Goal: Task Accomplishment & Management: Complete application form

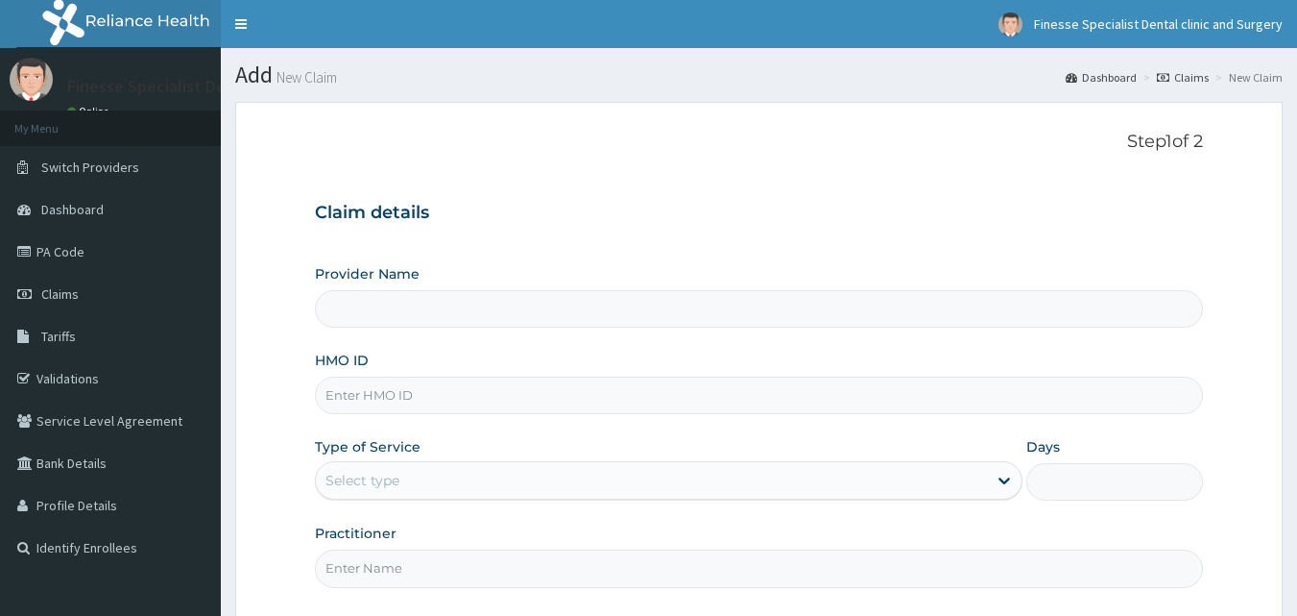
type input "Finesse Specialist Dental Clinics And Surgery"
click at [509, 389] on input "HMO ID" at bounding box center [759, 394] width 889 height 37
paste input "SFL/10530/A"
type input "SFL/10530/A"
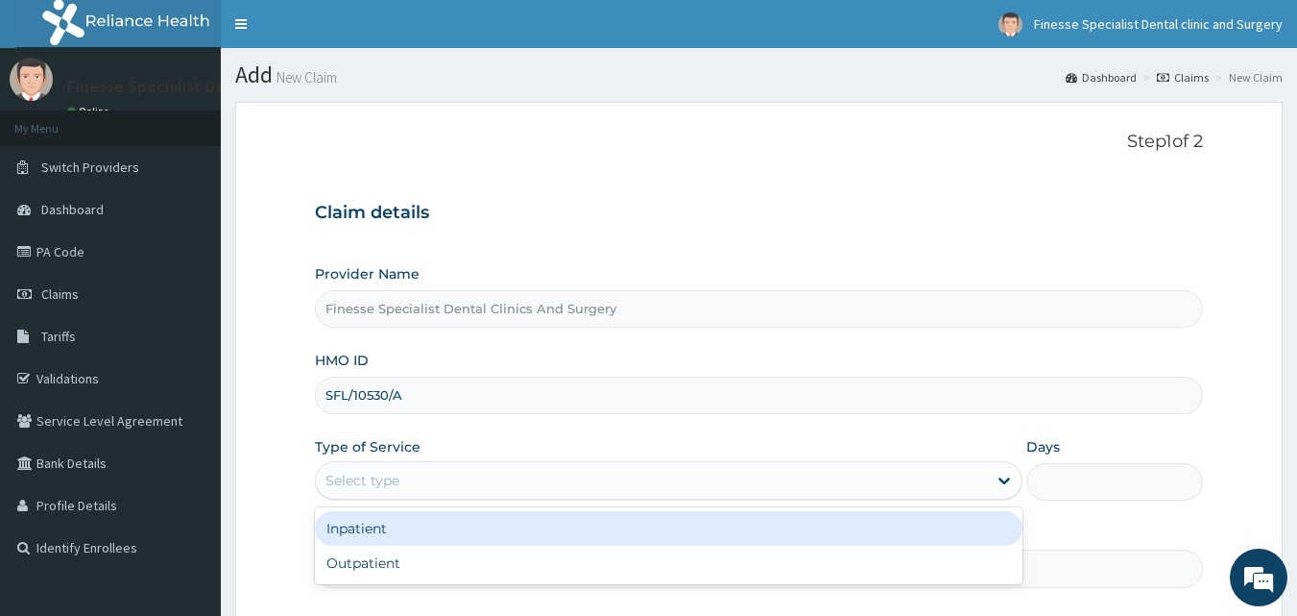
click at [540, 475] on div "Select type" at bounding box center [651, 480] width 671 height 31
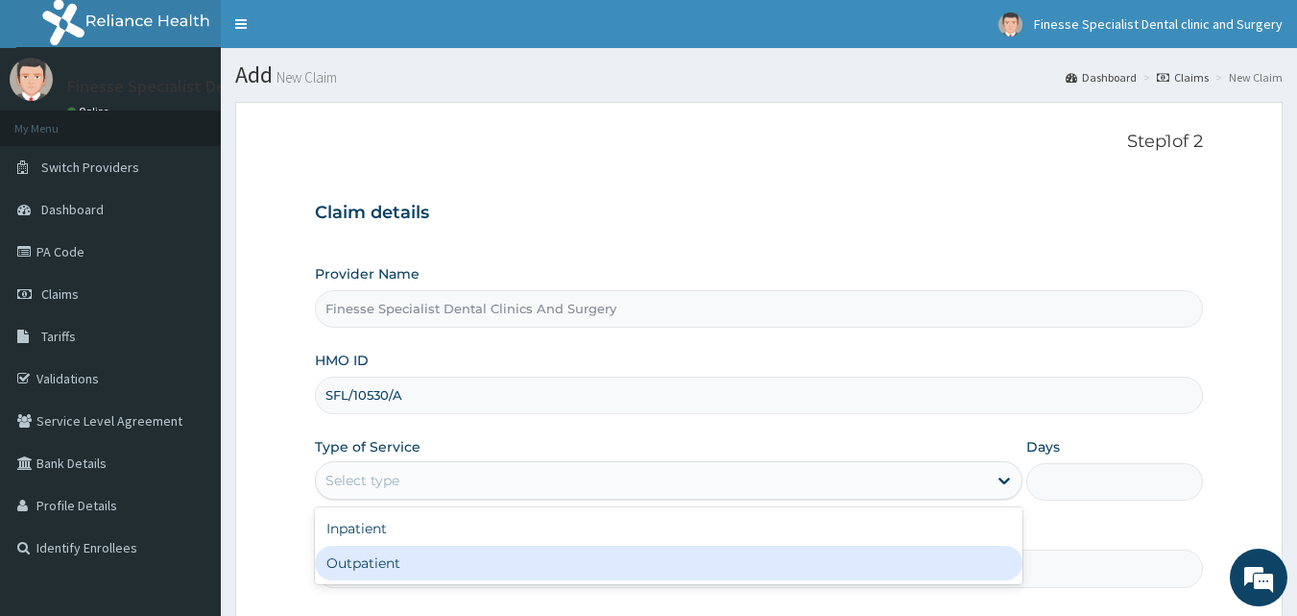
click at [520, 561] on div "Outpatient" at bounding box center [669, 562] width 708 height 35
type input "1"
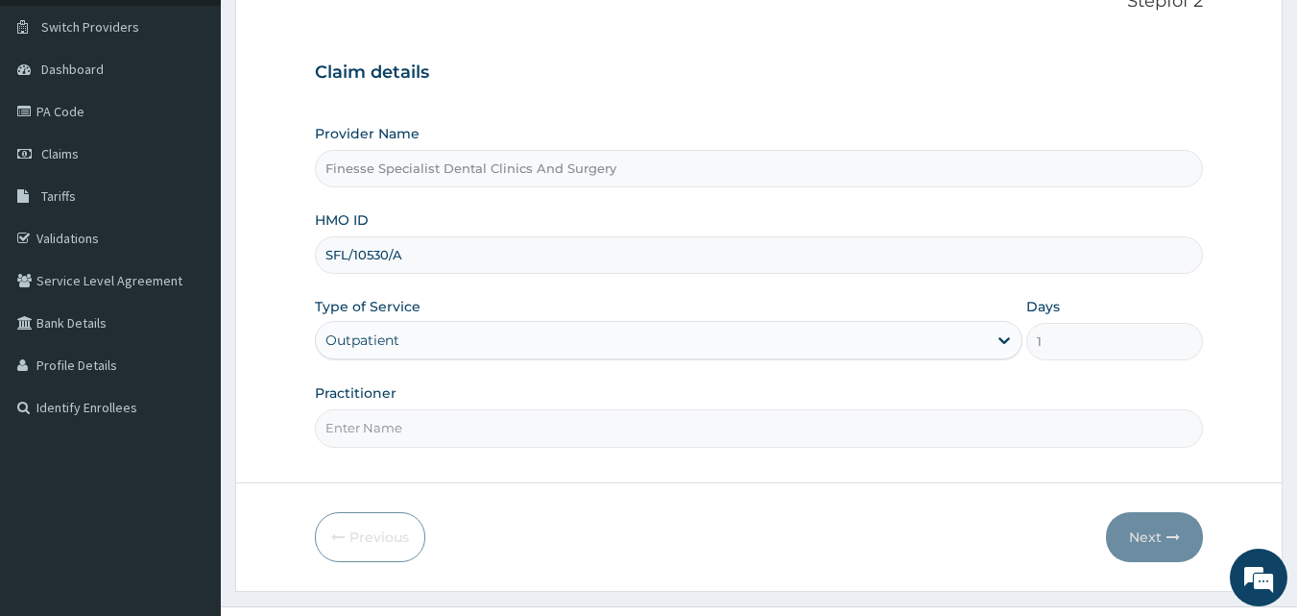
scroll to position [157, 0]
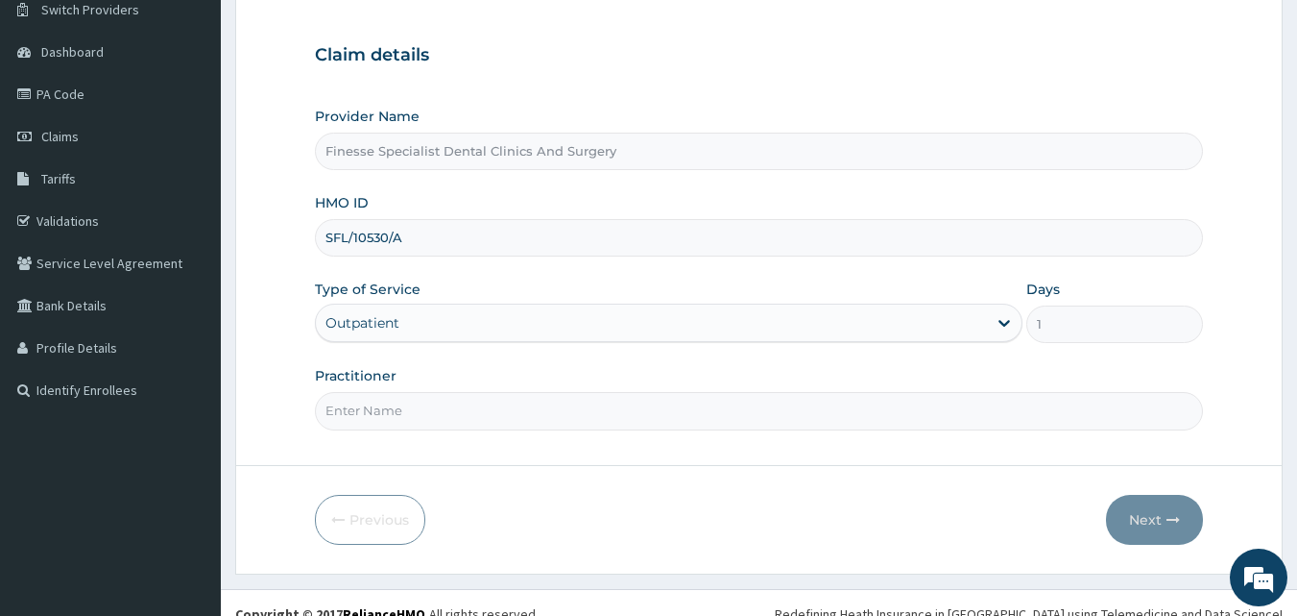
click at [886, 421] on input "Practitioner" at bounding box center [759, 410] width 889 height 37
type input "dr wale"
click at [1167, 529] on button "Next" at bounding box center [1154, 520] width 97 height 50
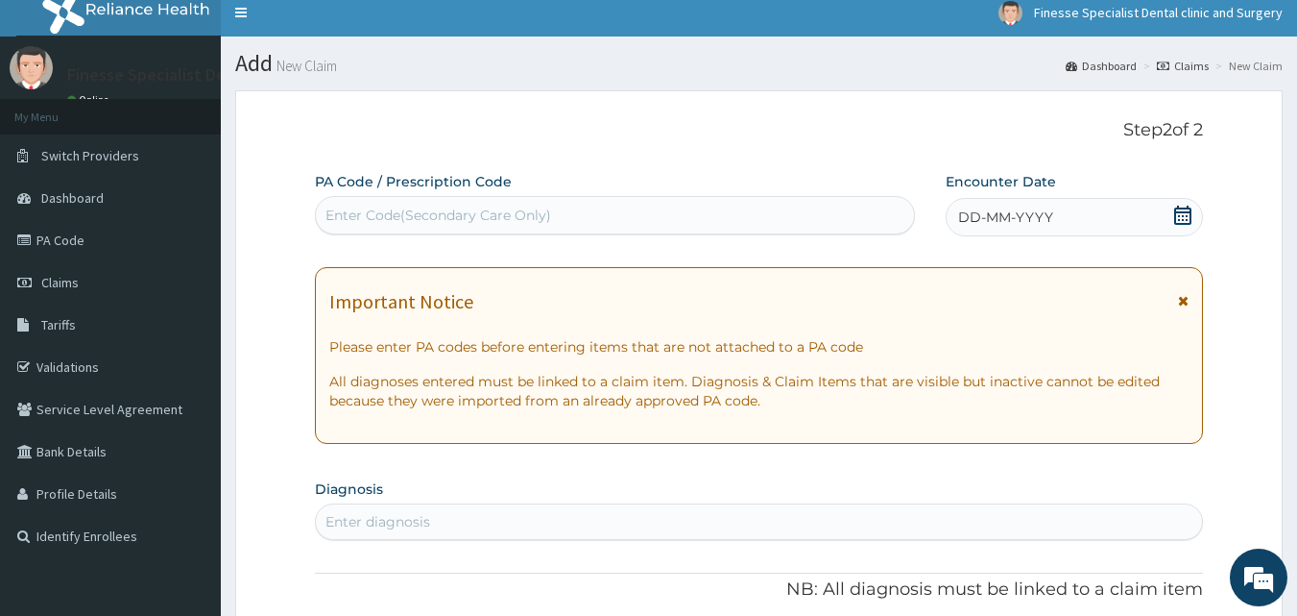
scroll to position [0, 0]
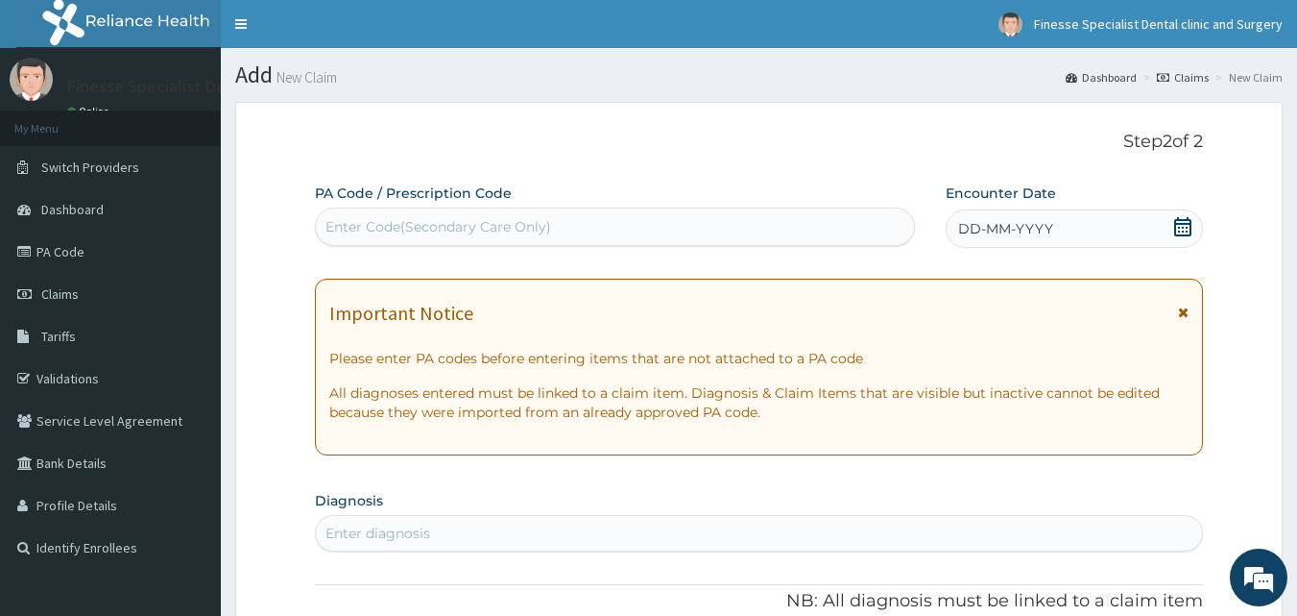
click at [473, 230] on div "Enter Code(Secondary Care Only)" at bounding box center [439, 226] width 226 height 19
paste input "PA/CB905E"
type input "PA/CB905E"
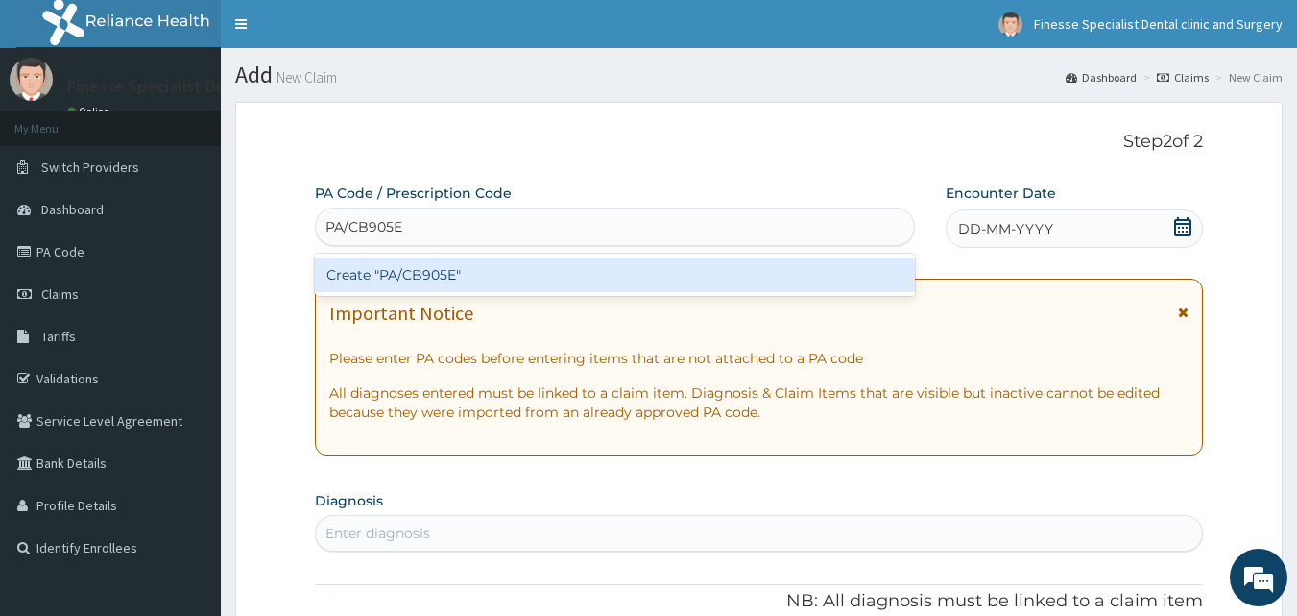
click at [489, 292] on div "Create "PA/CB905E"" at bounding box center [615, 274] width 601 height 35
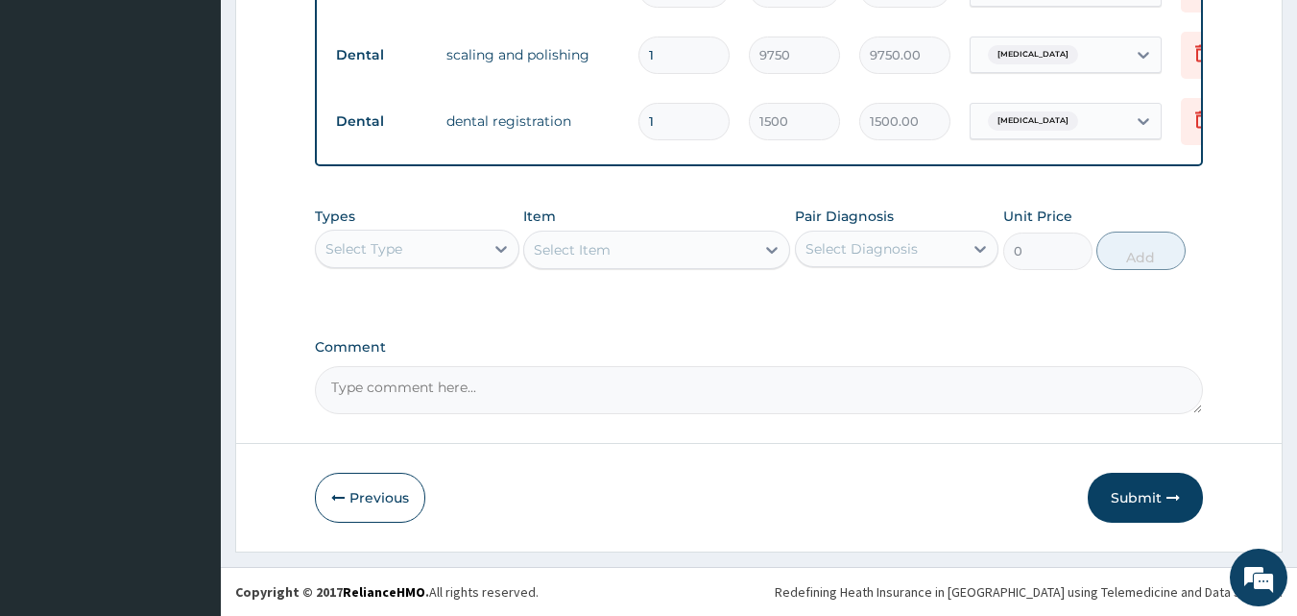
scroll to position [891, 0]
click at [1141, 493] on button "Submit" at bounding box center [1145, 497] width 115 height 50
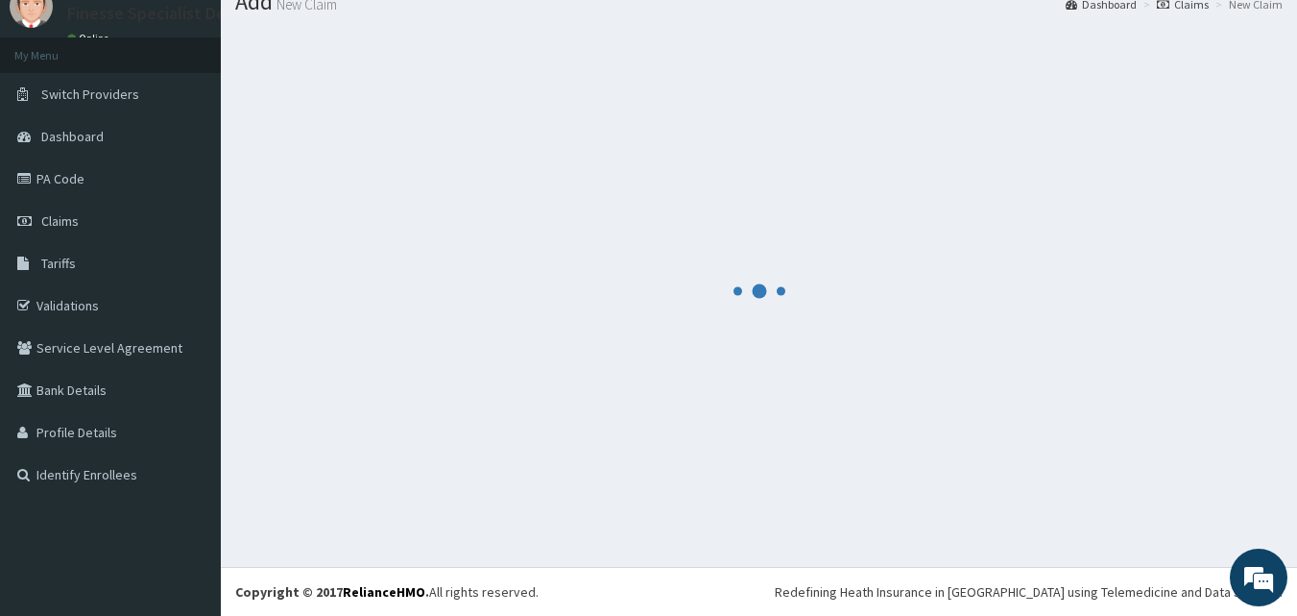
scroll to position [73, 0]
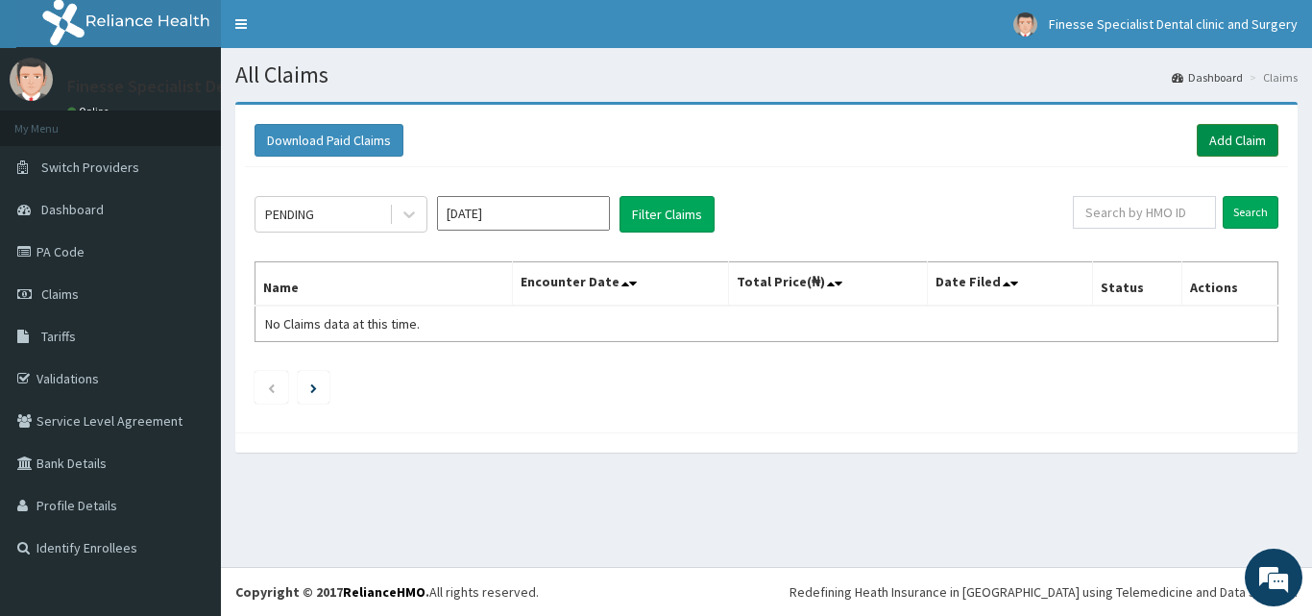
click at [1239, 140] on link "Add Claim" at bounding box center [1237, 140] width 82 height 33
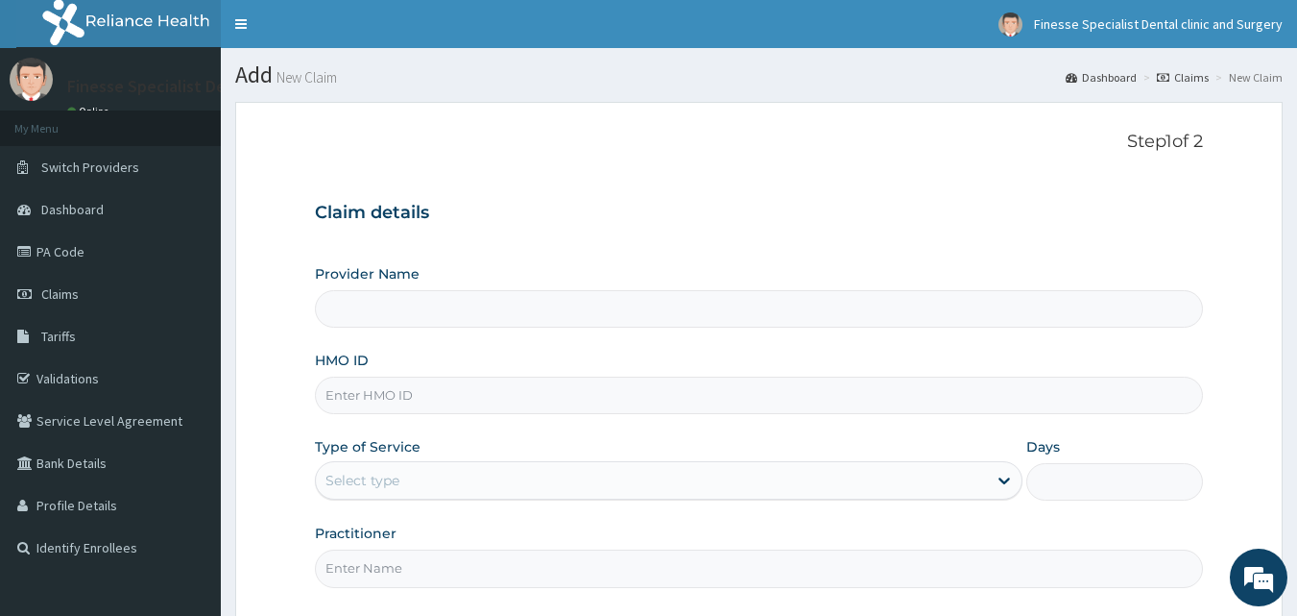
click at [530, 404] on input "HMO ID" at bounding box center [759, 394] width 889 height 37
paste input "SFL/10530/D"
type input "SFL/10530/D"
type input "Finesse Specialist Dental Clinics And Surgery"
type input "SFL/10530/D"
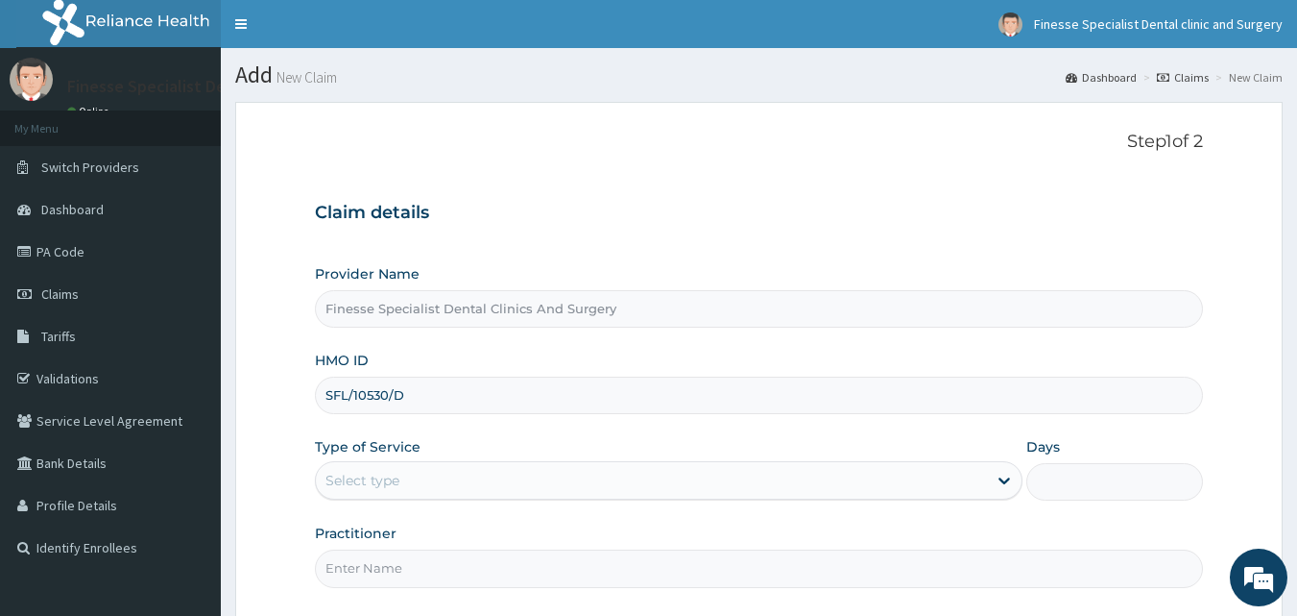
click at [529, 464] on div "Select type" at bounding box center [669, 480] width 708 height 38
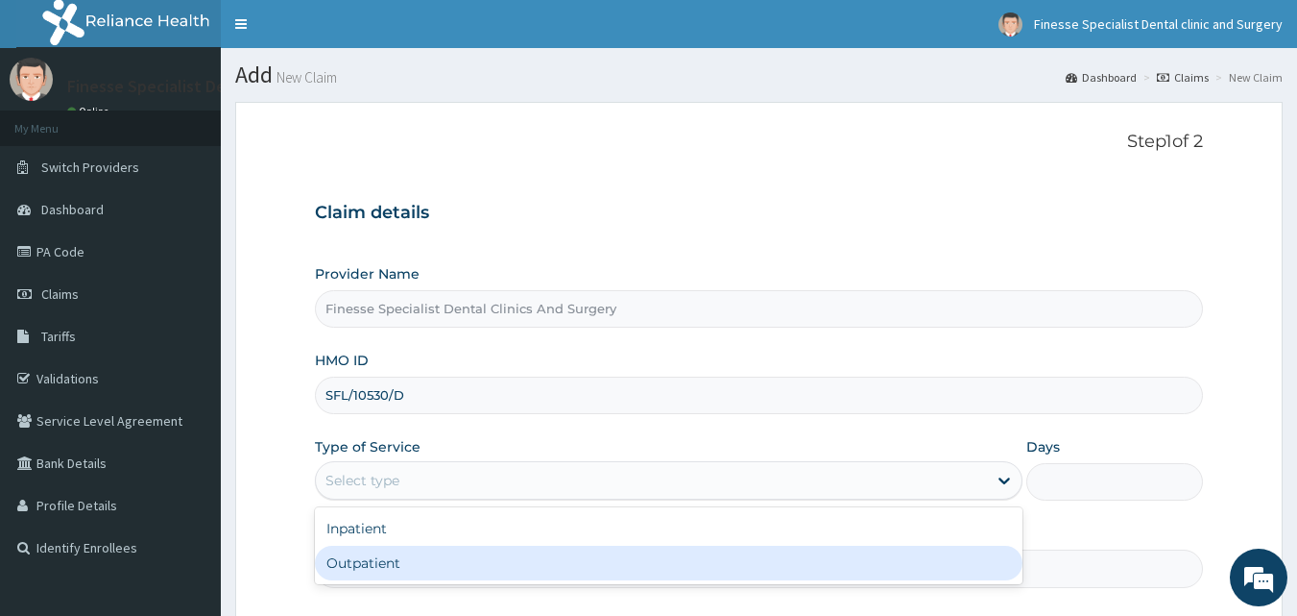
click at [500, 553] on div "Outpatient" at bounding box center [669, 562] width 708 height 35
type input "1"
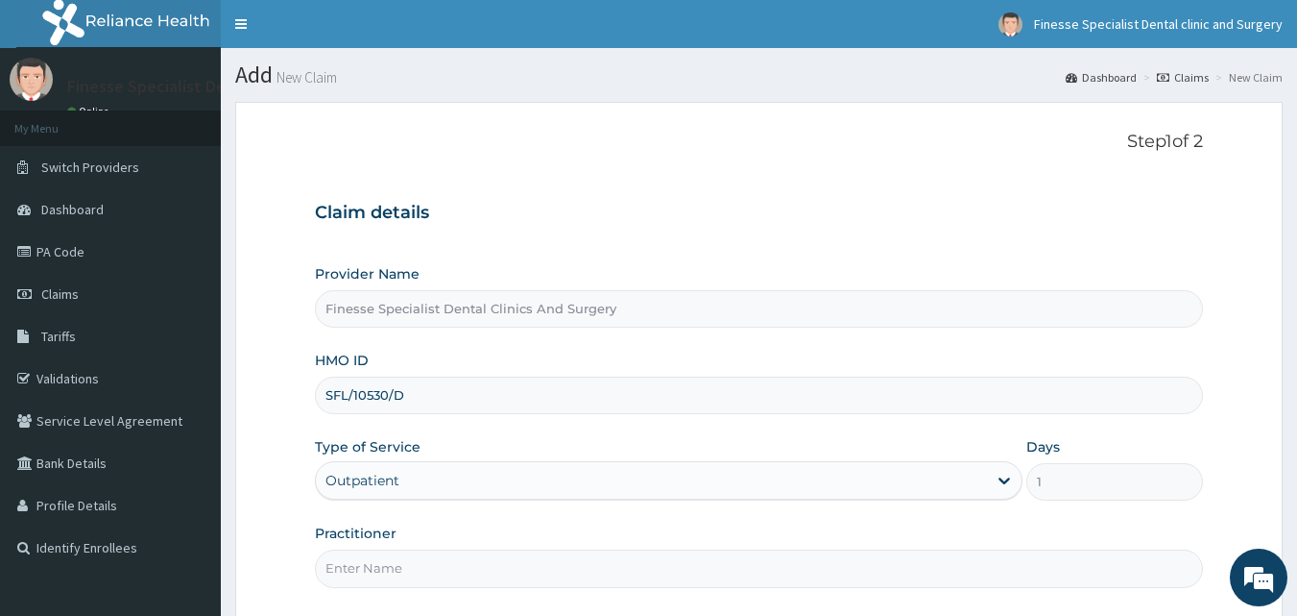
click at [874, 562] on input "Practitioner" at bounding box center [759, 567] width 889 height 37
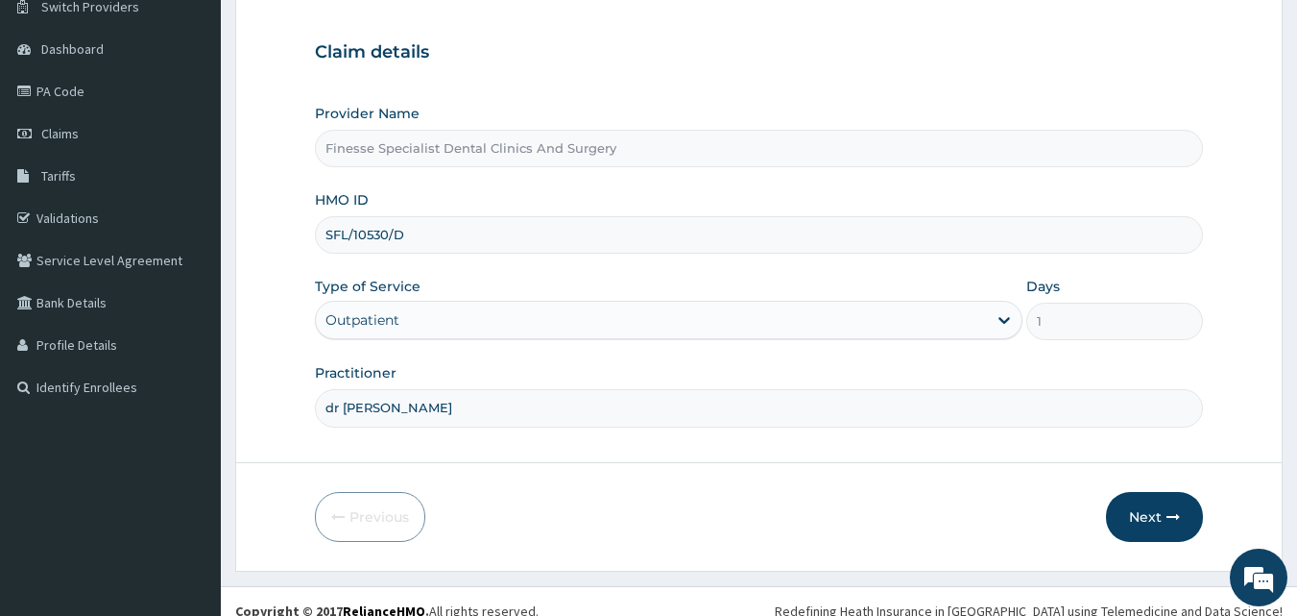
scroll to position [180, 0]
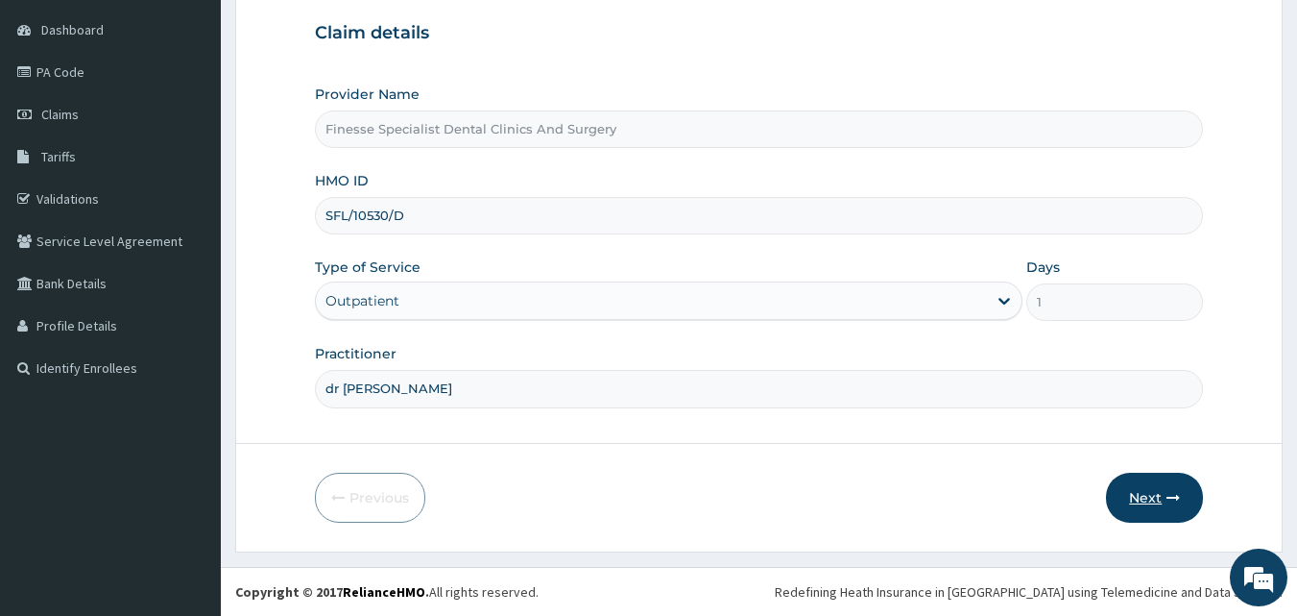
type input "dr wale"
click at [1153, 495] on button "Next" at bounding box center [1154, 497] width 97 height 50
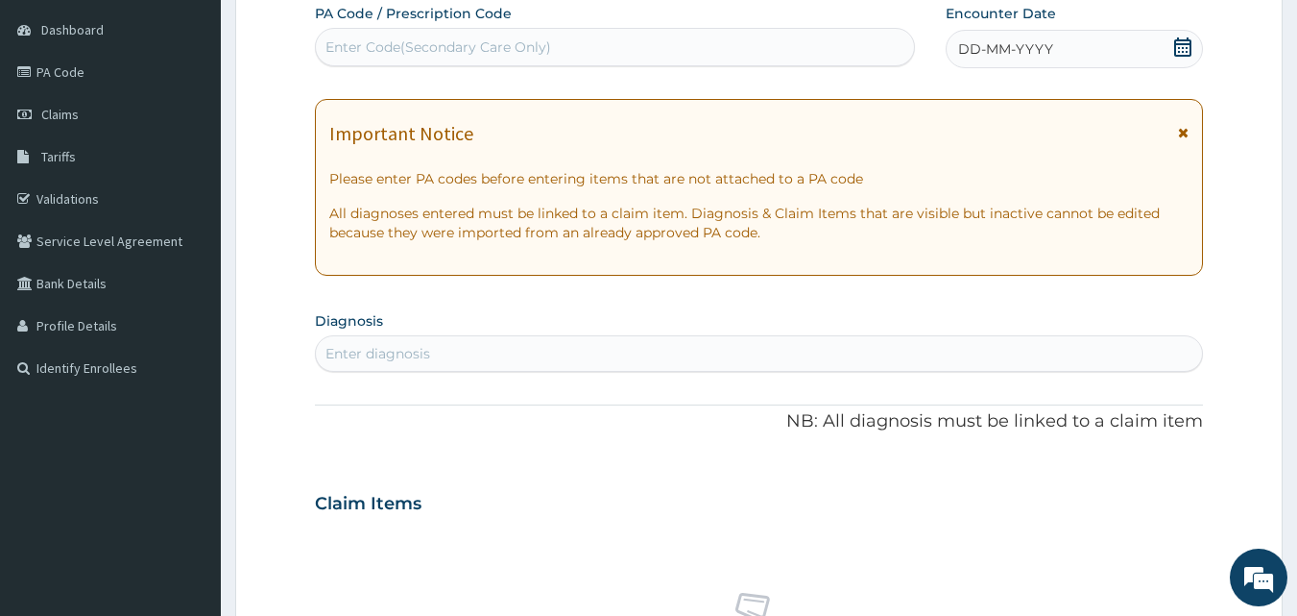
click at [548, 53] on div "Enter Code(Secondary Care Only)" at bounding box center [439, 46] width 226 height 19
paste input "PA/C406BD"
type input "PA/C406BD"
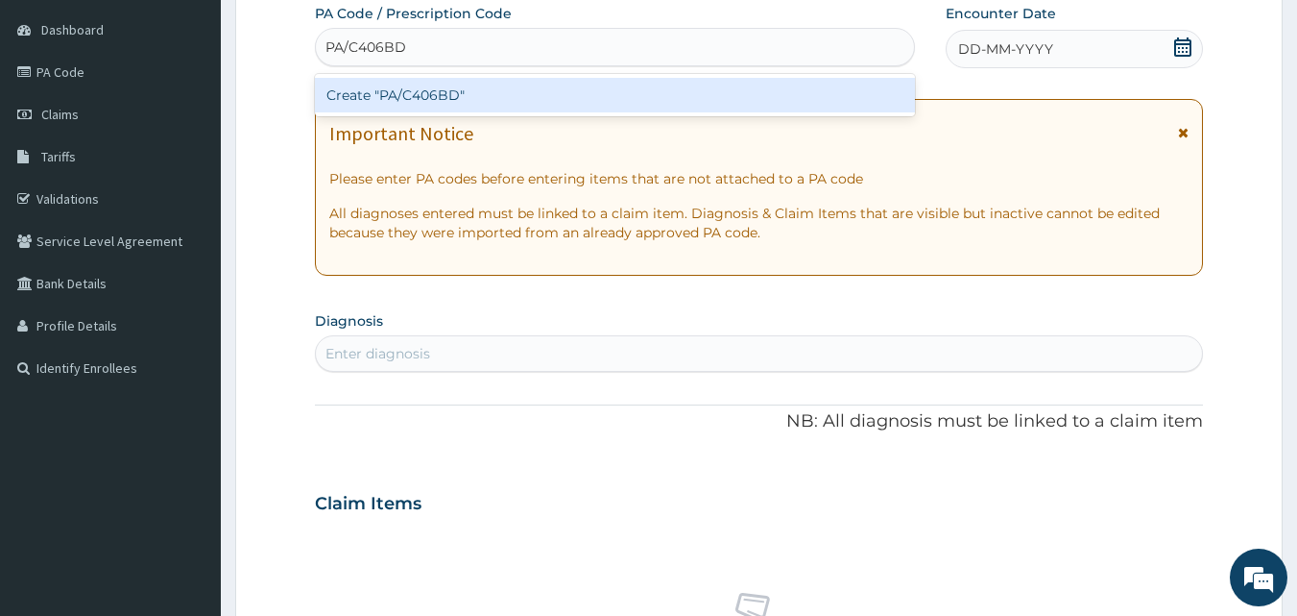
click at [560, 105] on div "Create "PA/C406BD"" at bounding box center [615, 95] width 601 height 35
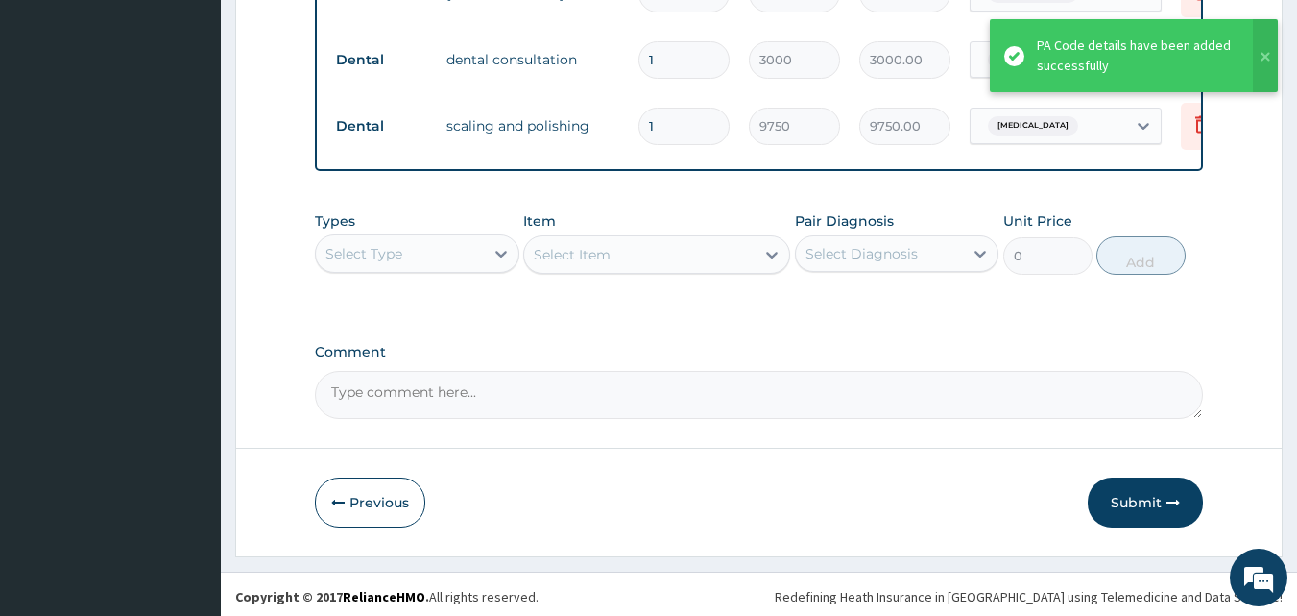
scroll to position [882, 0]
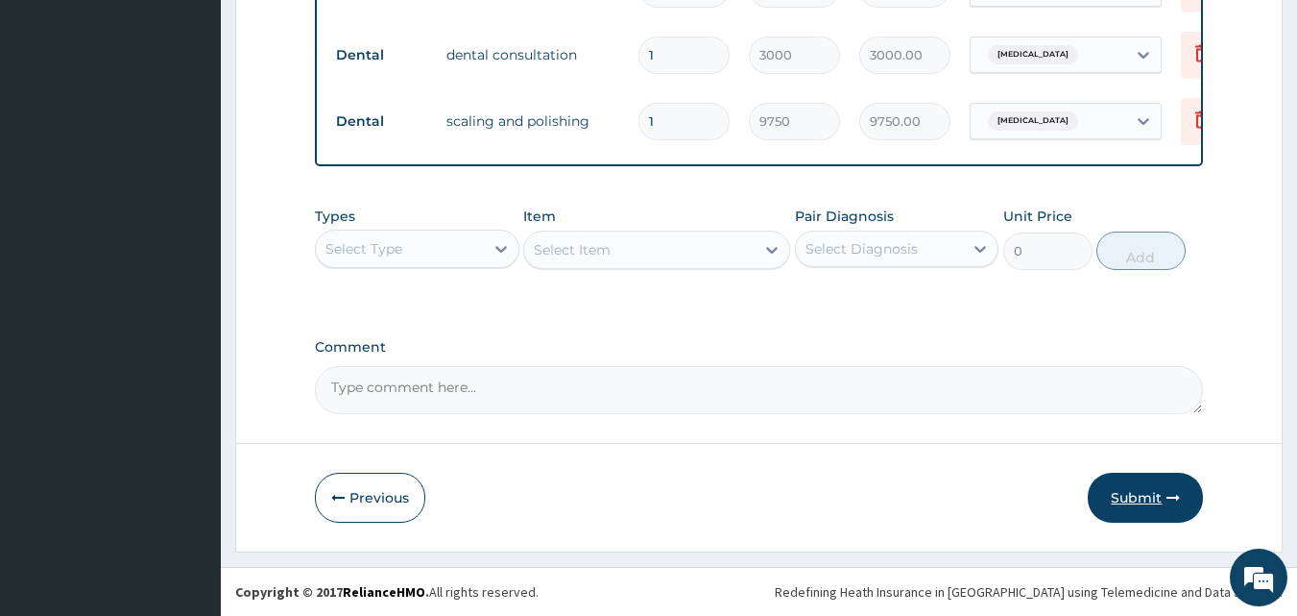
click at [1129, 505] on button "Submit" at bounding box center [1145, 497] width 115 height 50
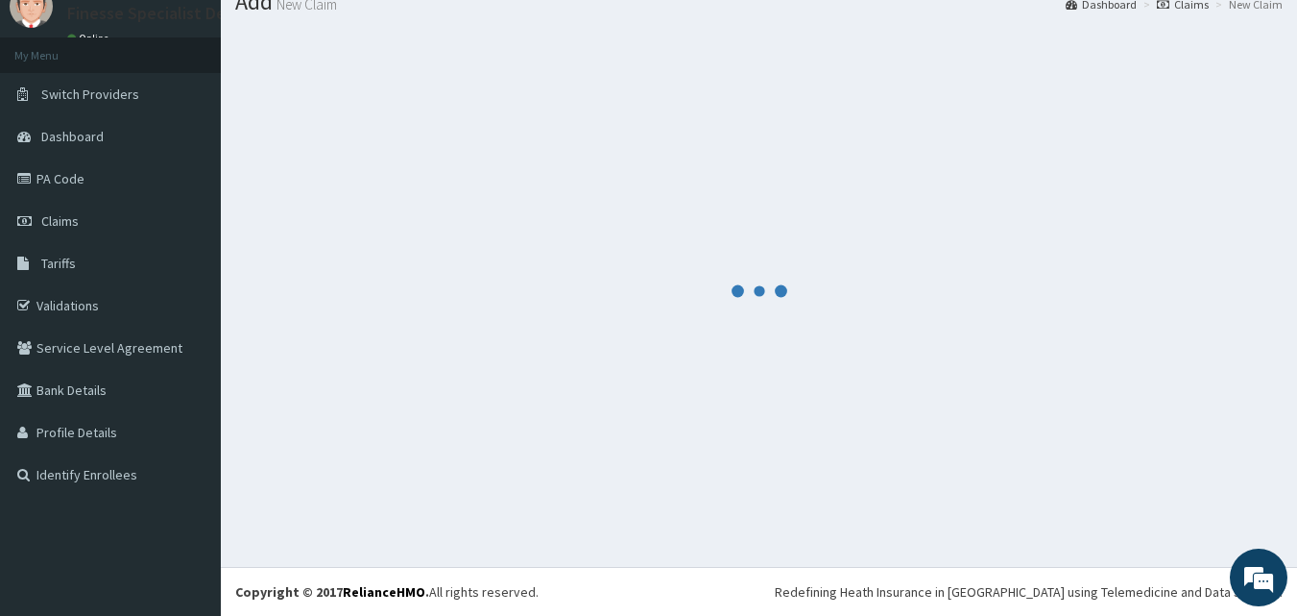
scroll to position [73, 0]
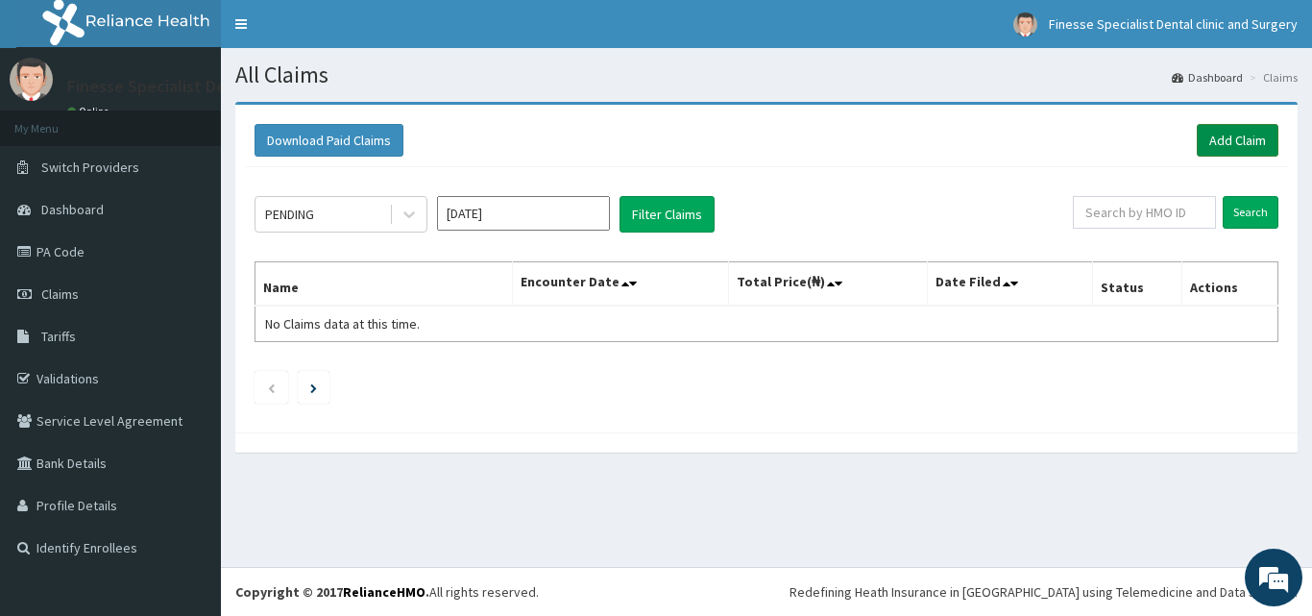
click at [1219, 140] on link "Add Claim" at bounding box center [1237, 140] width 82 height 33
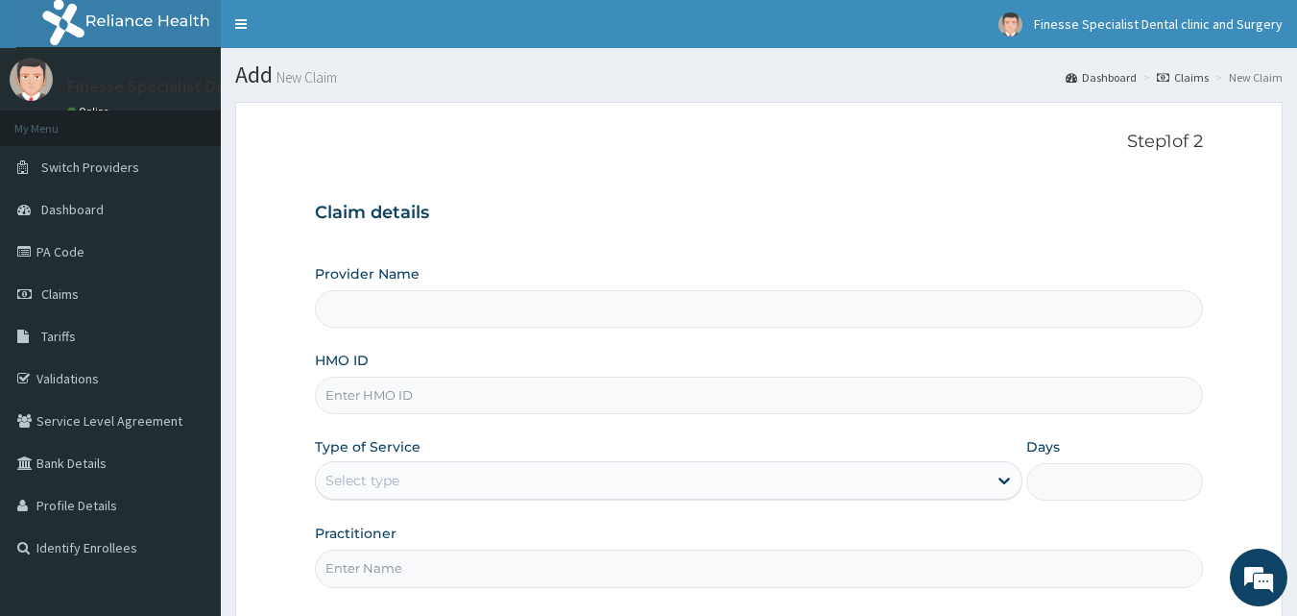
type input "Finesse Specialist Dental Clinics And Surgery"
click at [762, 384] on input "HMO ID" at bounding box center [759, 394] width 889 height 37
paste input "SFL/10530/C"
type input "SFL/10530/C"
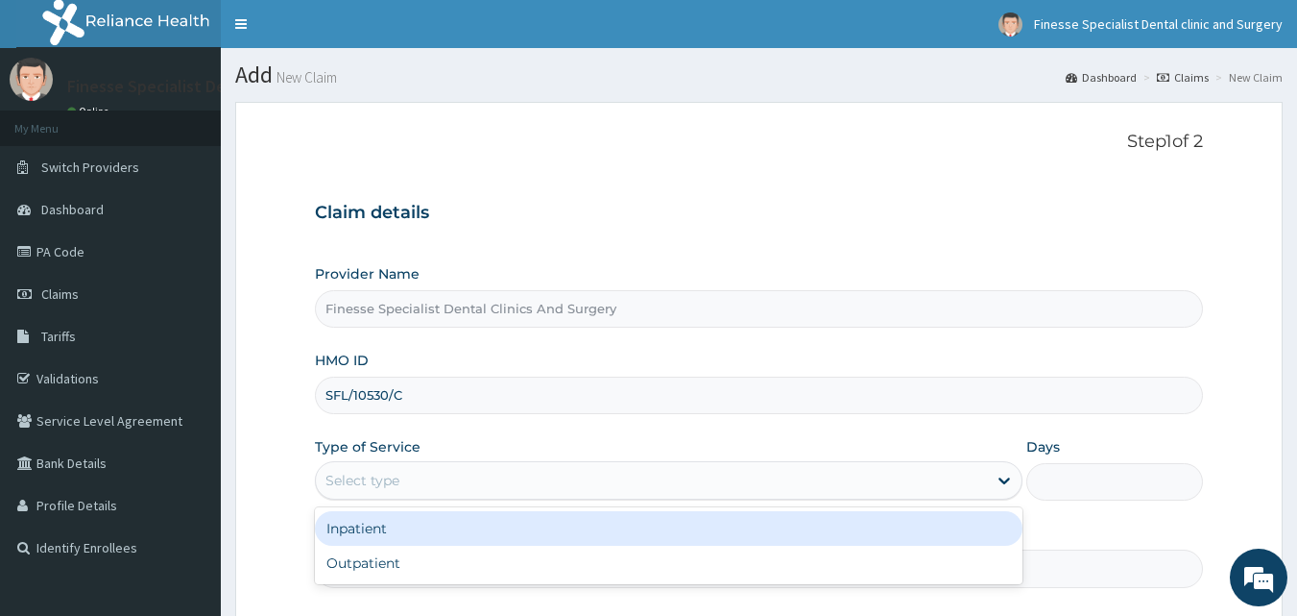
click at [790, 475] on div "Select type" at bounding box center [651, 480] width 671 height 31
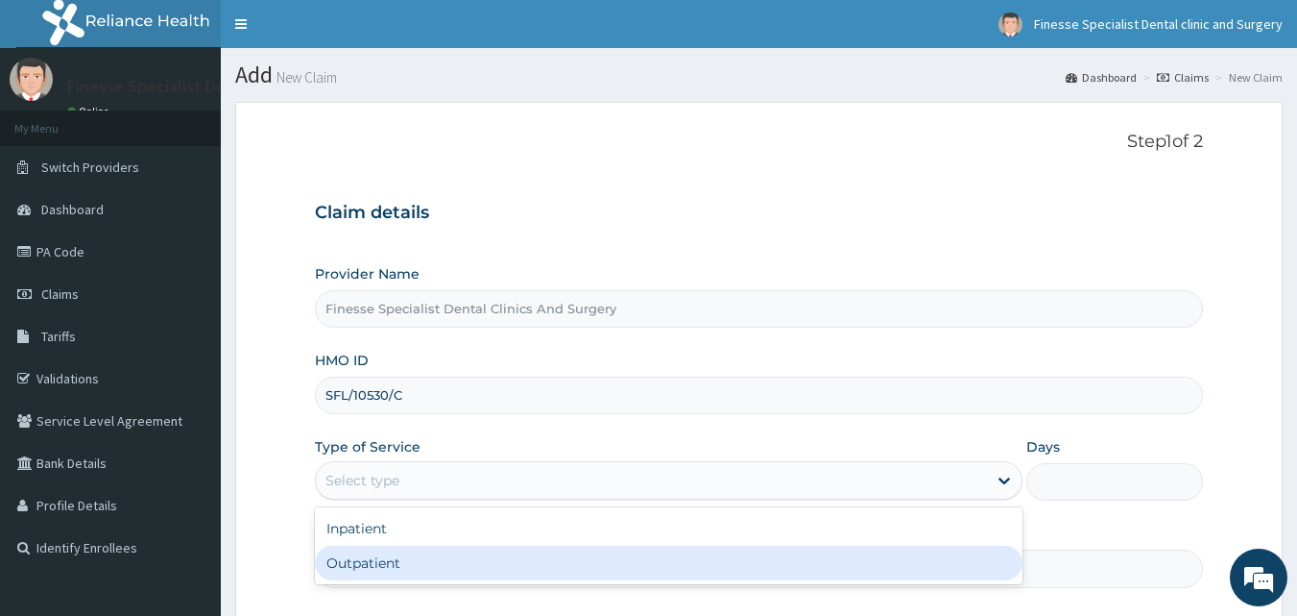
click at [725, 562] on div "Outpatient" at bounding box center [669, 562] width 708 height 35
type input "1"
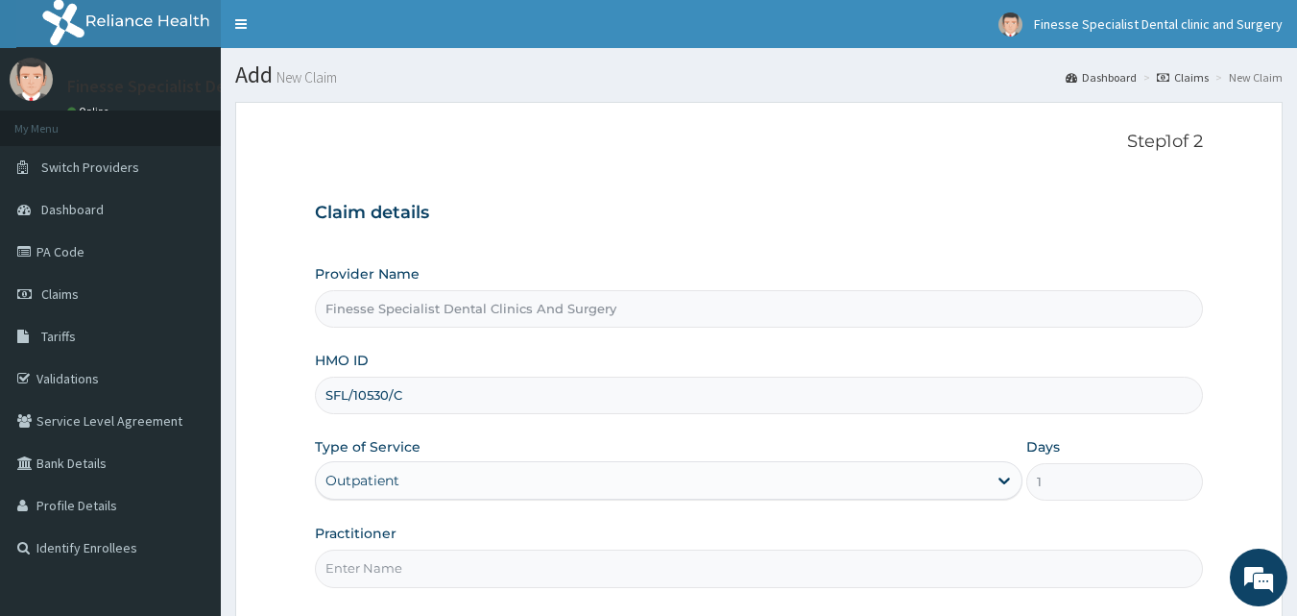
click at [795, 563] on input "Practitioner" at bounding box center [759, 567] width 889 height 37
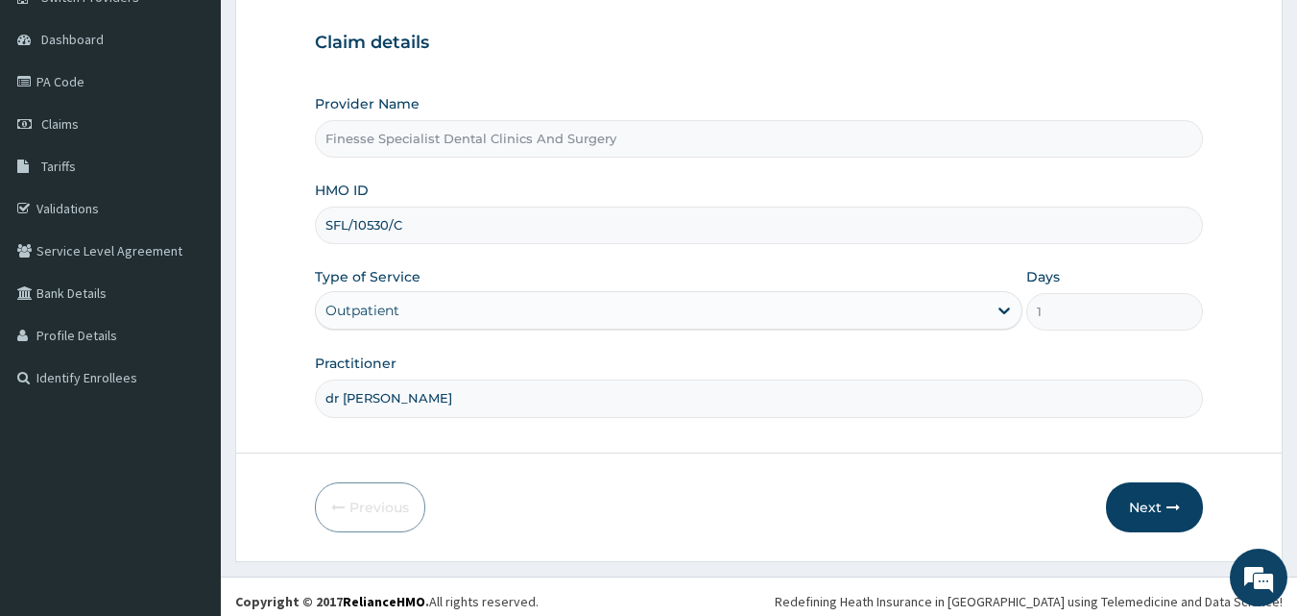
scroll to position [180, 0]
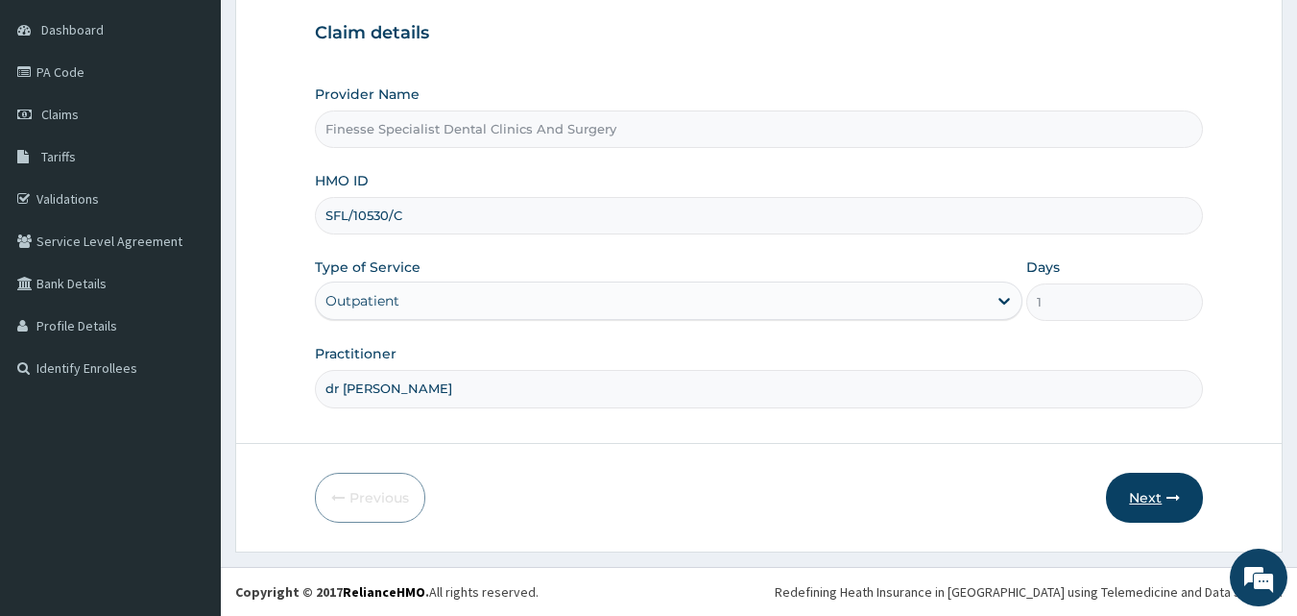
type input "dr [PERSON_NAME]"
click at [1161, 489] on button "Next" at bounding box center [1154, 497] width 97 height 50
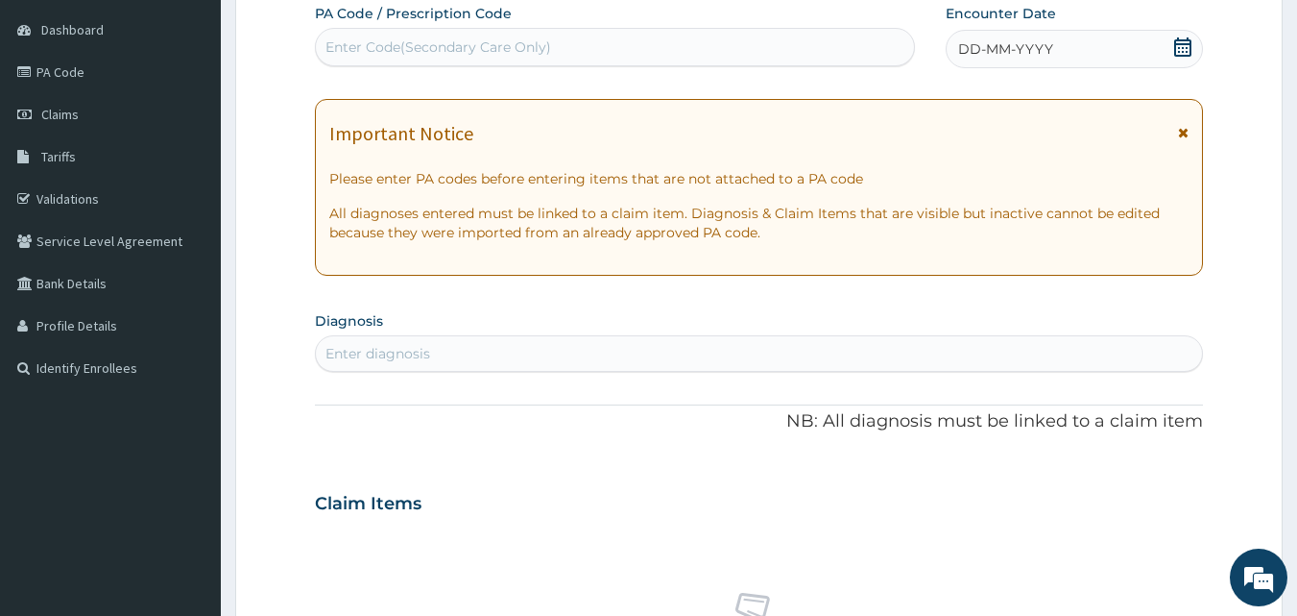
click at [514, 51] on div "Enter Code(Secondary Care Only)" at bounding box center [439, 46] width 226 height 19
paste input "PA/55E20B"
type input "PA/55E20B"
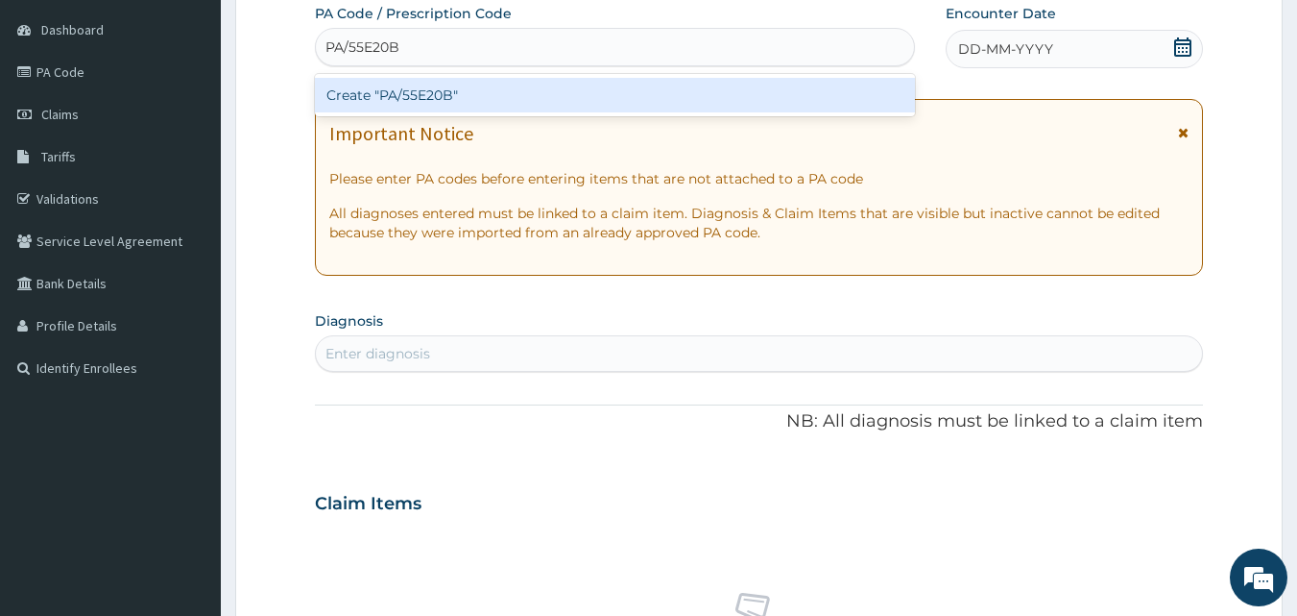
click at [521, 108] on div "Create "PA/55E20B"" at bounding box center [615, 95] width 601 height 35
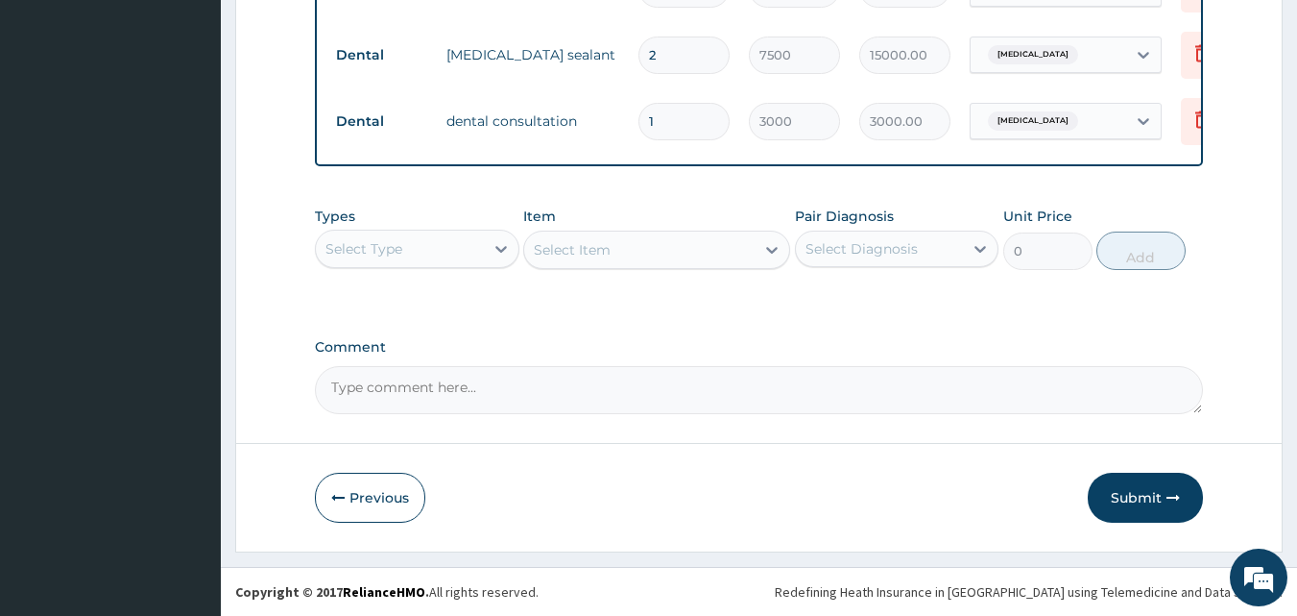
scroll to position [891, 0]
click at [1127, 502] on button "Submit" at bounding box center [1145, 497] width 115 height 50
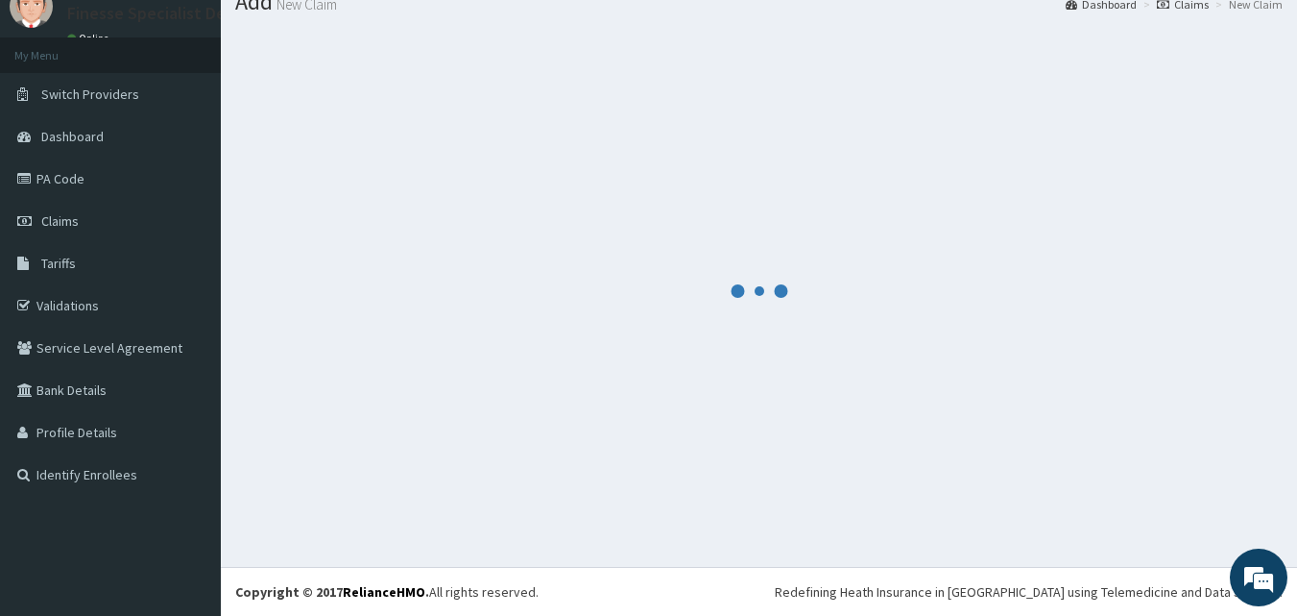
scroll to position [73, 0]
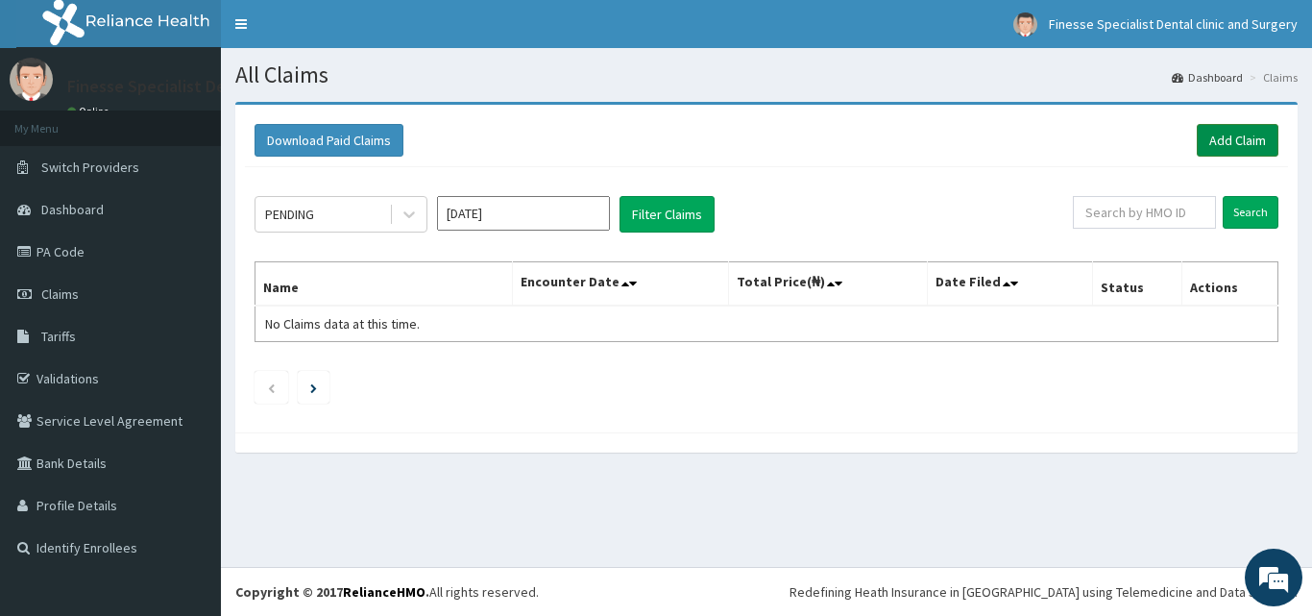
click at [1202, 151] on link "Add Claim" at bounding box center [1237, 140] width 82 height 33
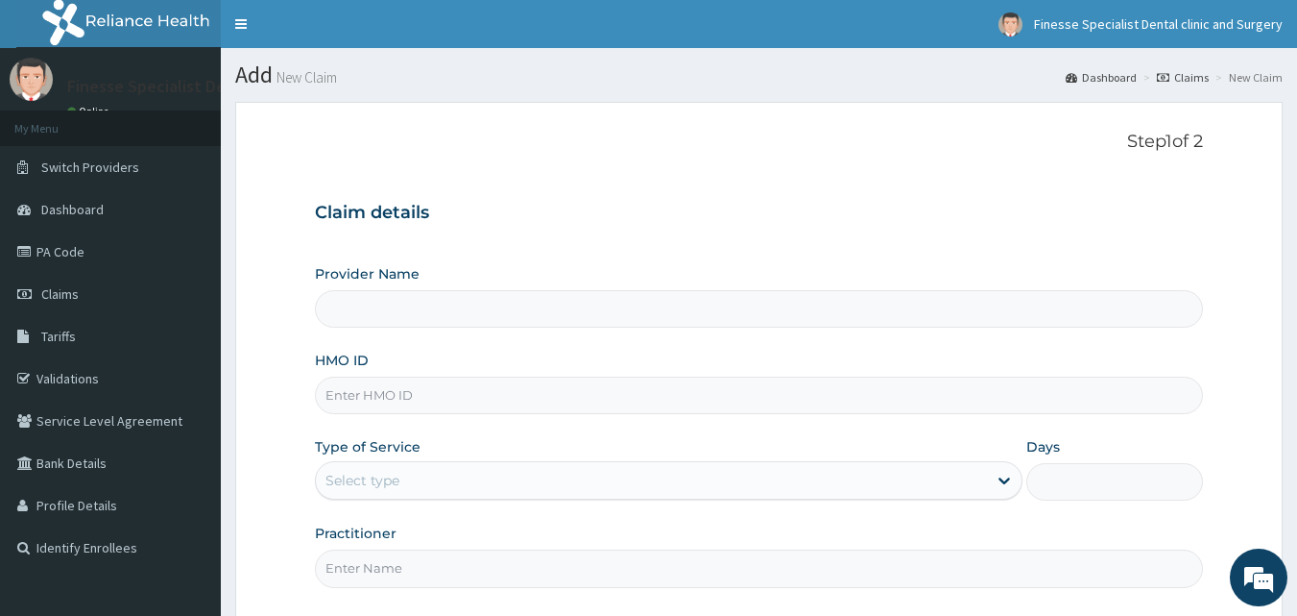
click at [504, 399] on input "HMO ID" at bounding box center [759, 394] width 889 height 37
type input "Finesse Specialist Dental Clinics And Surgery"
paste input "SFL/10530/B"
type input "SFL/10530/B"
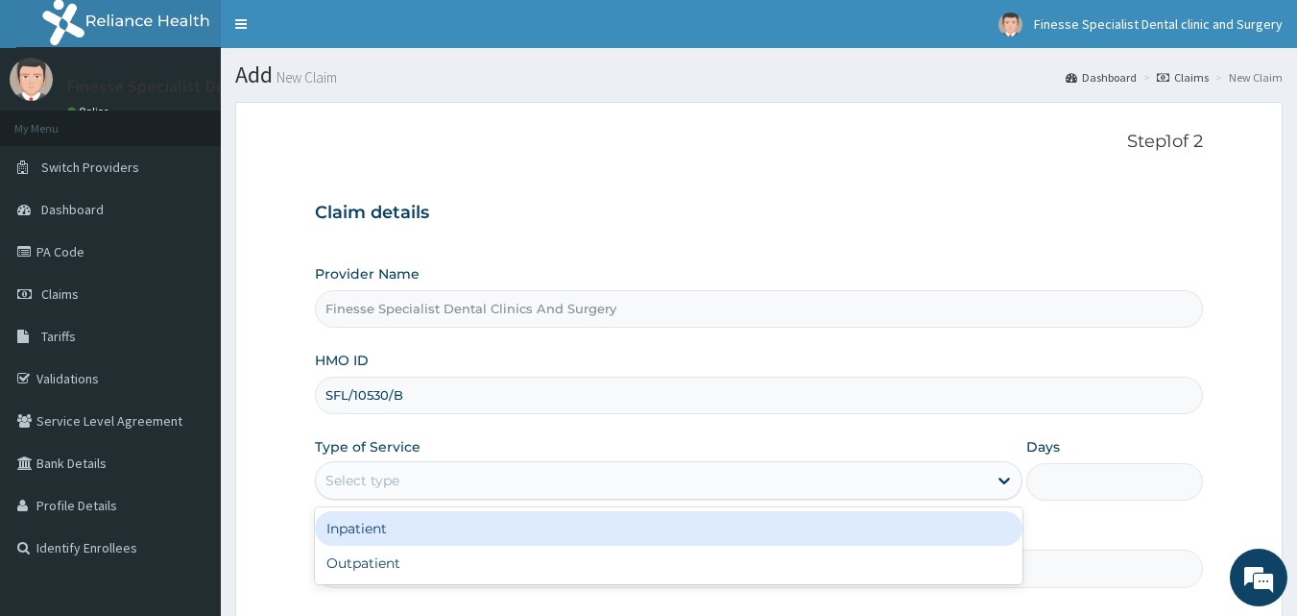
click at [485, 484] on div "Select type" at bounding box center [651, 480] width 671 height 31
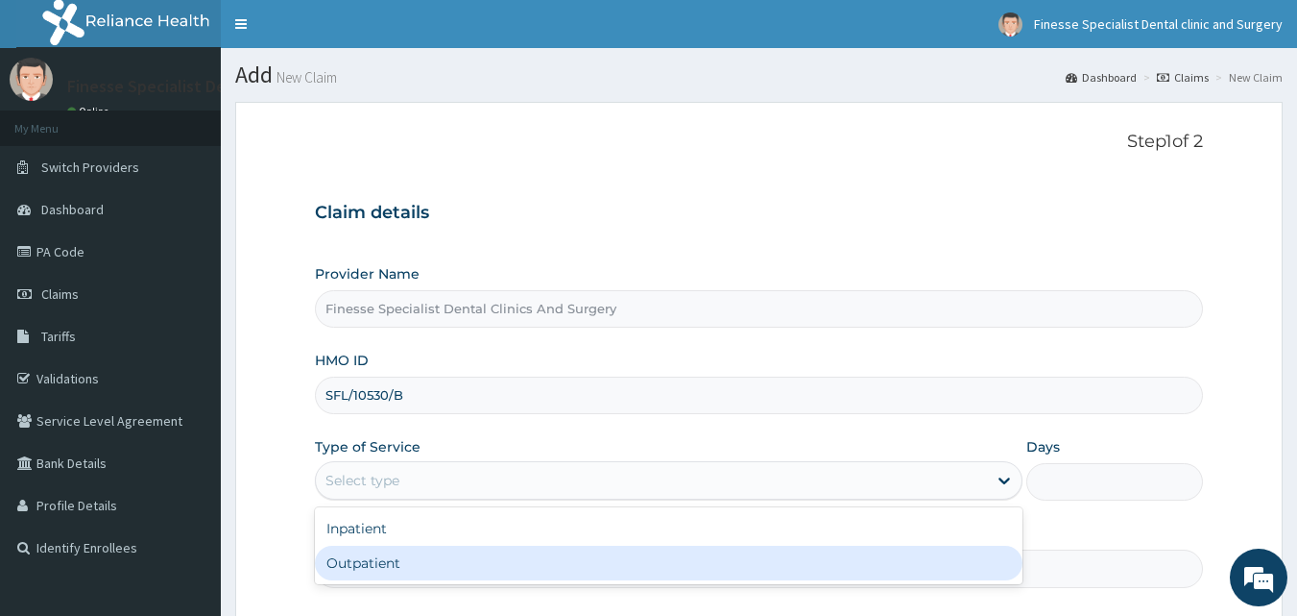
click at [459, 570] on div "Outpatient" at bounding box center [669, 562] width 708 height 35
type input "1"
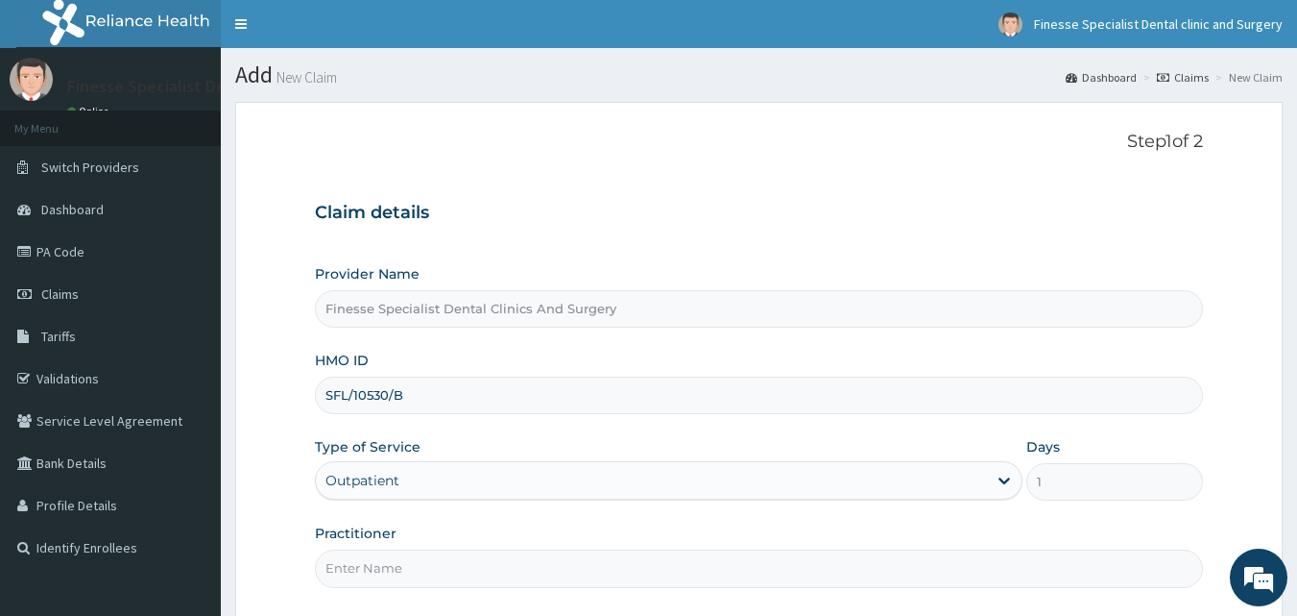
click at [848, 568] on input "Practitioner" at bounding box center [759, 567] width 889 height 37
type input "dr wale"
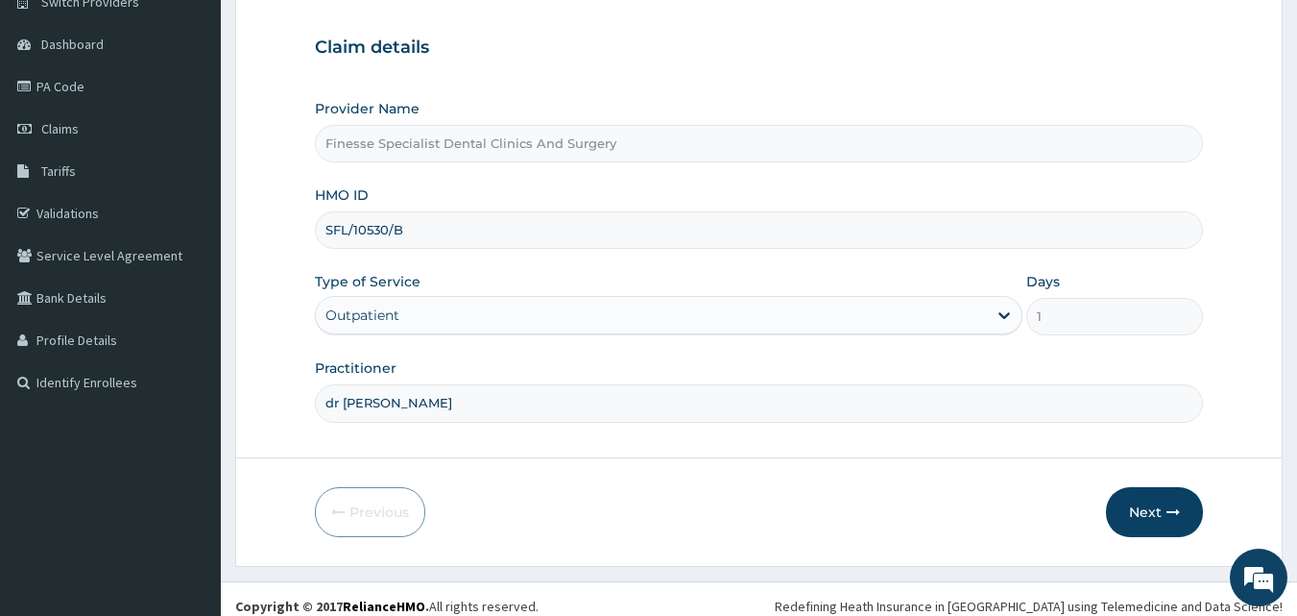
scroll to position [180, 0]
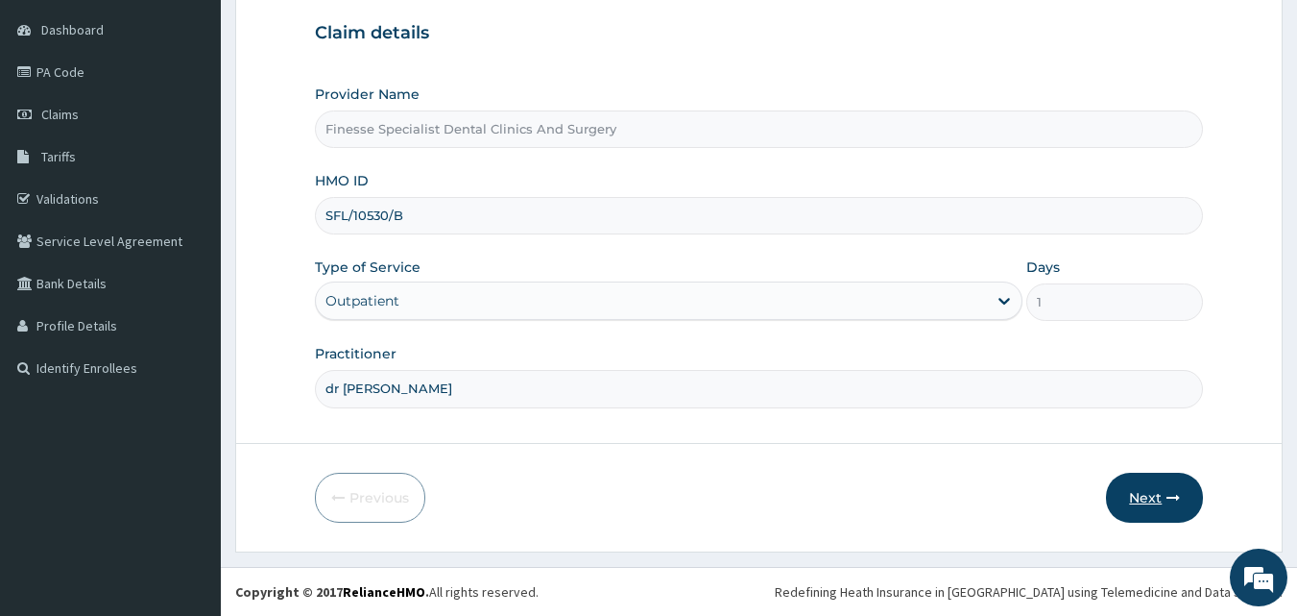
click at [1144, 501] on button "Next" at bounding box center [1154, 497] width 97 height 50
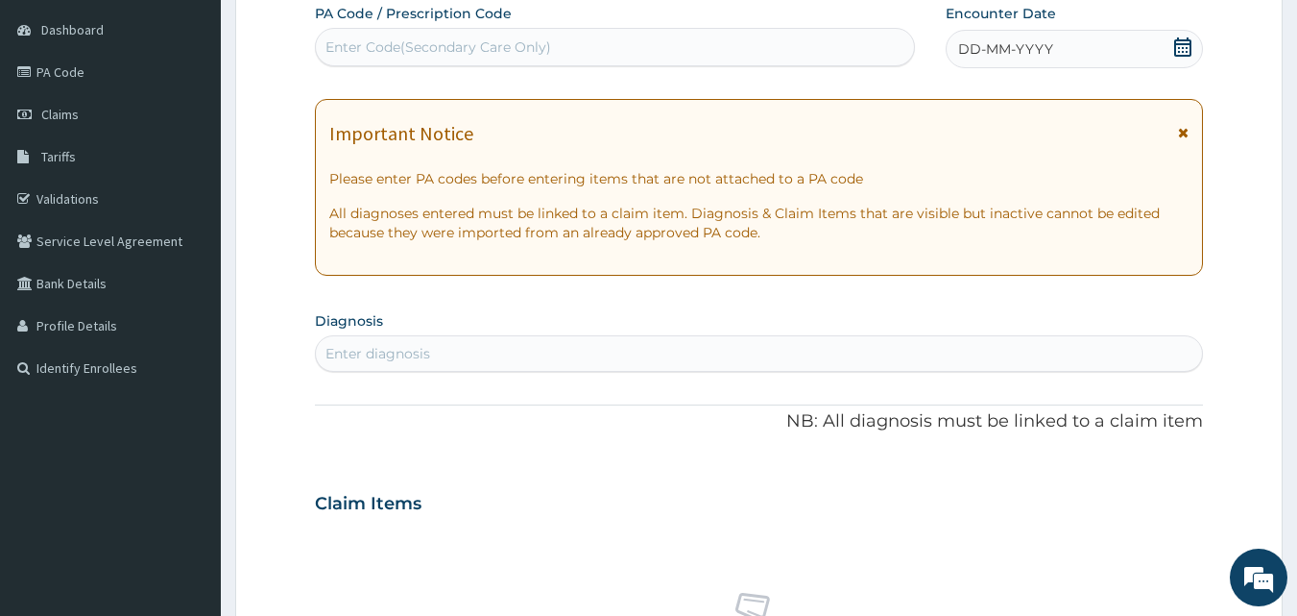
click at [734, 44] on div "Enter Code(Secondary Care Only)" at bounding box center [615, 47] width 599 height 31
paste input "PA/28C366"
type input "PA/28C366"
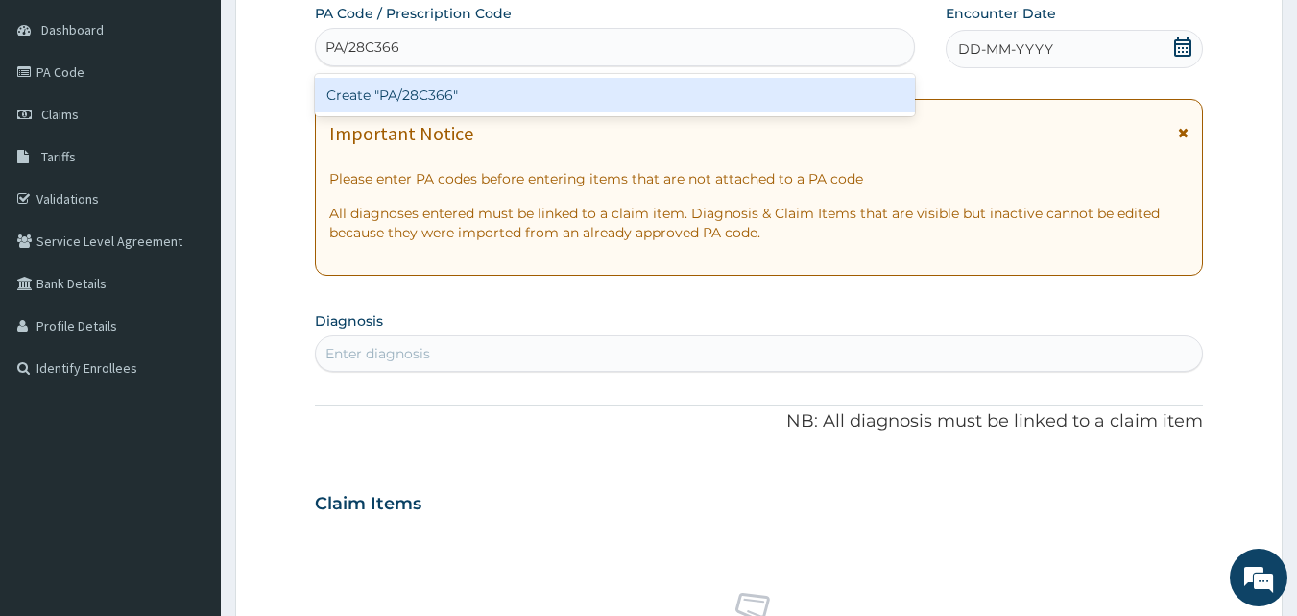
click at [726, 89] on div "Create "PA/28C366"" at bounding box center [615, 95] width 601 height 35
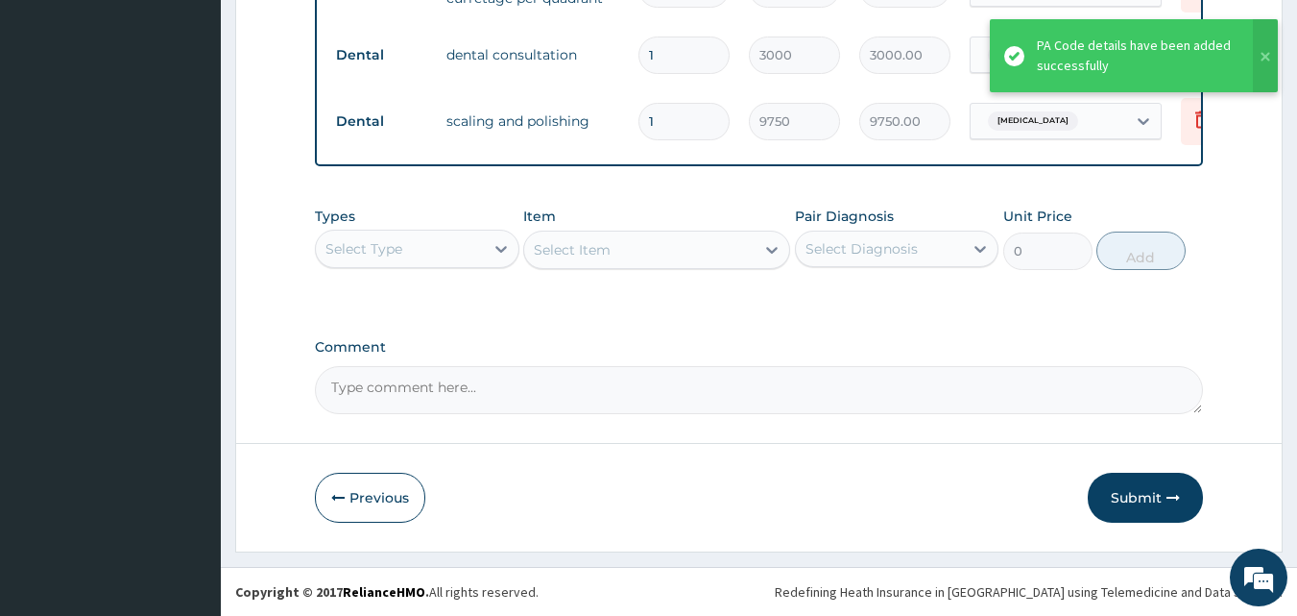
scroll to position [891, 0]
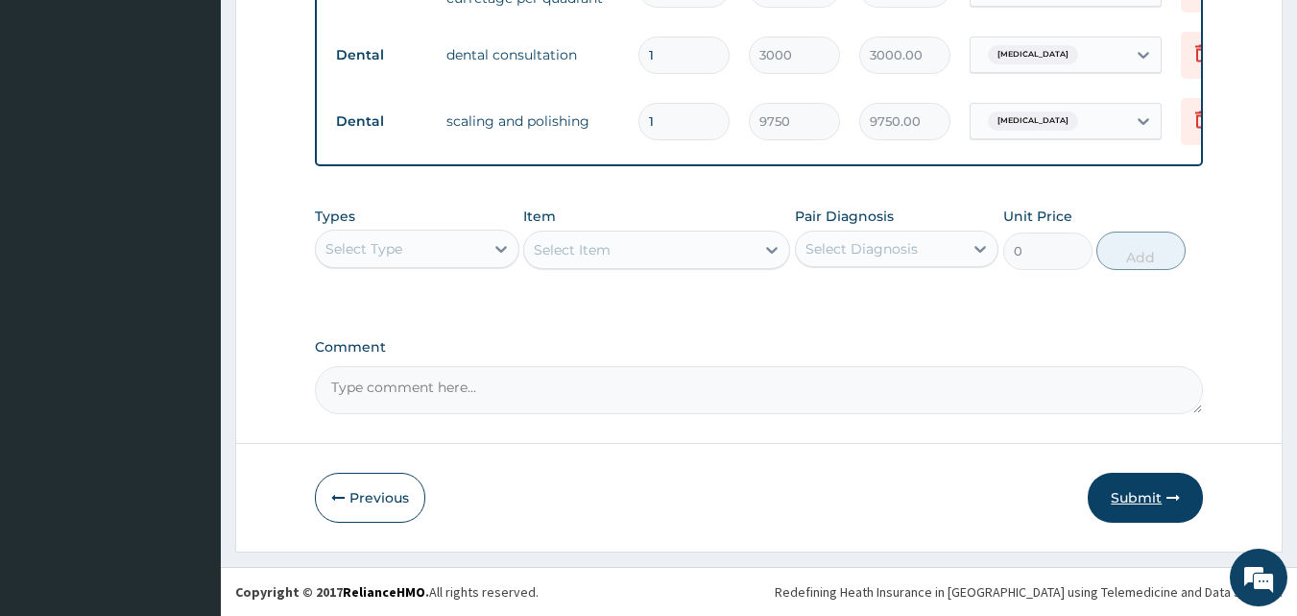
click at [1144, 480] on button "Submit" at bounding box center [1145, 497] width 115 height 50
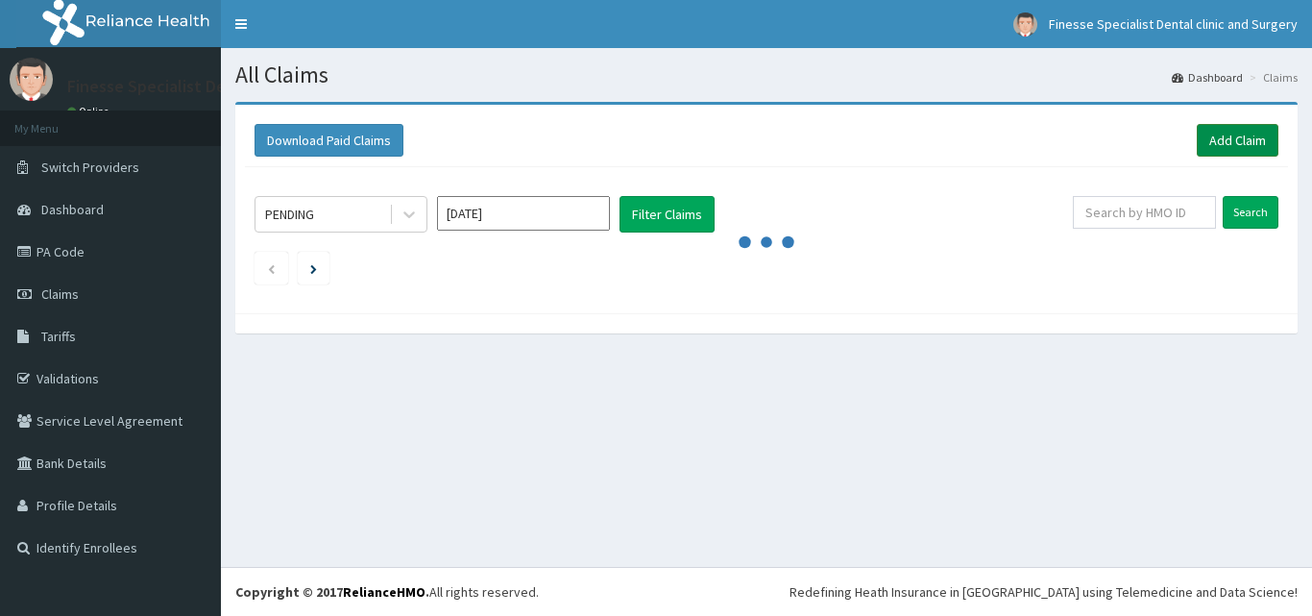
click at [1205, 143] on link "Add Claim" at bounding box center [1237, 140] width 82 height 33
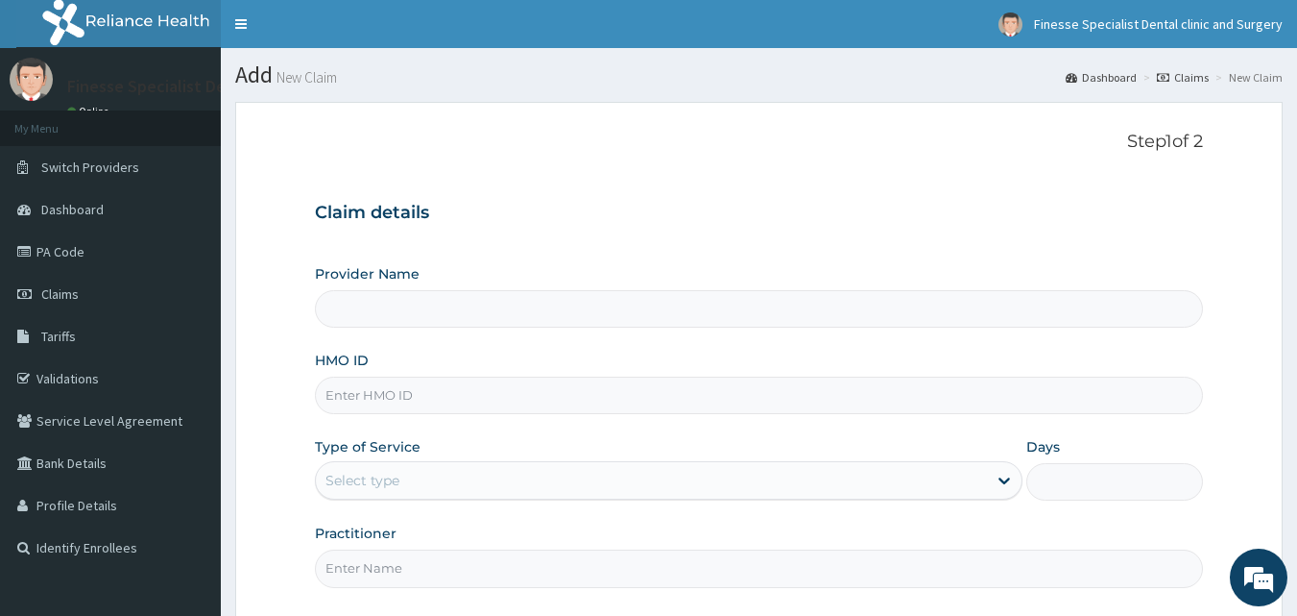
click at [490, 395] on input "HMO ID" at bounding box center [759, 394] width 889 height 37
paste input "cil/10064/d"
type input "cil/10064/d"
type input "Finesse Specialist Dental Clinics And Surgery"
type input "cil/10064/d"
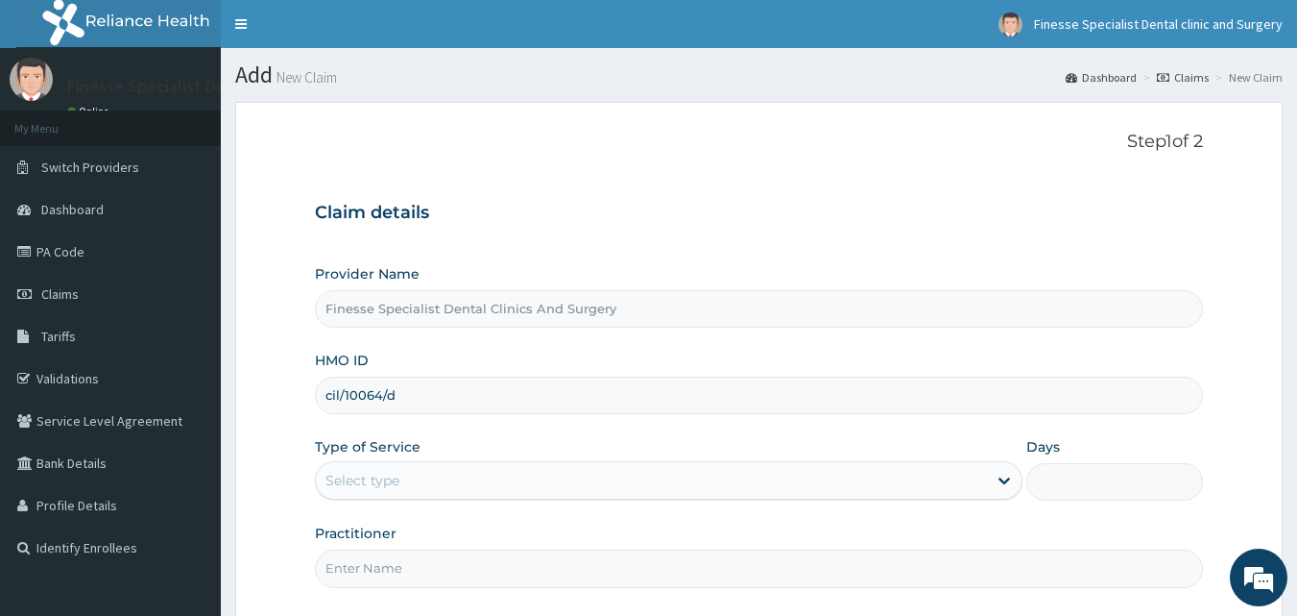
click at [466, 468] on div "Select type" at bounding box center [651, 480] width 671 height 31
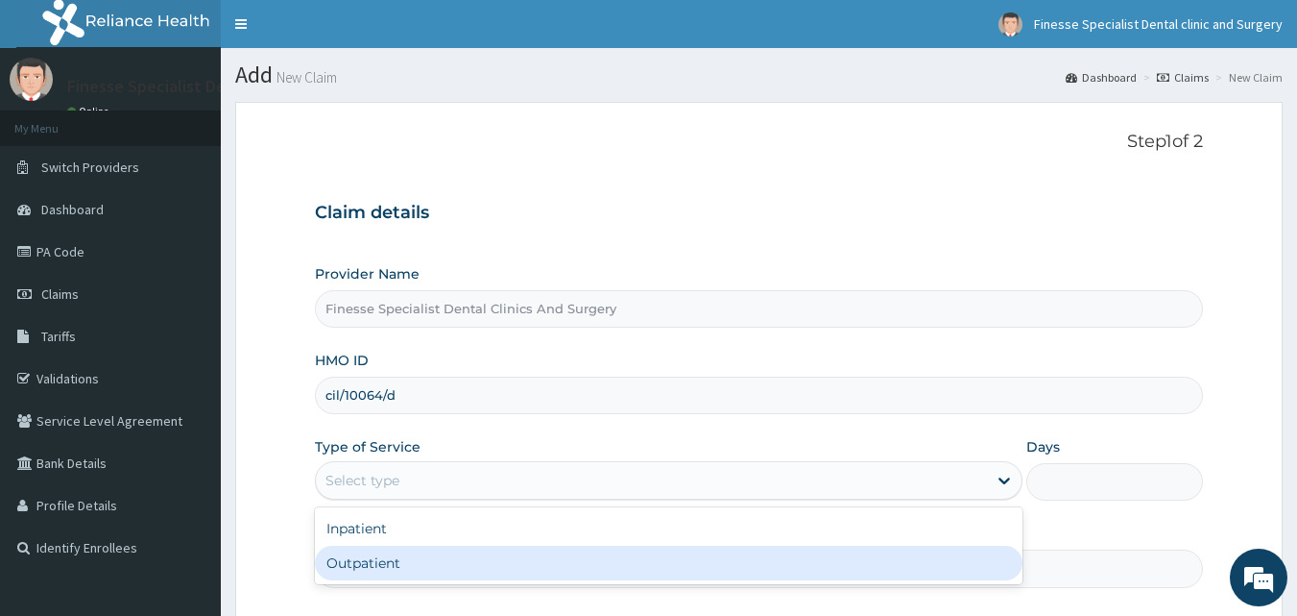
click at [448, 556] on div "Outpatient" at bounding box center [669, 562] width 708 height 35
type input "1"
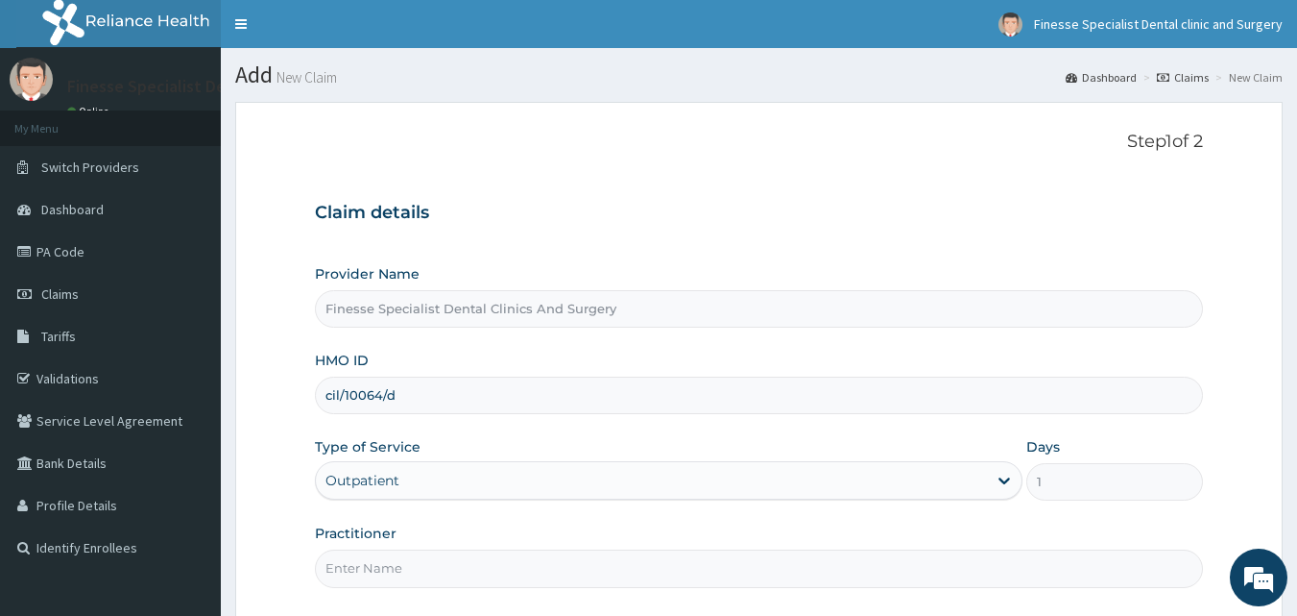
click at [748, 564] on input "Practitioner" at bounding box center [759, 567] width 889 height 37
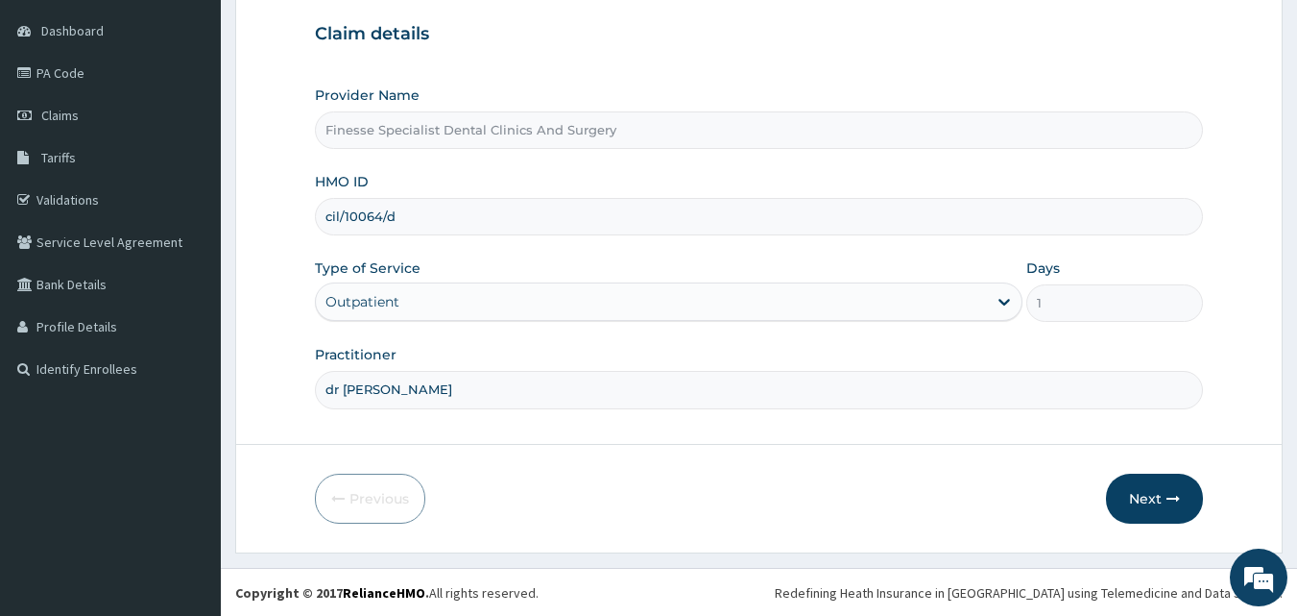
scroll to position [180, 0]
type input "dr joshua"
click at [1133, 492] on button "Next" at bounding box center [1154, 497] width 97 height 50
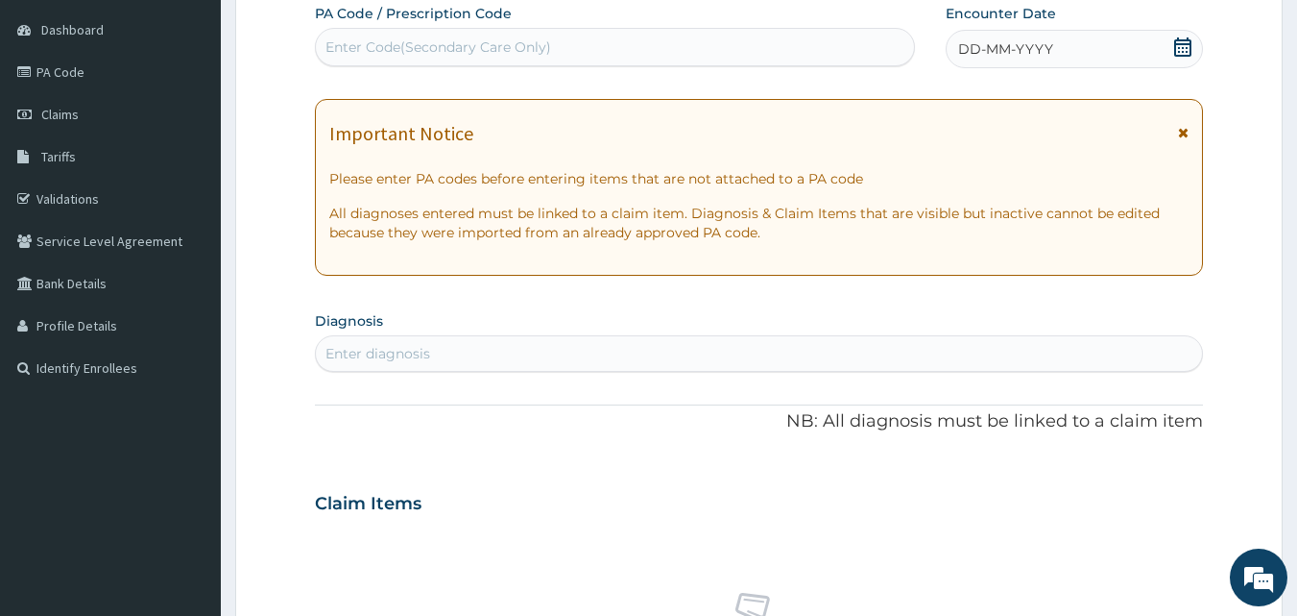
click at [584, 47] on div "Enter Code(Secondary Care Only)" at bounding box center [615, 47] width 599 height 31
paste input "PA/6A0332"
type input "PA/6A0332"
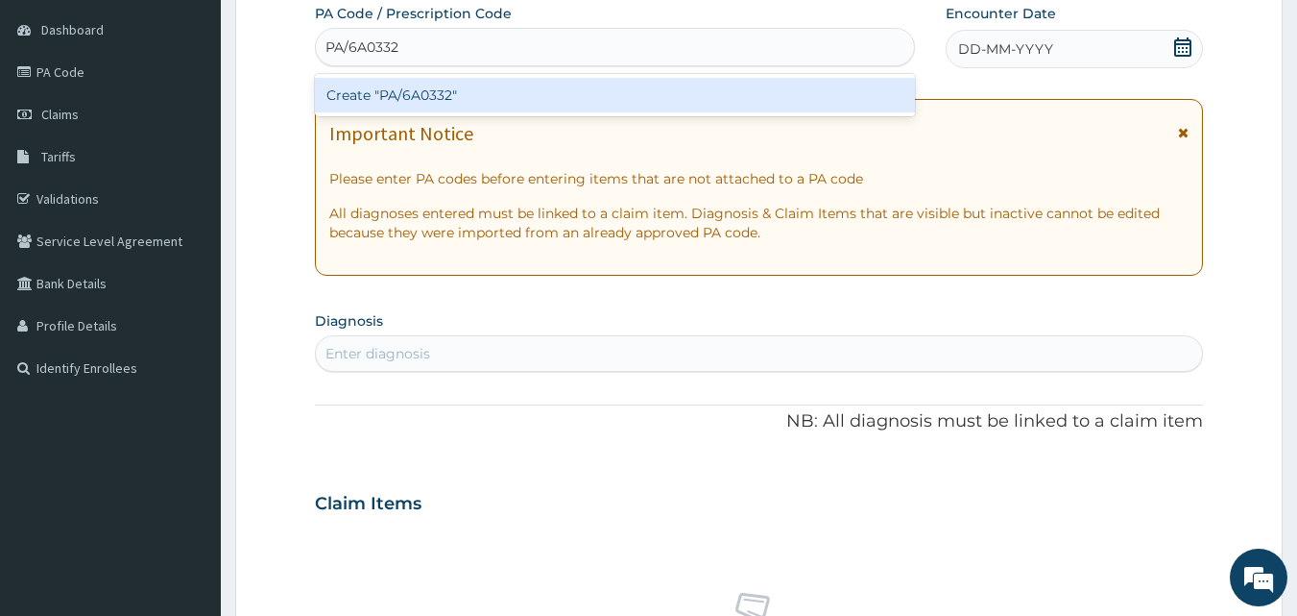
click at [581, 104] on div "Create "PA/6A0332"" at bounding box center [615, 95] width 601 height 35
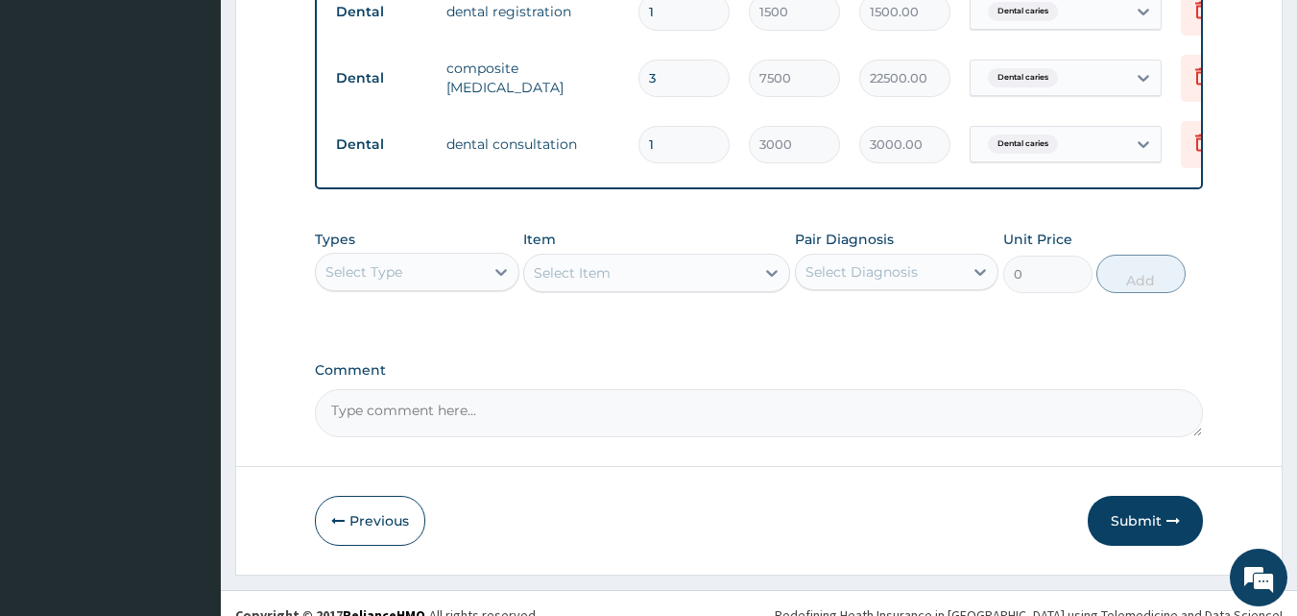
scroll to position [825, 0]
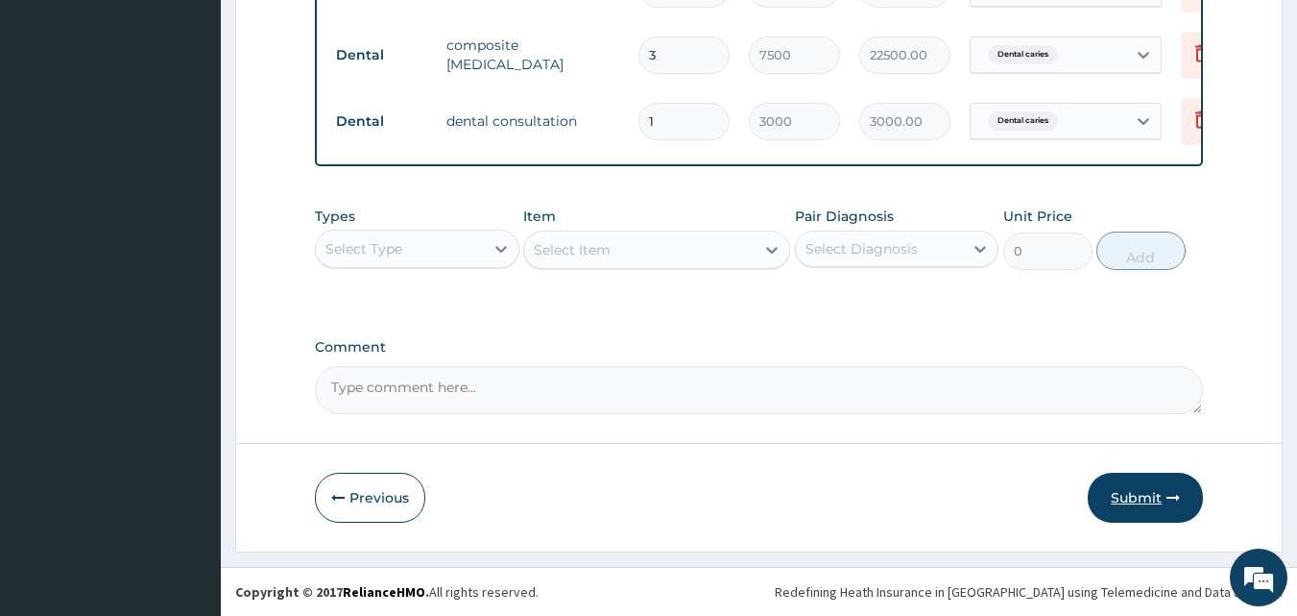
click at [1133, 490] on button "Submit" at bounding box center [1145, 497] width 115 height 50
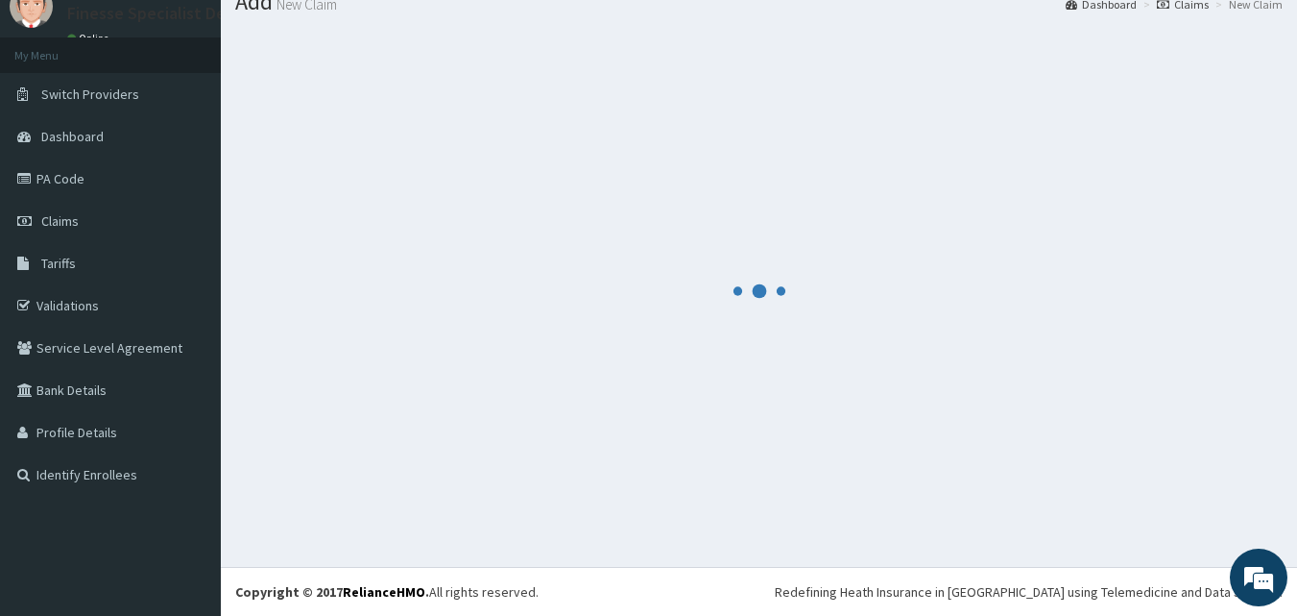
scroll to position [73, 0]
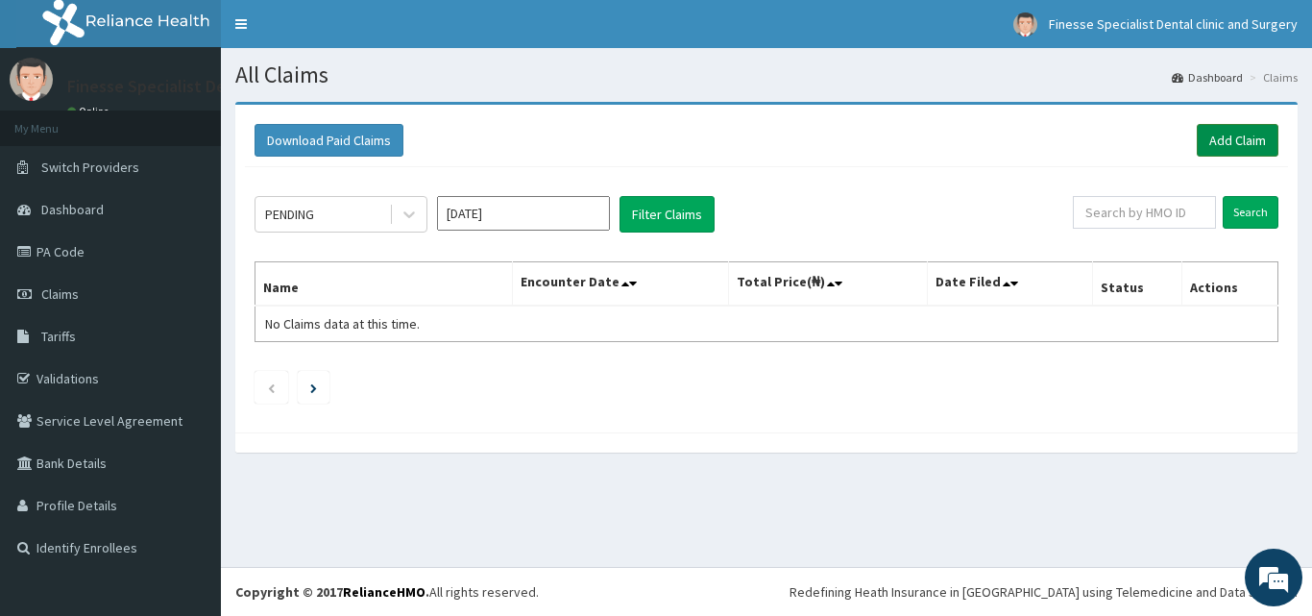
click at [1224, 141] on link "Add Claim" at bounding box center [1237, 140] width 82 height 33
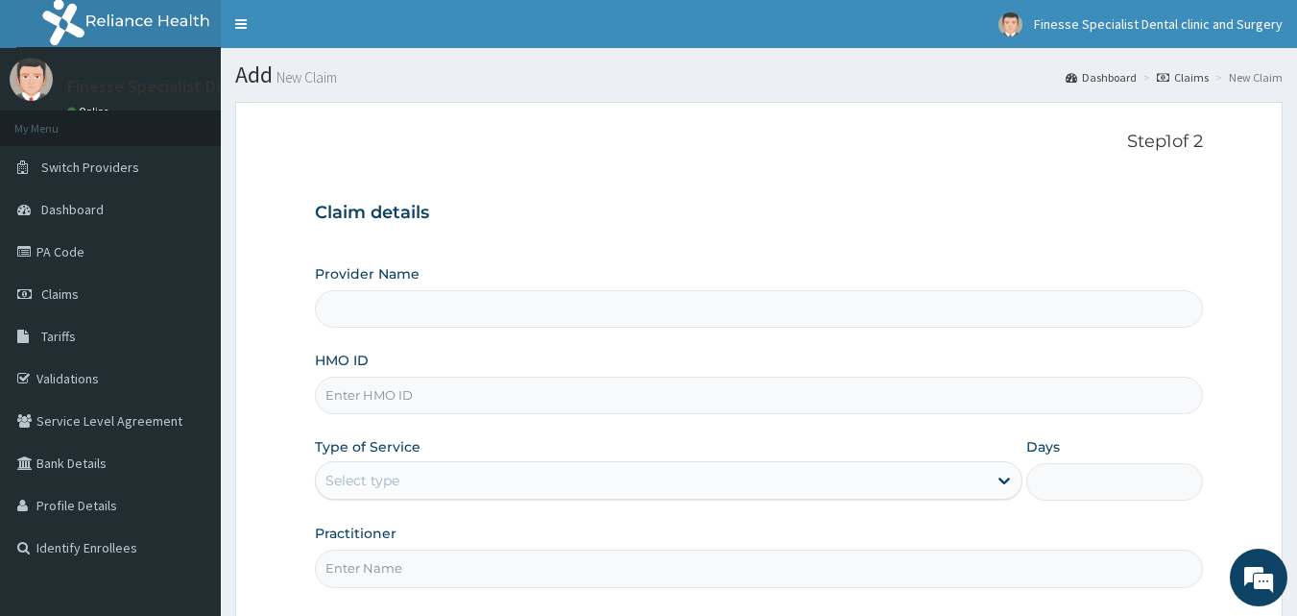
click at [654, 399] on input "HMO ID" at bounding box center [759, 394] width 889 height 37
paste input "okb/10234/a"
type input "okb/10234/a"
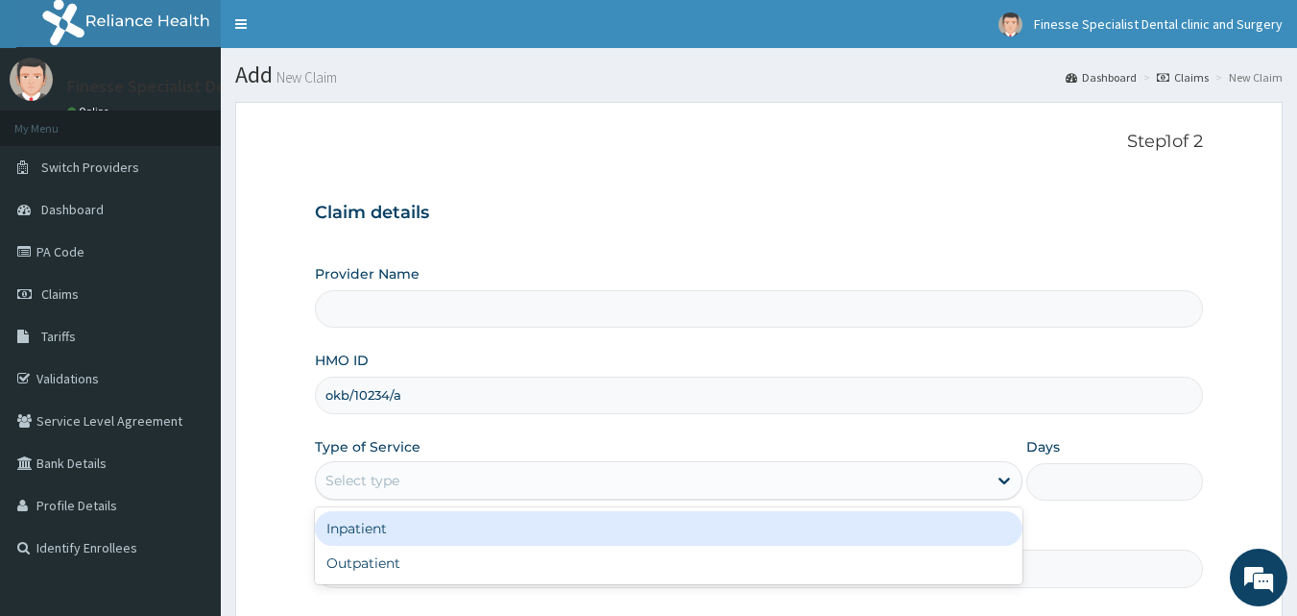
click at [708, 489] on div "Select type" at bounding box center [651, 480] width 671 height 31
type input "Finesse Specialist Dental Clinics And Surgery"
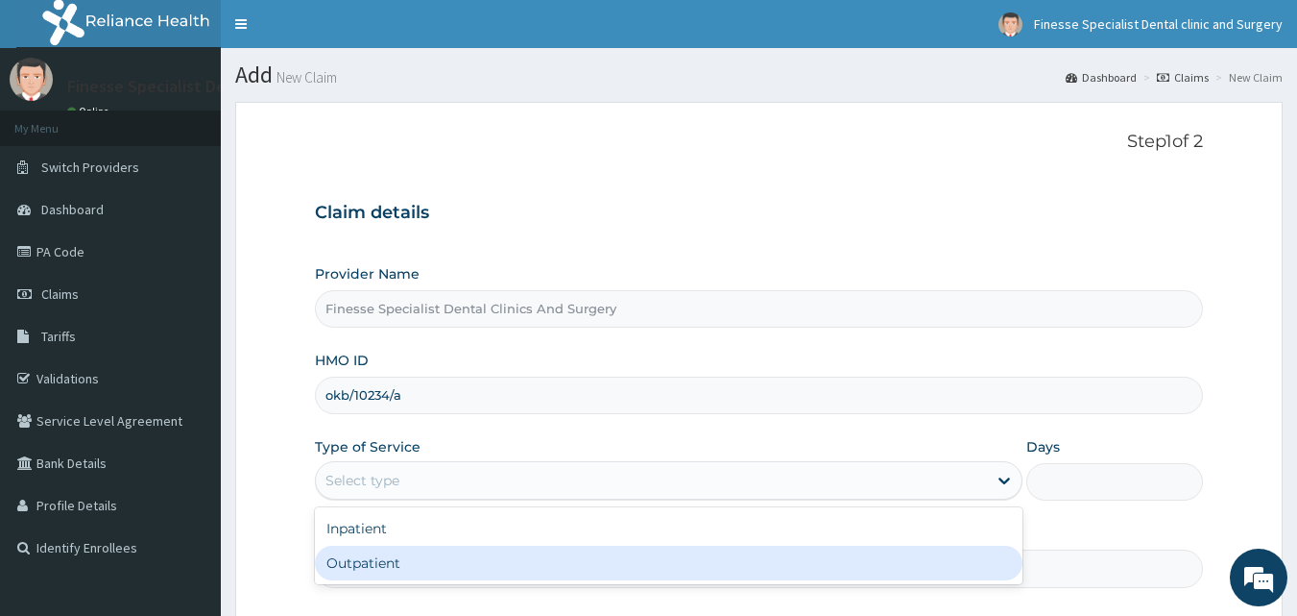
click at [667, 557] on div "Outpatient" at bounding box center [669, 562] width 708 height 35
type input "1"
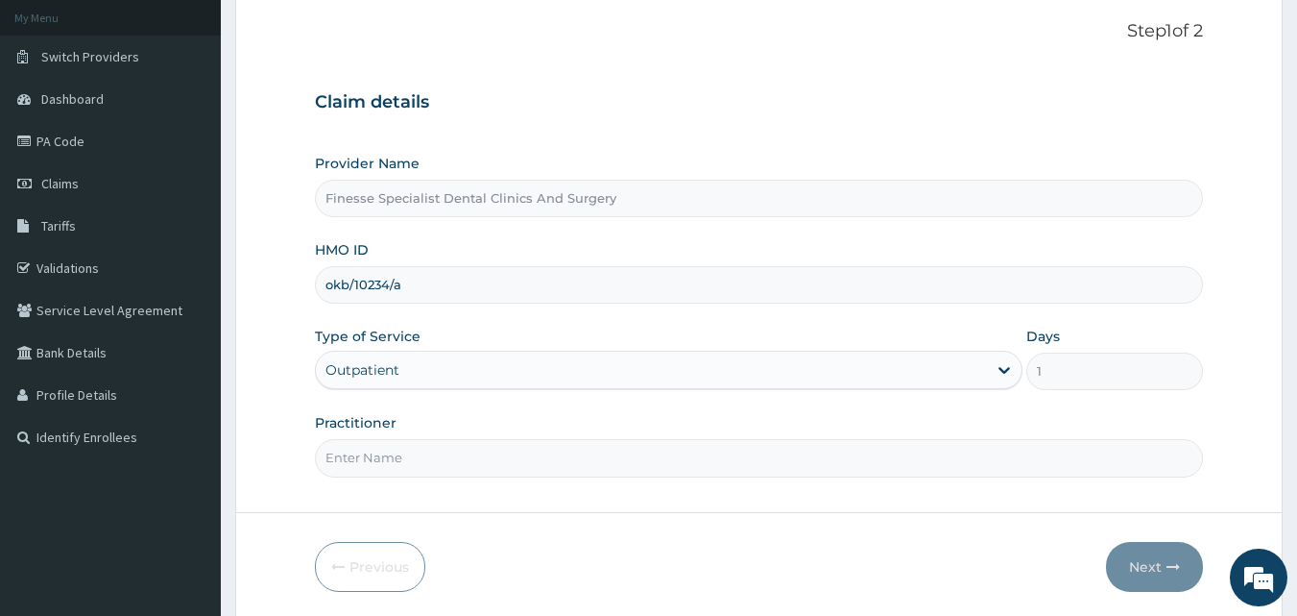
scroll to position [180, 0]
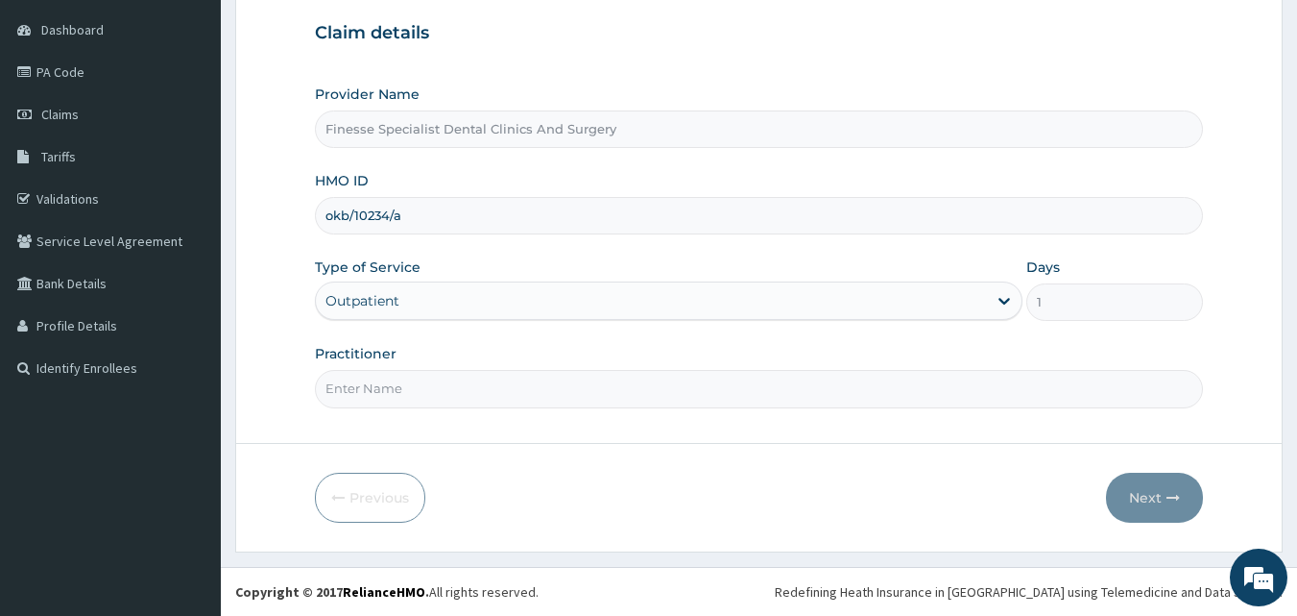
click at [729, 384] on input "Practitioner" at bounding box center [759, 388] width 889 height 37
type input "dr [PERSON_NAME]"
click at [1148, 495] on button "Next" at bounding box center [1154, 497] width 97 height 50
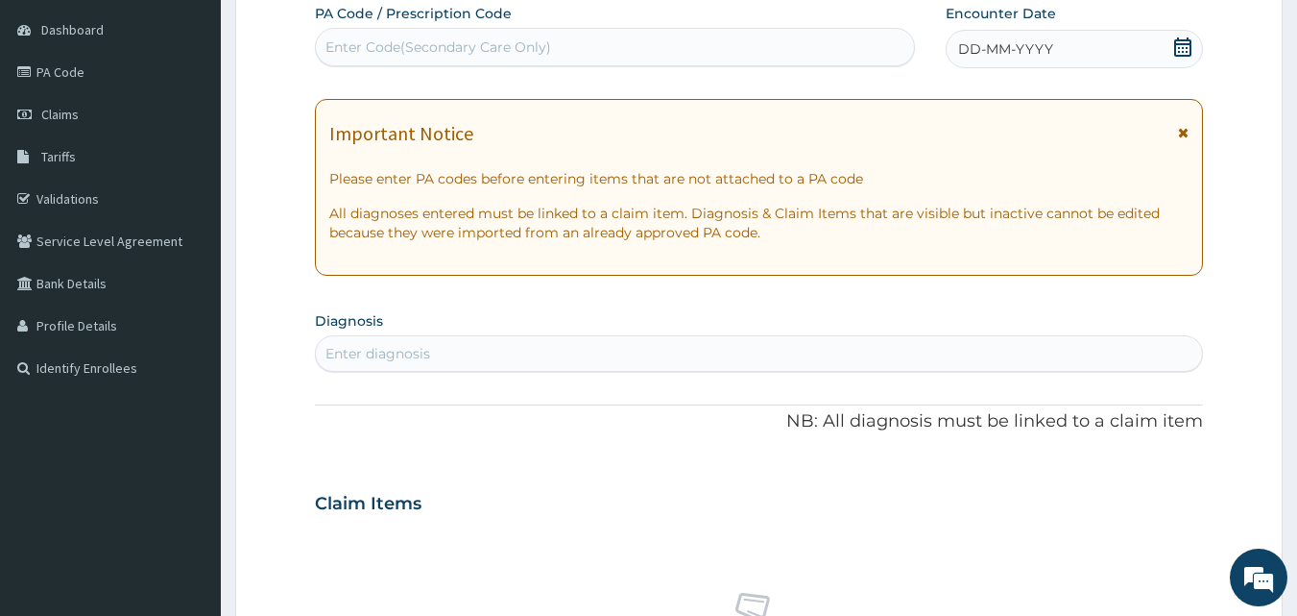
click at [604, 39] on div "Enter Code(Secondary Care Only)" at bounding box center [615, 47] width 599 height 31
paste input "PA/C60996"
type input "PA/C60996"
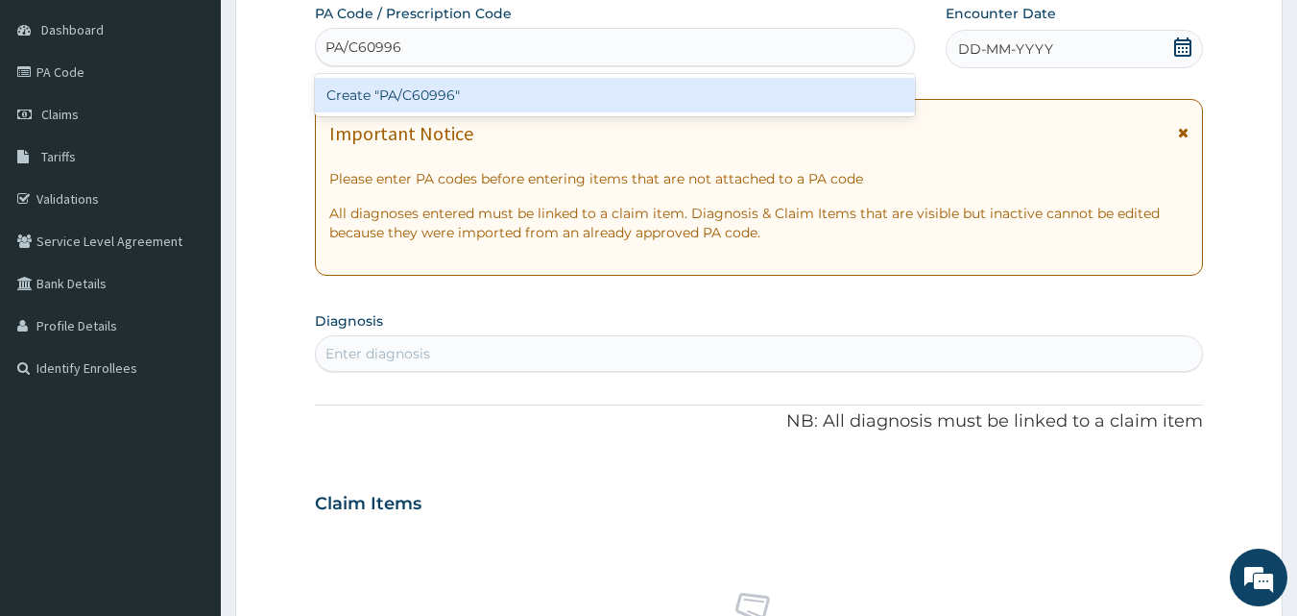
click at [643, 98] on div "Create "PA/C60996"" at bounding box center [615, 95] width 601 height 35
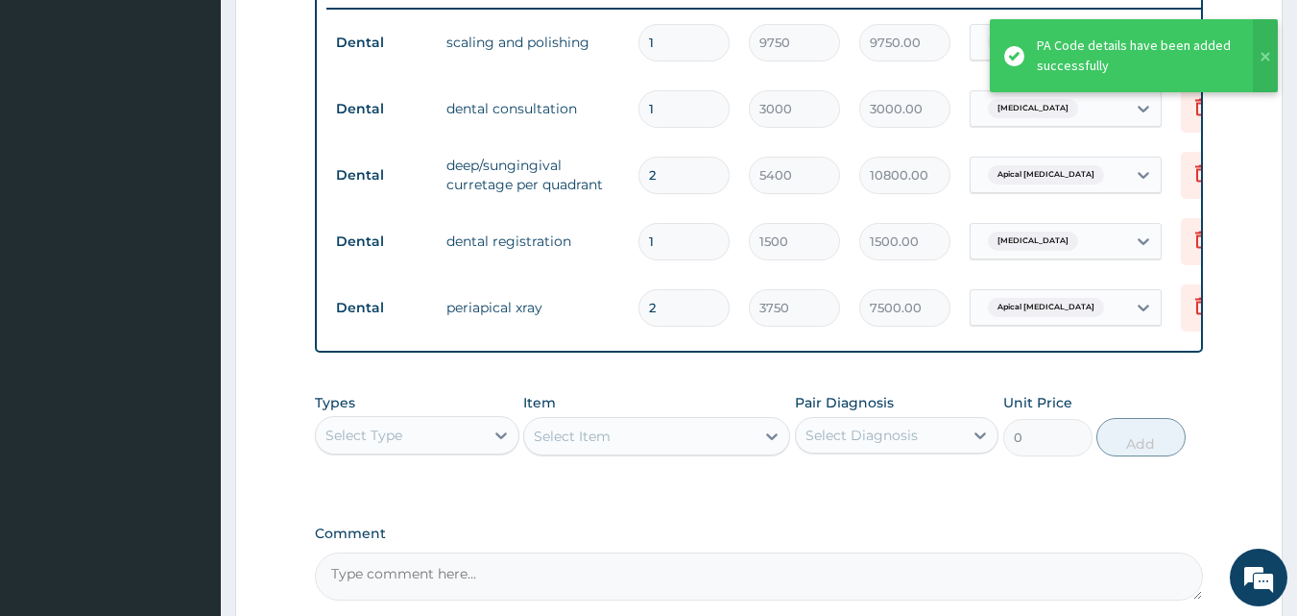
scroll to position [957, 0]
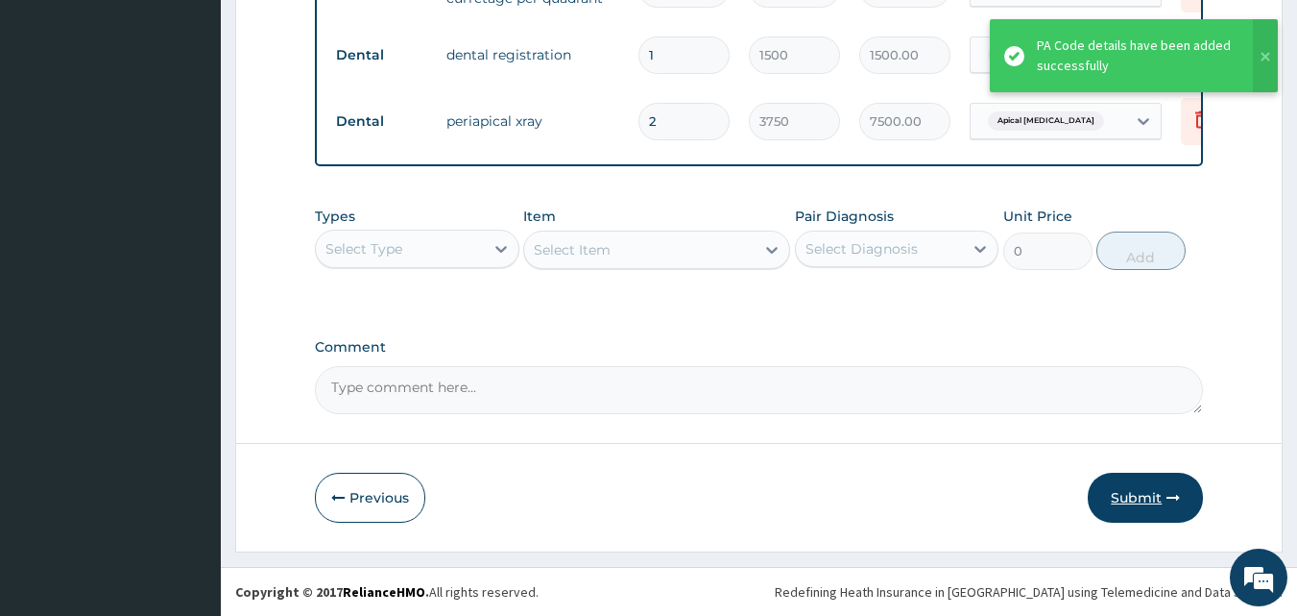
click at [1148, 489] on button "Submit" at bounding box center [1145, 497] width 115 height 50
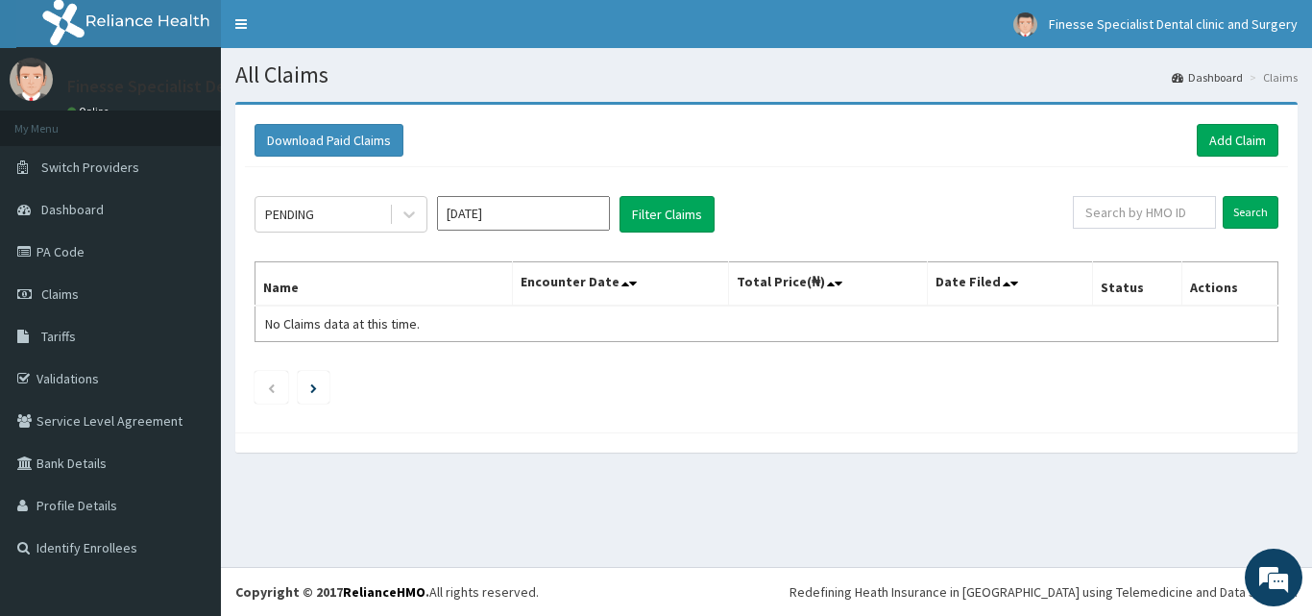
click at [1148, 488] on div "All Claims Dashboard Claims Download Paid Claims Add Claim × Note you can only …" at bounding box center [766, 307] width 1091 height 519
click at [1153, 435] on div at bounding box center [766, 442] width 1062 height 20
click at [1242, 139] on link "Add Claim" at bounding box center [1237, 140] width 82 height 33
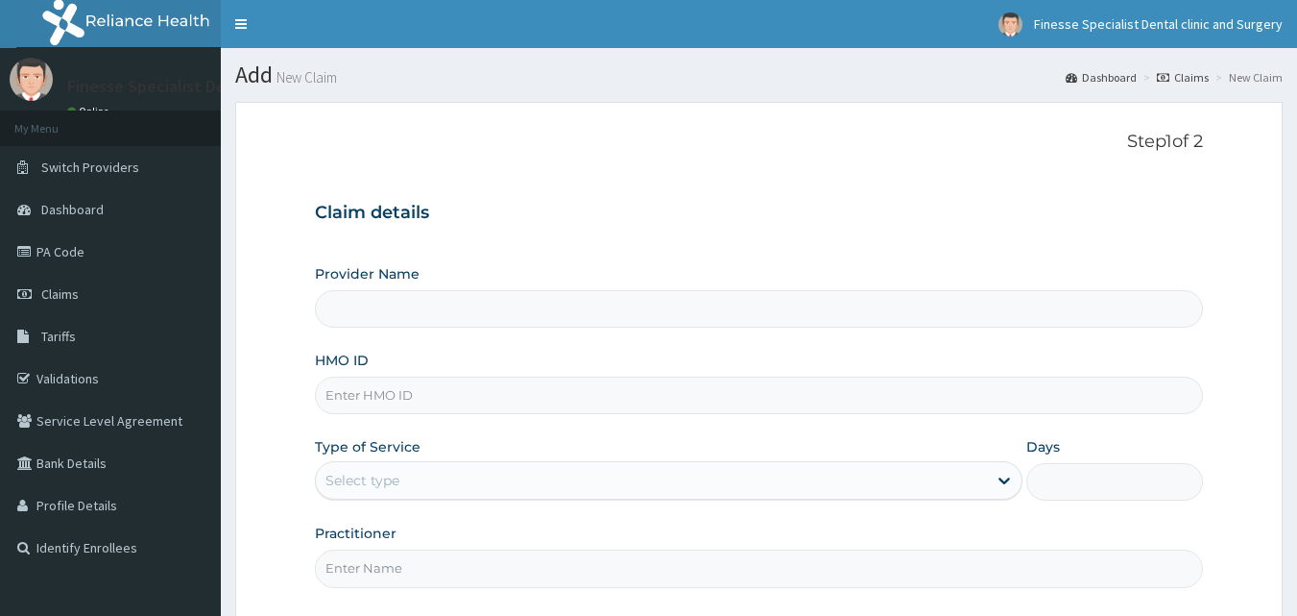
click at [486, 399] on input "HMO ID" at bounding box center [759, 394] width 889 height 37
paste input "MLE/10001/A"
type input "MLE/10001/A"
type input "Finesse Specialist Dental Clinics And Surgery"
type input "MLE/10001/A"
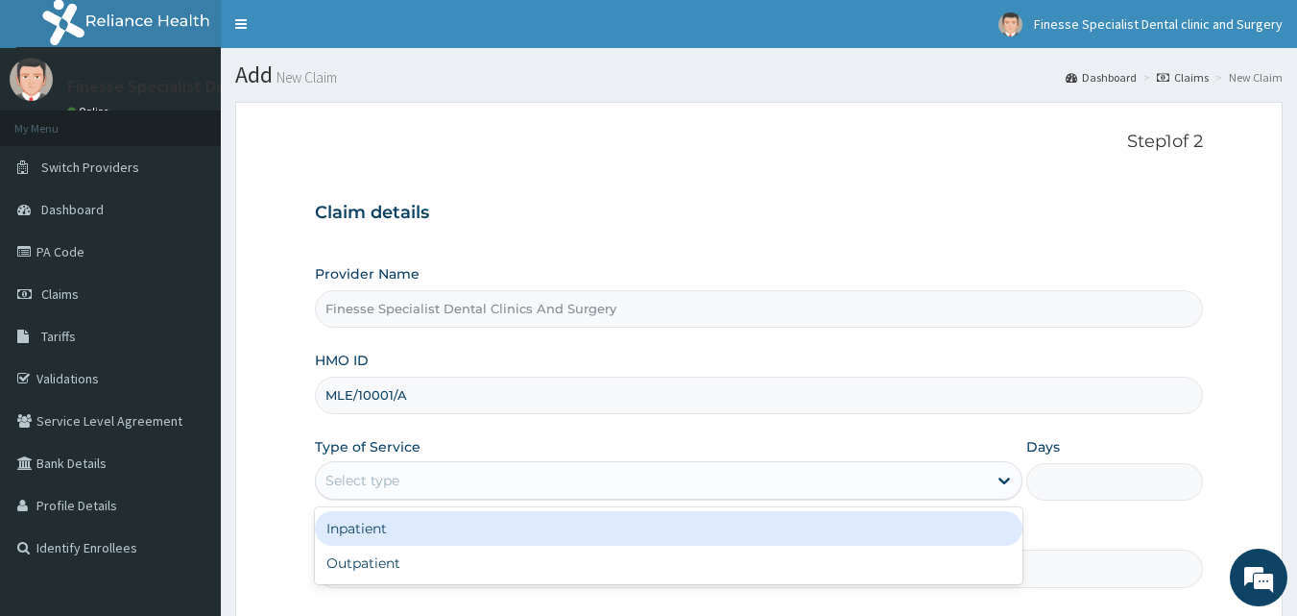
click at [547, 478] on div "Select type" at bounding box center [651, 480] width 671 height 31
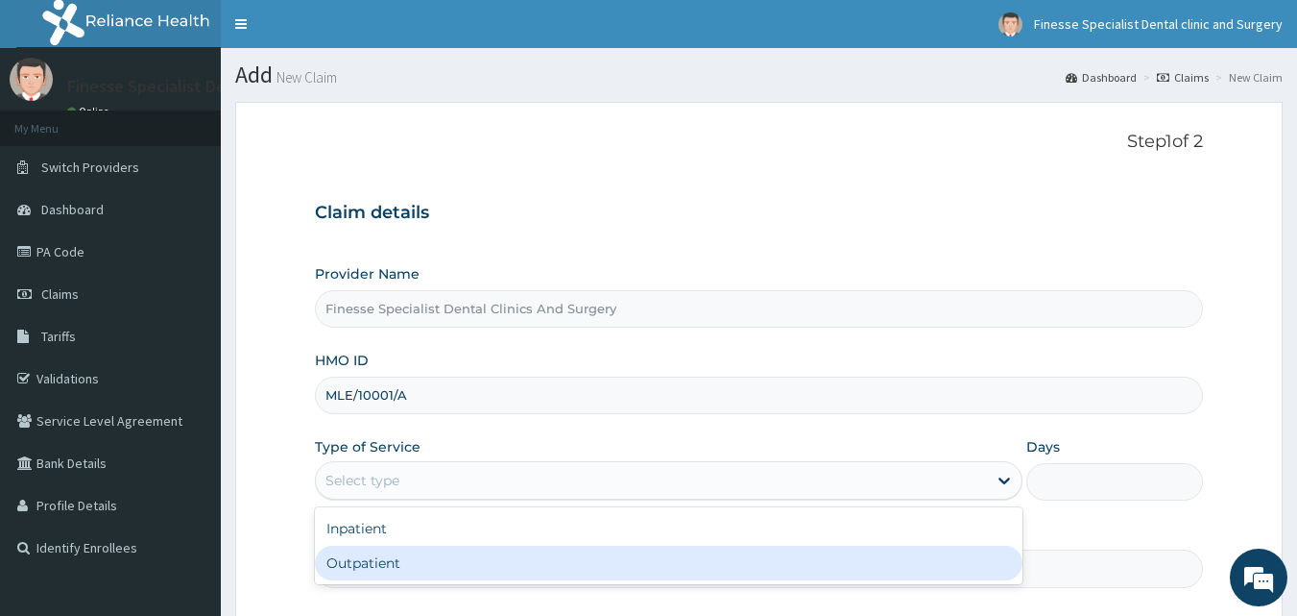
click at [521, 560] on div "Outpatient" at bounding box center [669, 562] width 708 height 35
type input "1"
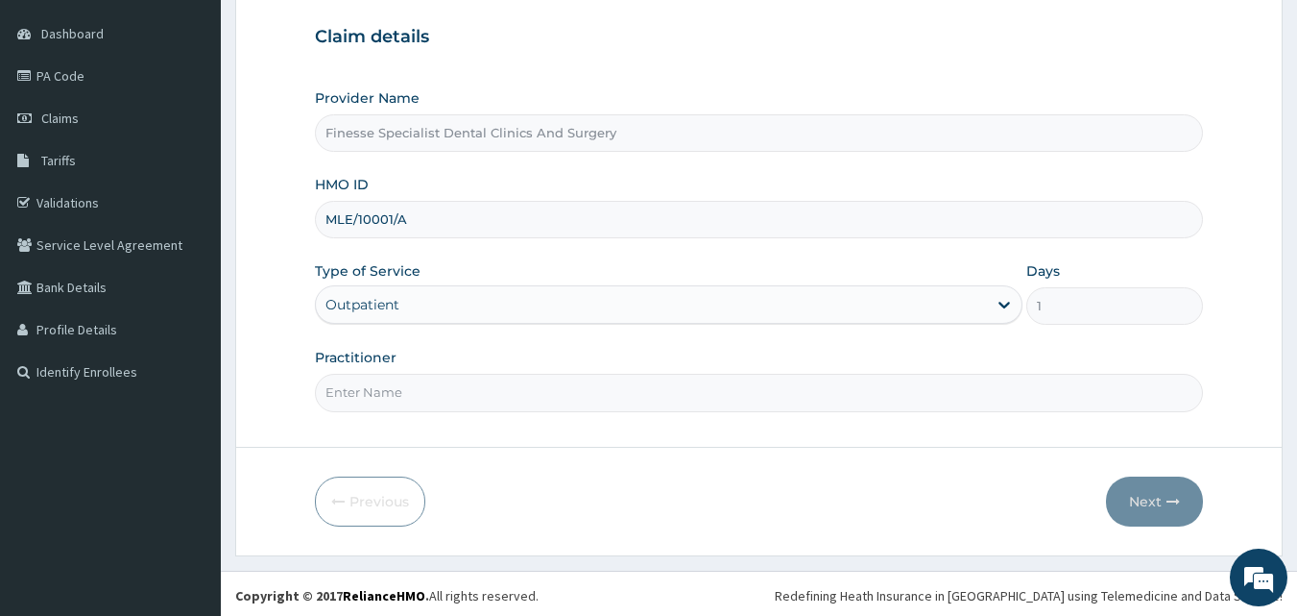
scroll to position [180, 0]
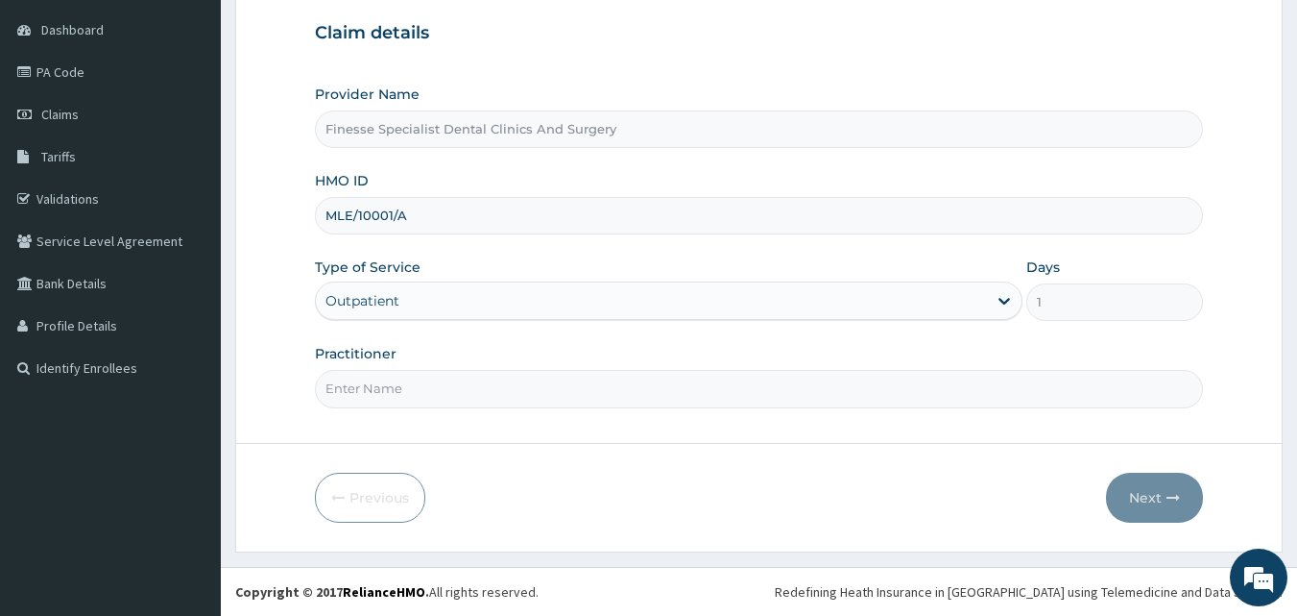
click at [302, 235] on form "Step 1 of 2 Claim details Provider Name Finesse Specialist Dental Clinics And S…" at bounding box center [759, 237] width 1048 height 630
click at [530, 380] on input "Practitioner" at bounding box center [759, 388] width 889 height 37
type input "dr [PERSON_NAME]"
click at [1181, 499] on button "Next" at bounding box center [1154, 497] width 97 height 50
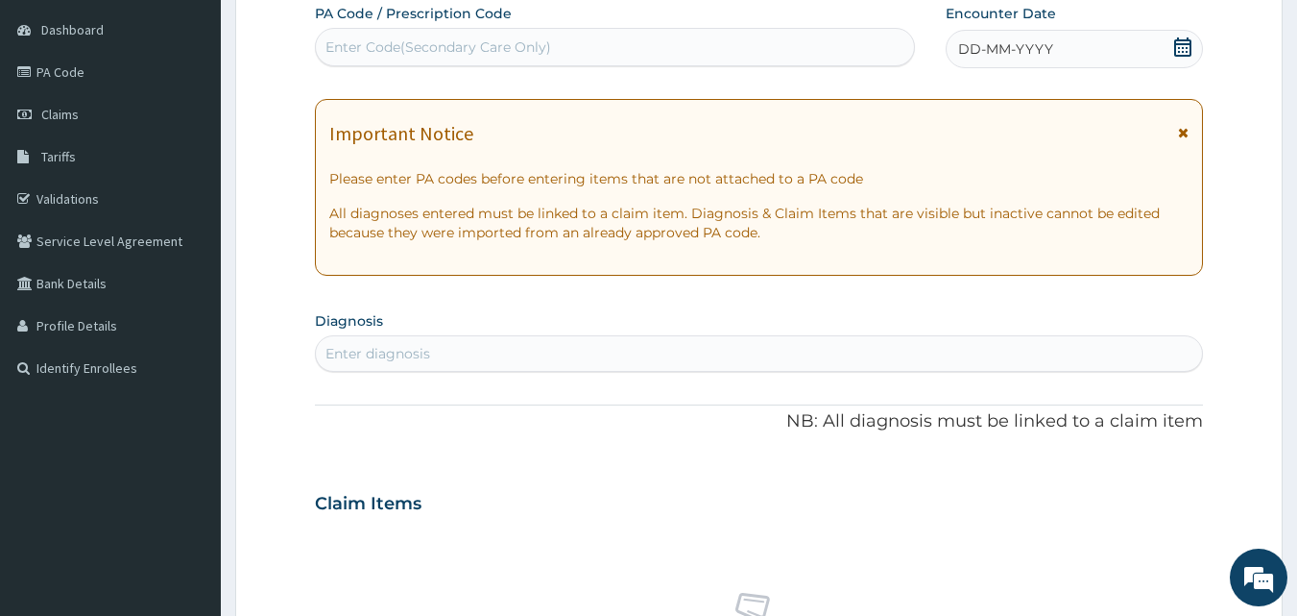
click at [568, 47] on div "Enter Code(Secondary Care Only)" at bounding box center [615, 47] width 599 height 31
paste input "PA/AF6FDB"
type input "PA/AF6FDB"
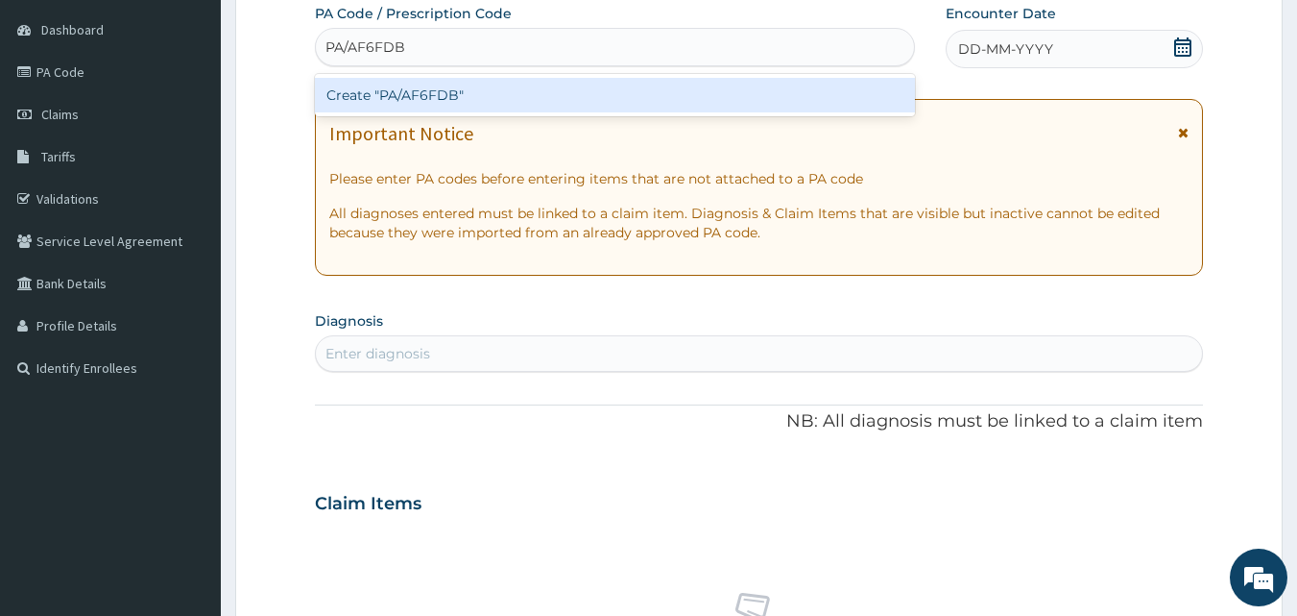
click at [551, 90] on div "Create "PA/AF6FDB"" at bounding box center [615, 95] width 601 height 35
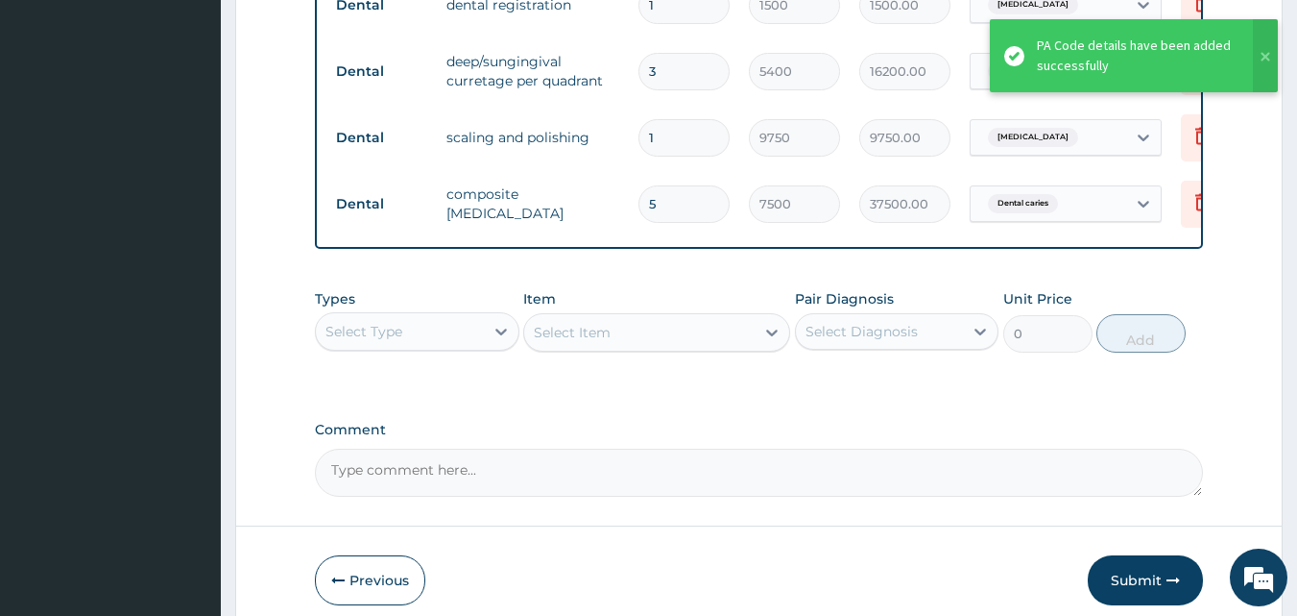
scroll to position [957, 0]
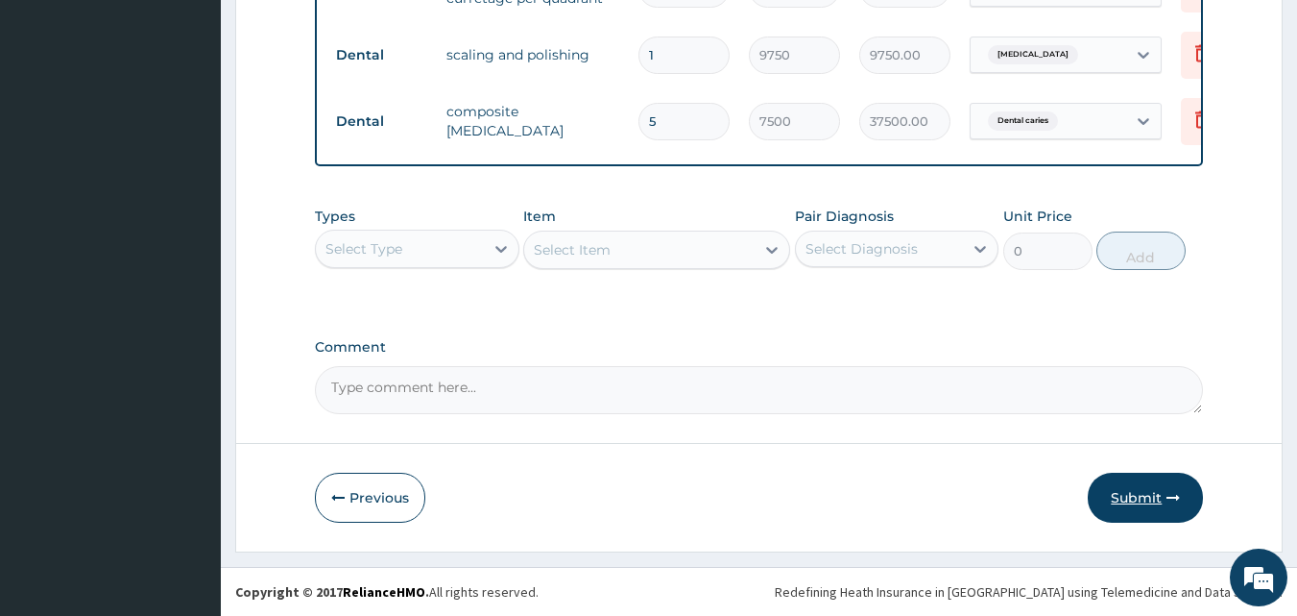
click at [1166, 491] on button "Submit" at bounding box center [1145, 497] width 115 height 50
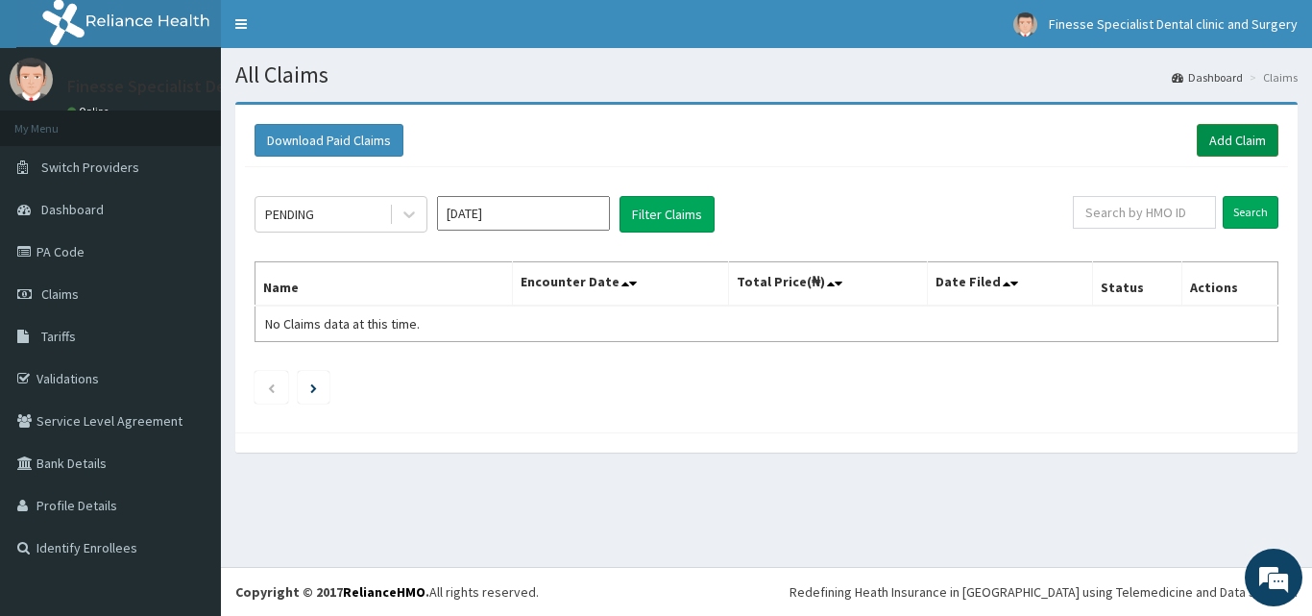
click at [1235, 131] on link "Add Claim" at bounding box center [1237, 140] width 82 height 33
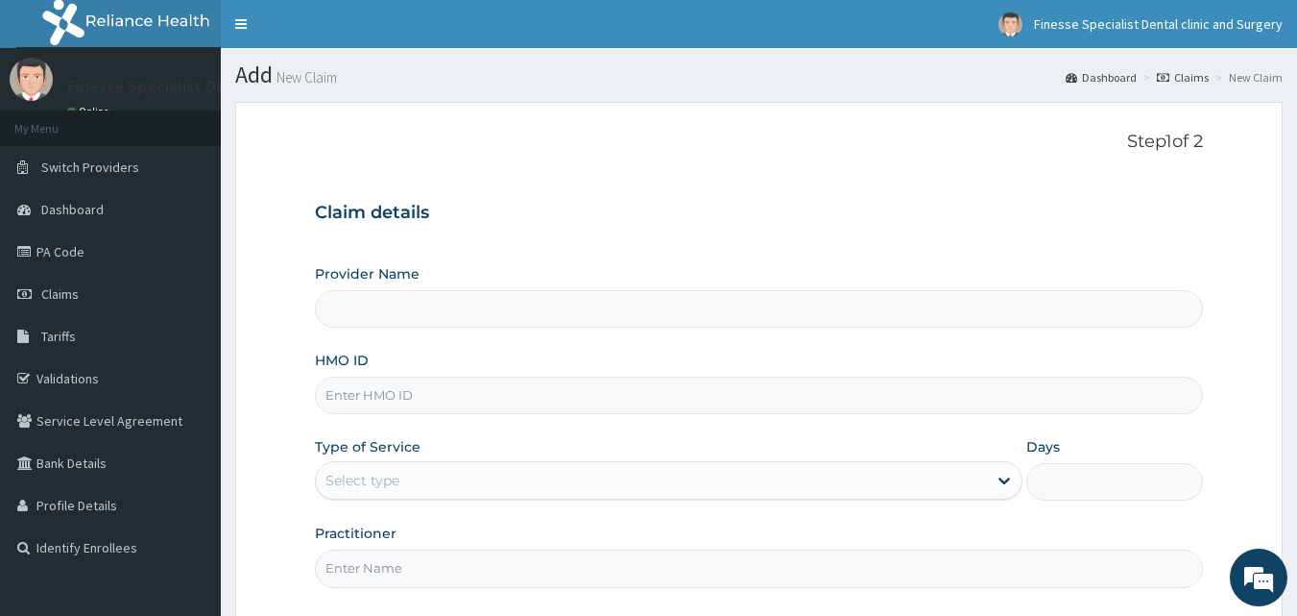
click at [778, 392] on input "HMO ID" at bounding box center [759, 394] width 889 height 37
paste input "mad/10069/b"
type input "mad/10069/b"
click at [798, 472] on div "Select type" at bounding box center [651, 480] width 671 height 31
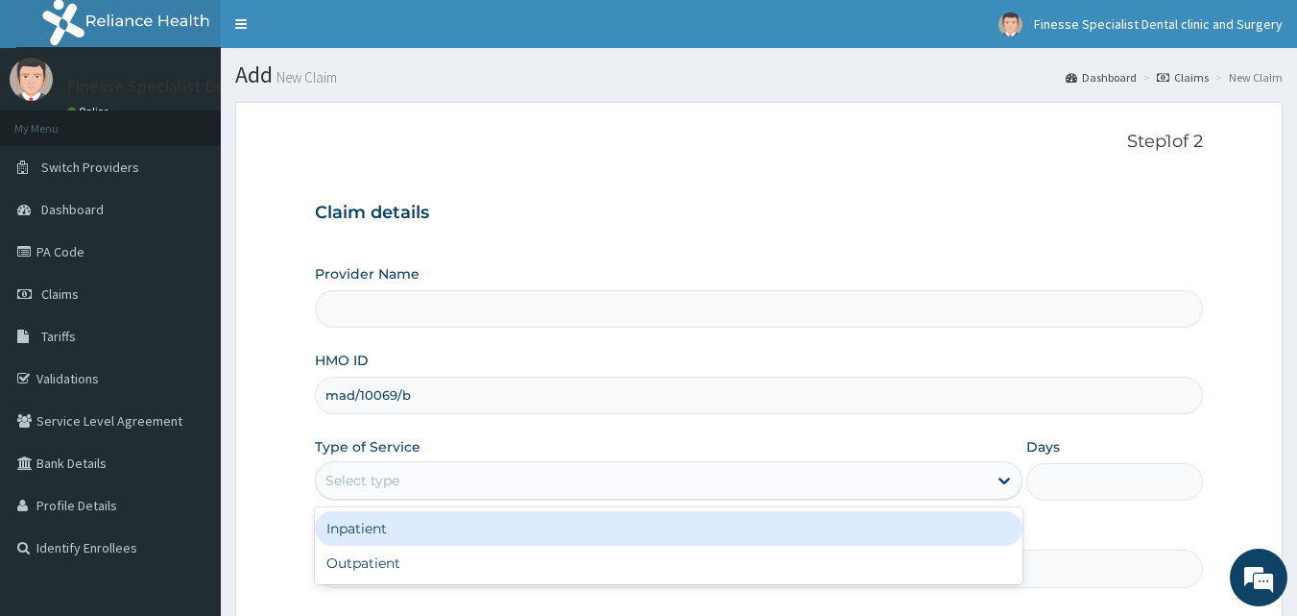
type input "Finesse Specialist Dental Clinics And Surgery"
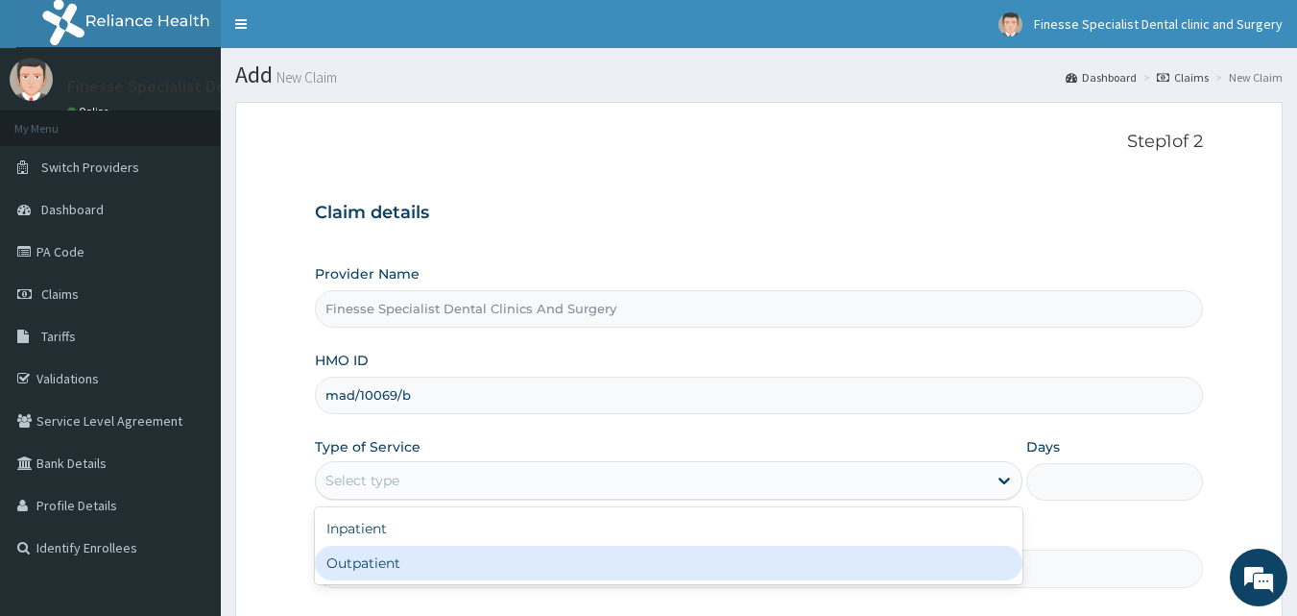
click at [377, 563] on div "Outpatient" at bounding box center [669, 562] width 708 height 35
type input "1"
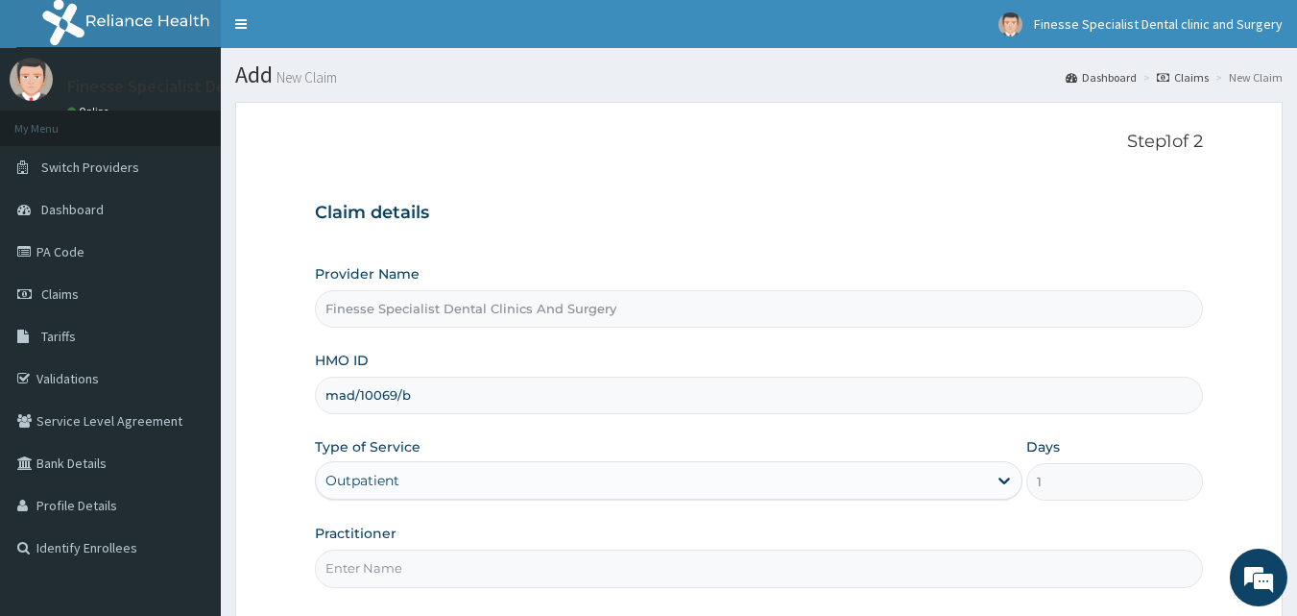
click at [578, 568] on input "Practitioner" at bounding box center [759, 567] width 889 height 37
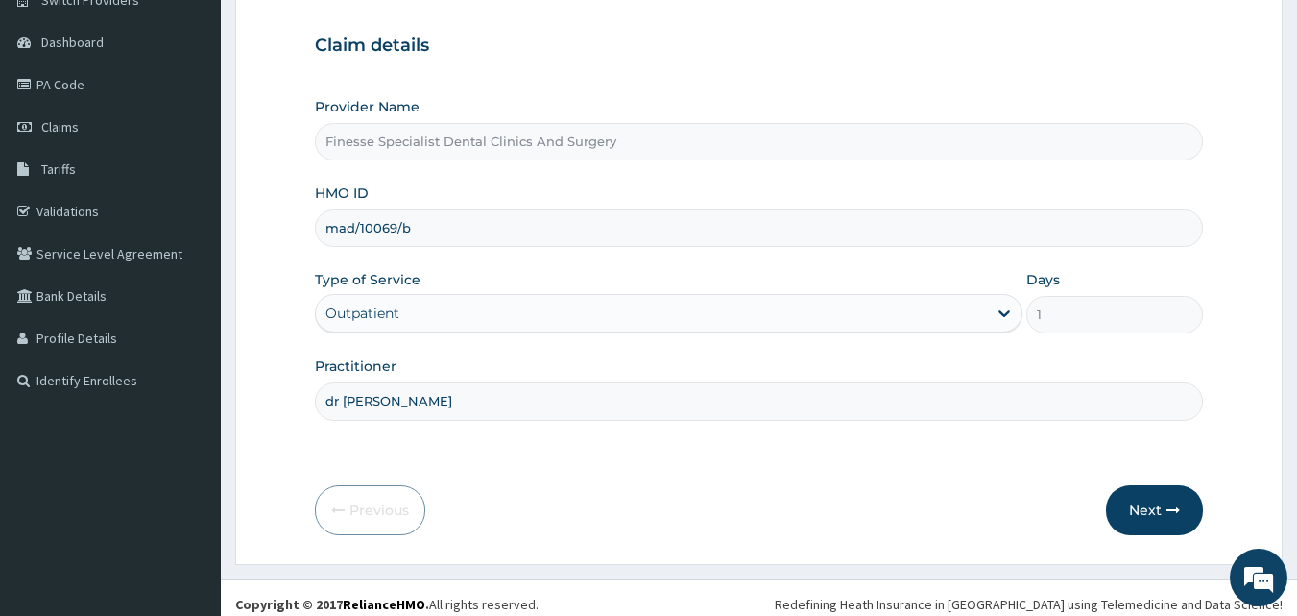
scroll to position [180, 0]
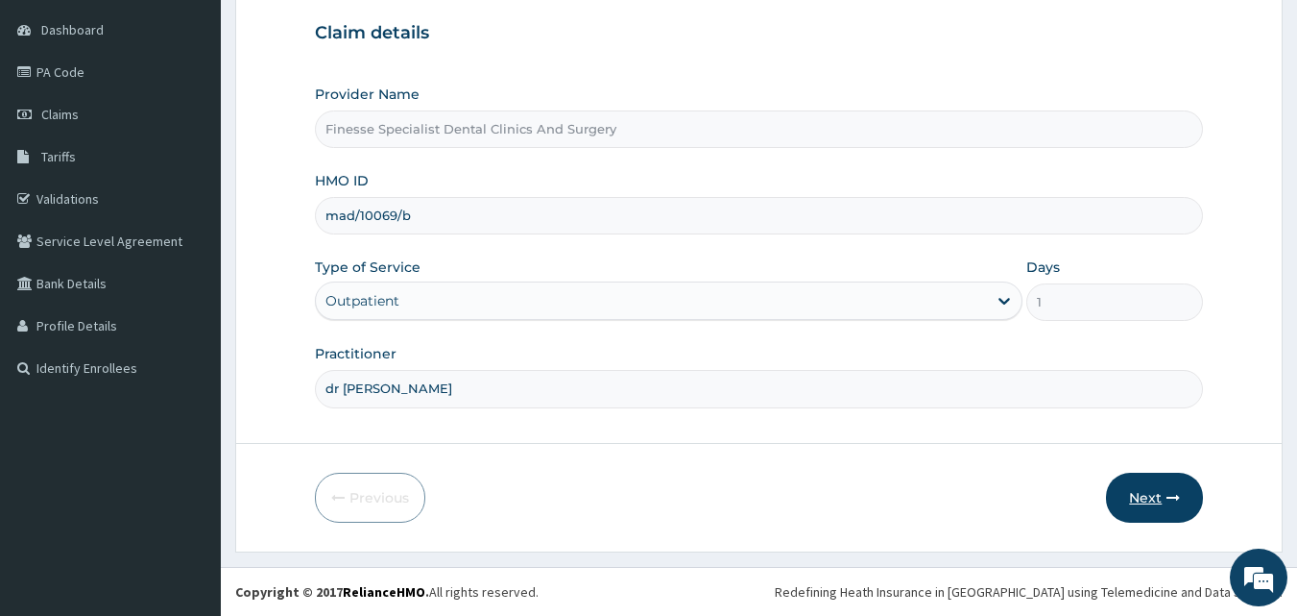
type input "dr [PERSON_NAME]"
click at [1175, 504] on icon "button" at bounding box center [1173, 497] width 13 height 13
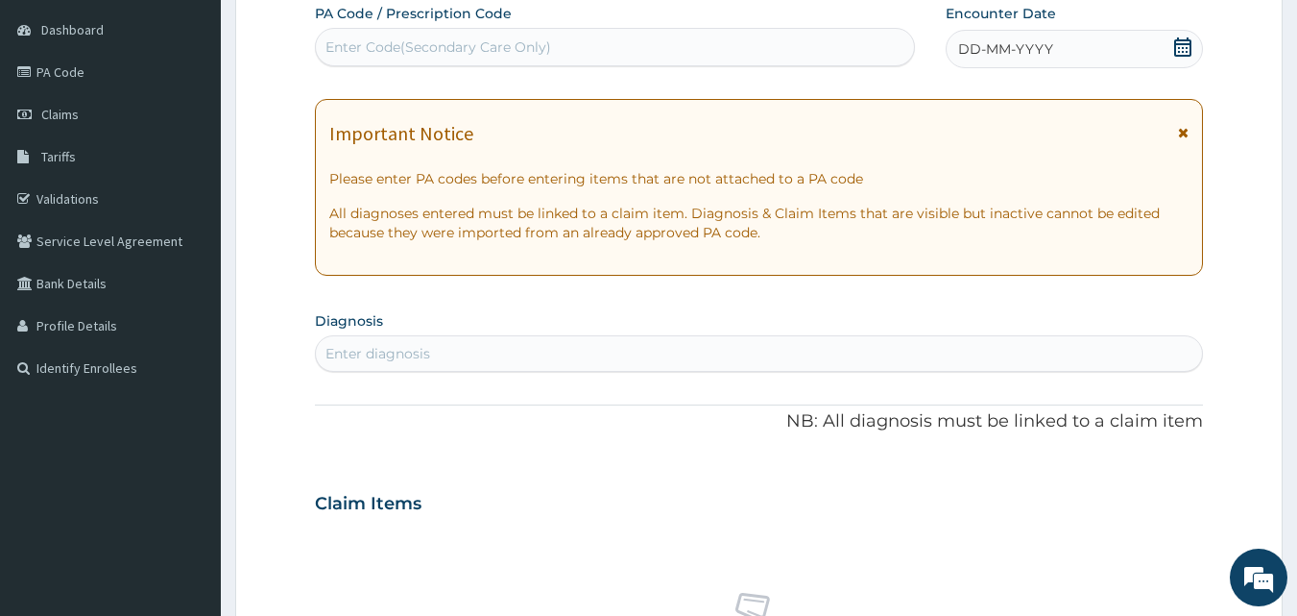
click at [657, 53] on div "Enter Code(Secondary Care Only)" at bounding box center [615, 47] width 599 height 31
paste input "PA/6E509F"
type input "PA/6E509F"
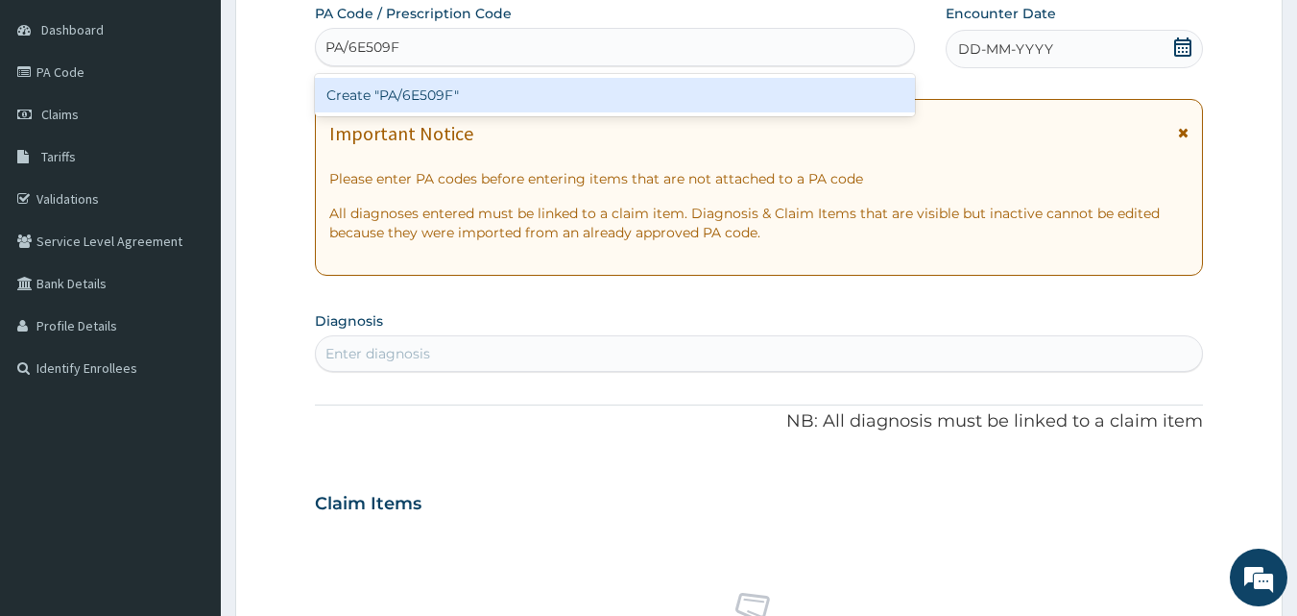
click at [613, 100] on div "Create "PA/6E509F"" at bounding box center [615, 95] width 601 height 35
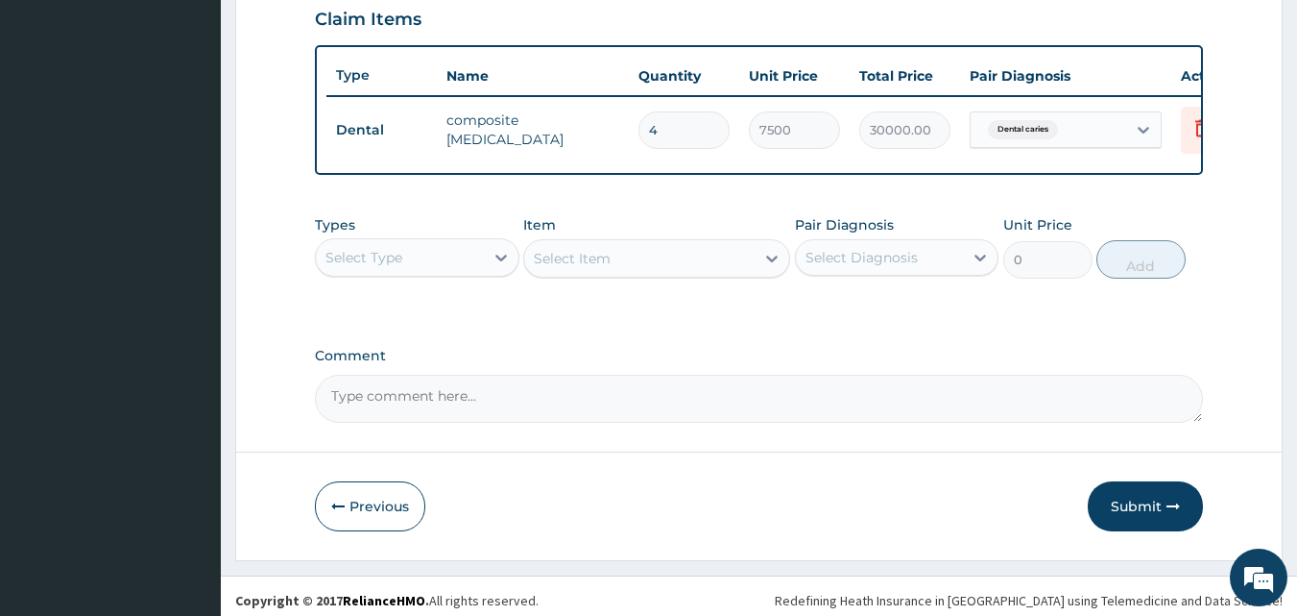
scroll to position [692, 0]
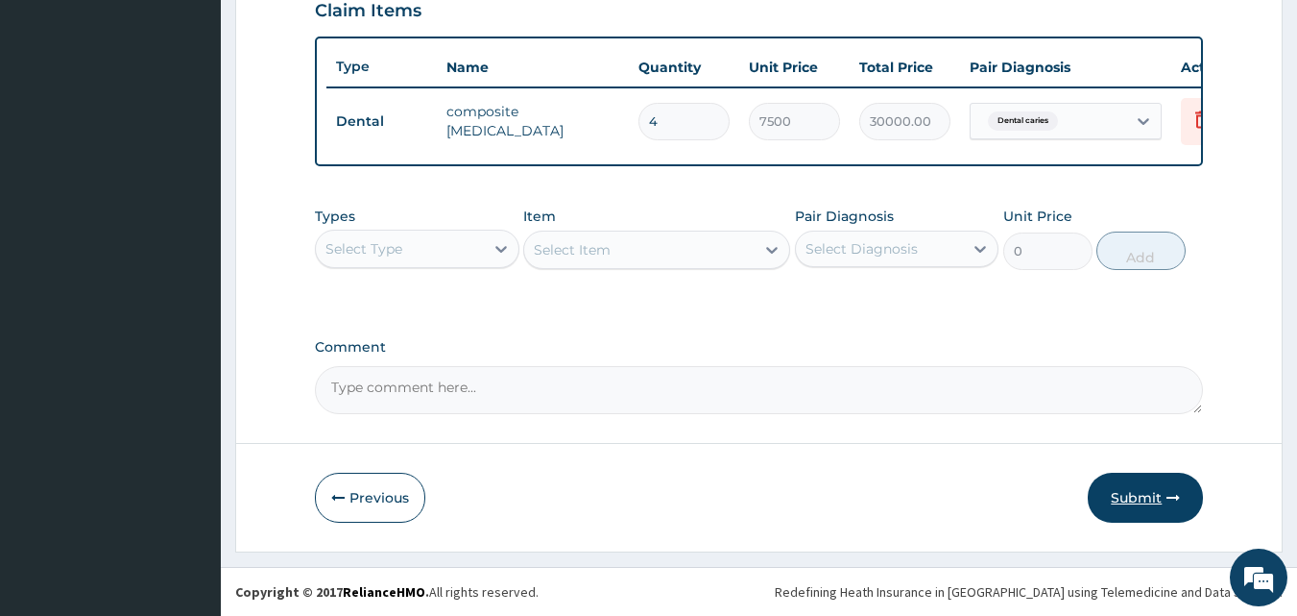
click at [1138, 504] on button "Submit" at bounding box center [1145, 497] width 115 height 50
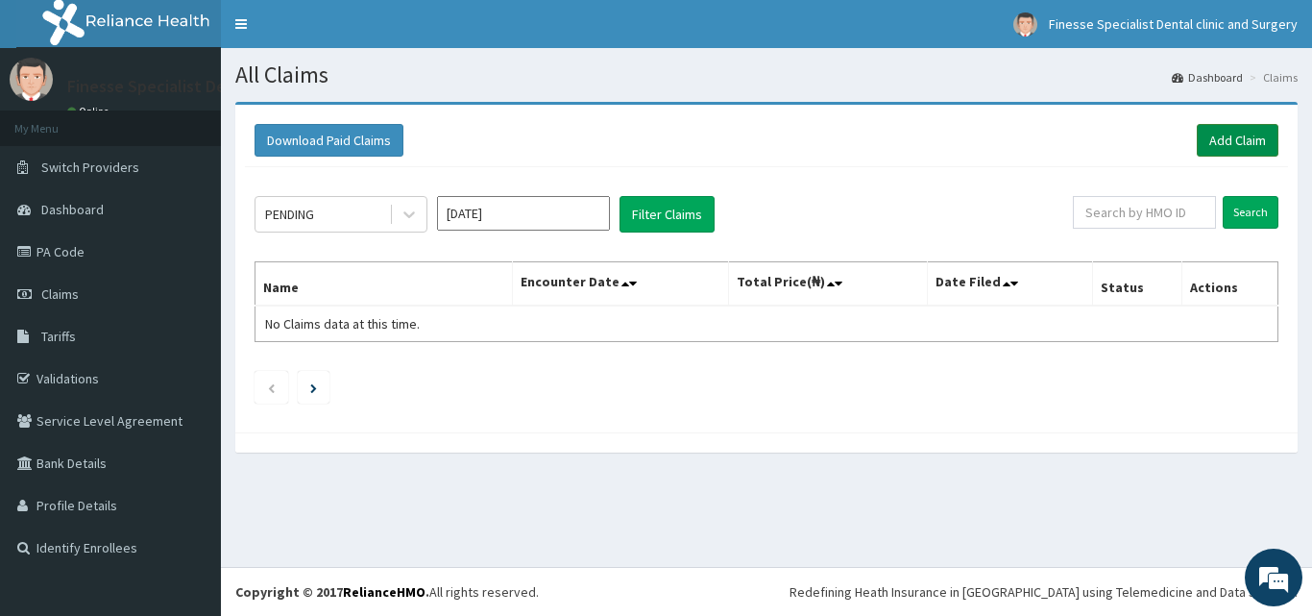
click at [1235, 137] on link "Add Claim" at bounding box center [1237, 140] width 82 height 33
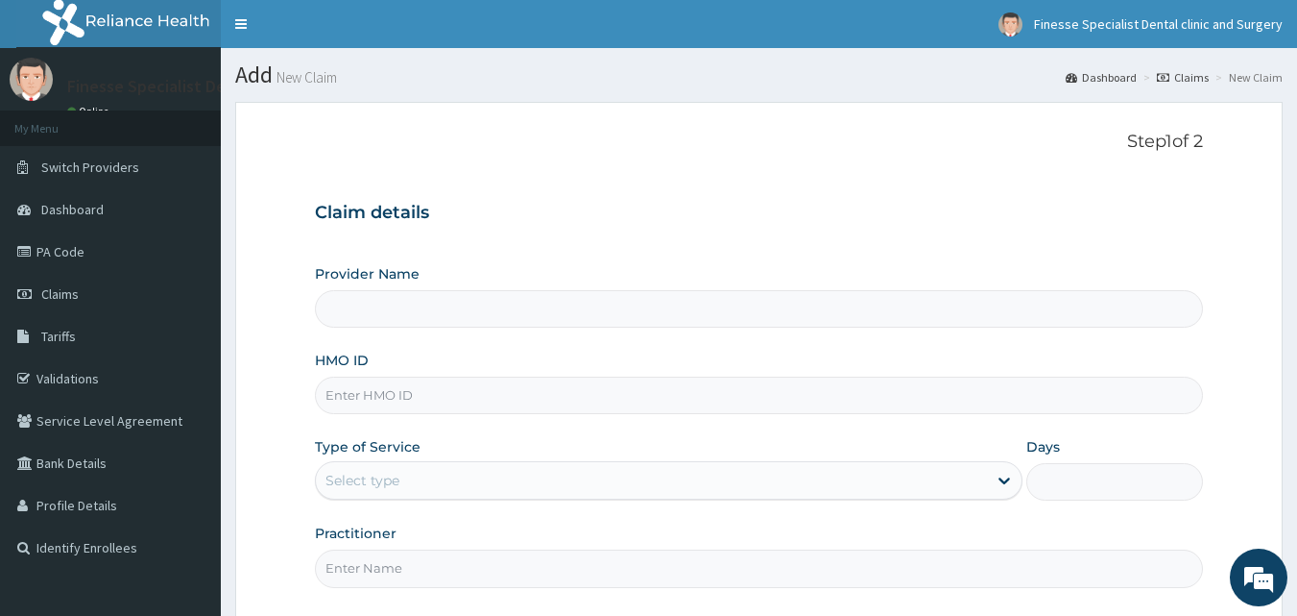
click at [511, 395] on input "HMO ID" at bounding box center [759, 394] width 889 height 37
paste input "tie/10017/c"
type input "tie/10017/c"
type input "Finesse Specialist Dental Clinics And Surgery"
type input "tie/10017/c"
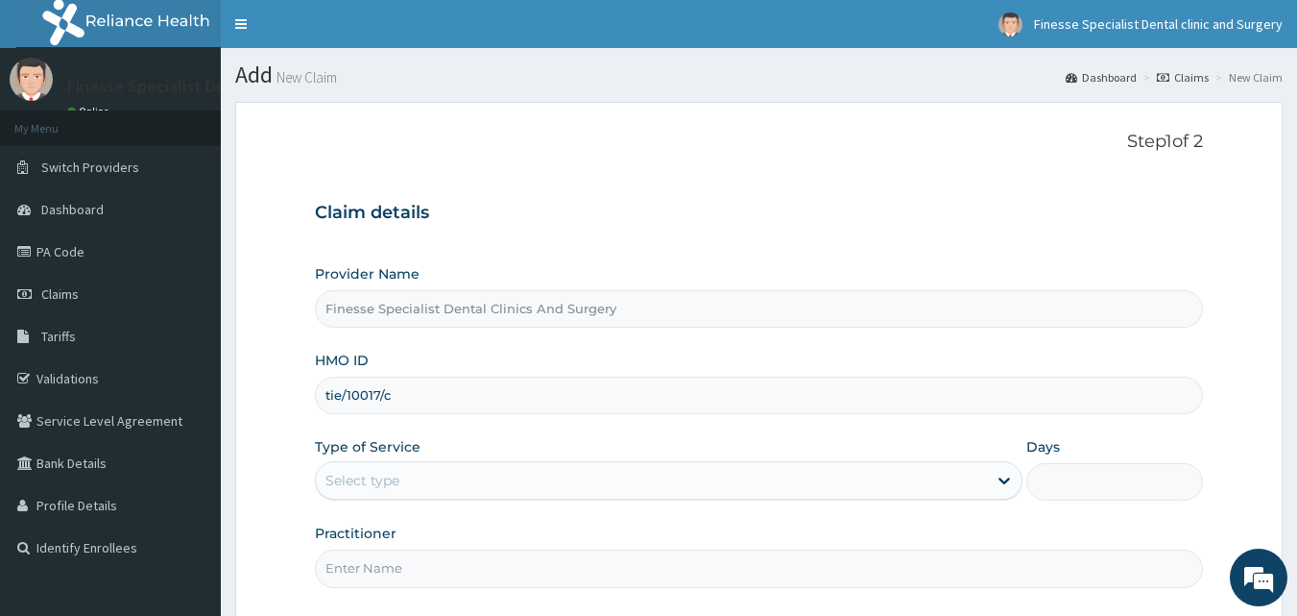
click at [522, 494] on div "Select type" at bounding box center [651, 480] width 671 height 31
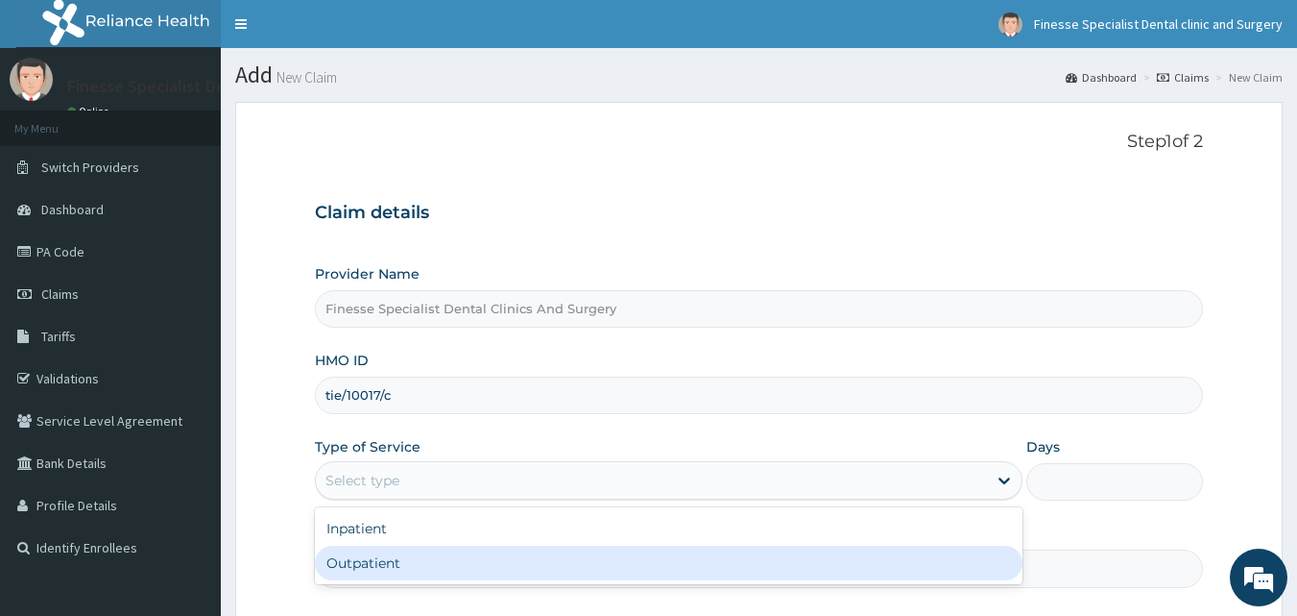
click at [447, 571] on div "Outpatient" at bounding box center [669, 562] width 708 height 35
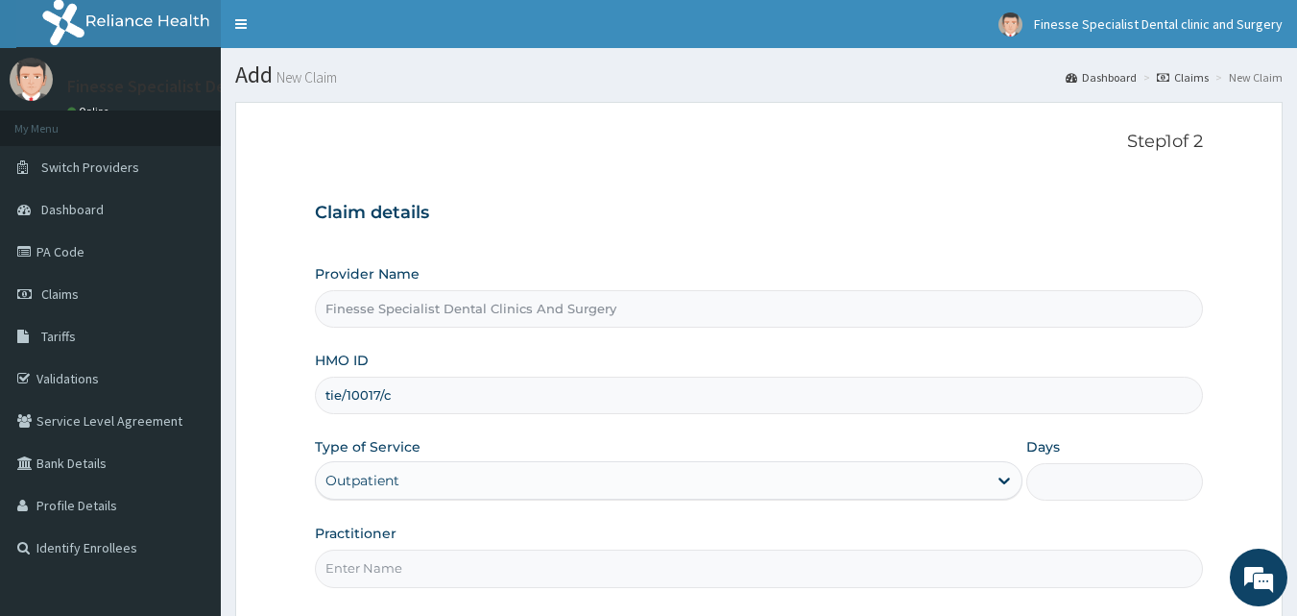
type input "1"
click at [679, 568] on input "Practitioner" at bounding box center [759, 567] width 889 height 37
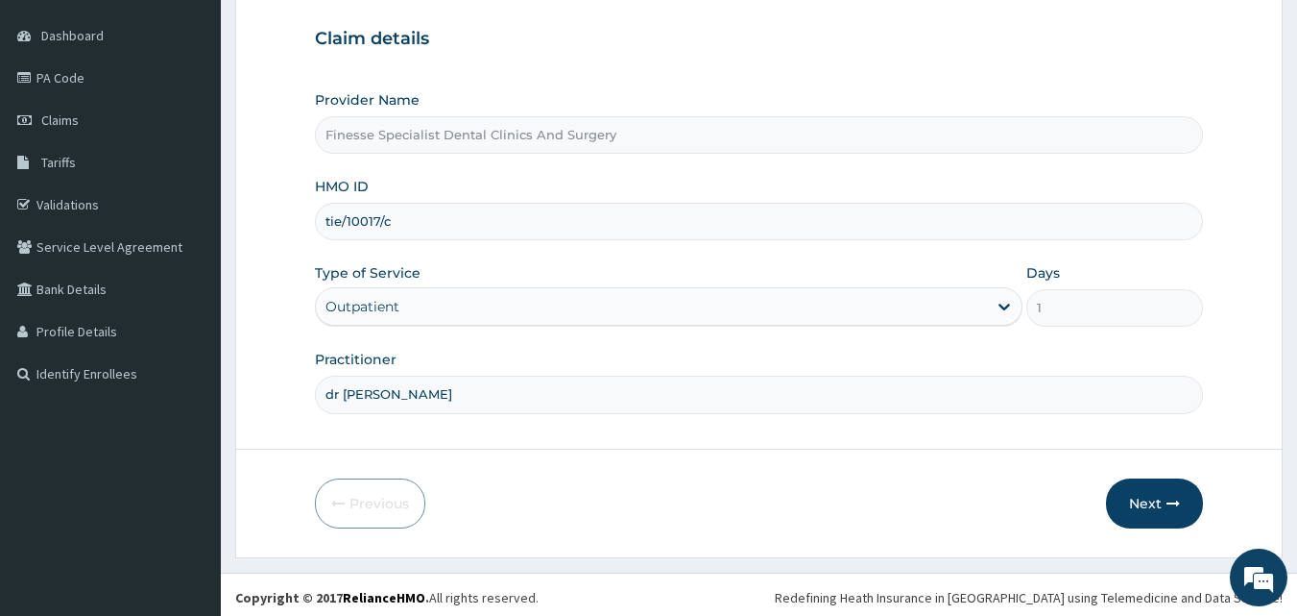
scroll to position [180, 0]
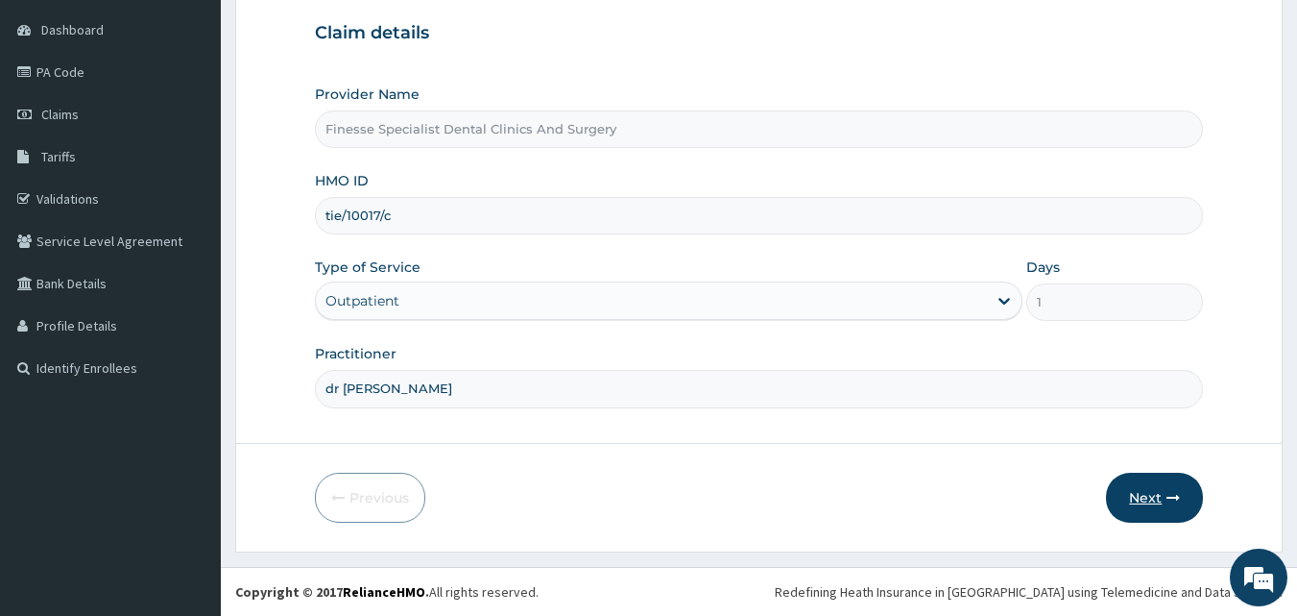
type input "dr [PERSON_NAME]"
click at [1154, 500] on button "Next" at bounding box center [1154, 497] width 97 height 50
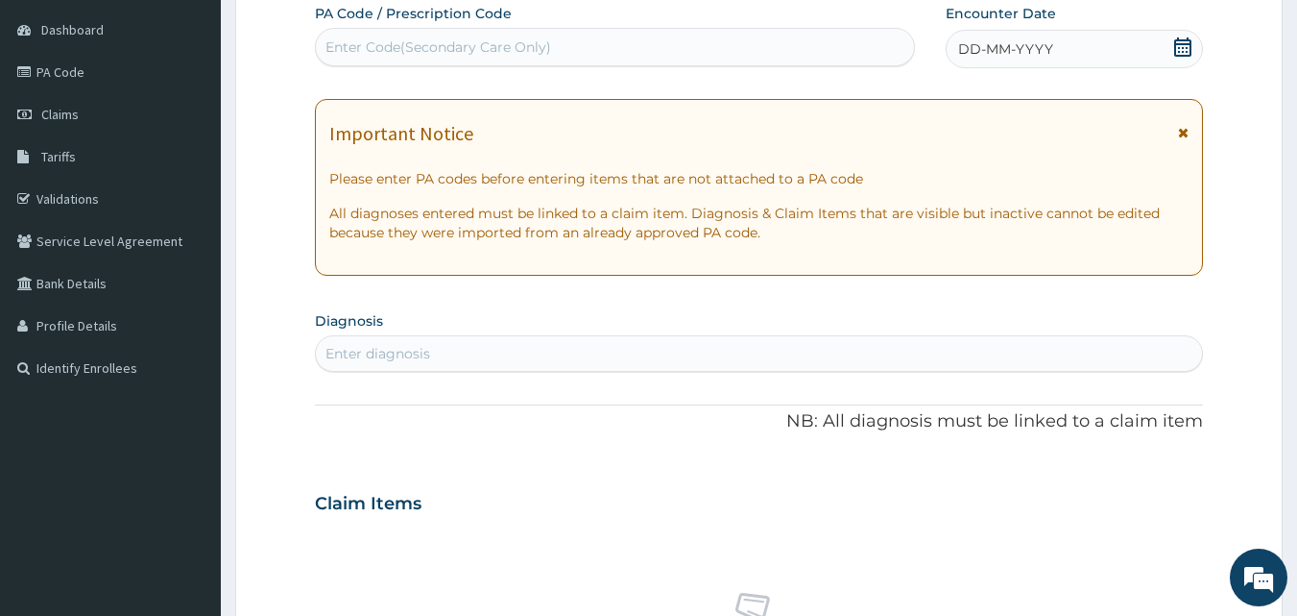
click at [475, 46] on div "Enter Code(Secondary Care Only)" at bounding box center [439, 46] width 226 height 19
paste input "PA/7366C1"
type input "PA/7366C1"
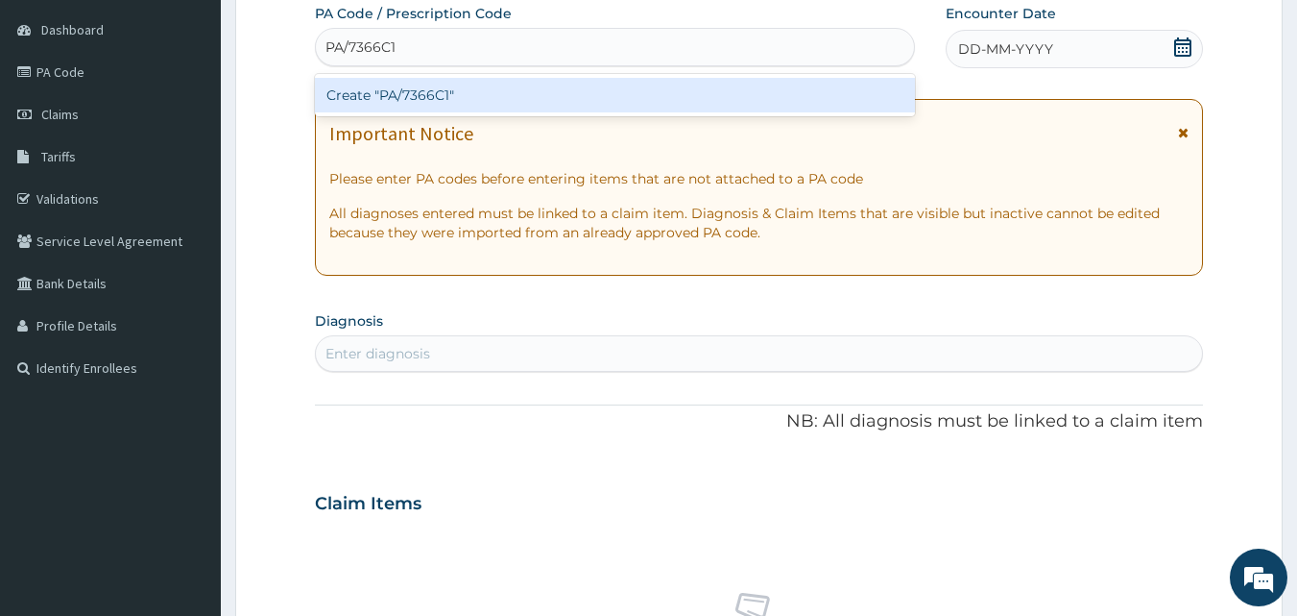
click at [459, 103] on div "Create "PA/7366C1"" at bounding box center [615, 95] width 601 height 35
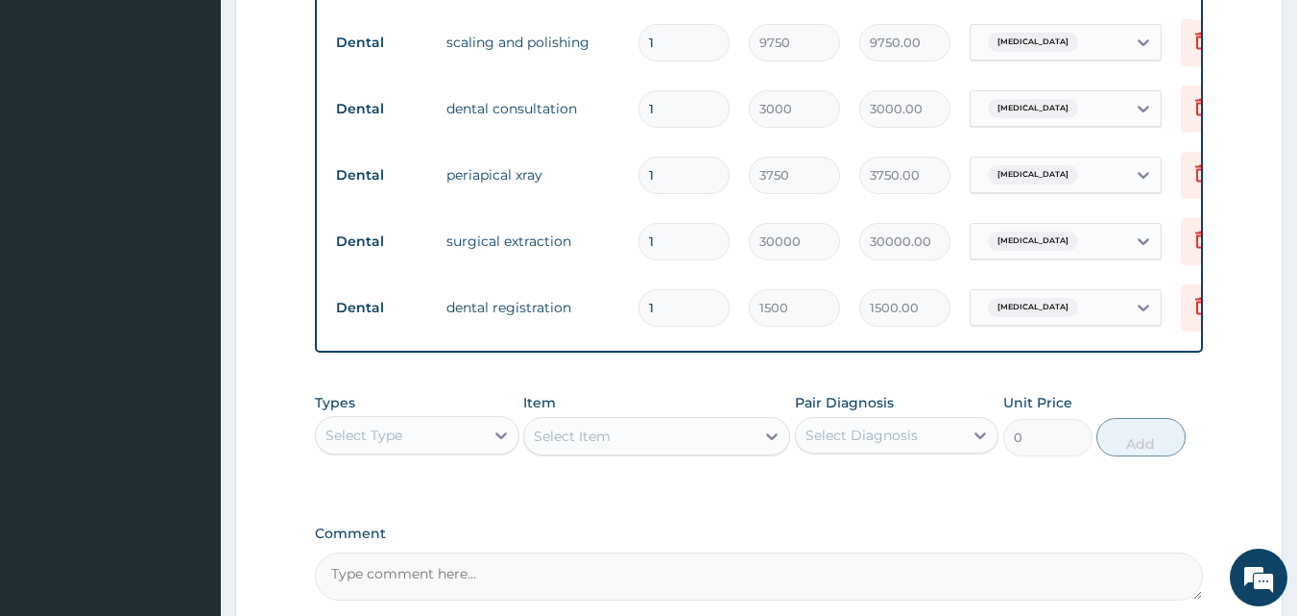
scroll to position [1024, 0]
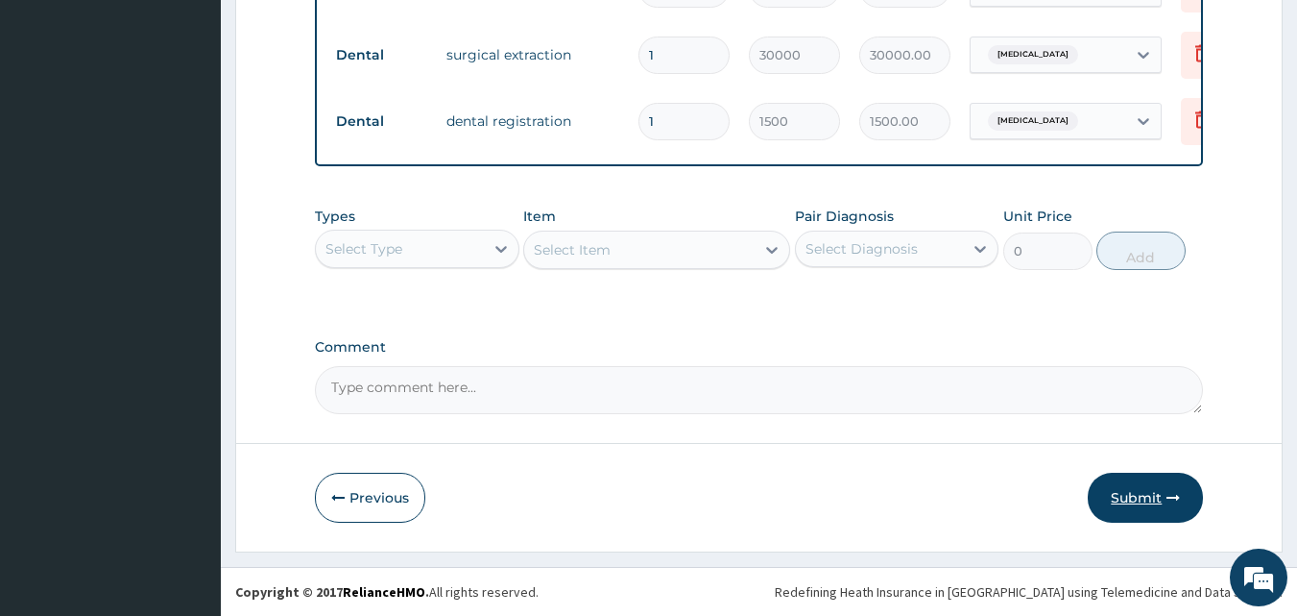
click at [1139, 501] on button "Submit" at bounding box center [1145, 497] width 115 height 50
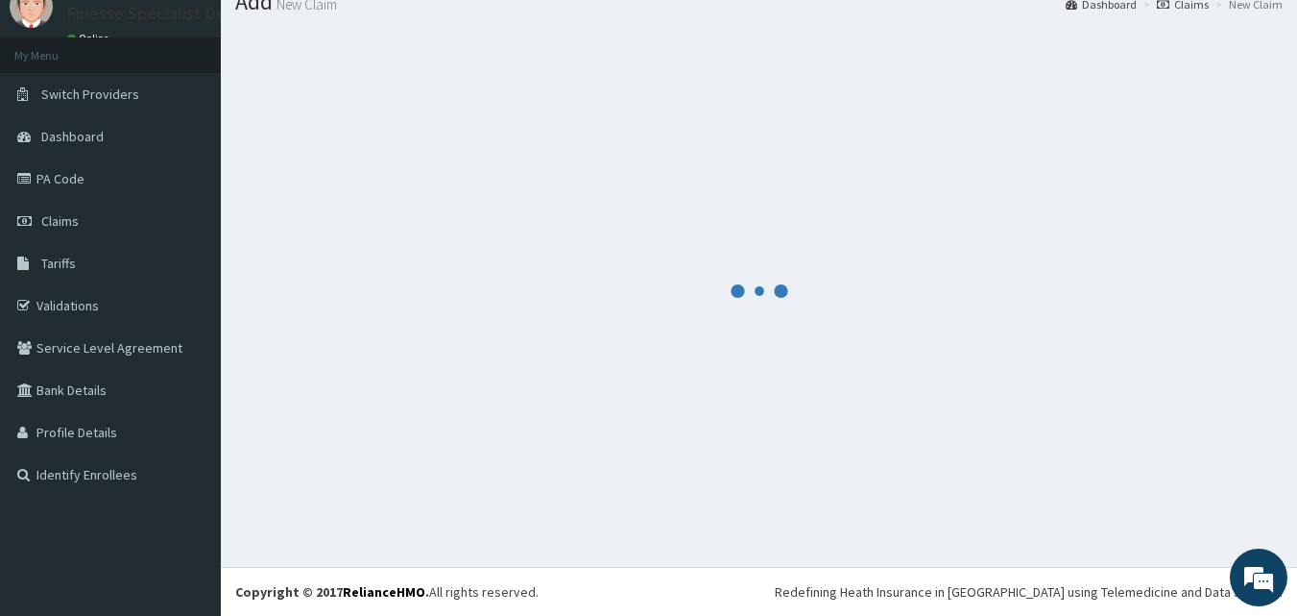
scroll to position [73, 0]
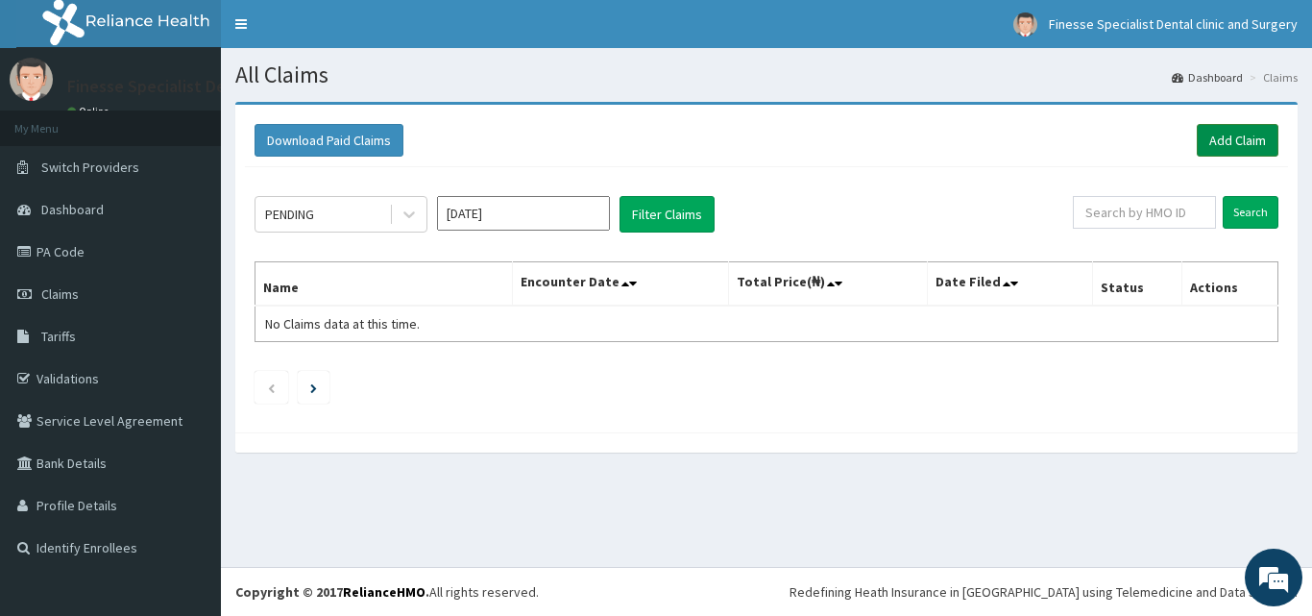
click at [1244, 135] on link "Add Claim" at bounding box center [1237, 140] width 82 height 33
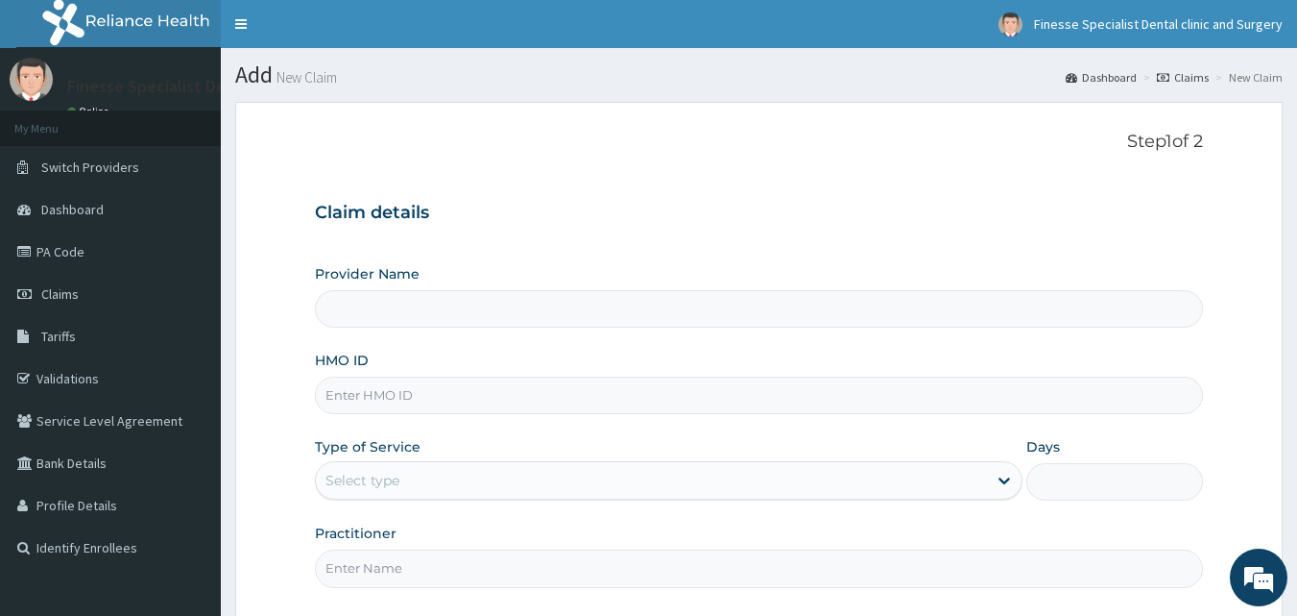
type input "Finesse Specialist Dental Clinics And Surgery"
click at [528, 403] on input "HMO ID" at bounding box center [759, 394] width 889 height 37
paste input "crt/10049/a"
type input "crt/10049/a"
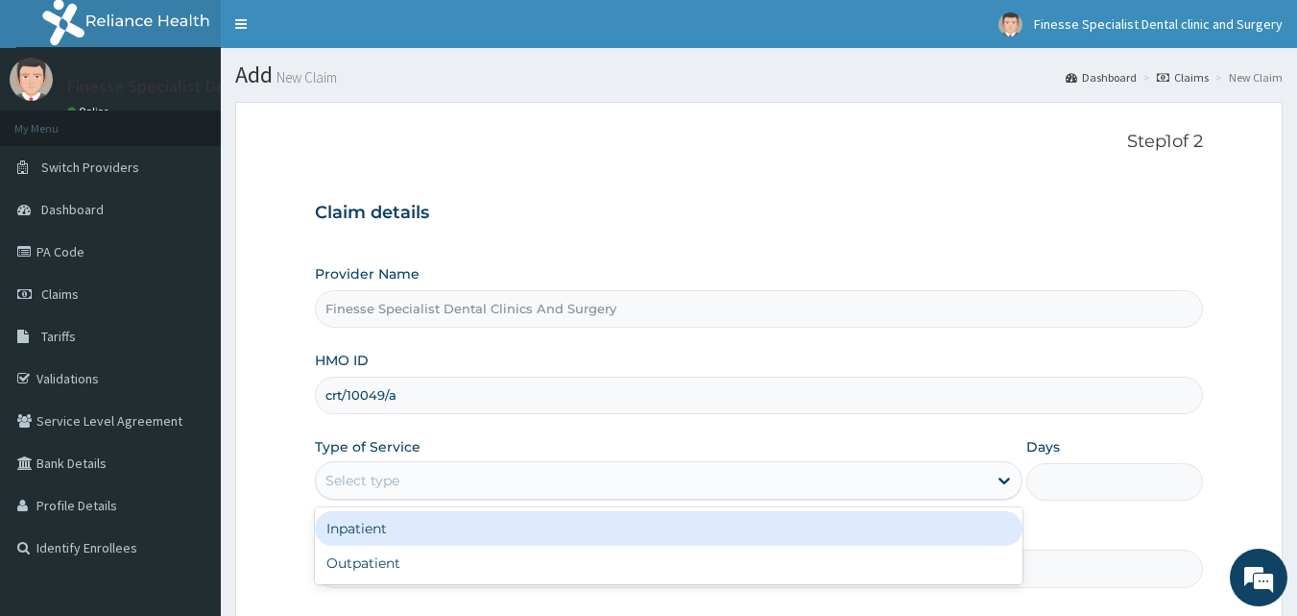
click at [516, 485] on div "Select type" at bounding box center [651, 480] width 671 height 31
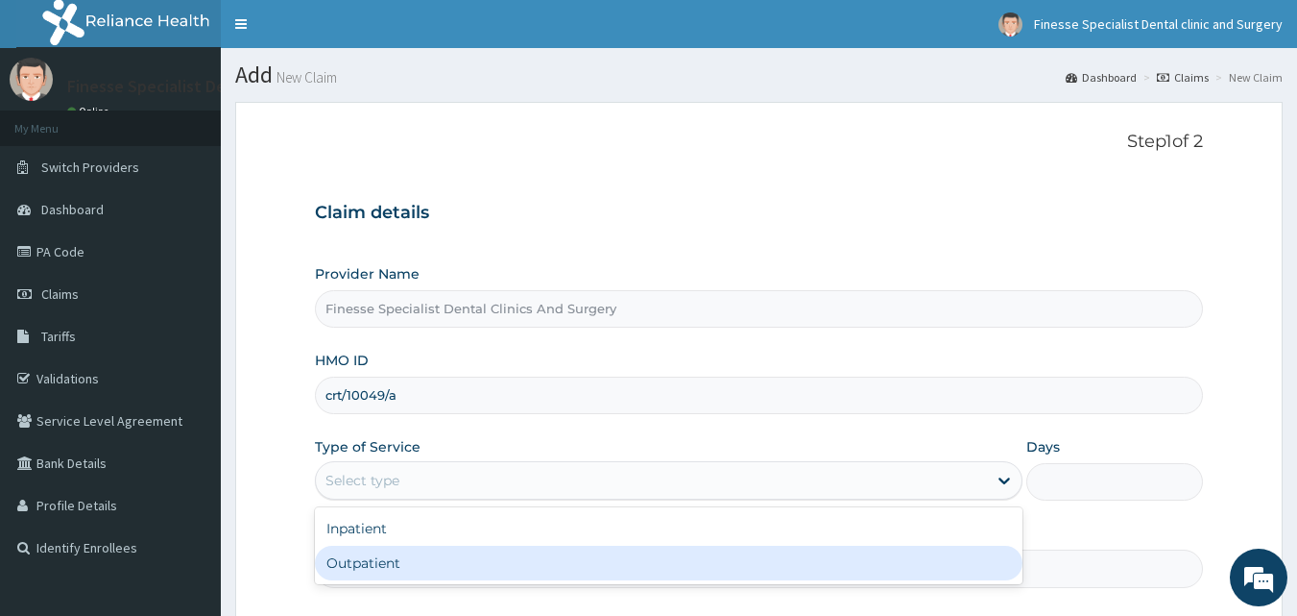
click at [508, 571] on div "Outpatient" at bounding box center [669, 562] width 708 height 35
type input "1"
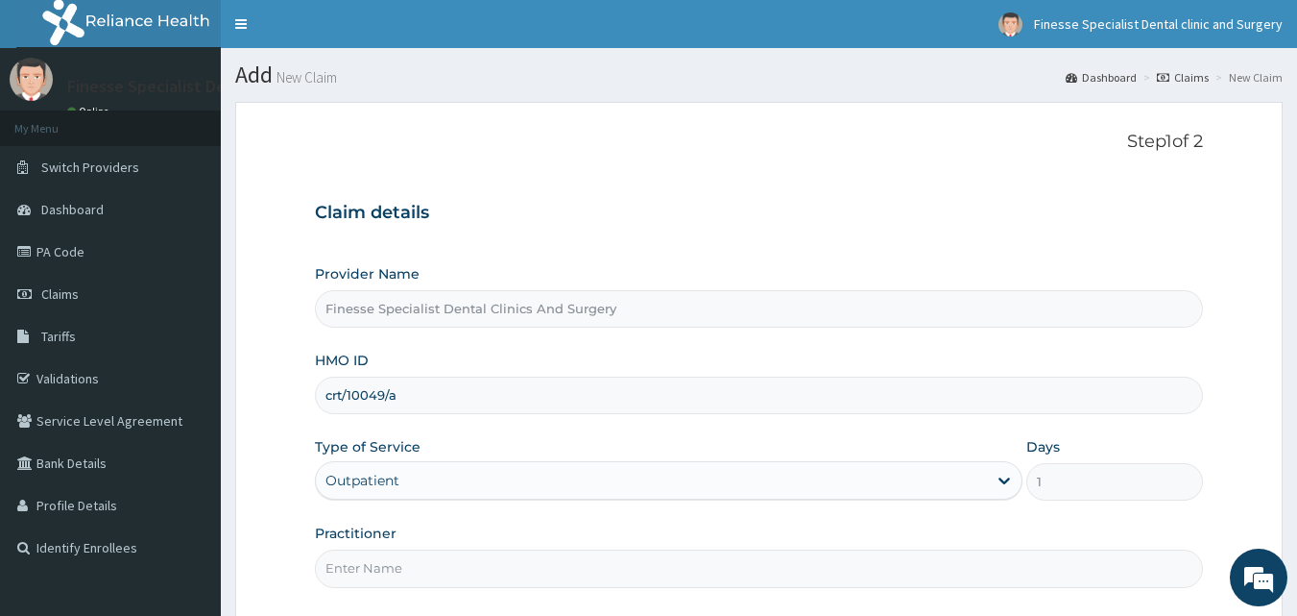
click at [695, 562] on input "Practitioner" at bounding box center [759, 567] width 889 height 37
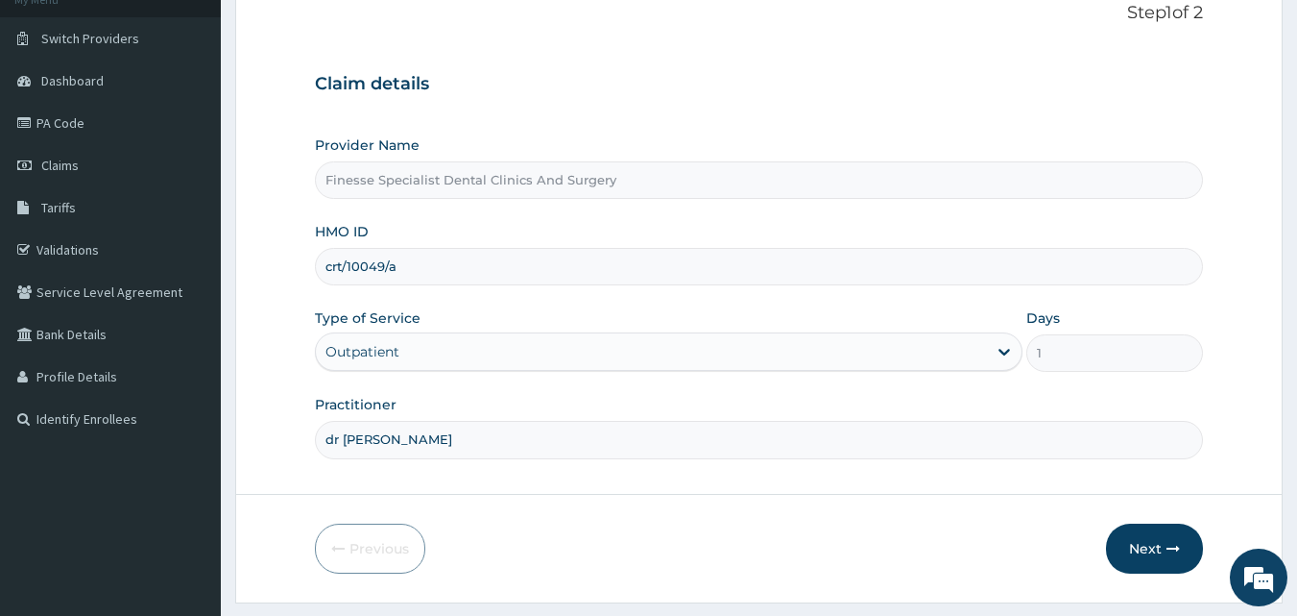
scroll to position [180, 0]
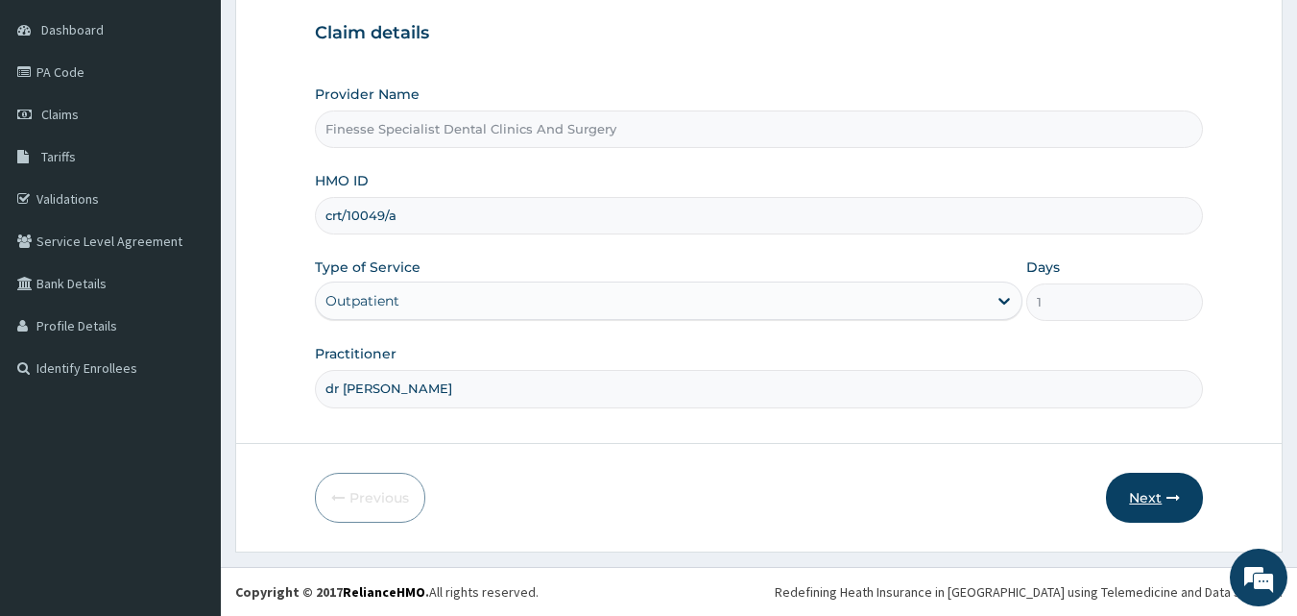
type input "dr wale"
click at [1145, 489] on button "Next" at bounding box center [1154, 497] width 97 height 50
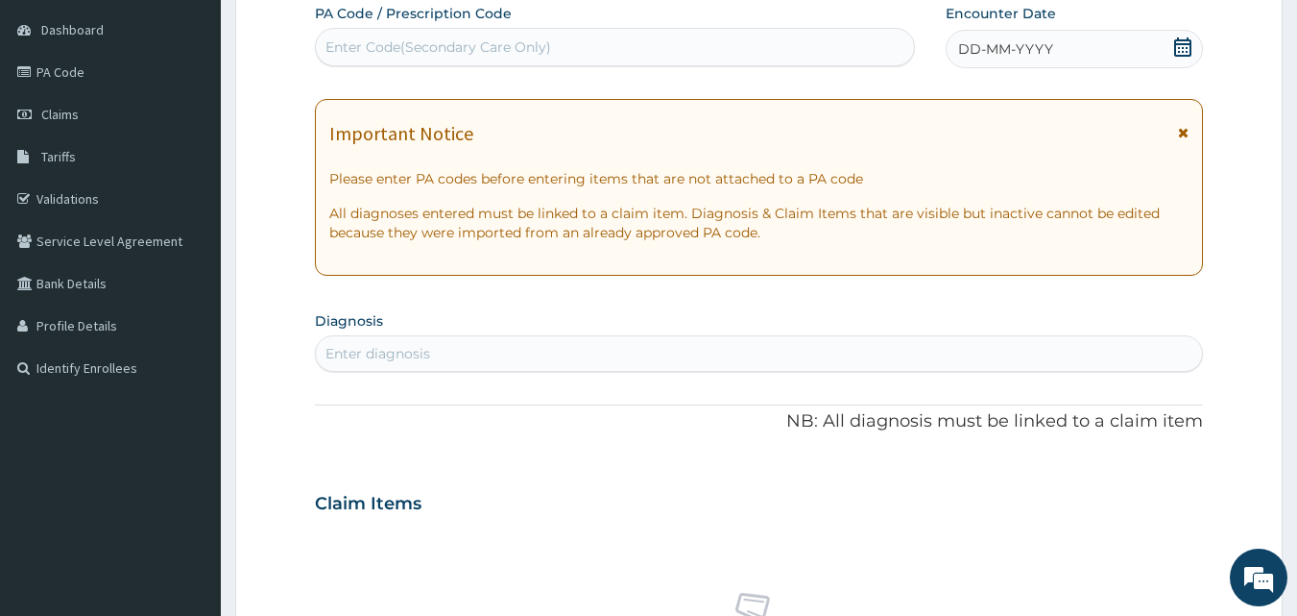
click at [525, 51] on div "Enter Code(Secondary Care Only)" at bounding box center [439, 46] width 226 height 19
paste input "PA/EEBC87"
type input "PA/EEBC87"
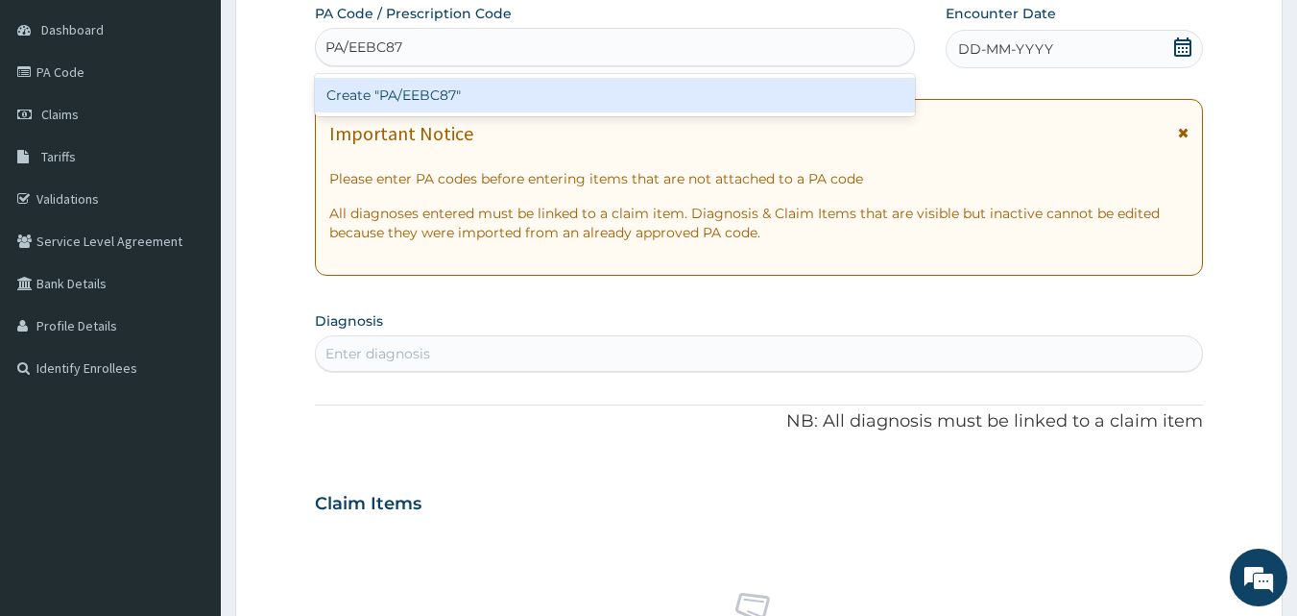
click at [550, 103] on div "Create "PA/EEBC87"" at bounding box center [615, 95] width 601 height 35
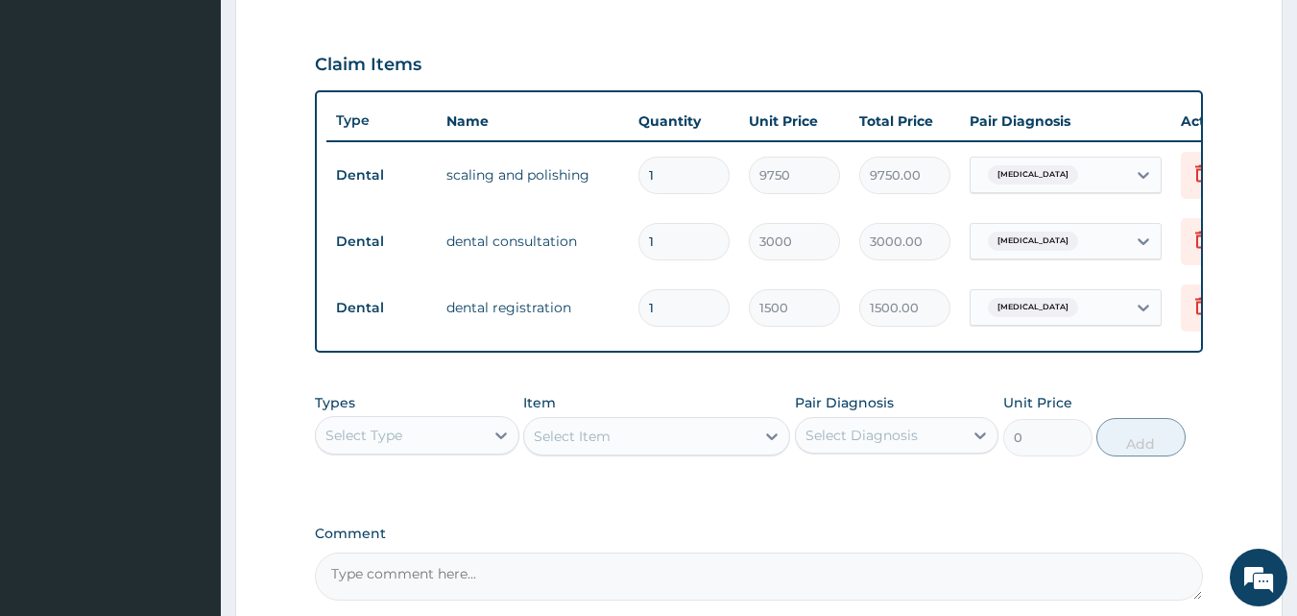
scroll to position [825, 0]
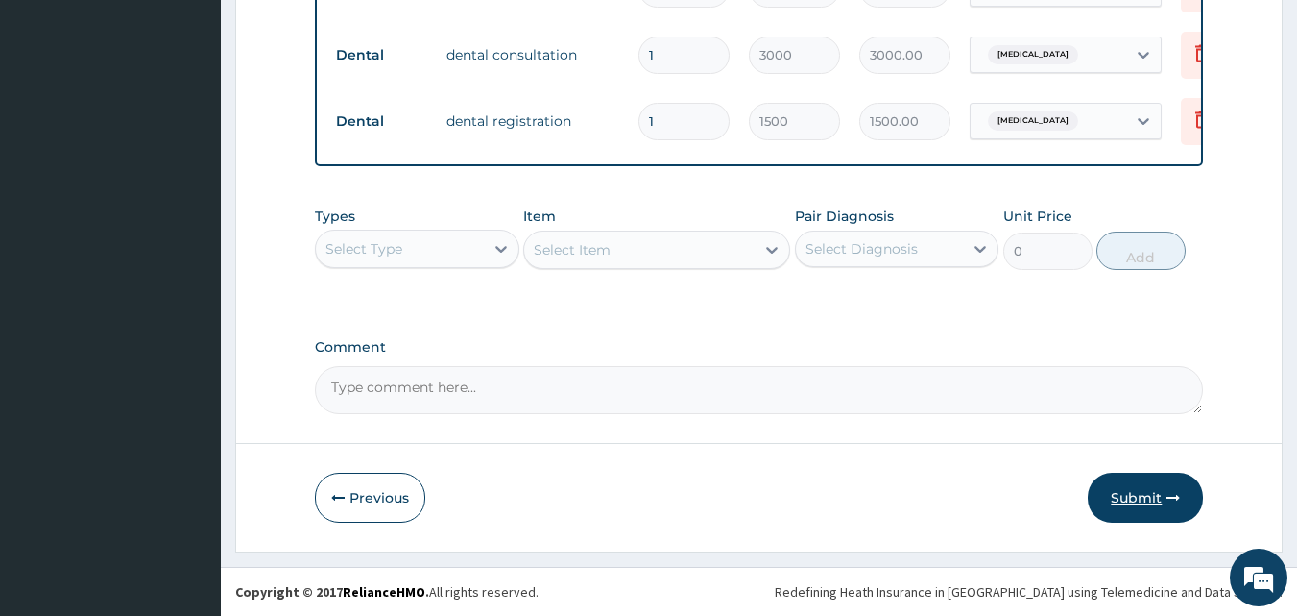
click at [1163, 504] on button "Submit" at bounding box center [1145, 497] width 115 height 50
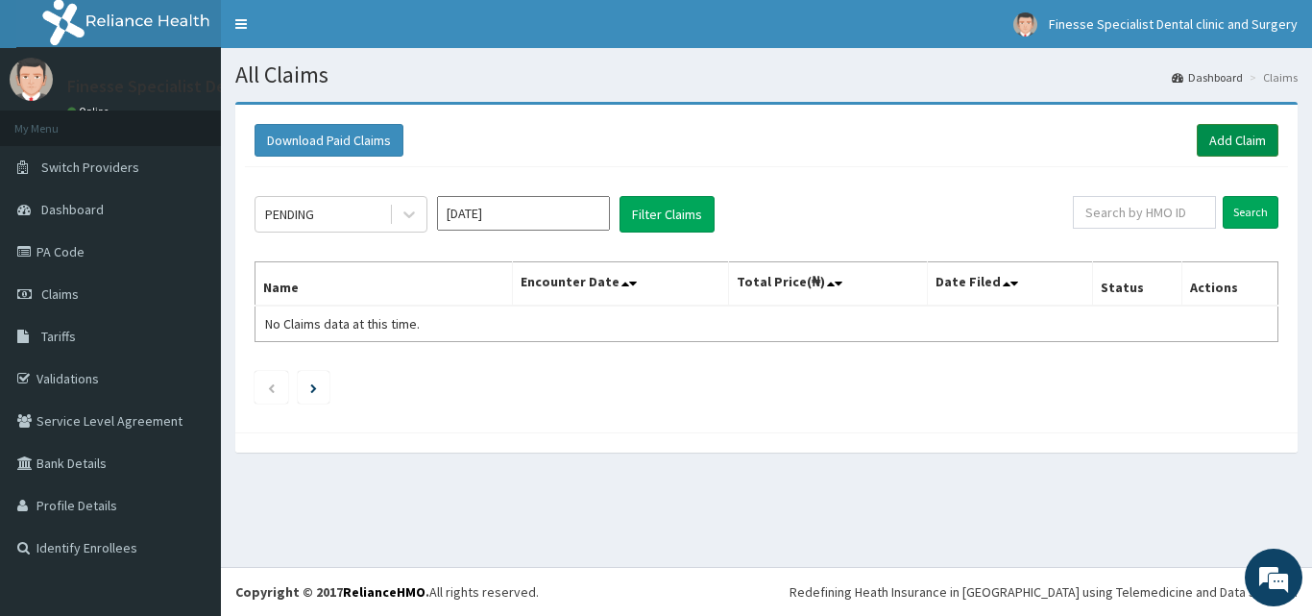
click at [1253, 134] on link "Add Claim" at bounding box center [1237, 140] width 82 height 33
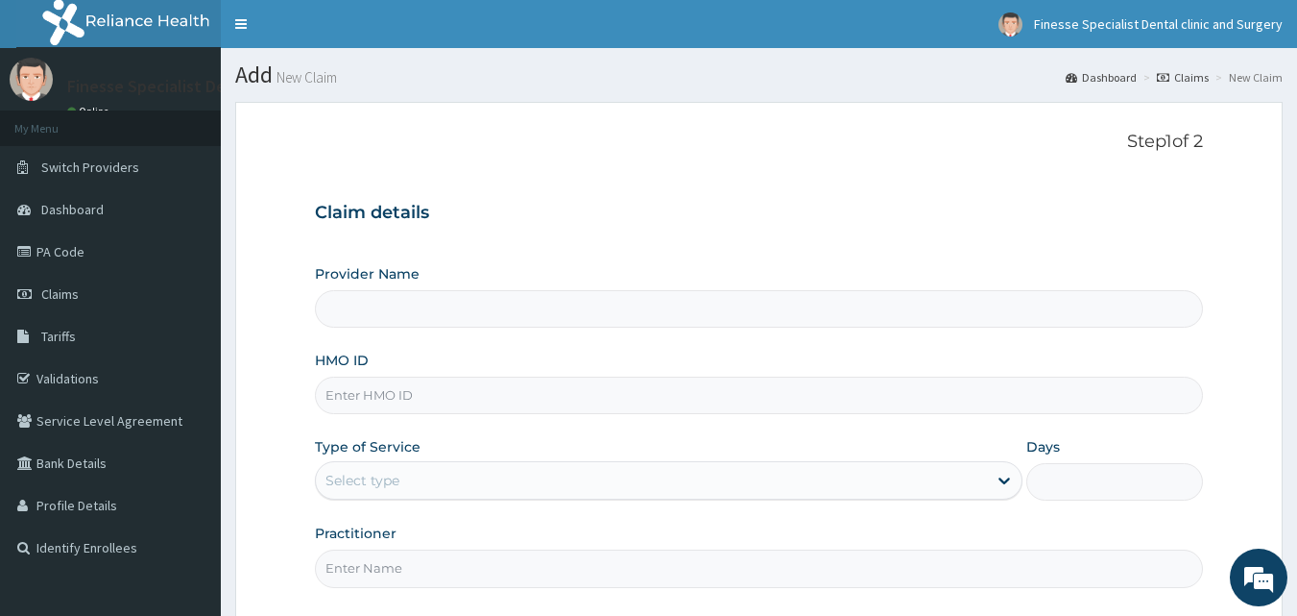
type input "Finesse Specialist Dental Clinics And Surgery"
click at [471, 391] on input "HMO ID" at bounding box center [759, 394] width 889 height 37
paste input "pnp/10042/a"
type input "pnp/10042/a"
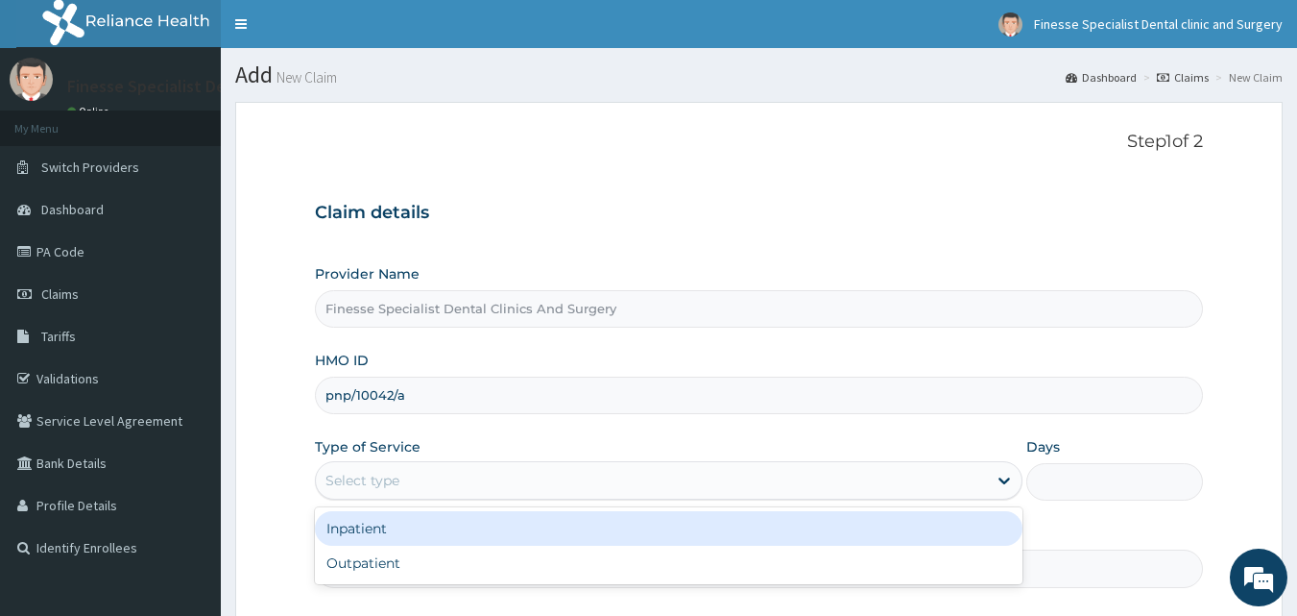
click at [459, 484] on div "Select type" at bounding box center [651, 480] width 671 height 31
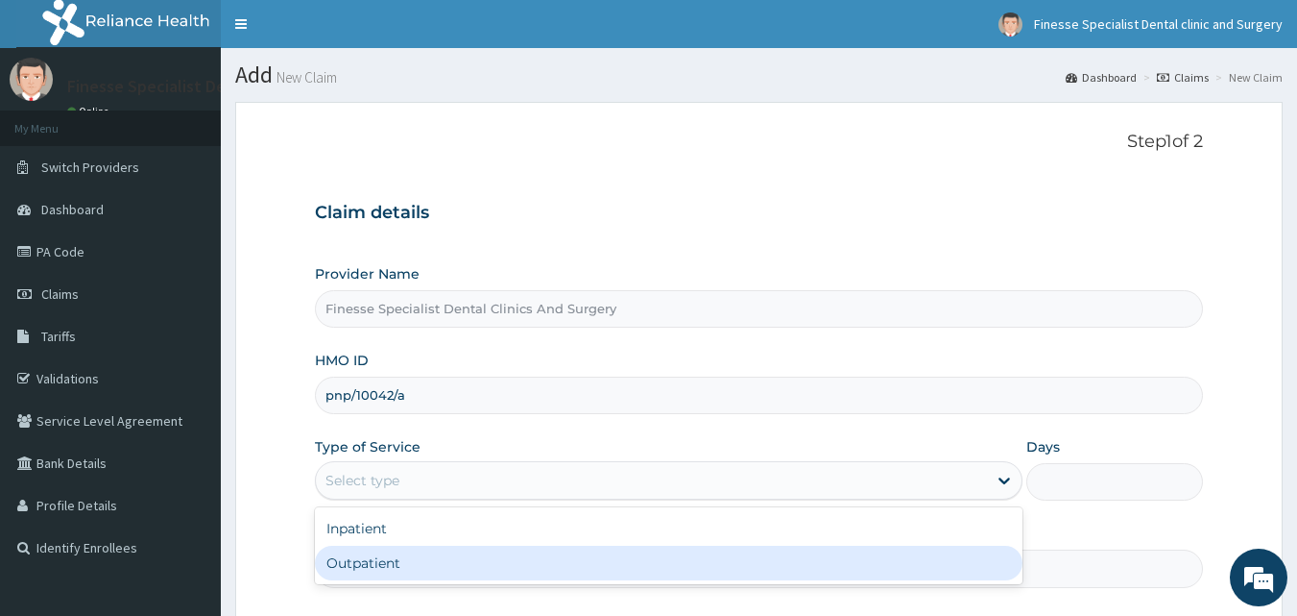
click at [420, 558] on div "Outpatient" at bounding box center [669, 562] width 708 height 35
type input "1"
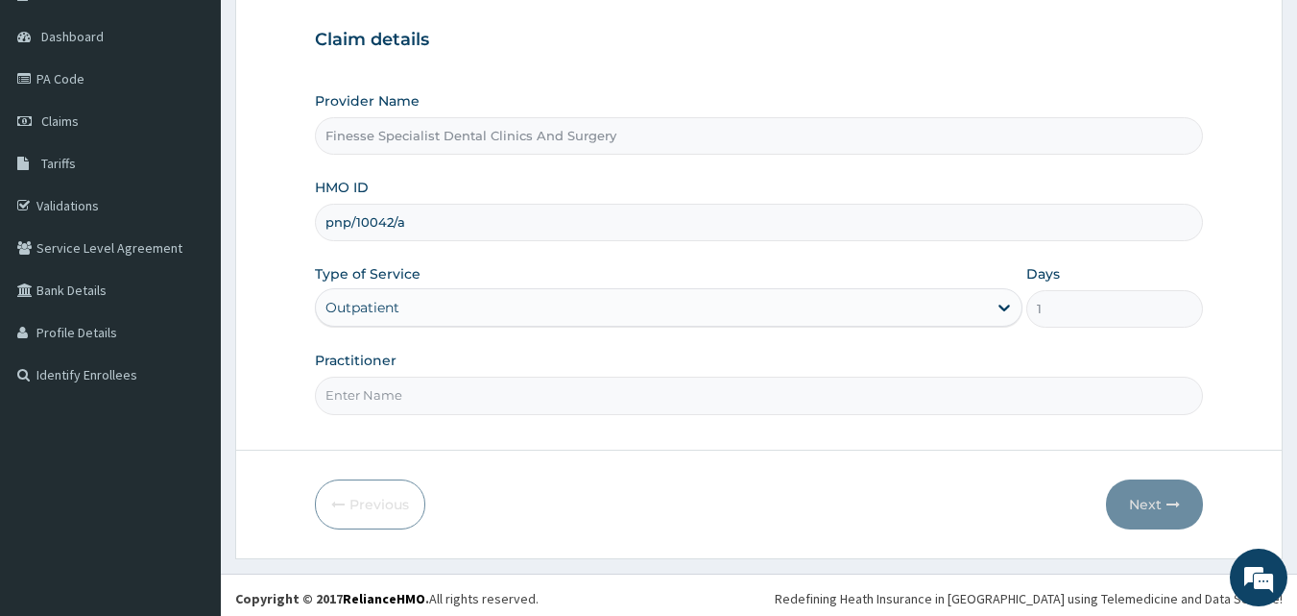
scroll to position [180, 0]
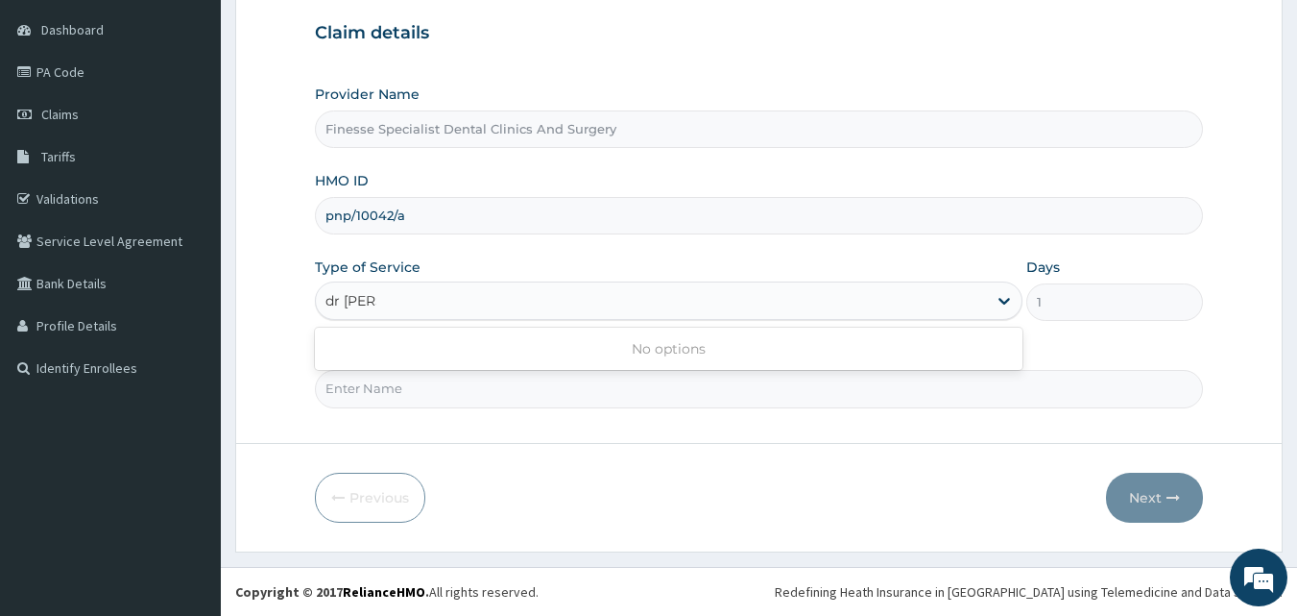
type input "dr wale"
click at [798, 482] on div "Previous Next" at bounding box center [759, 497] width 889 height 50
click at [718, 391] on input "Practitioner" at bounding box center [759, 388] width 889 height 37
click at [348, 385] on input "drvwale" at bounding box center [759, 388] width 889 height 37
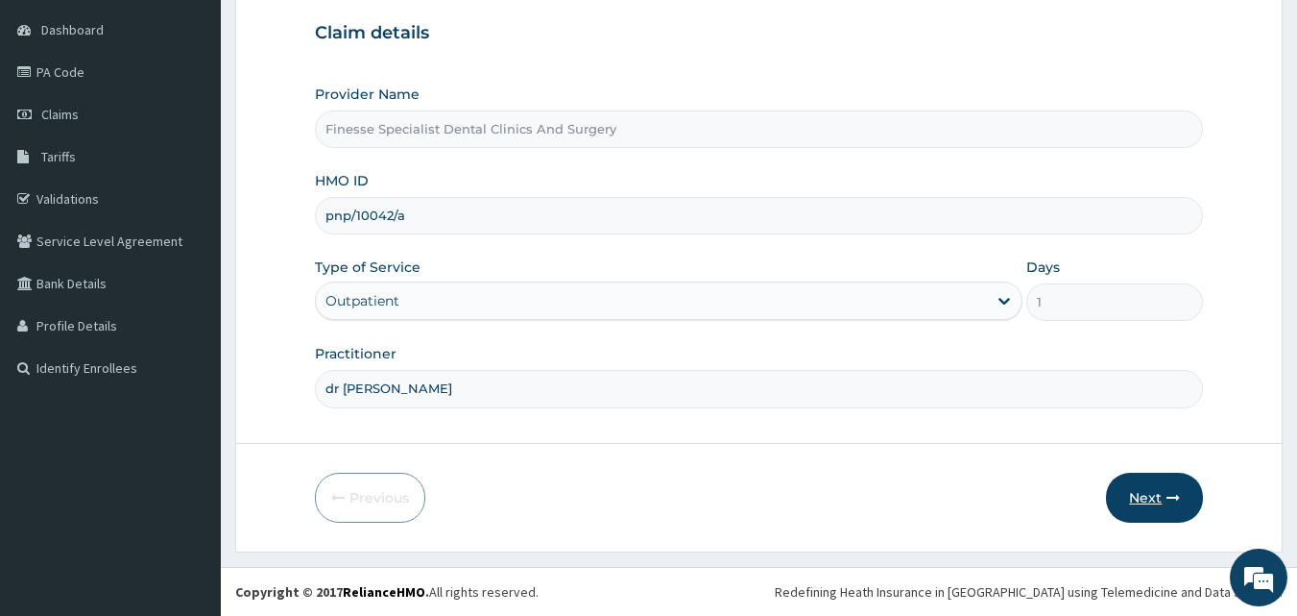
type input "dr [PERSON_NAME]"
click at [1166, 501] on button "Next" at bounding box center [1154, 497] width 97 height 50
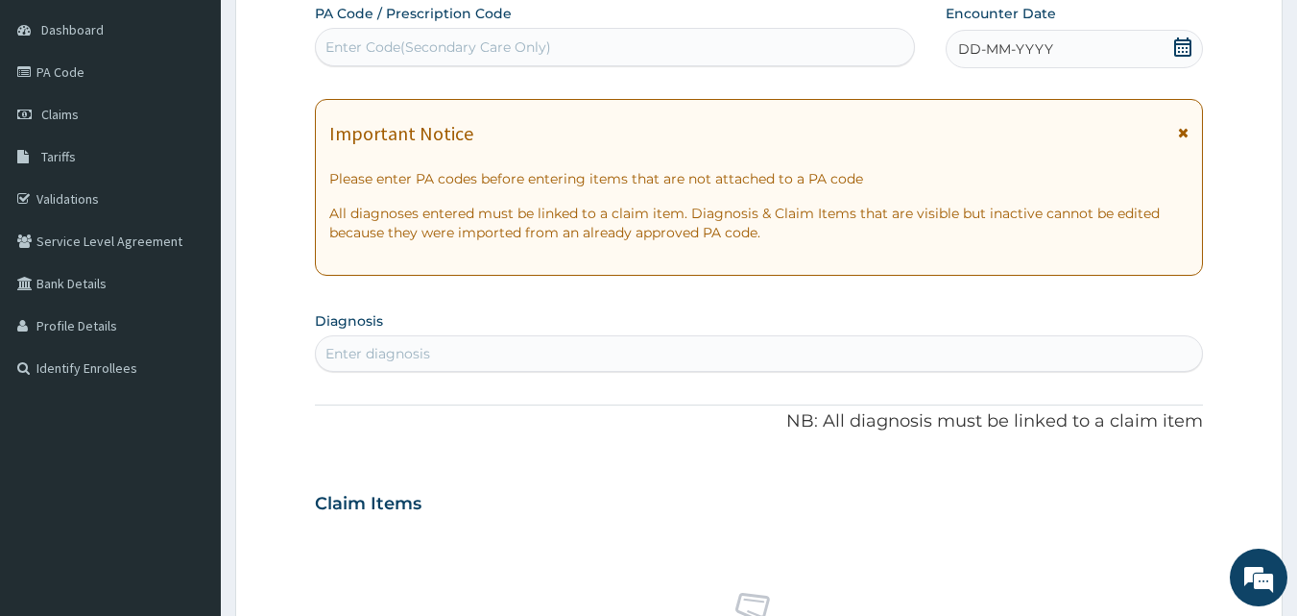
click at [626, 51] on div "Enter Code(Secondary Care Only)" at bounding box center [615, 47] width 599 height 31
paste input "PA/466CC4"
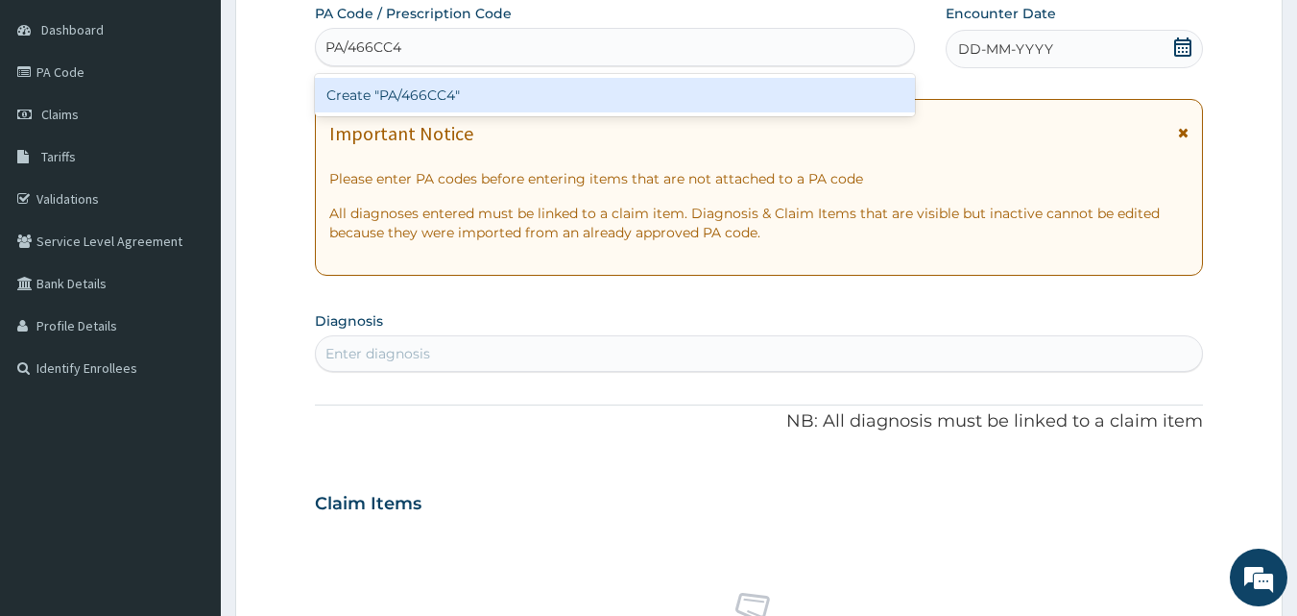
type input "PA/466CC4"
click at [622, 90] on div "Create "PA/466CC4"" at bounding box center [615, 95] width 601 height 35
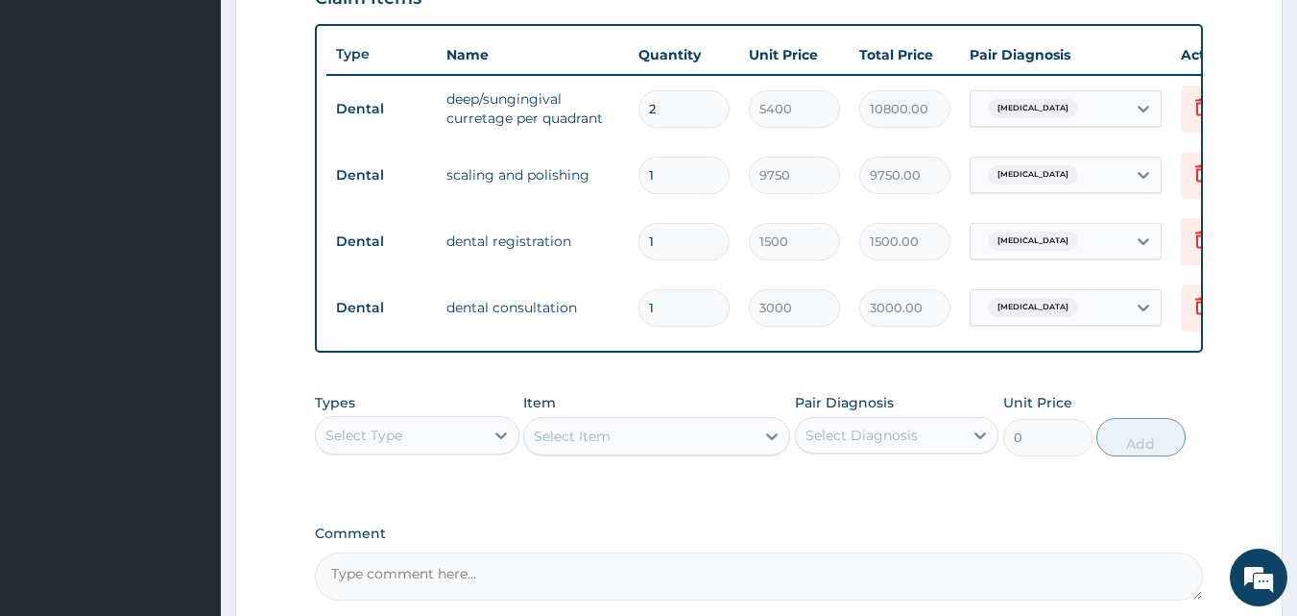
scroll to position [891, 0]
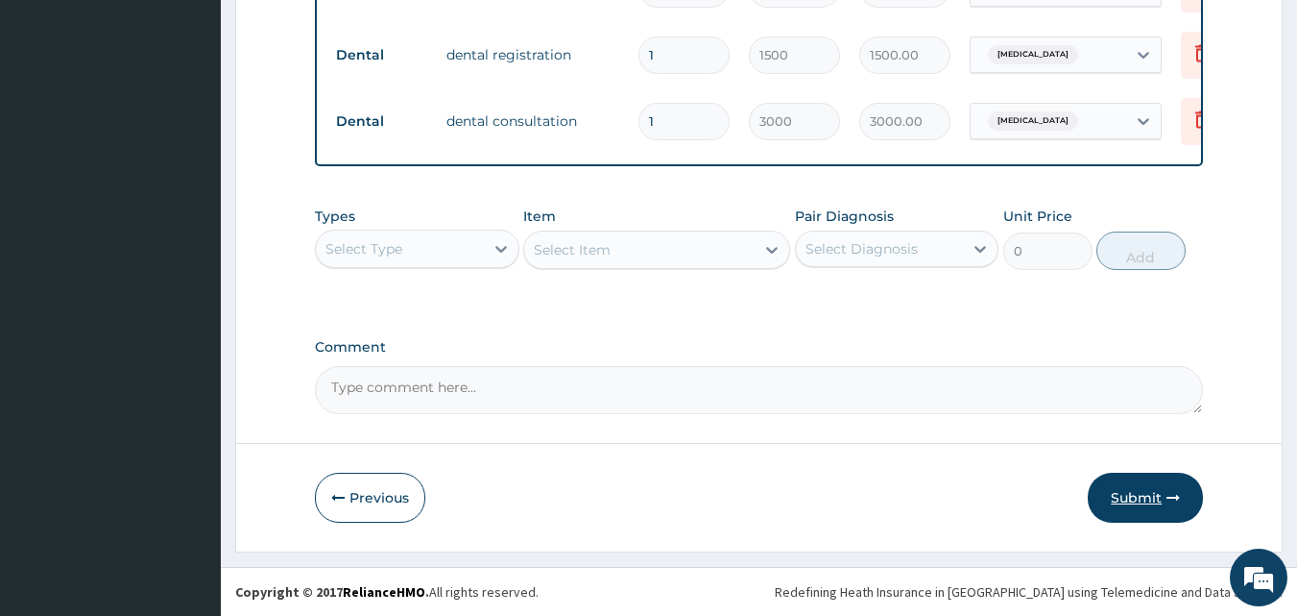
click at [1149, 494] on button "Submit" at bounding box center [1145, 497] width 115 height 50
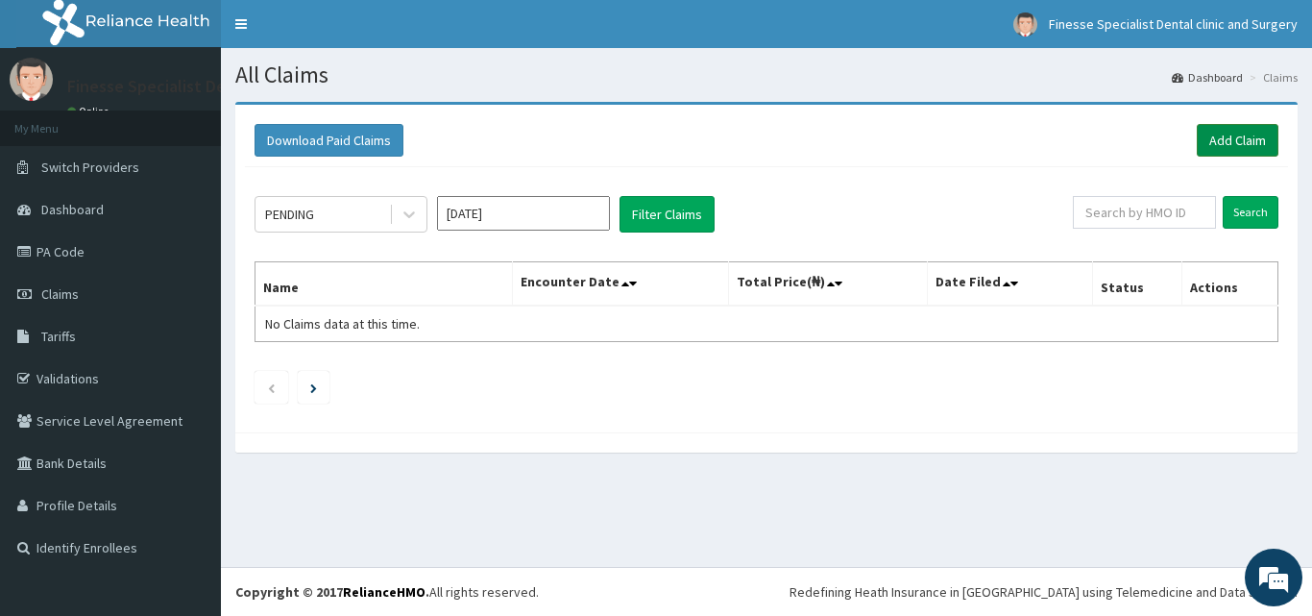
click at [1226, 129] on link "Add Claim" at bounding box center [1237, 140] width 82 height 33
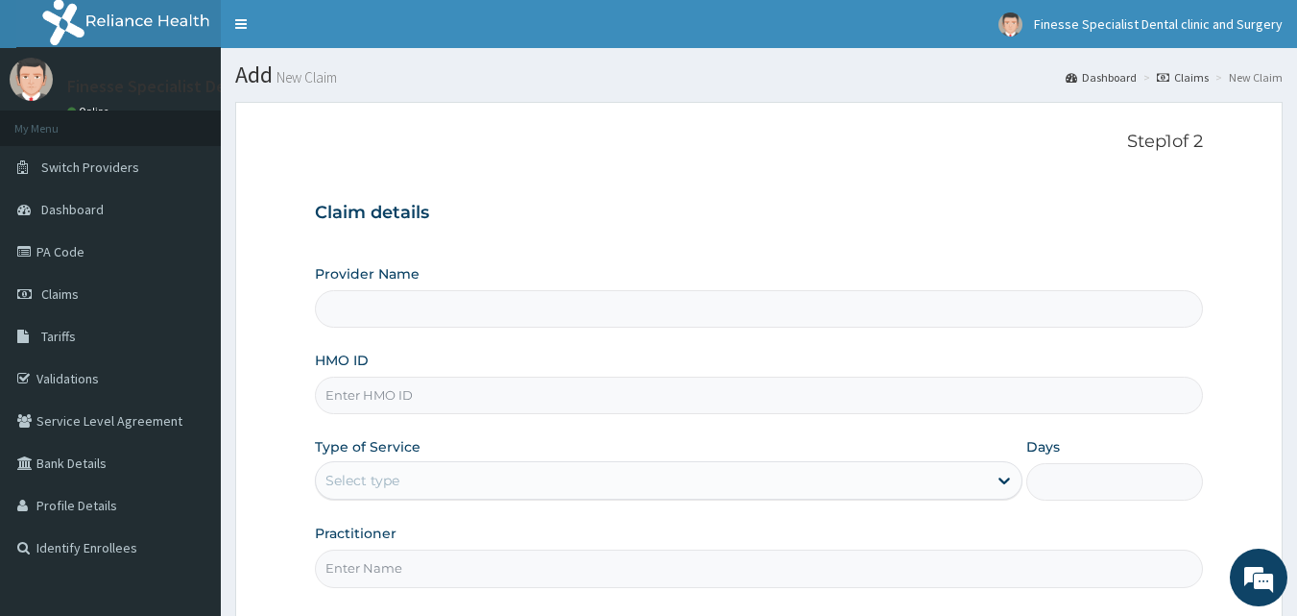
click at [481, 392] on input "HMO ID" at bounding box center [759, 394] width 889 height 37
paste input "pnp/10020/a"
type input "pnp/10020/a"
type input "Finesse Specialist Dental Clinics And Surgery"
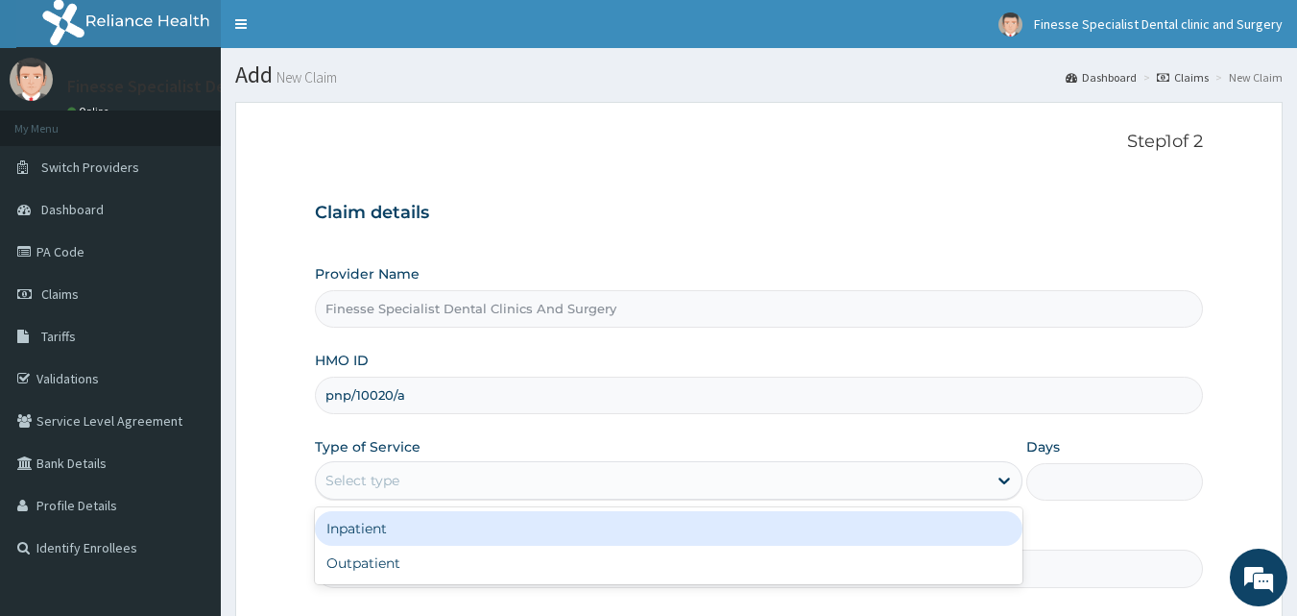
click at [471, 487] on div "Select type" at bounding box center [651, 480] width 671 height 31
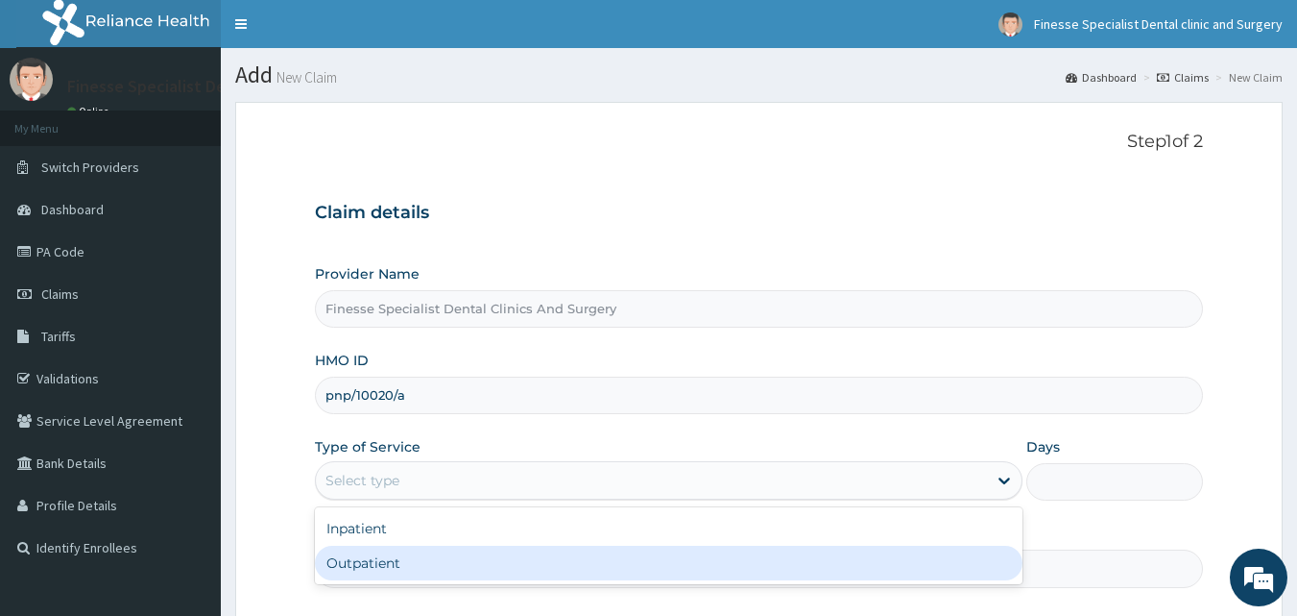
click at [457, 557] on div "Outpatient" at bounding box center [669, 562] width 708 height 35
type input "1"
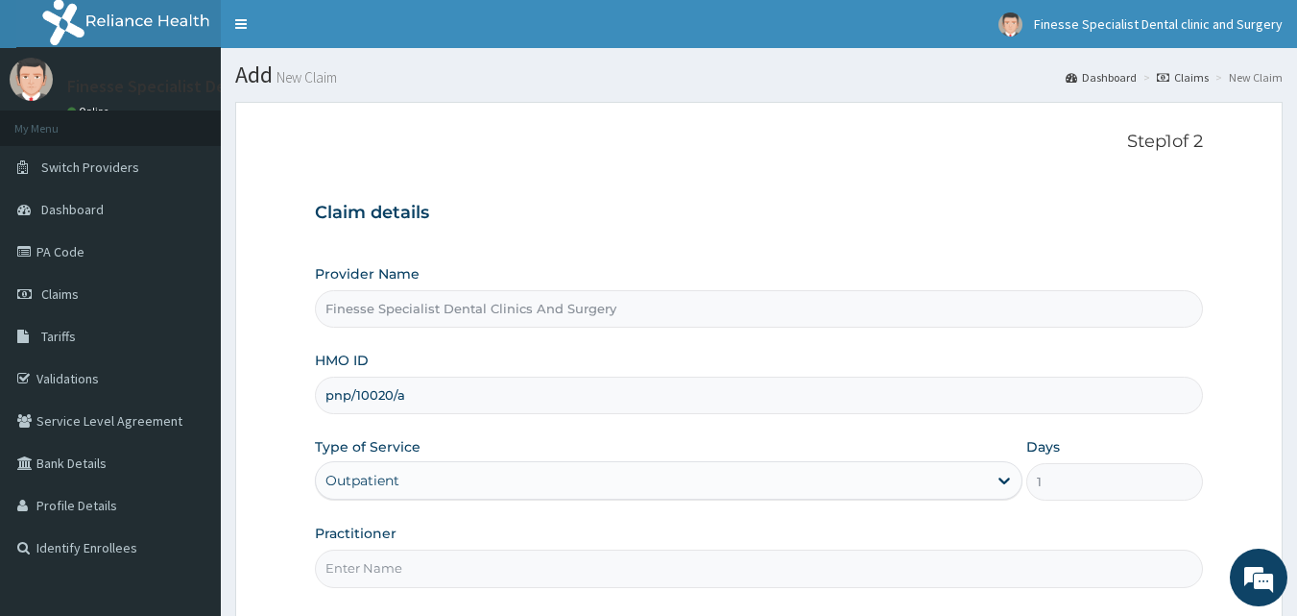
click at [777, 581] on input "Practitioner" at bounding box center [759, 567] width 889 height 37
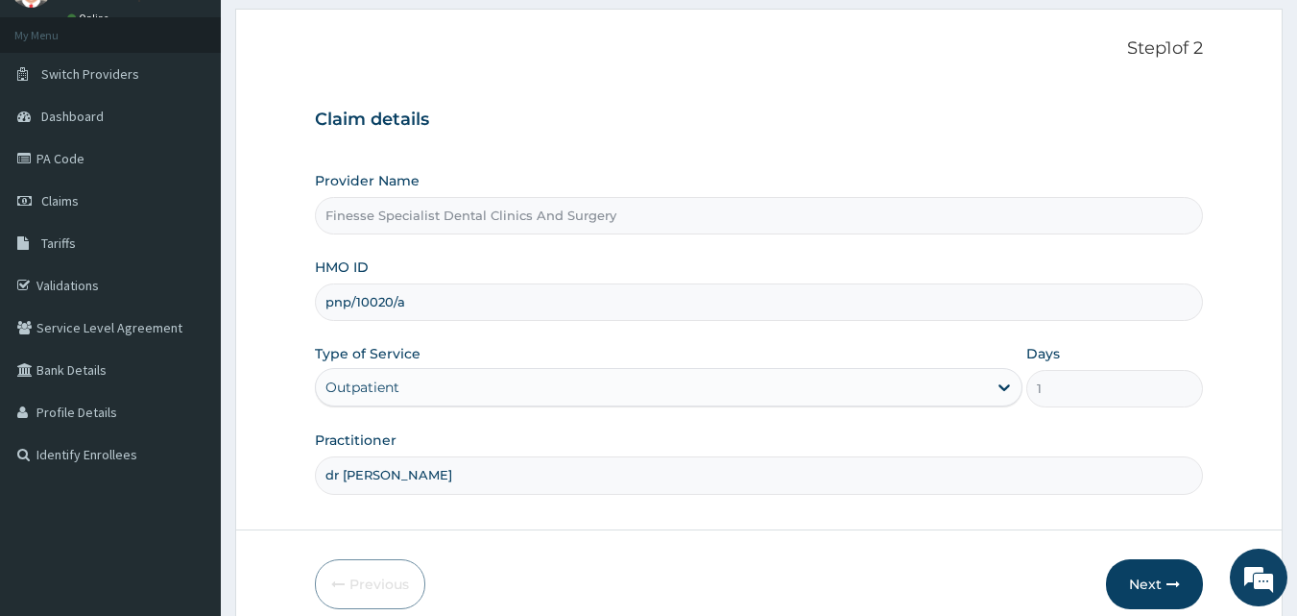
scroll to position [180, 0]
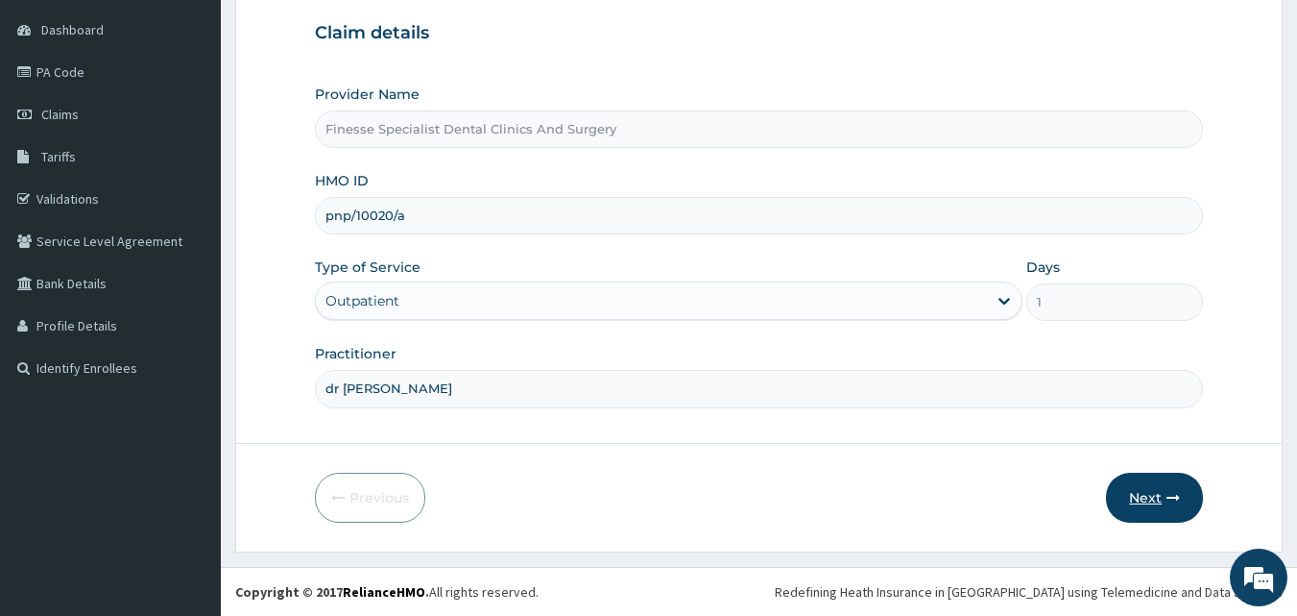
type input "dr [PERSON_NAME]"
click at [1159, 493] on button "Next" at bounding box center [1154, 497] width 97 height 50
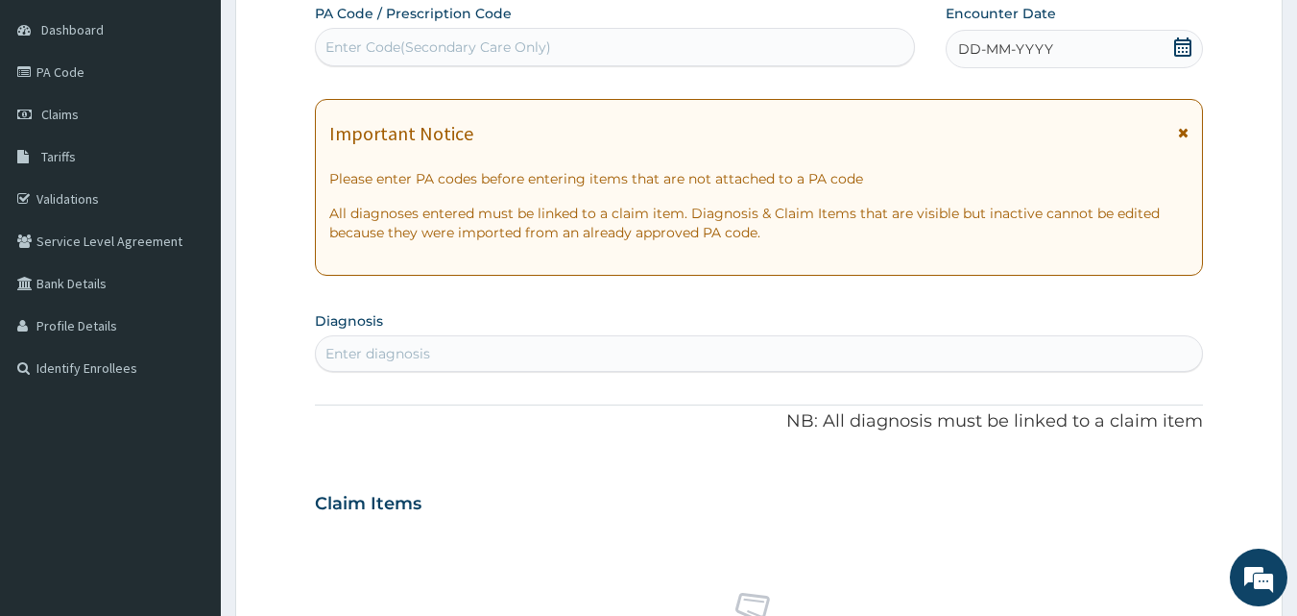
click at [632, 43] on div "Enter Code(Secondary Care Only)" at bounding box center [615, 47] width 599 height 31
click at [620, 49] on div "Enter Code(Secondary Care Only)" at bounding box center [615, 47] width 599 height 31
paste input "PA/D1D0FE"
type input "PA/D1D0FE"
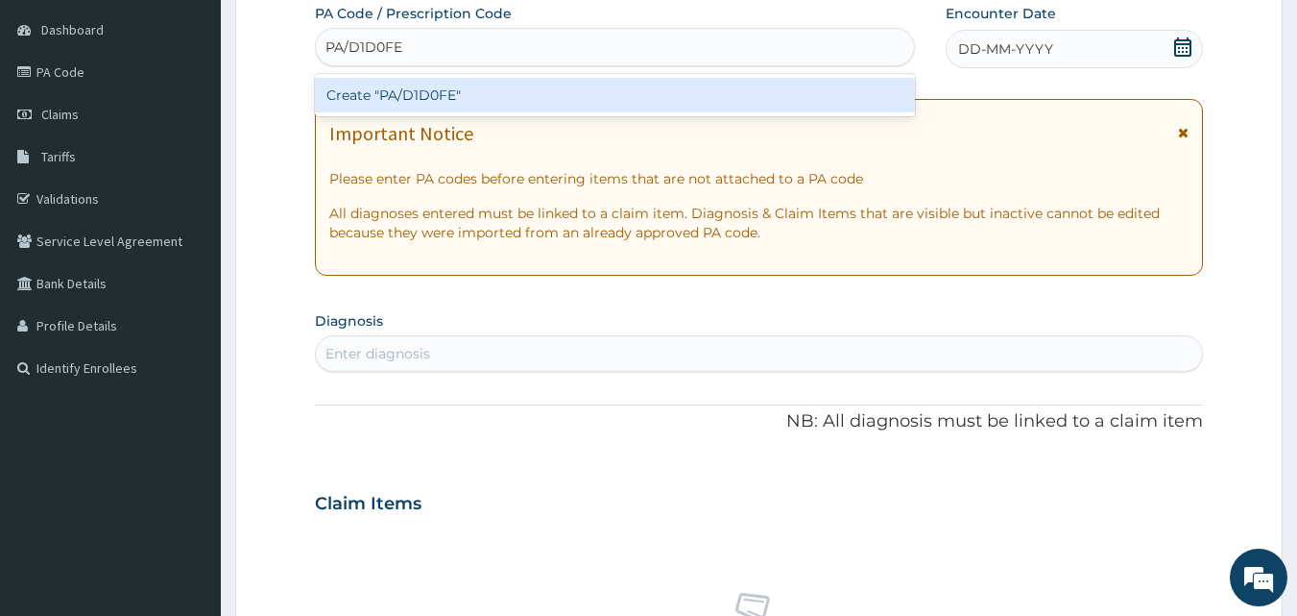
click at [587, 93] on div "Create "PA/D1D0FE"" at bounding box center [615, 95] width 601 height 35
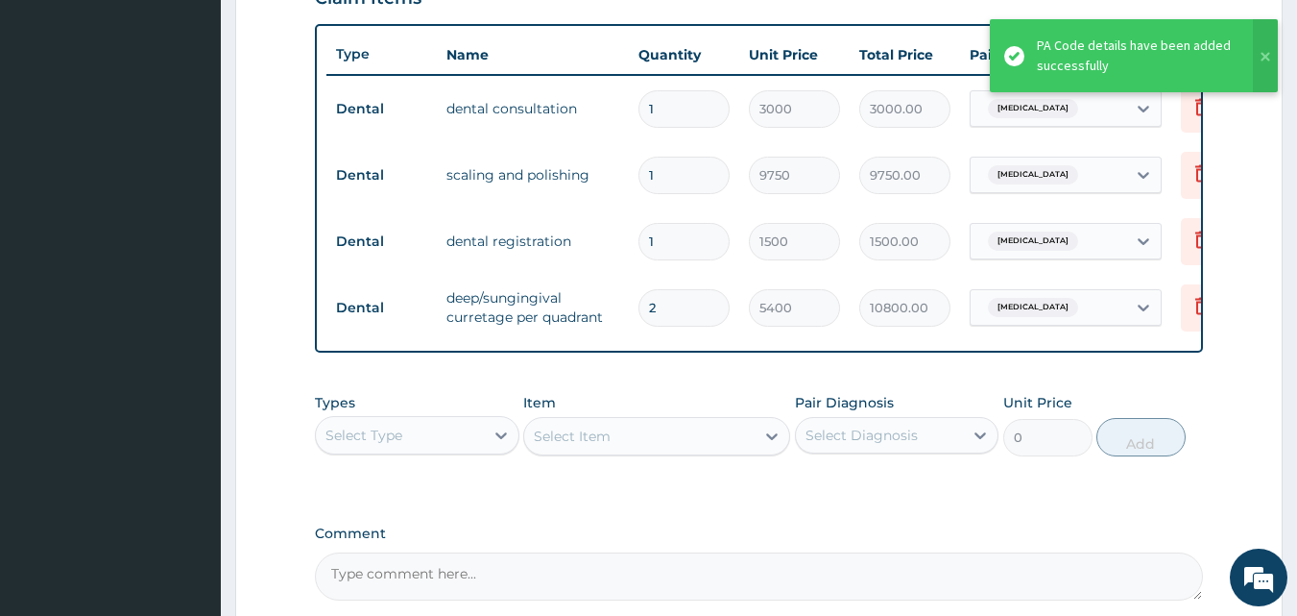
scroll to position [891, 0]
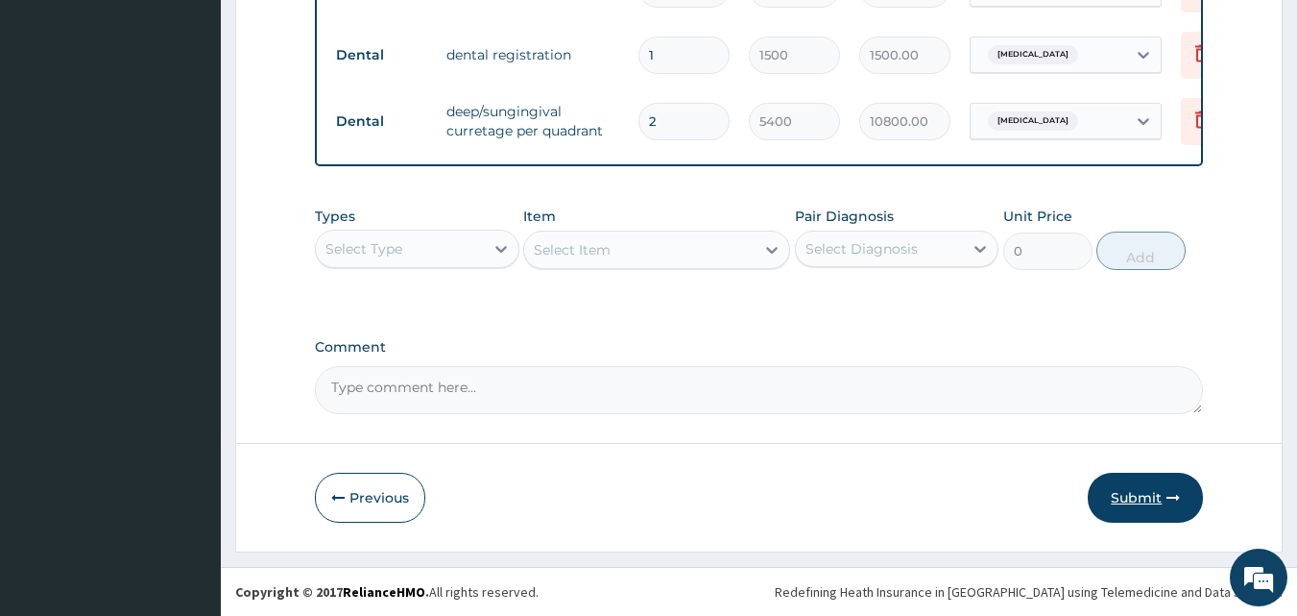
click at [1143, 512] on button "Submit" at bounding box center [1145, 497] width 115 height 50
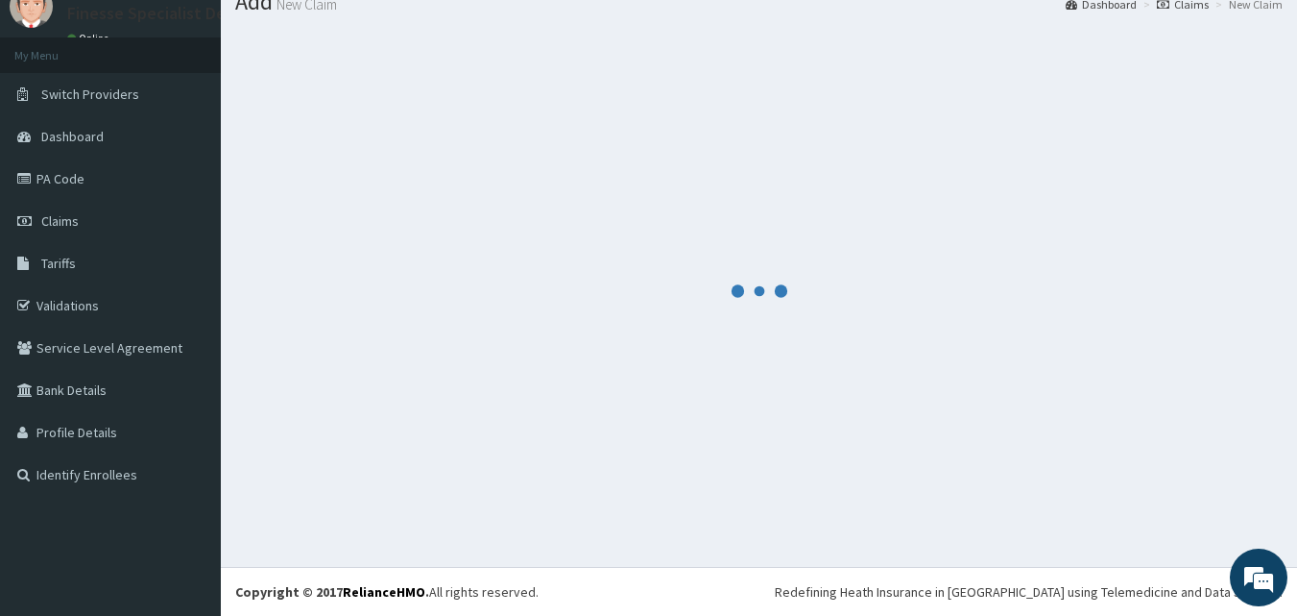
scroll to position [73, 0]
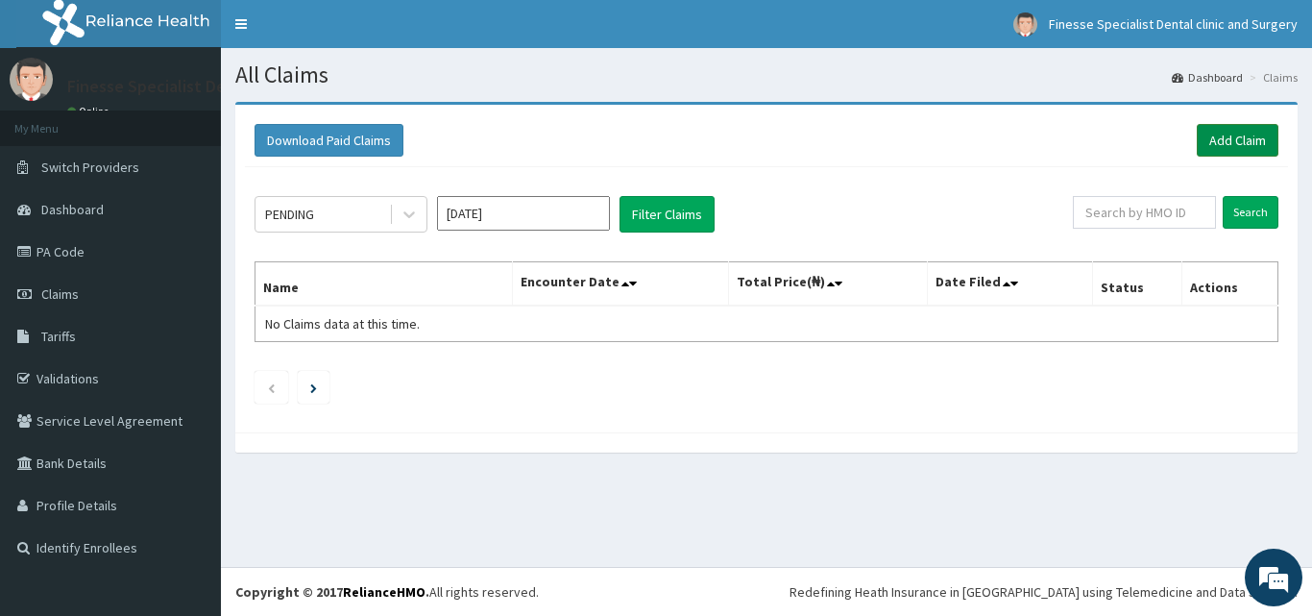
click at [1238, 145] on link "Add Claim" at bounding box center [1237, 140] width 82 height 33
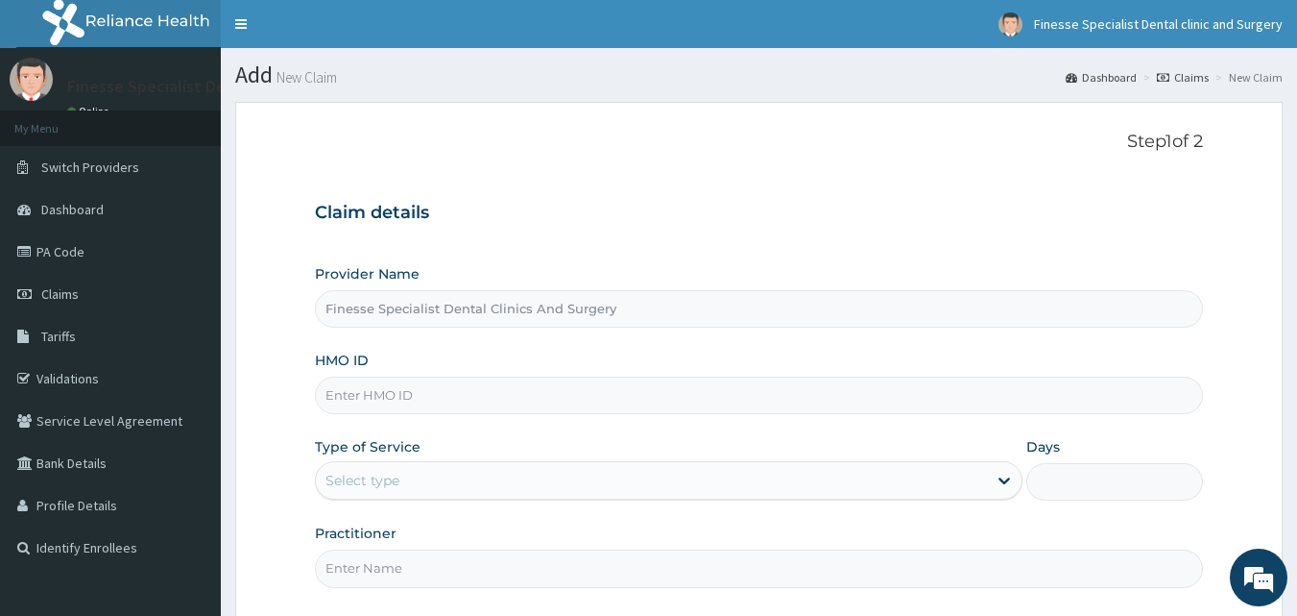
type input "Finesse Specialist Dental Clinics And Surgery"
click at [413, 397] on input "HMO ID" at bounding box center [759, 394] width 889 height 37
paste input "lgl/10144/a"
type input "lgl/10144/a"
click at [449, 485] on div "Select type" at bounding box center [651, 480] width 671 height 31
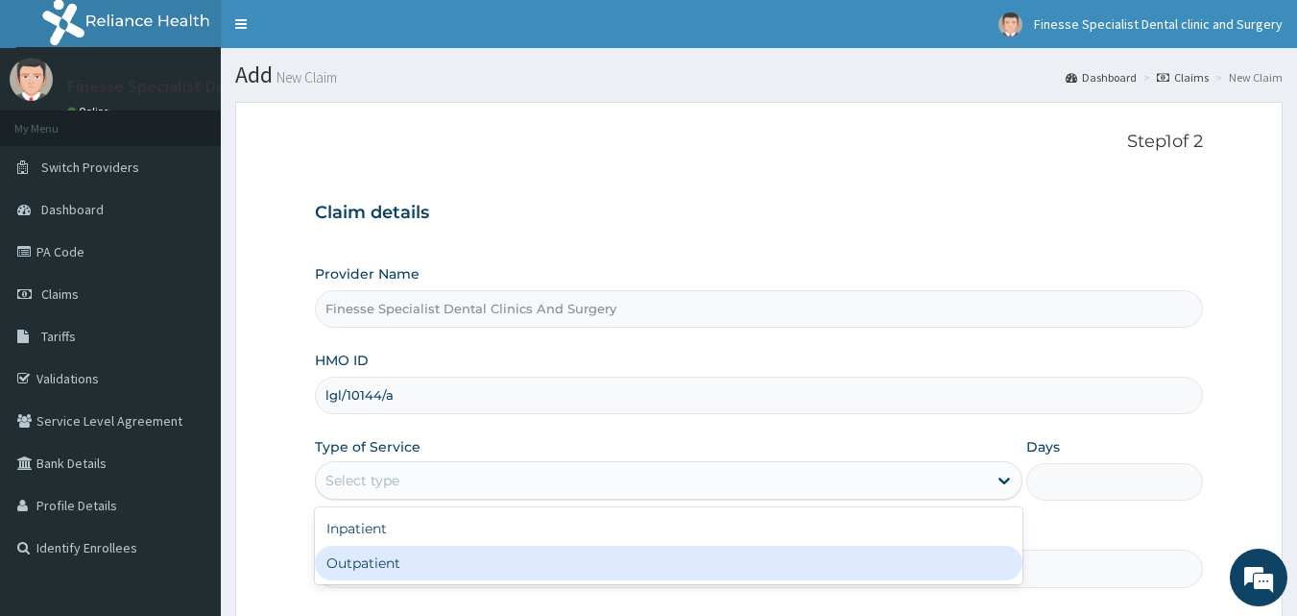
click at [446, 562] on div "Outpatient" at bounding box center [669, 562] width 708 height 35
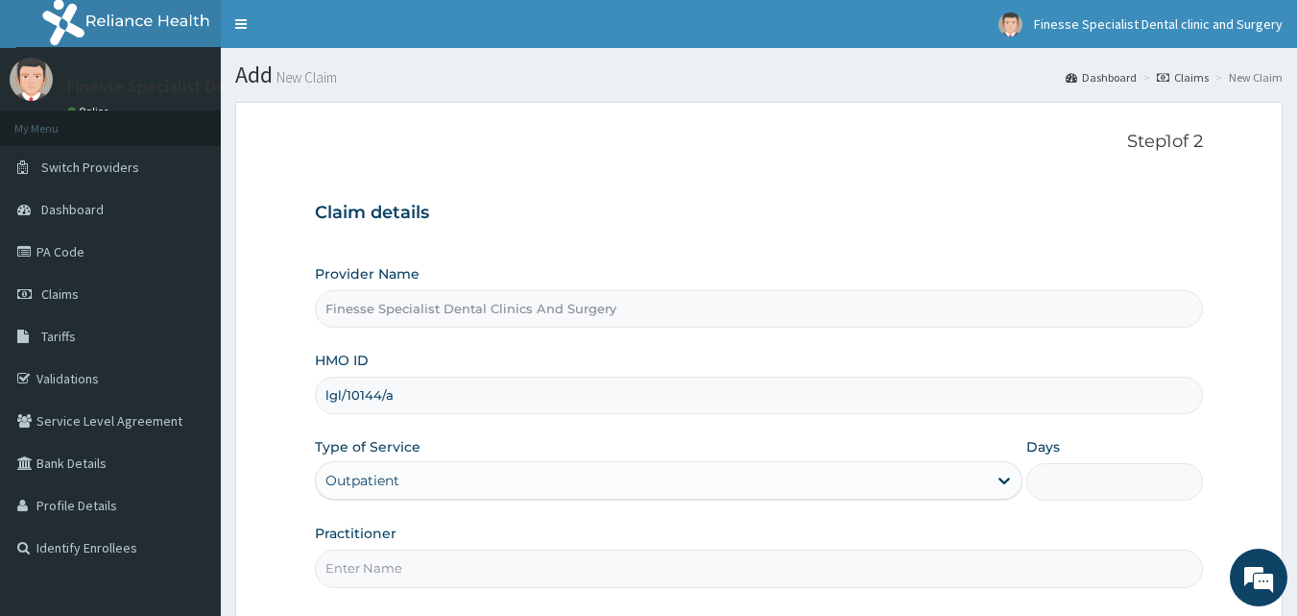
type input "1"
click at [646, 565] on input "Practitioner" at bounding box center [759, 567] width 889 height 37
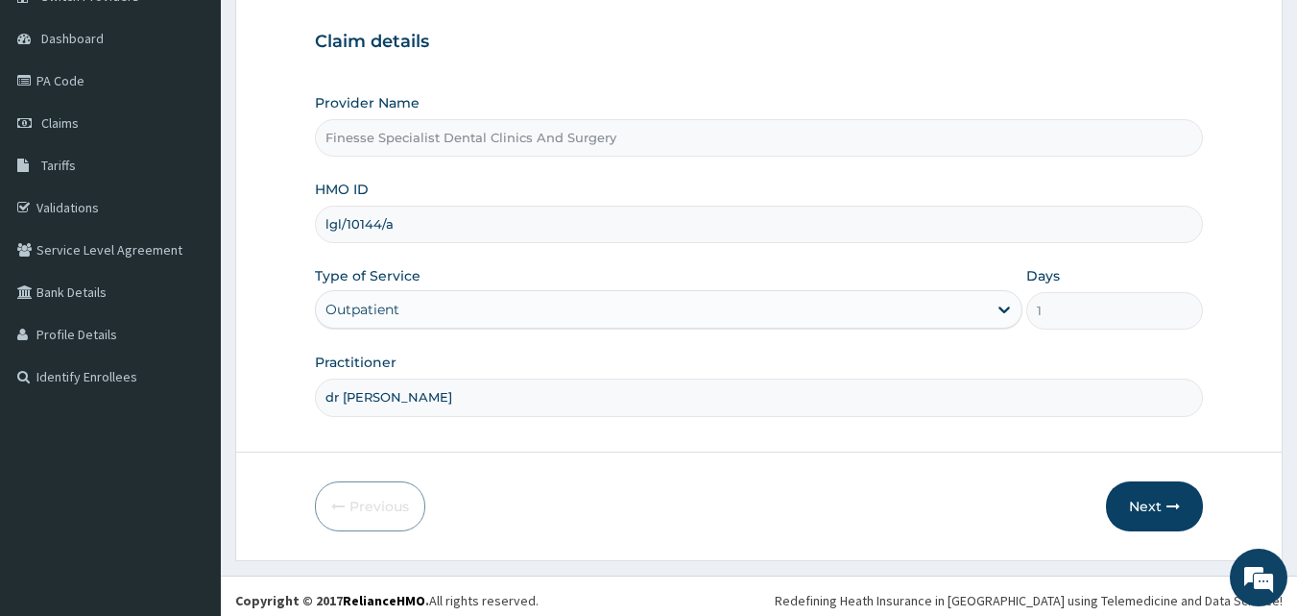
scroll to position [180, 0]
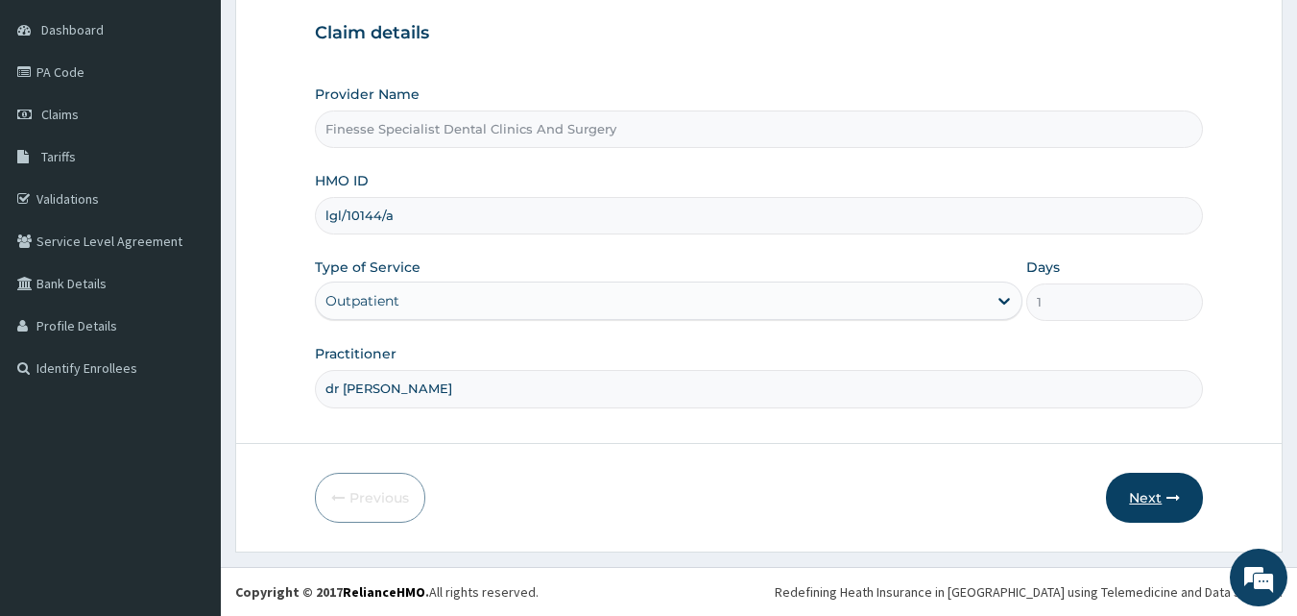
type input "dr [PERSON_NAME]"
click at [1161, 507] on button "Next" at bounding box center [1154, 497] width 97 height 50
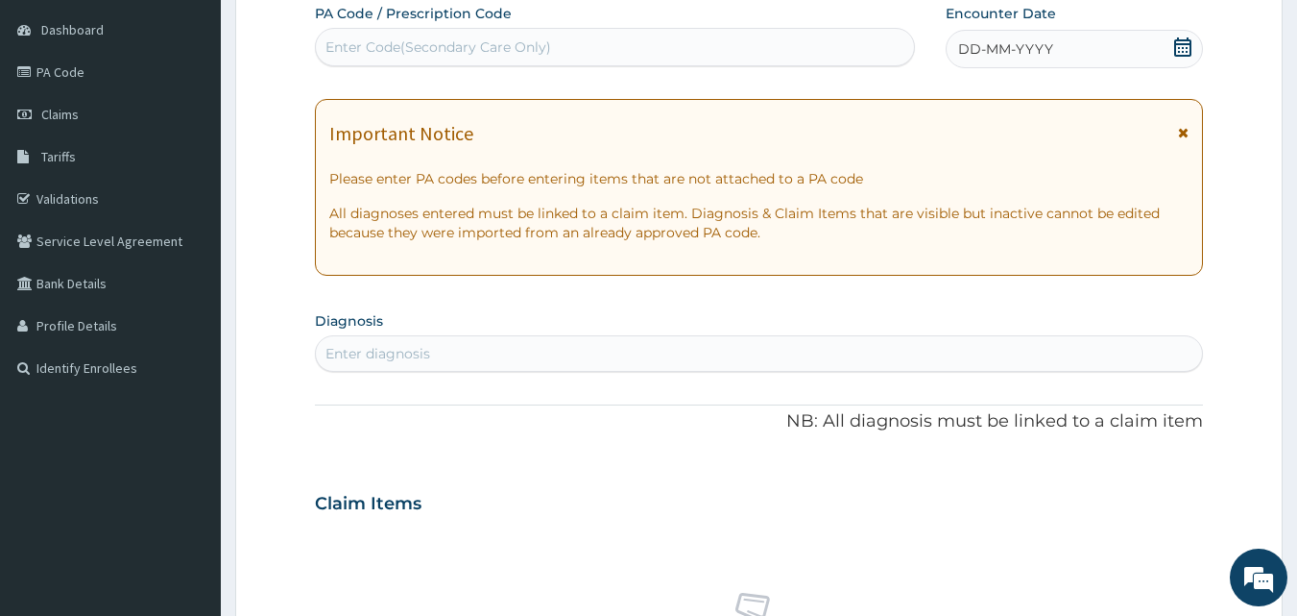
click at [434, 40] on div "Enter Code(Secondary Care Only)" at bounding box center [439, 46] width 226 height 19
click at [507, 49] on div "Enter Code(Secondary Care Only)" at bounding box center [439, 46] width 226 height 19
paste input "PA/2F0B6D"
type input "PA/2F0B6D"
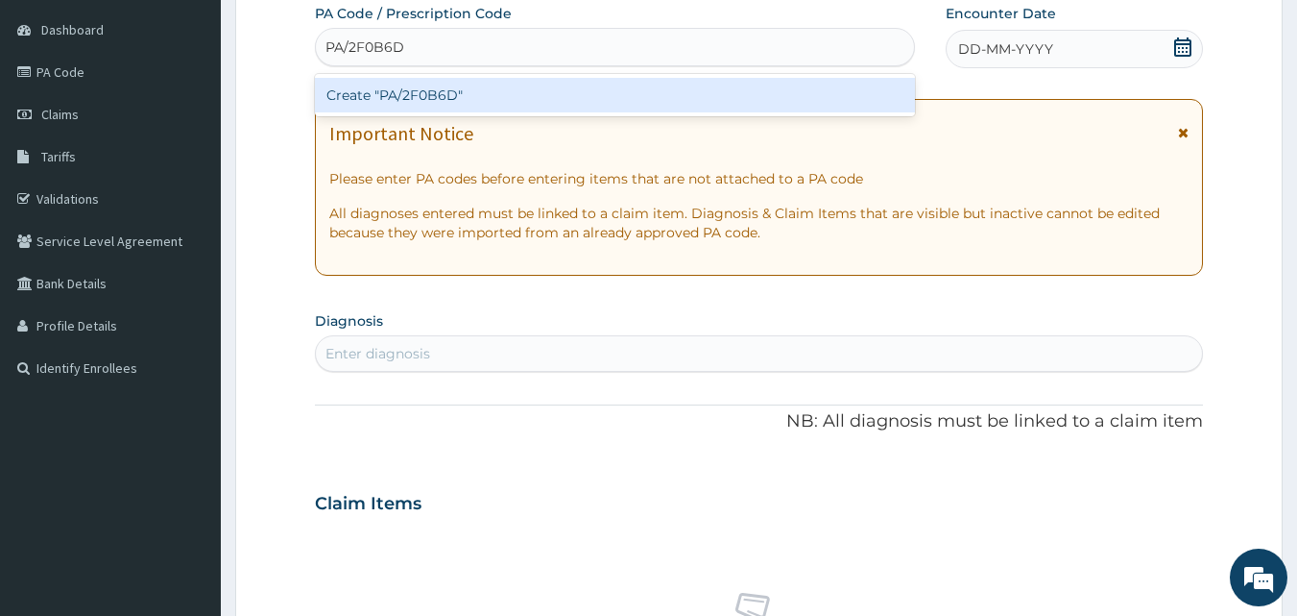
click at [516, 93] on div "Create "PA/2F0B6D"" at bounding box center [615, 95] width 601 height 35
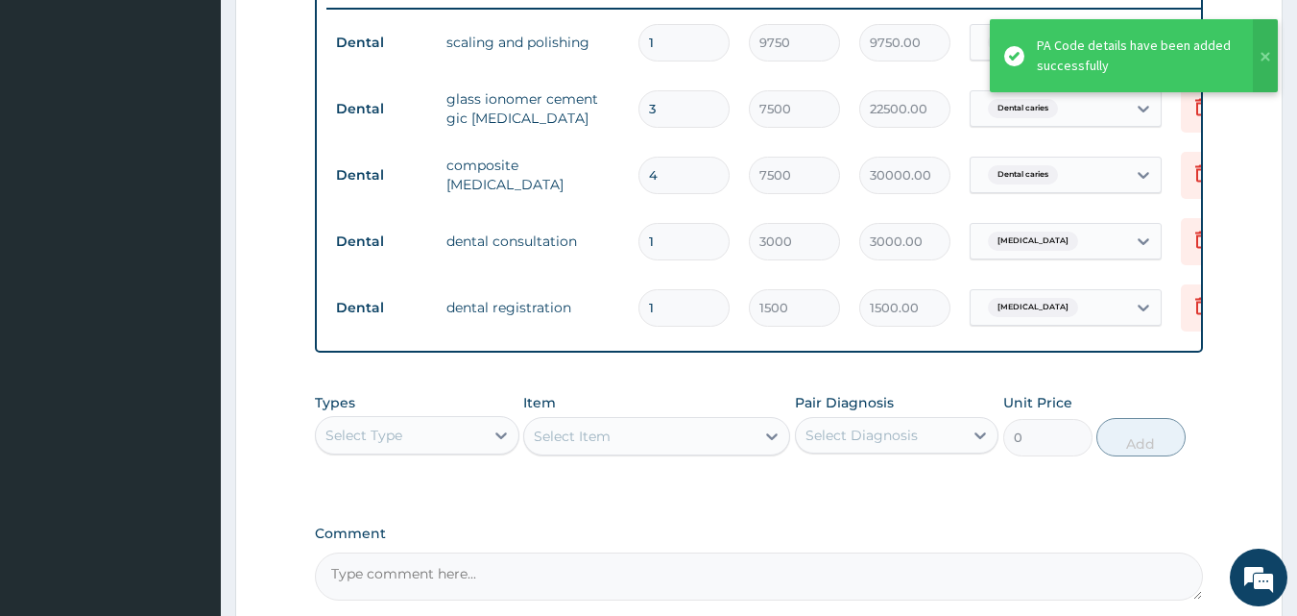
scroll to position [957, 0]
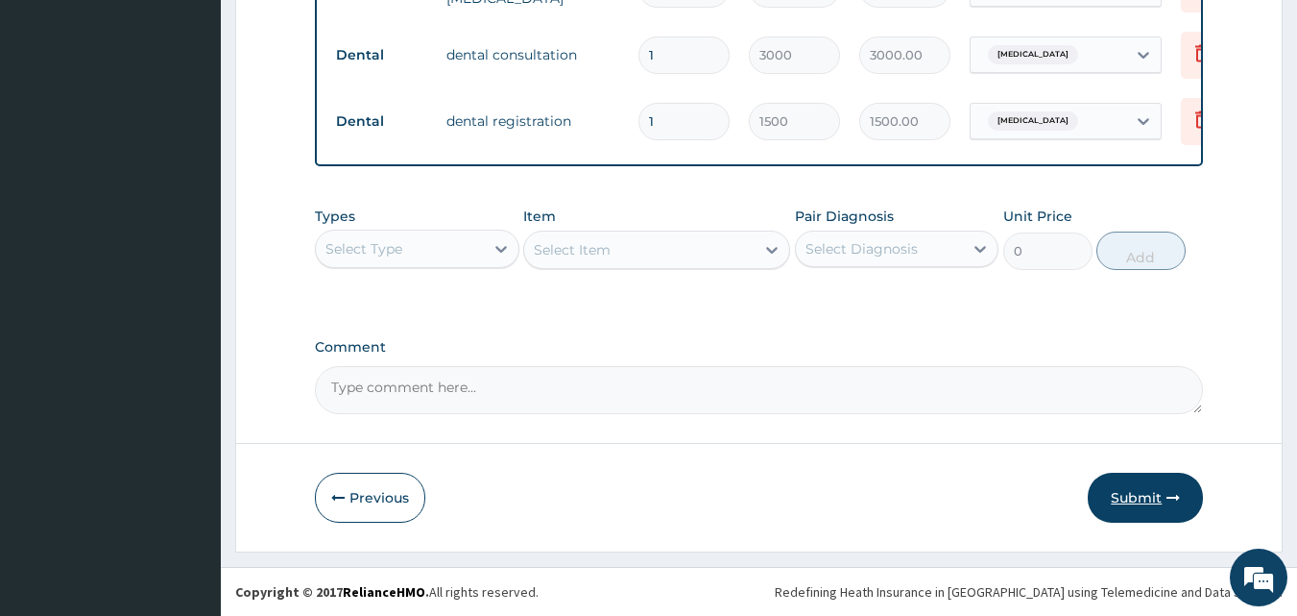
click at [1143, 501] on button "Submit" at bounding box center [1145, 497] width 115 height 50
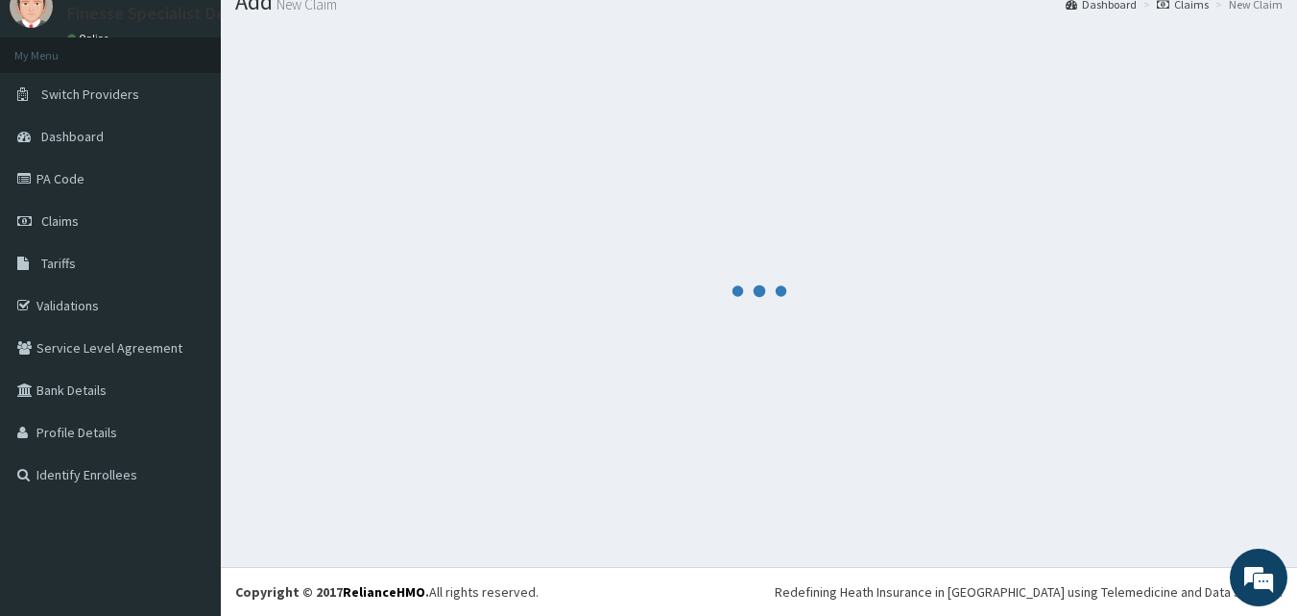
scroll to position [73, 0]
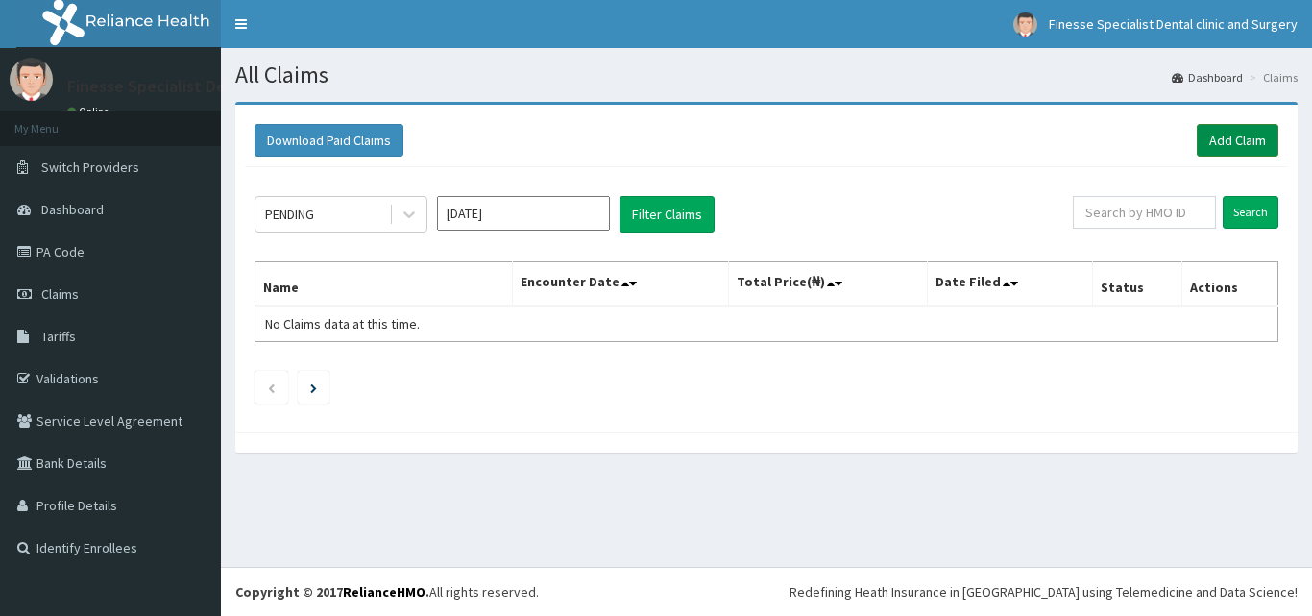
click at [1219, 135] on link "Add Claim" at bounding box center [1237, 140] width 82 height 33
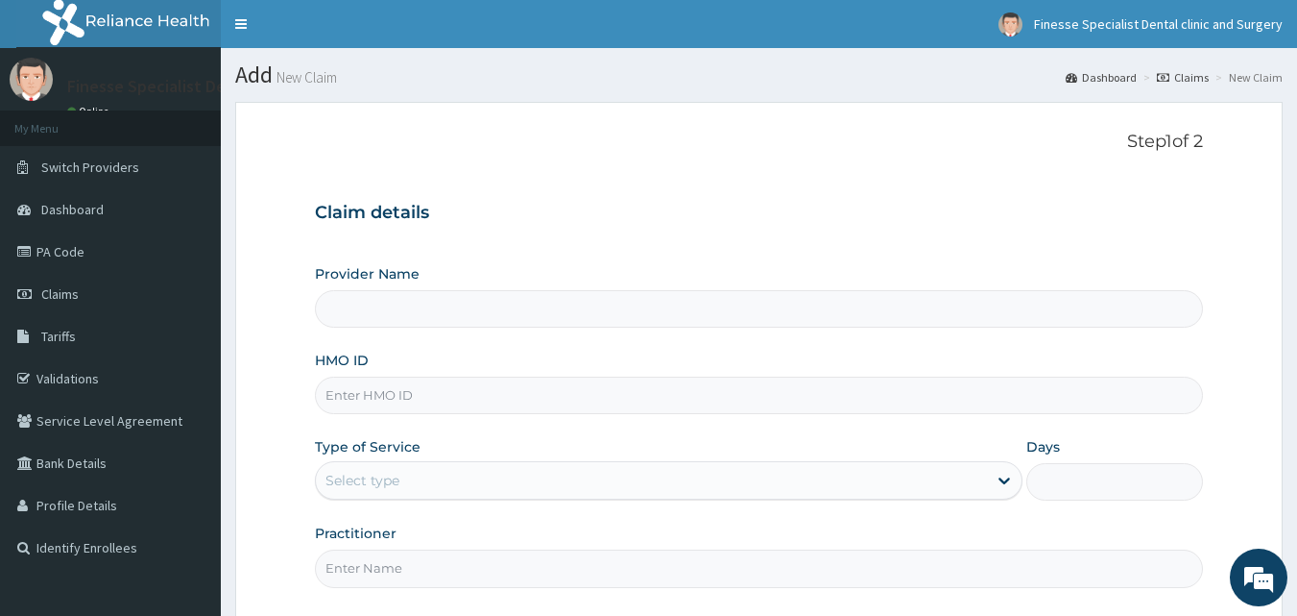
click at [383, 395] on input "HMO ID" at bounding box center [759, 394] width 889 height 37
type input "Finesse Specialist Dental Clinics And Surgery"
paste input "lps/10011/c"
type input "lps/10011/c"
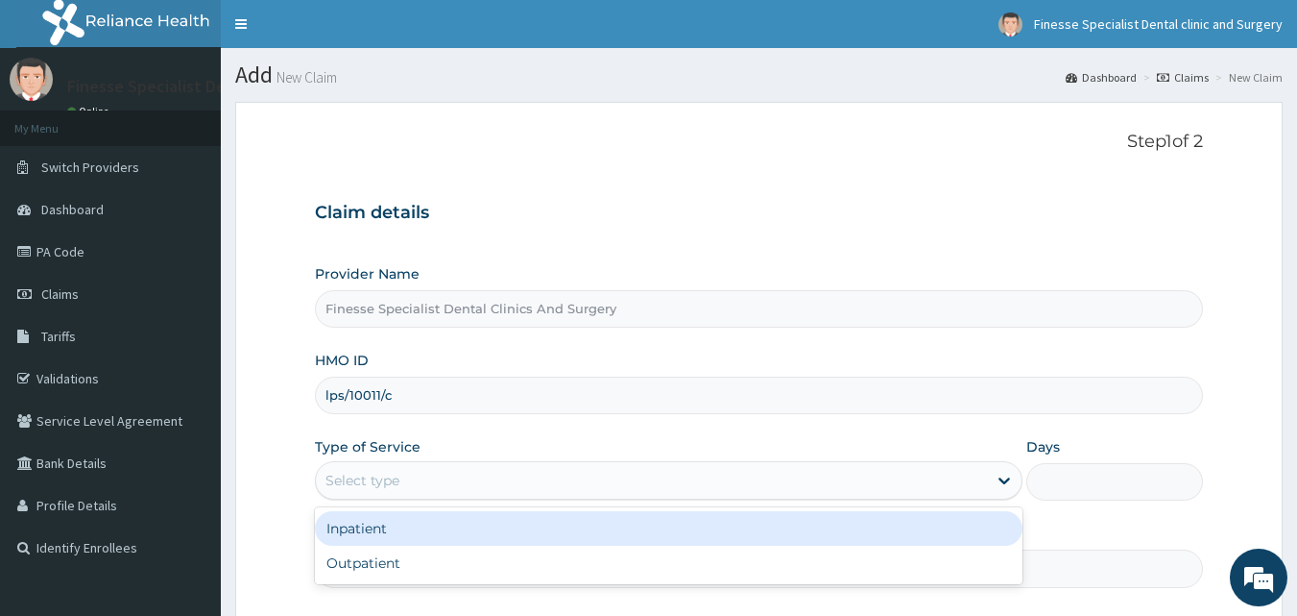
click at [429, 469] on div "Select type" at bounding box center [651, 480] width 671 height 31
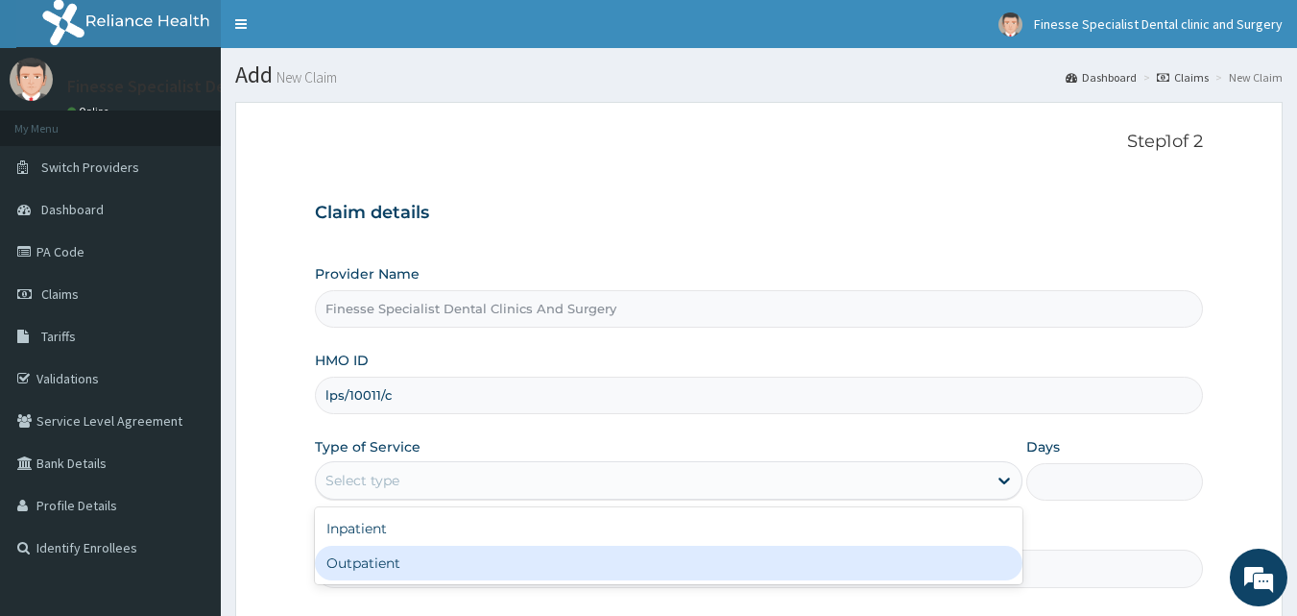
click at [402, 563] on div "Outpatient" at bounding box center [669, 562] width 708 height 35
type input "1"
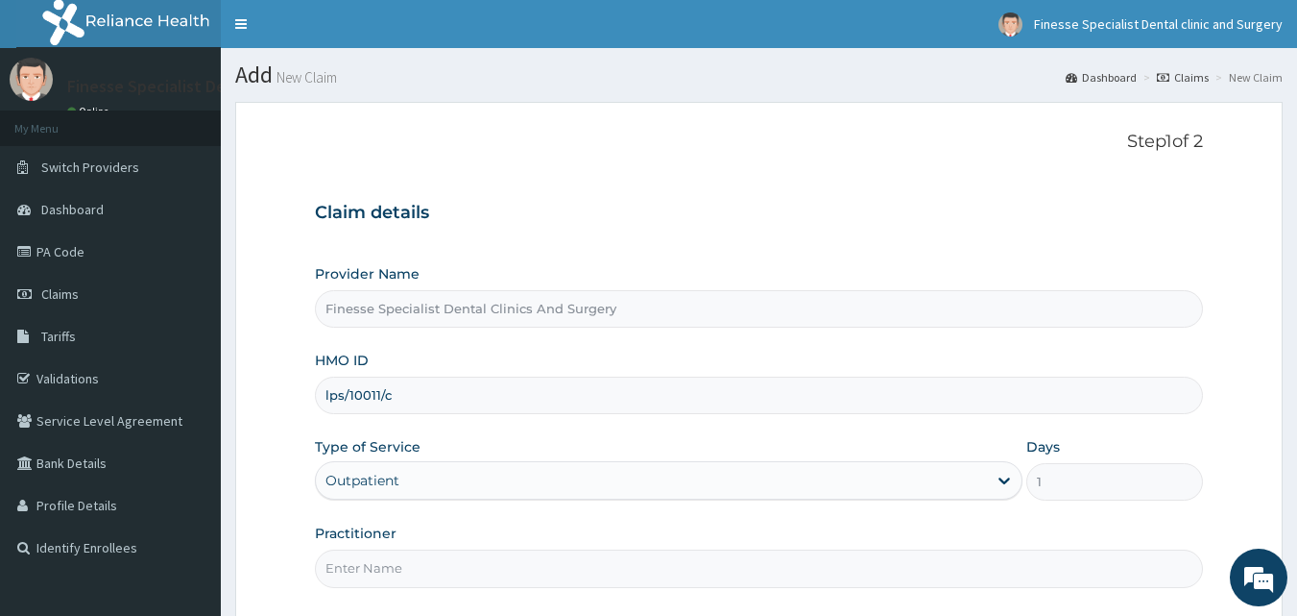
click at [790, 568] on input "Practitioner" at bounding box center [759, 567] width 889 height 37
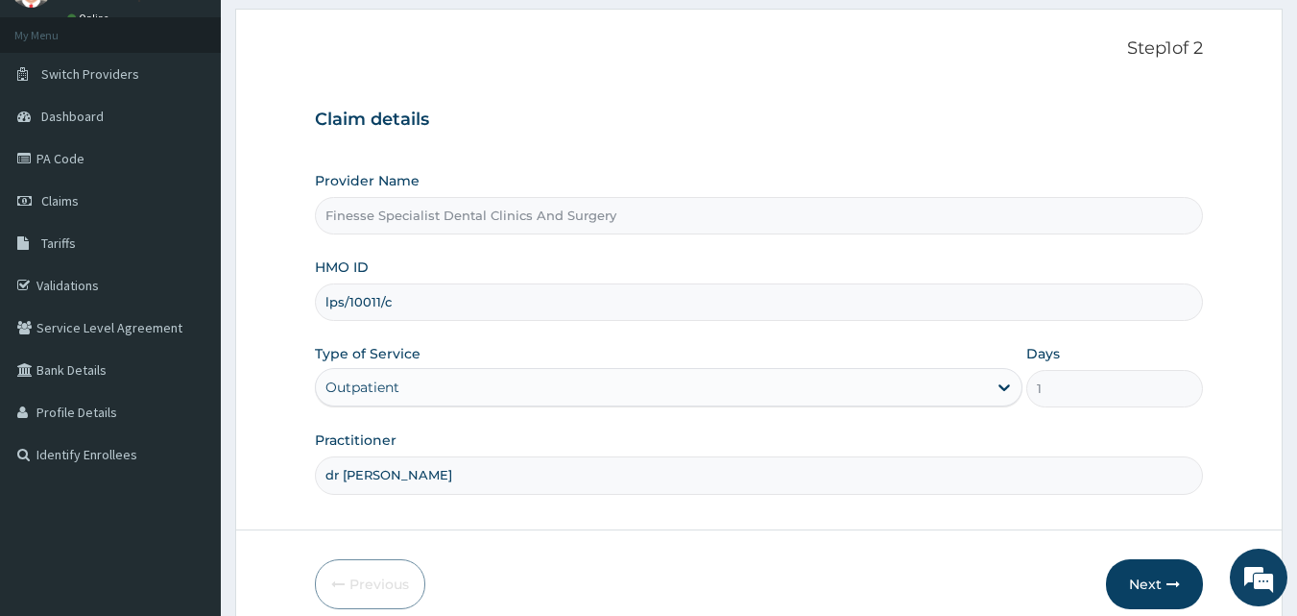
scroll to position [180, 0]
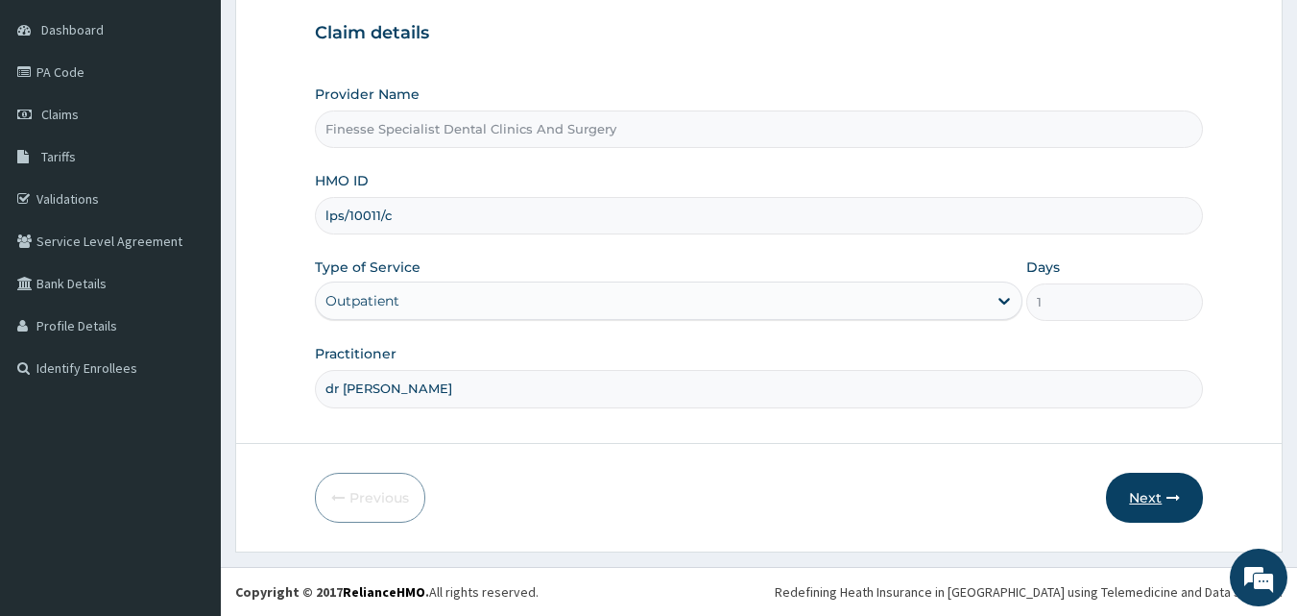
type input "dr [PERSON_NAME]"
click at [1149, 503] on button "Next" at bounding box center [1154, 497] width 97 height 50
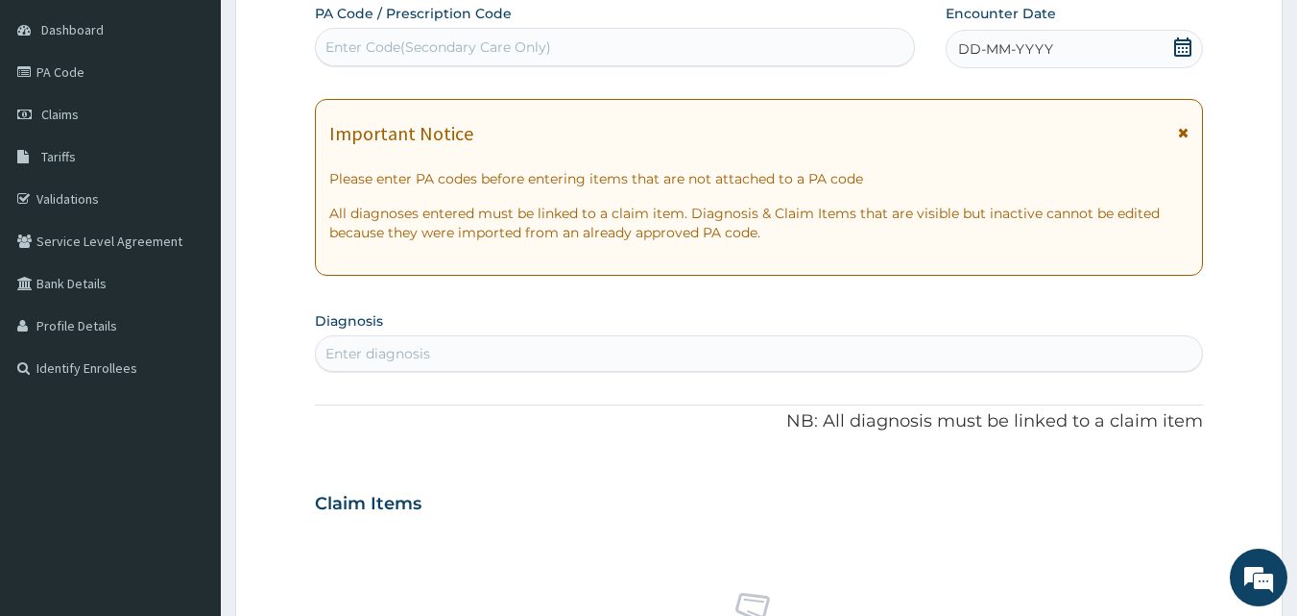
click at [543, 47] on div "Enter Code(Secondary Care Only)" at bounding box center [439, 46] width 226 height 19
paste input "PA/E1E92D"
type input "PA/E1E92D"
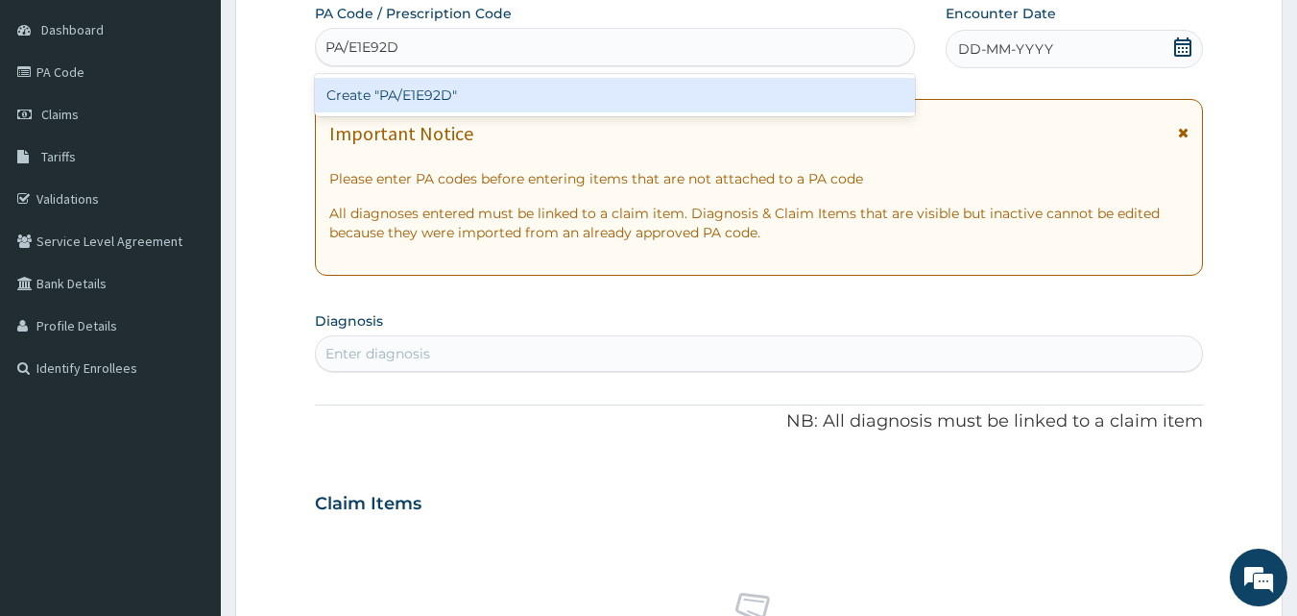
click at [544, 92] on div "Create "PA/E1E92D"" at bounding box center [615, 95] width 601 height 35
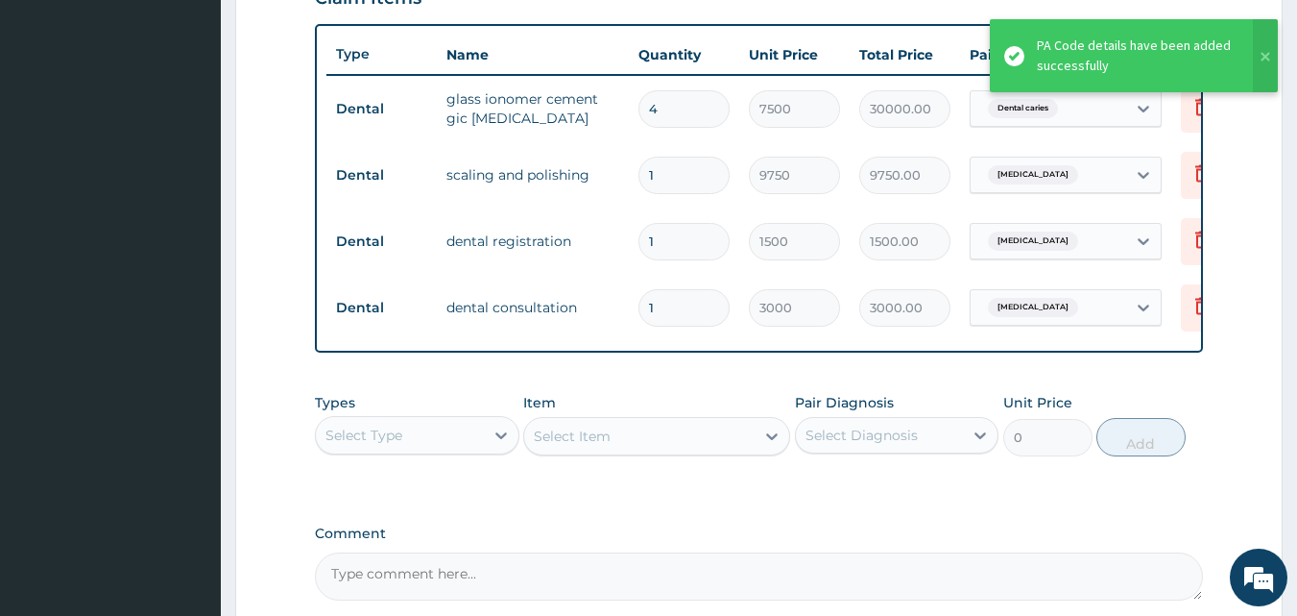
scroll to position [891, 0]
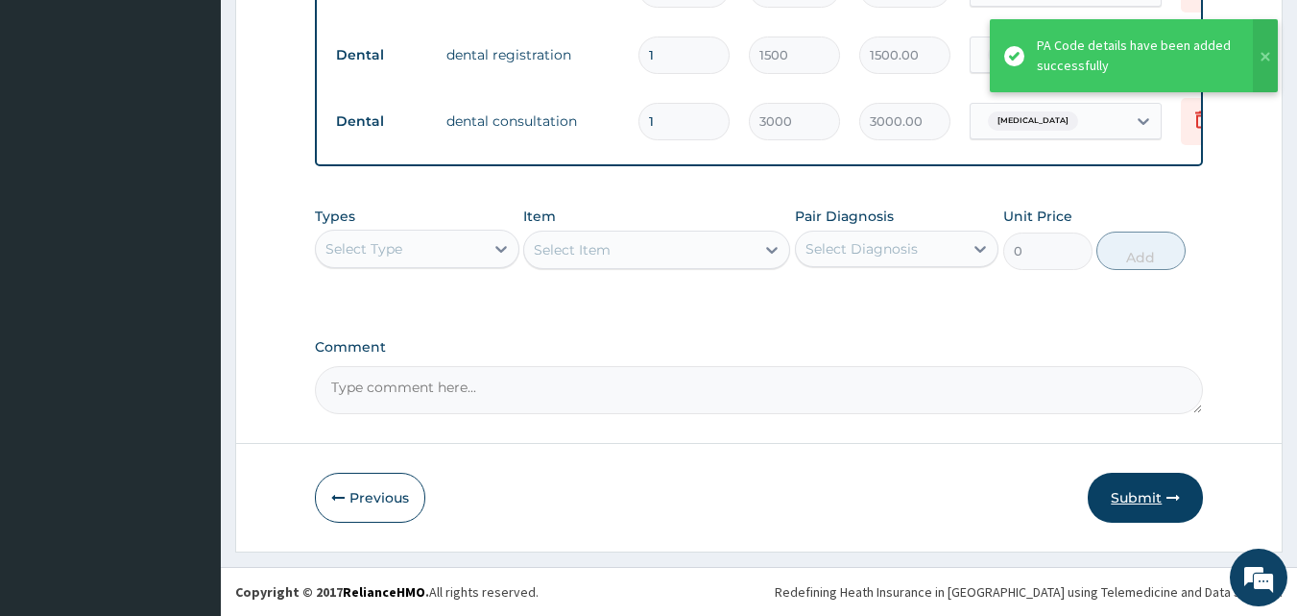
click at [1140, 499] on button "Submit" at bounding box center [1145, 497] width 115 height 50
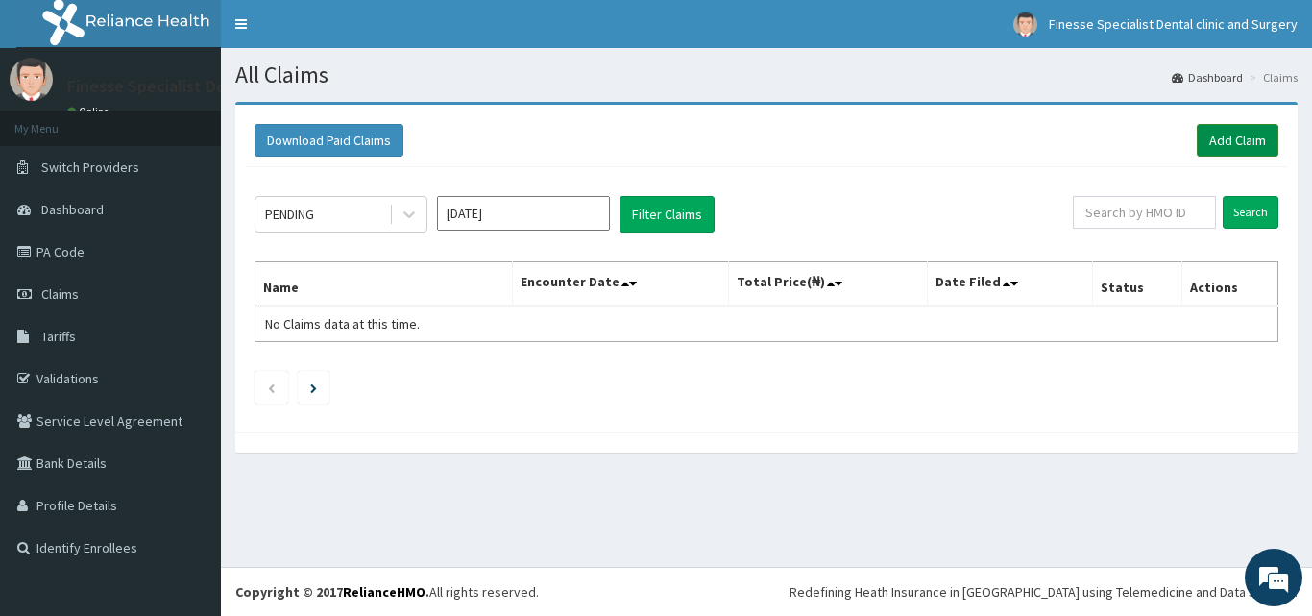
click at [1250, 141] on link "Add Claim" at bounding box center [1237, 140] width 82 height 33
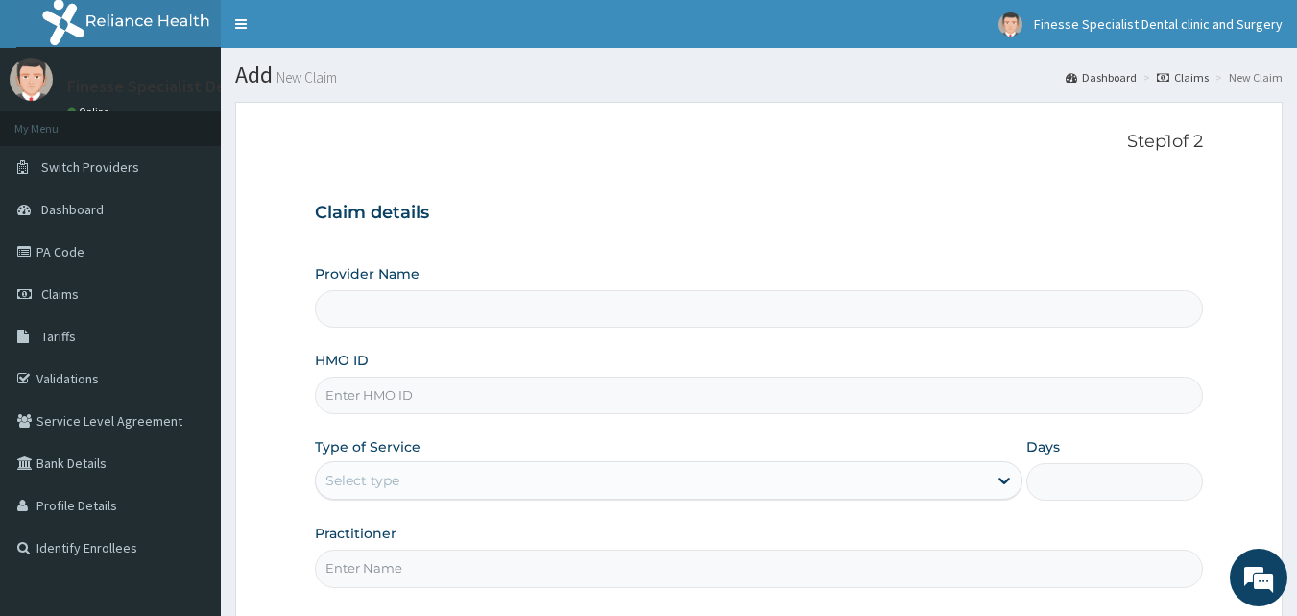
type input "Finesse Specialist Dental Clinics And Surgery"
click at [502, 395] on input "HMO ID" at bounding box center [759, 394] width 889 height 37
paste input "yop/10007/a"
type input "yop/10007/a"
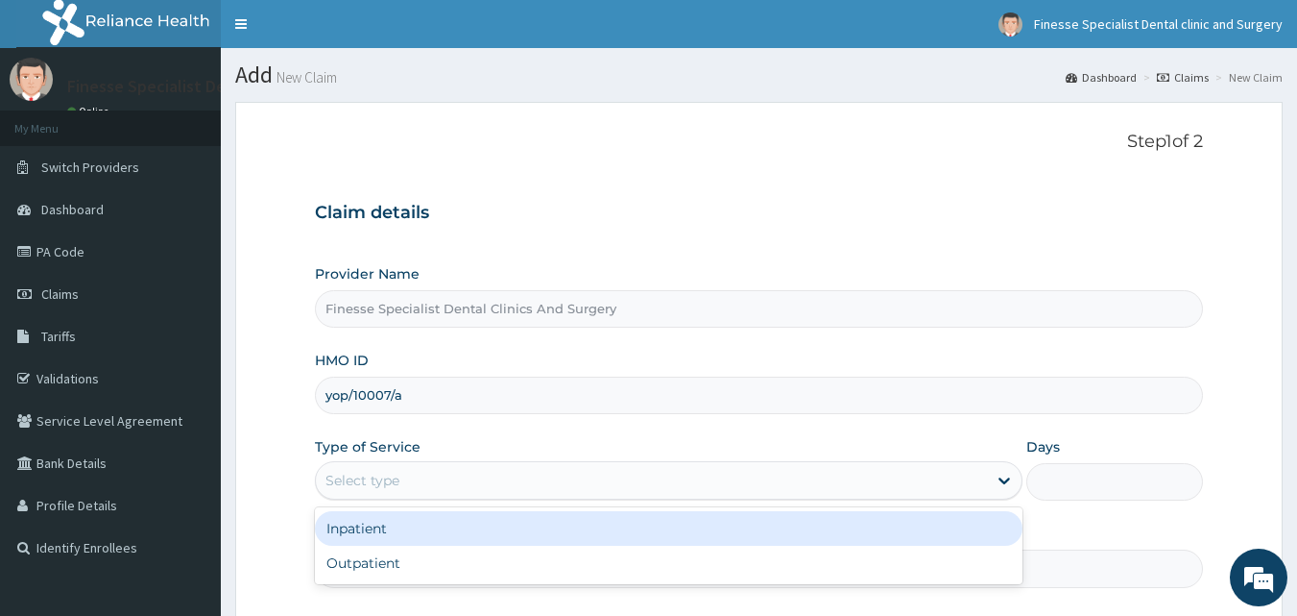
click at [458, 471] on div "Select type" at bounding box center [651, 480] width 671 height 31
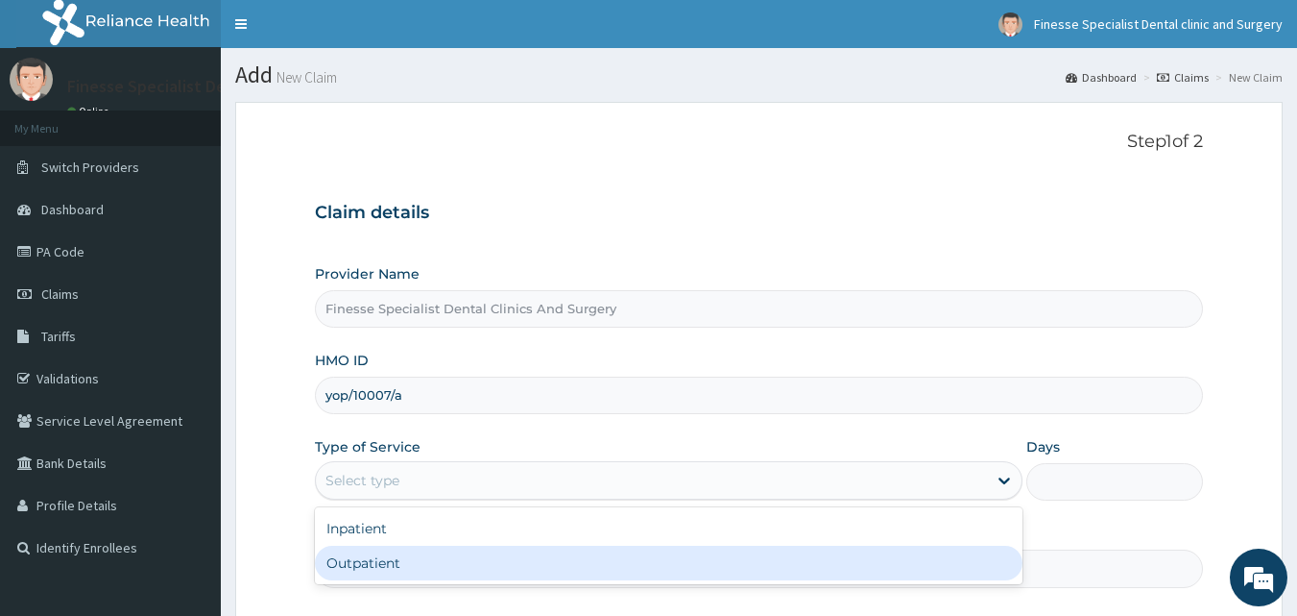
click at [423, 567] on div "Outpatient" at bounding box center [669, 562] width 708 height 35
type input "1"
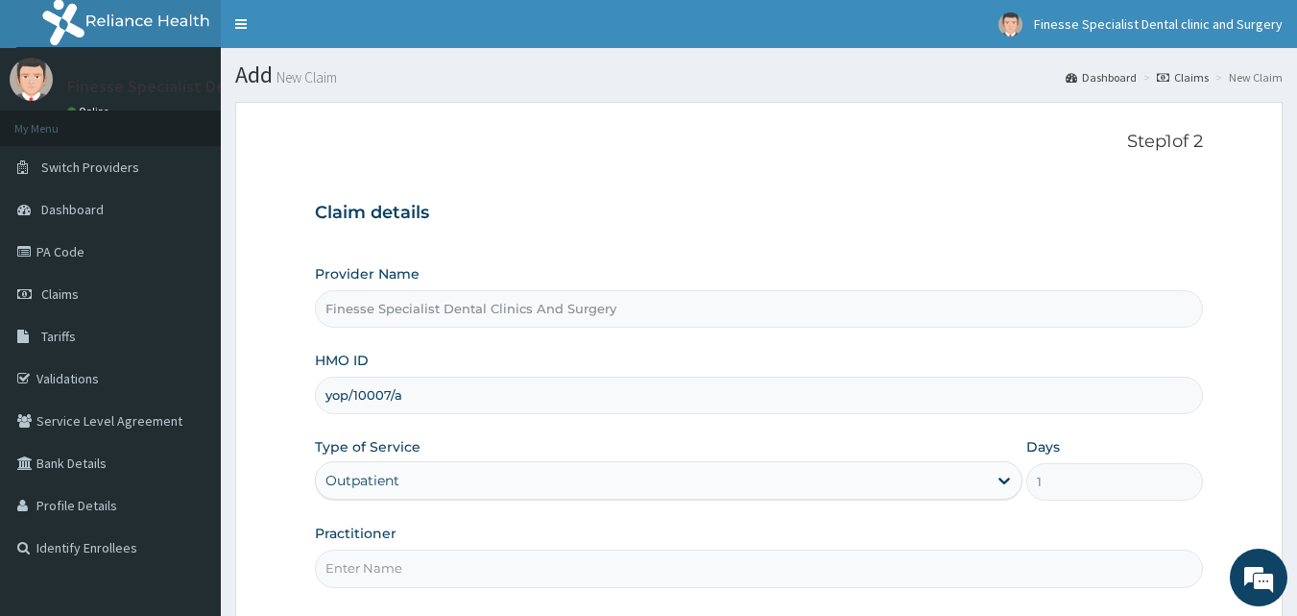
click at [436, 567] on input "Practitioner" at bounding box center [759, 567] width 889 height 37
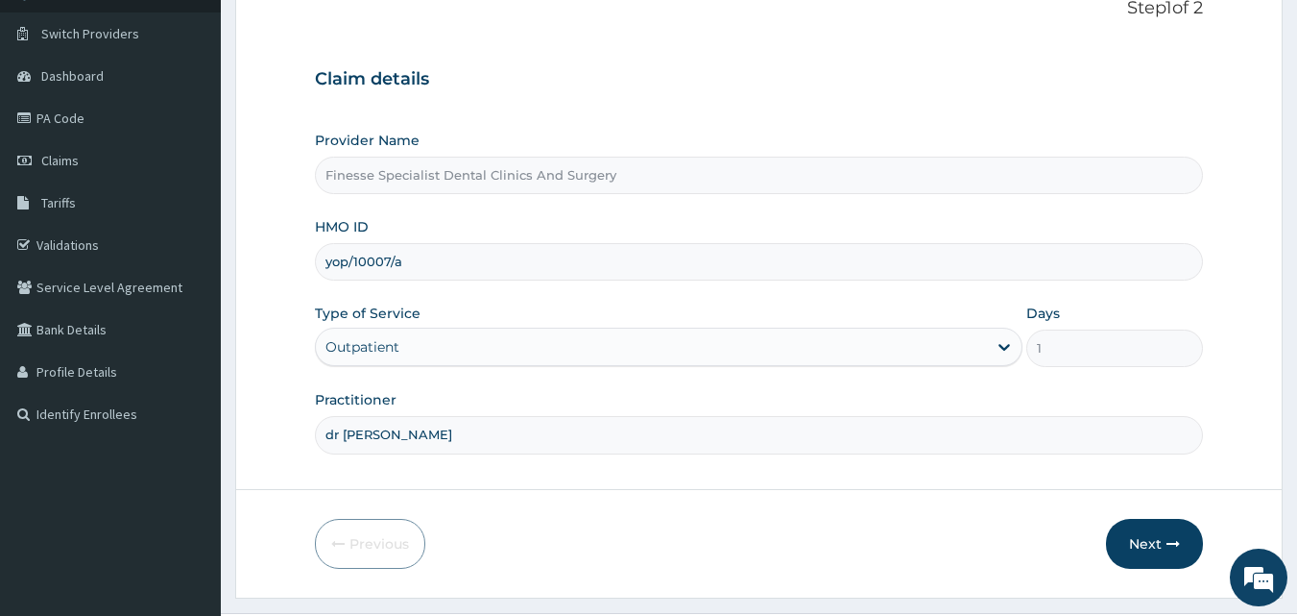
scroll to position [137, 0]
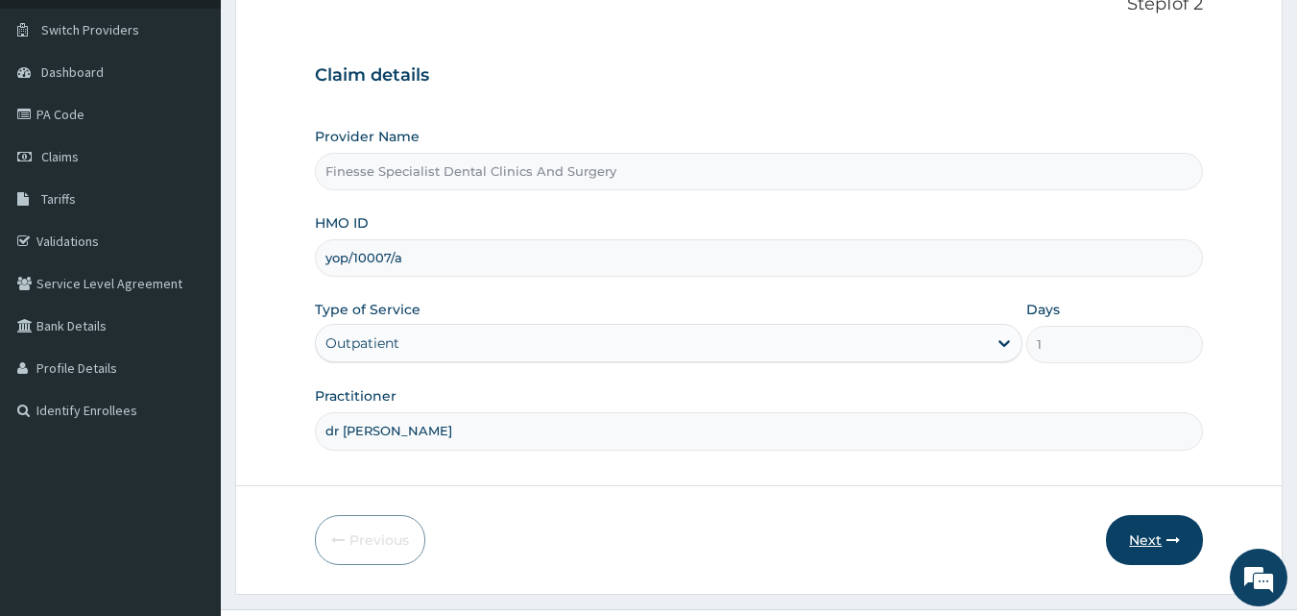
type input "dr wale"
click at [1164, 528] on button "Next" at bounding box center [1154, 540] width 97 height 50
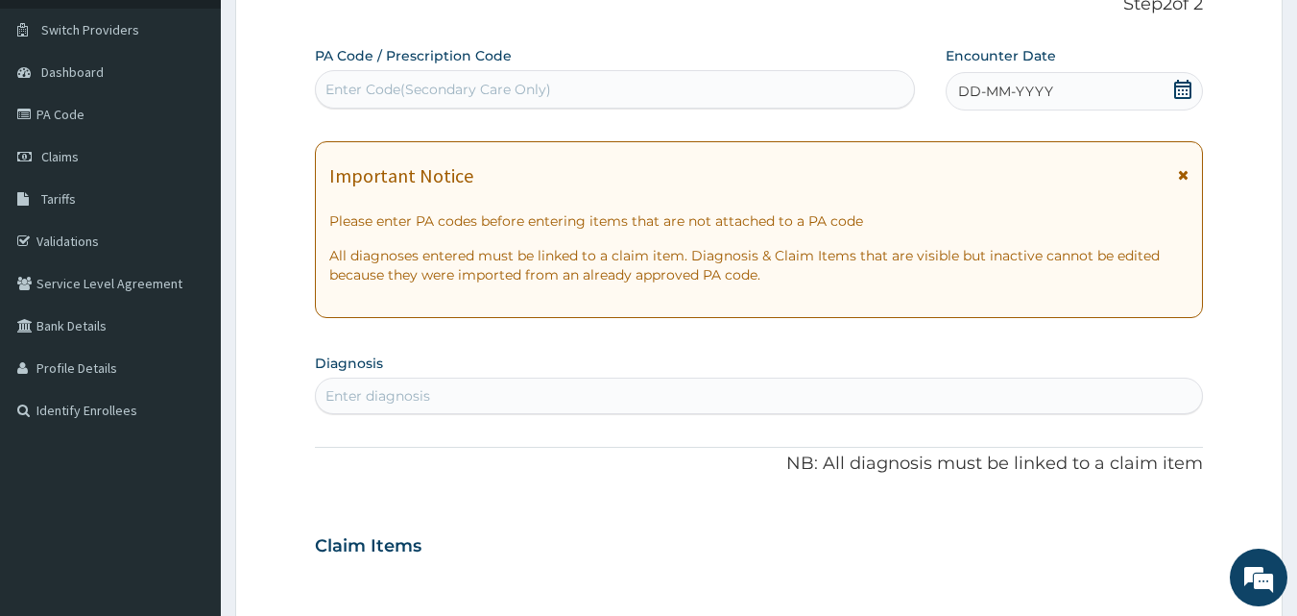
click at [527, 89] on div "Enter Code(Secondary Care Only)" at bounding box center [439, 89] width 226 height 19
paste input "PA/0BBD99"
type input "PA/0BBD99"
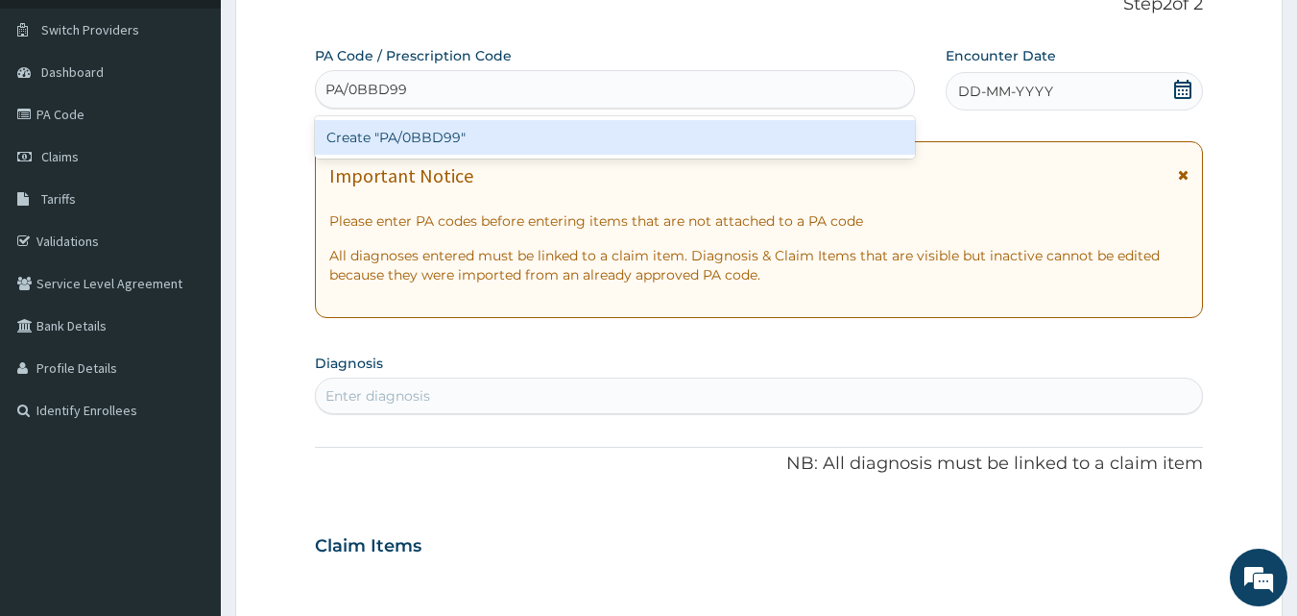
click at [524, 136] on div "Create "PA/0BBD99"" at bounding box center [615, 137] width 601 height 35
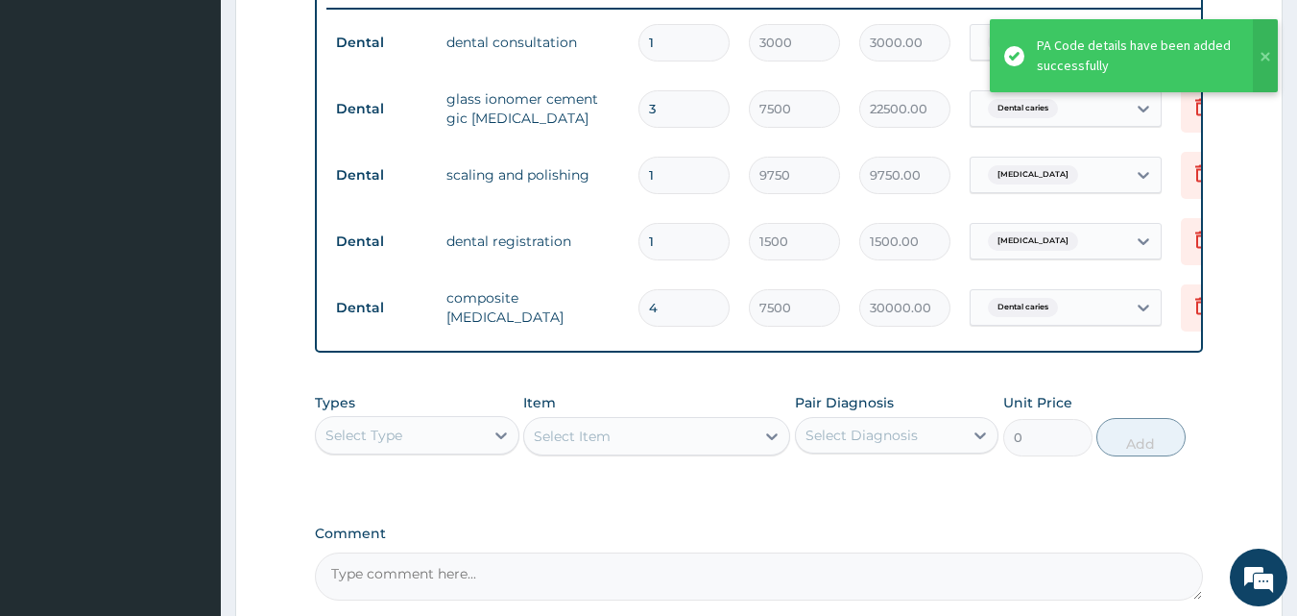
scroll to position [957, 0]
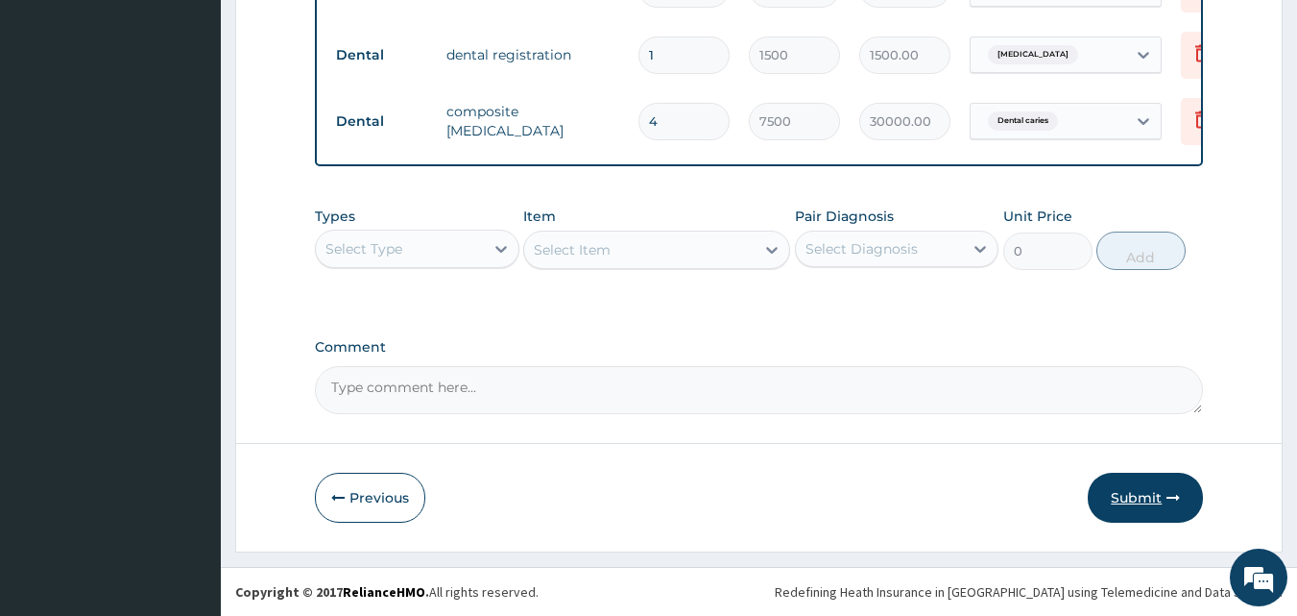
click at [1120, 497] on button "Submit" at bounding box center [1145, 497] width 115 height 50
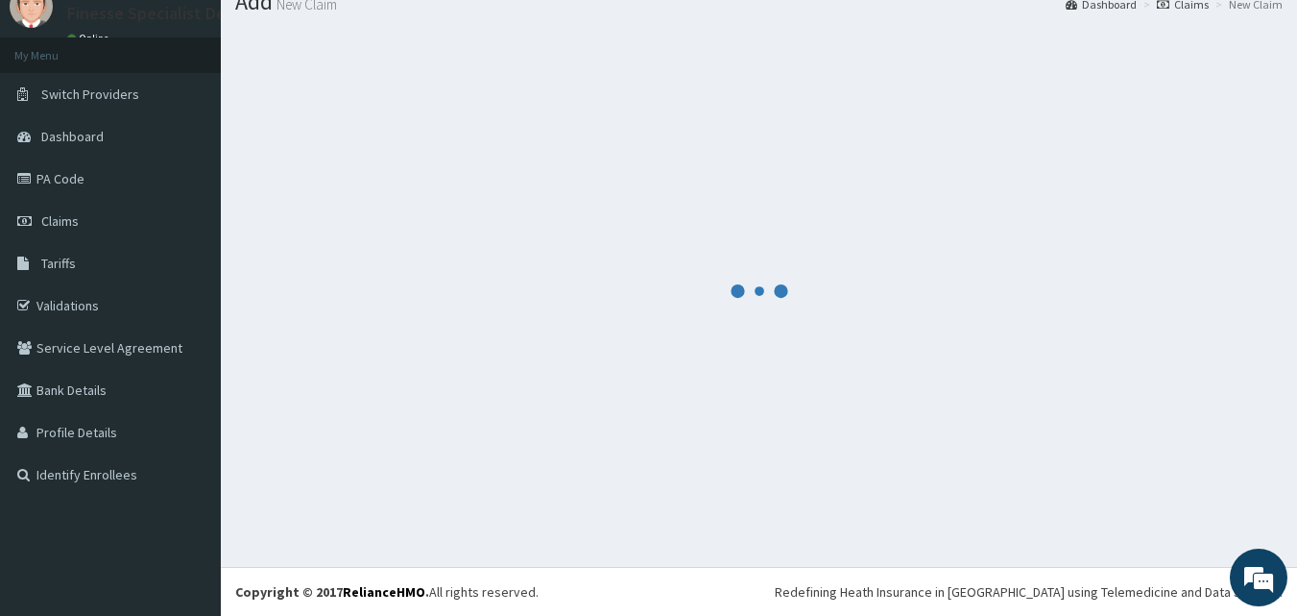
scroll to position [73, 0]
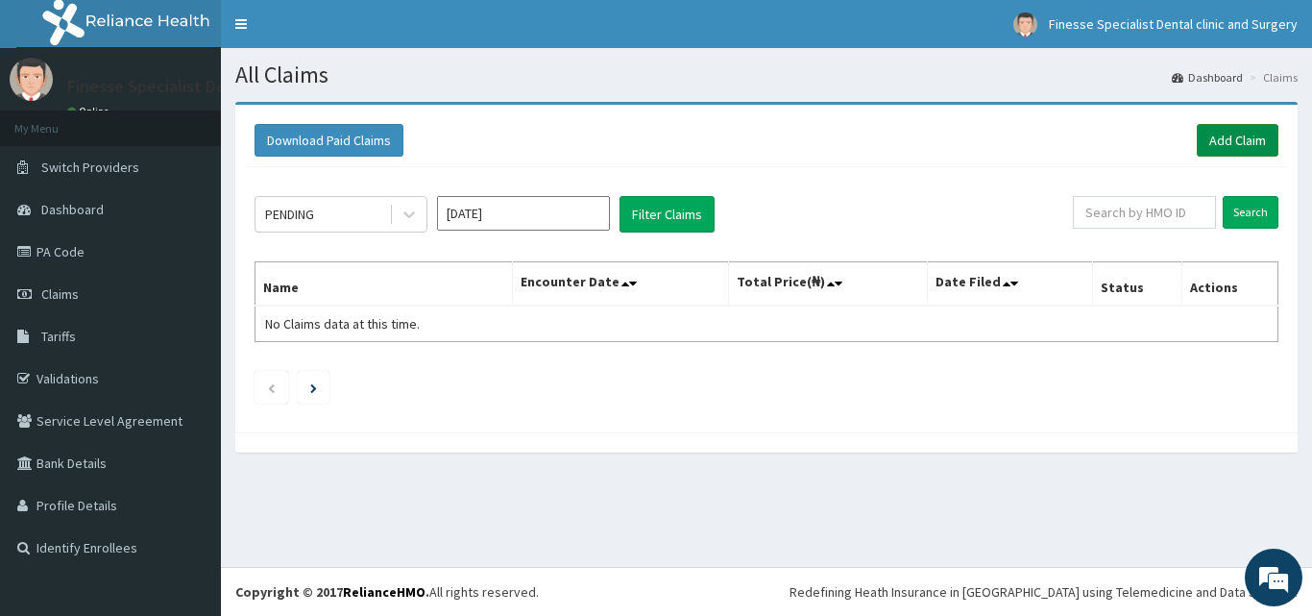
click at [1234, 141] on link "Add Claim" at bounding box center [1237, 140] width 82 height 33
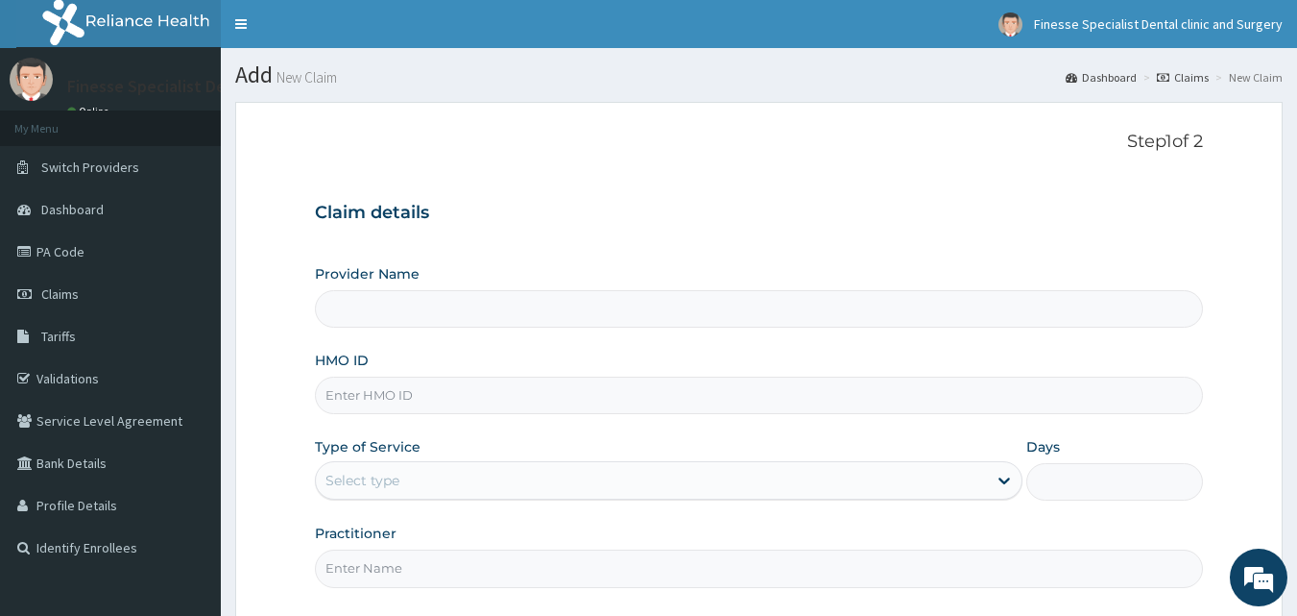
click at [452, 397] on input "HMO ID" at bounding box center [759, 394] width 889 height 37
paste input "wnn/10006/d"
type input "wnn/10006/d"
type input "Finesse Specialist Dental Clinics And Surgery"
type input "wnn/10006/d"
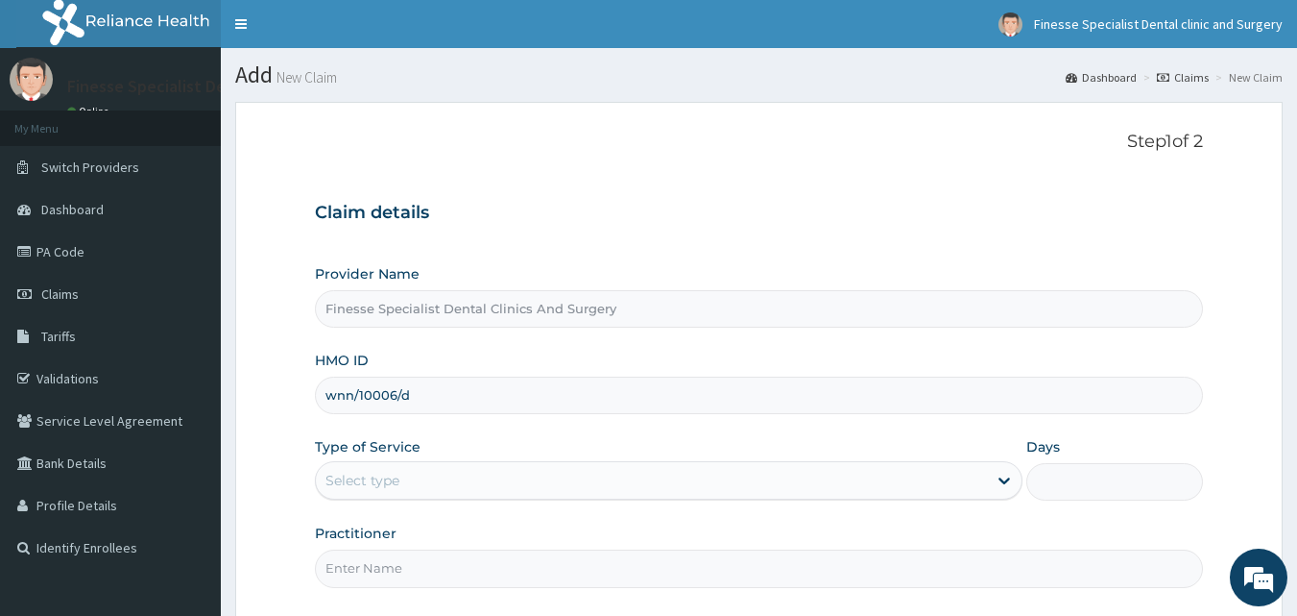
click at [482, 468] on div "Select type" at bounding box center [651, 480] width 671 height 31
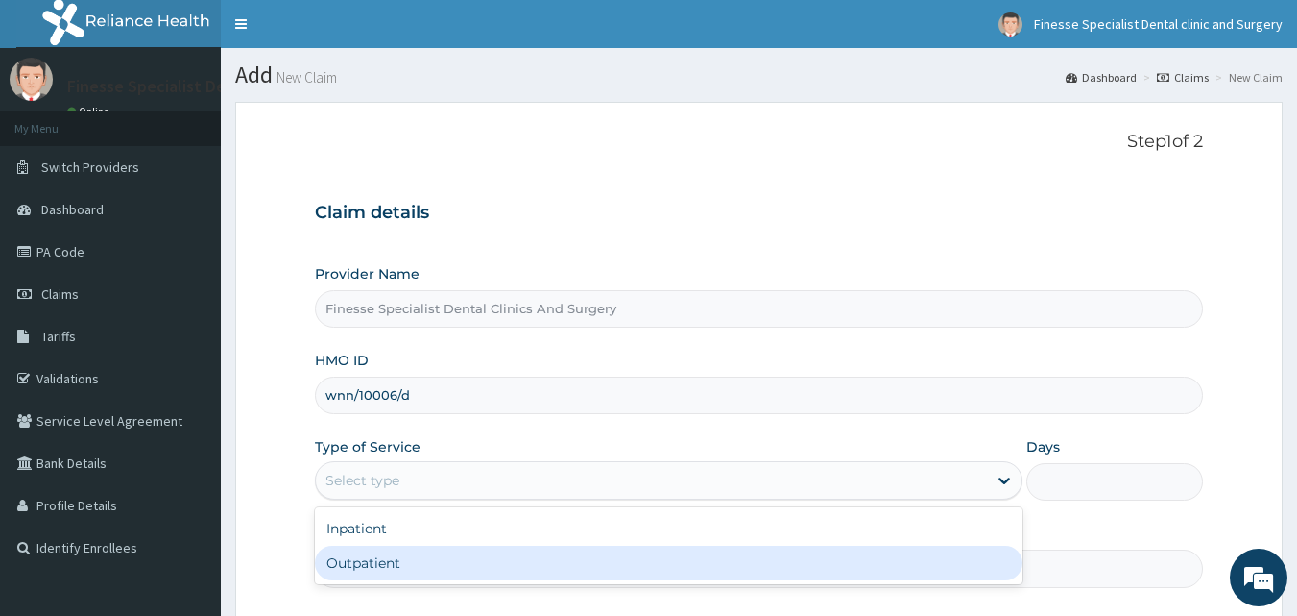
click at [482, 558] on div "Outpatient" at bounding box center [669, 562] width 708 height 35
type input "1"
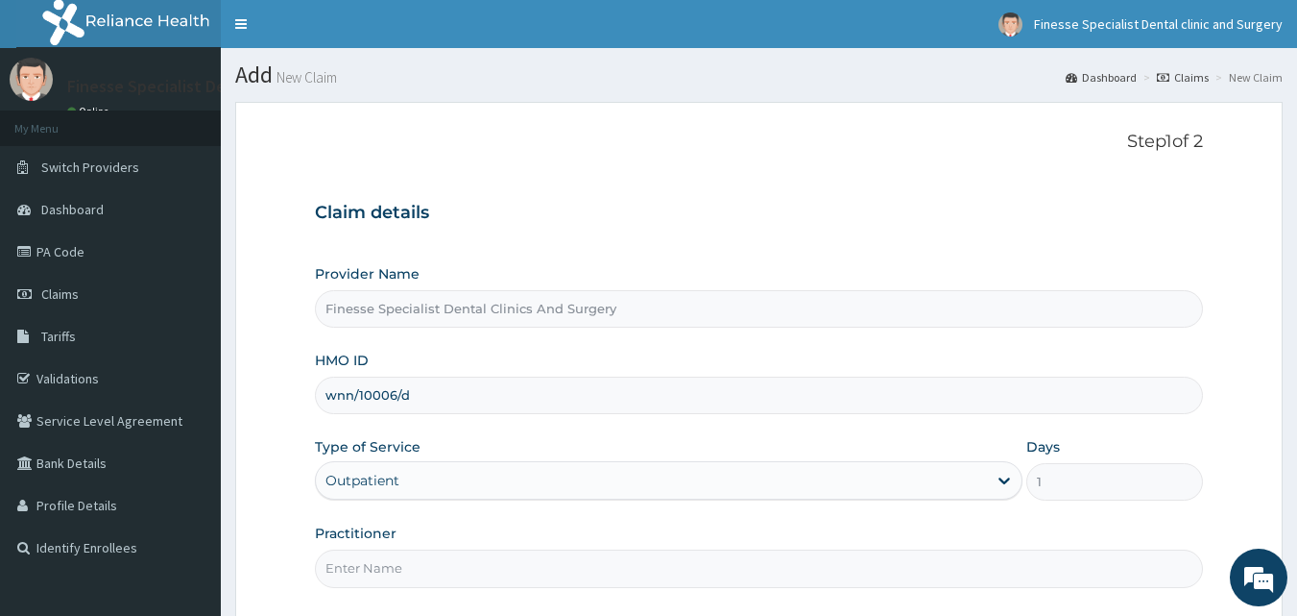
click at [659, 567] on input "Practitioner" at bounding box center [759, 567] width 889 height 37
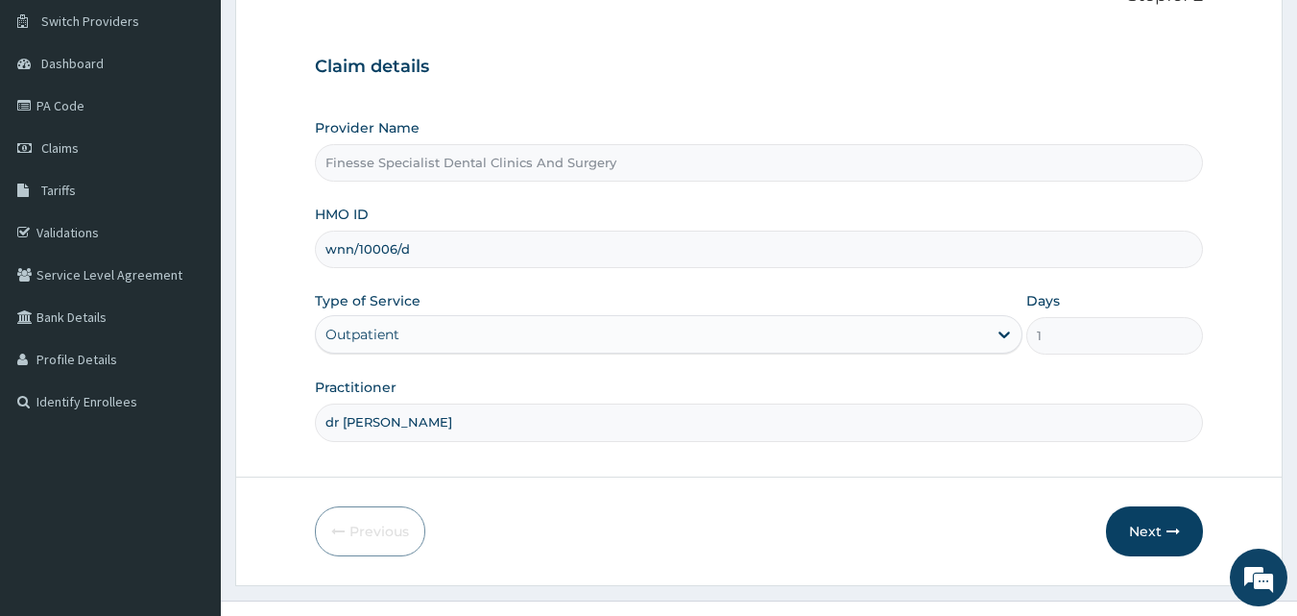
scroll to position [155, 0]
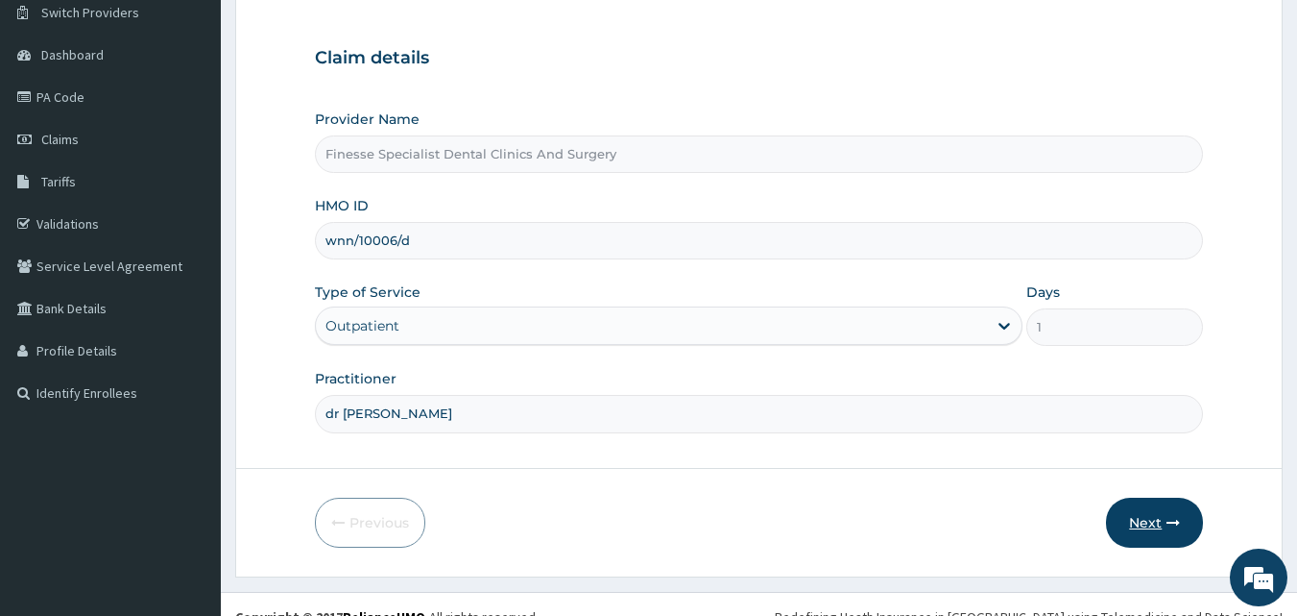
type input "dr joshua"
click at [1172, 517] on icon "button" at bounding box center [1173, 522] width 13 height 13
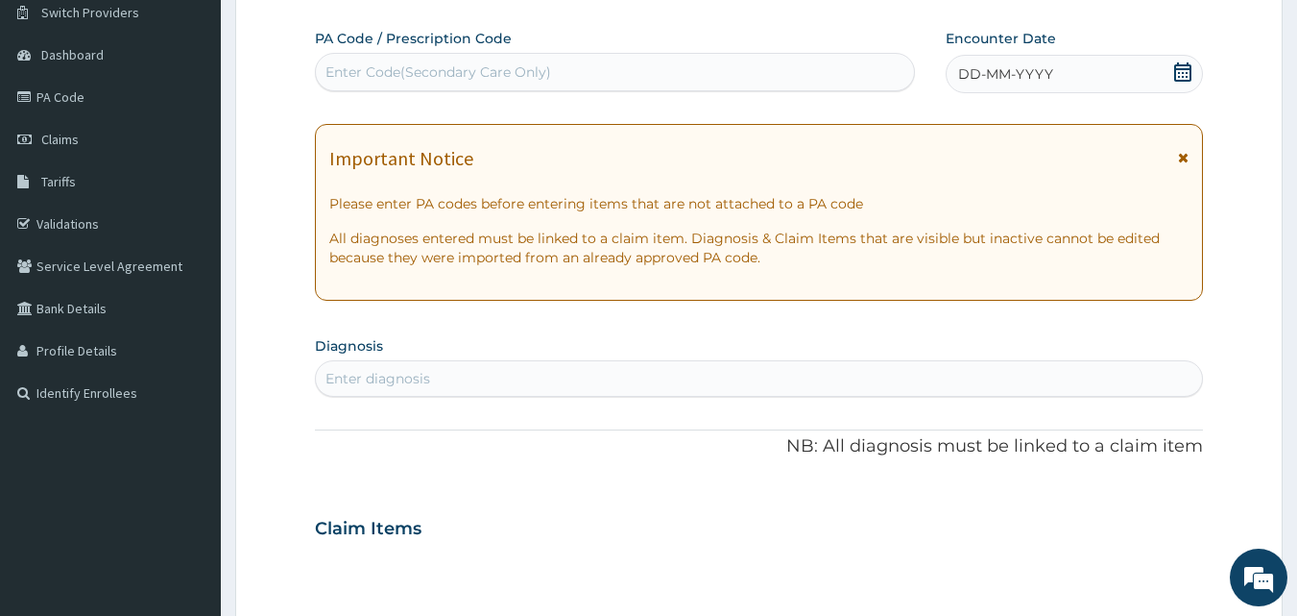
click at [653, 64] on div "Enter Code(Secondary Care Only)" at bounding box center [615, 72] width 599 height 31
paste input "PA/C233CA"
type input "PA/C233CA"
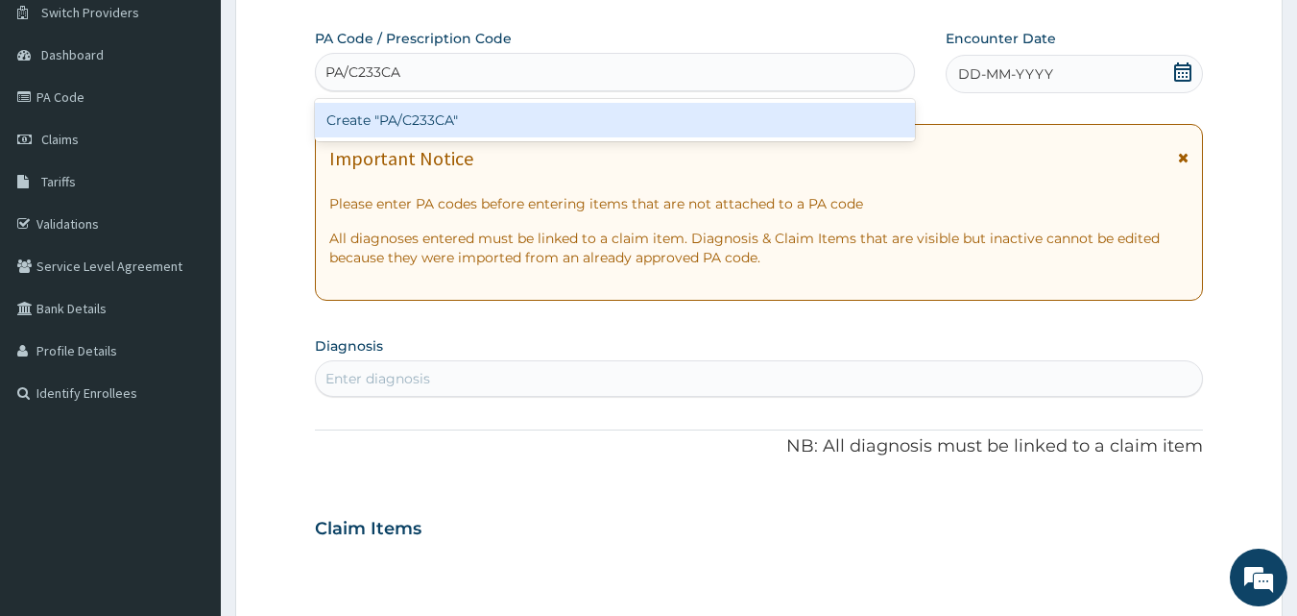
click at [634, 116] on div "Create "PA/C233CA"" at bounding box center [615, 120] width 601 height 35
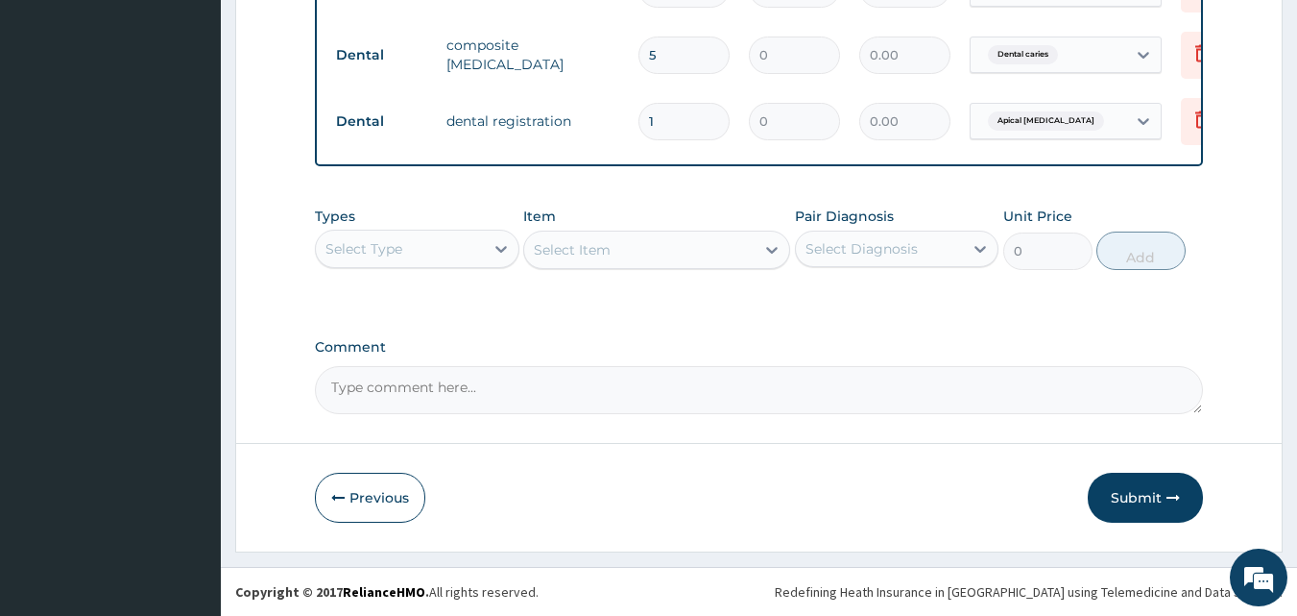
scroll to position [1044, 0]
click at [1168, 499] on icon "button" at bounding box center [1173, 497] width 13 height 13
click at [1139, 498] on button "Submit" at bounding box center [1145, 497] width 115 height 50
click at [1130, 503] on button "Submit" at bounding box center [1145, 497] width 115 height 50
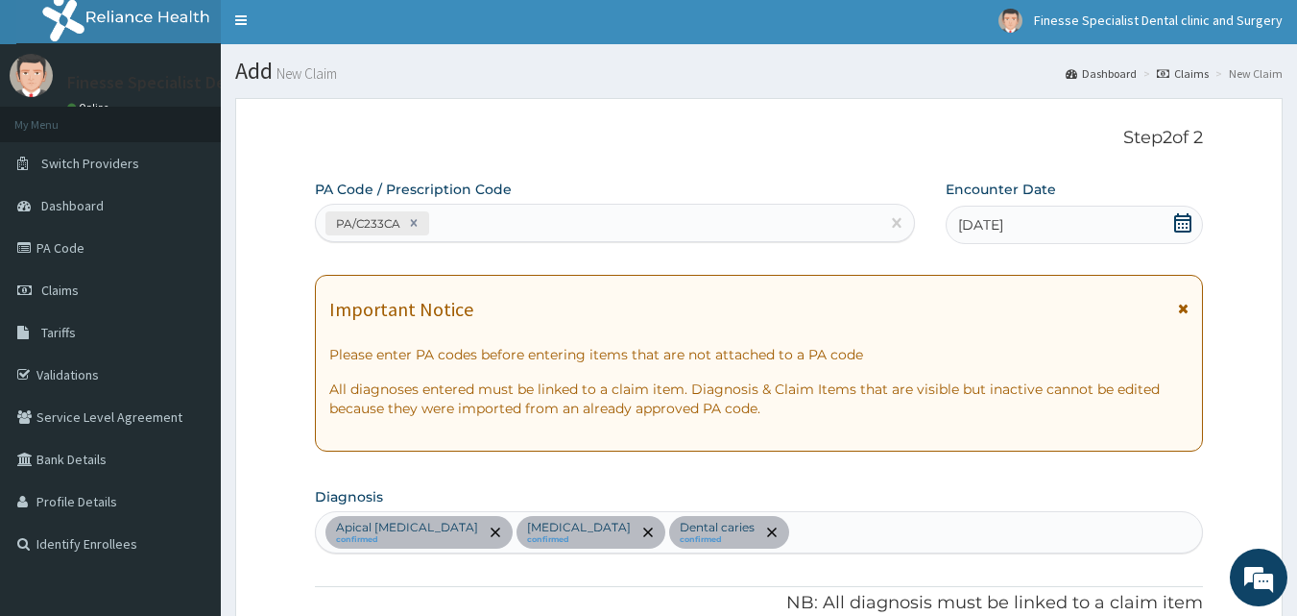
scroll to position [0, 0]
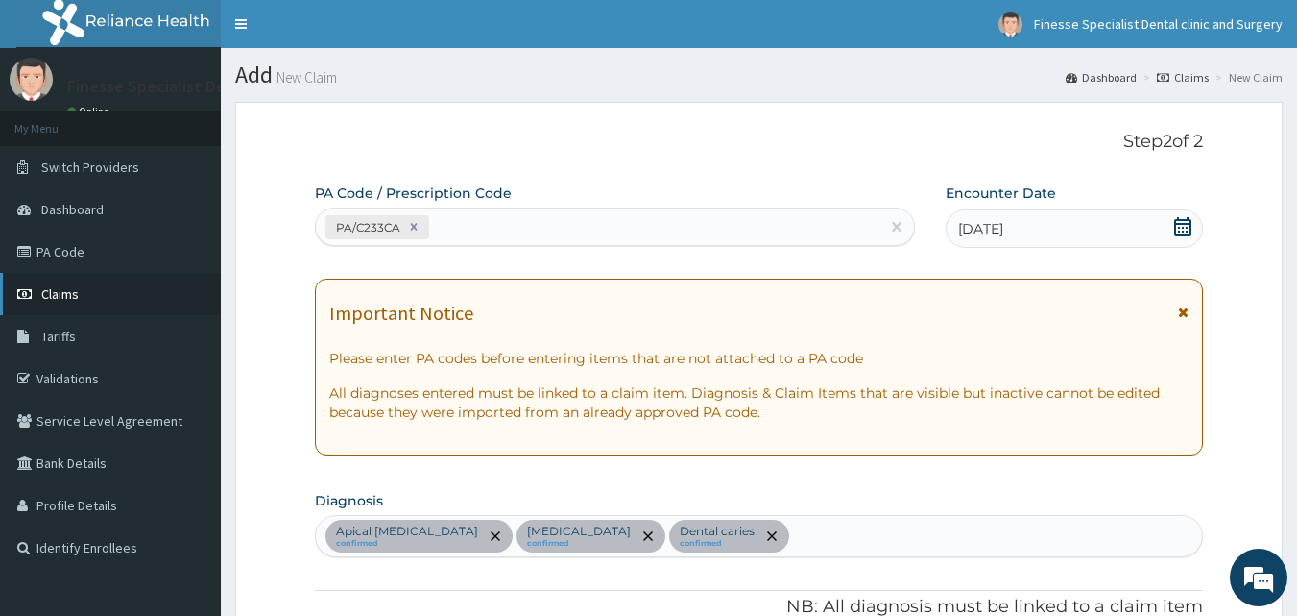
click at [50, 300] on span "Claims" at bounding box center [59, 293] width 37 height 17
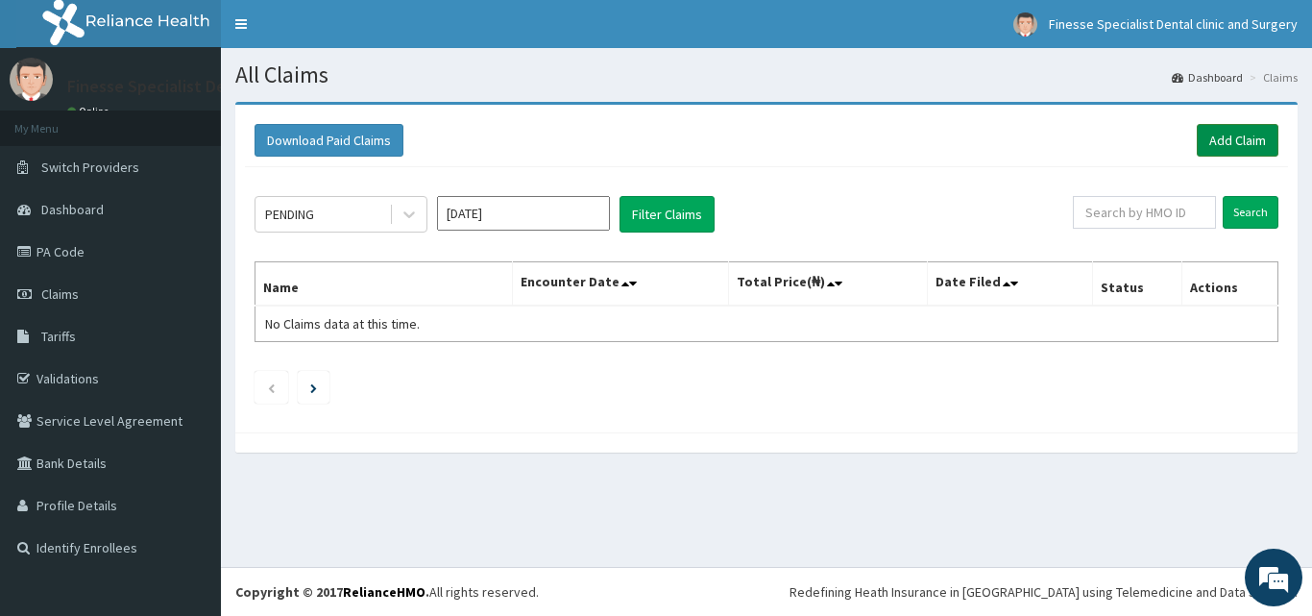
click at [1220, 142] on link "Add Claim" at bounding box center [1237, 140] width 82 height 33
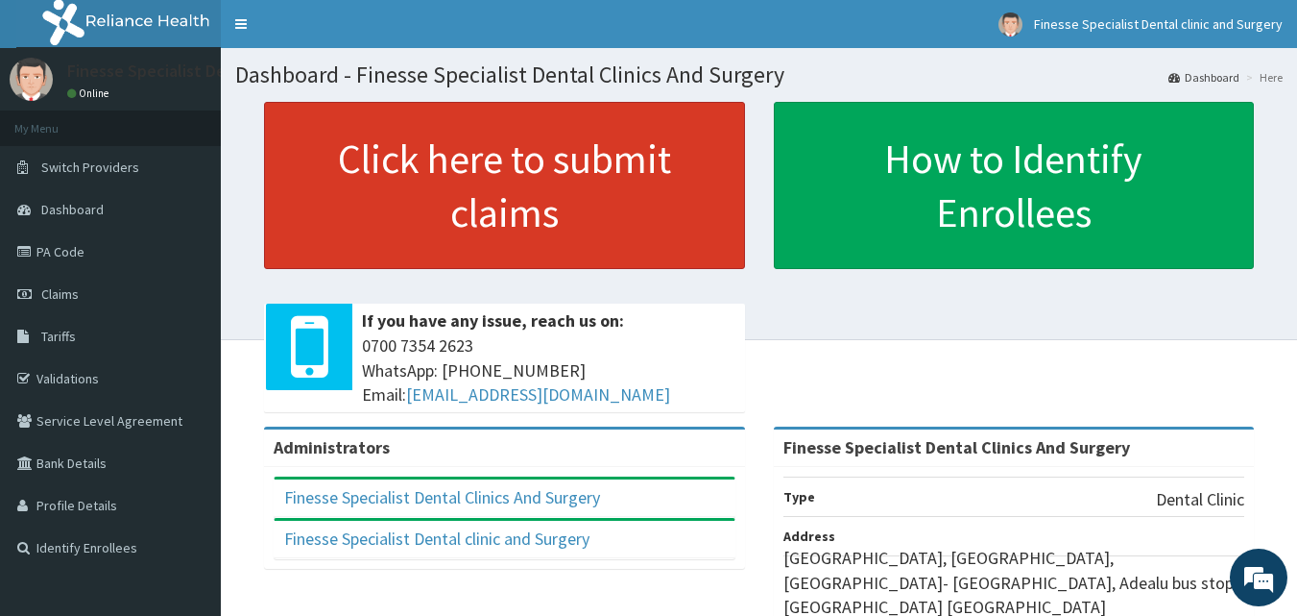
click at [525, 226] on link "Click here to submit claims" at bounding box center [504, 185] width 481 height 167
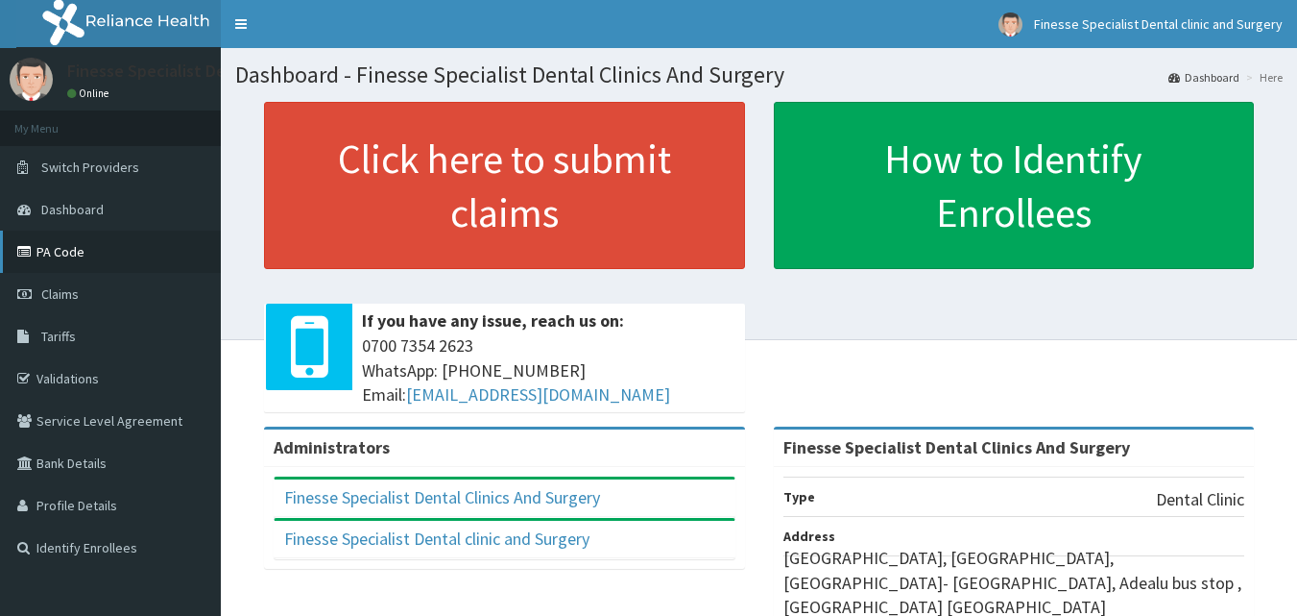
click at [62, 254] on link "PA Code" at bounding box center [110, 251] width 221 height 42
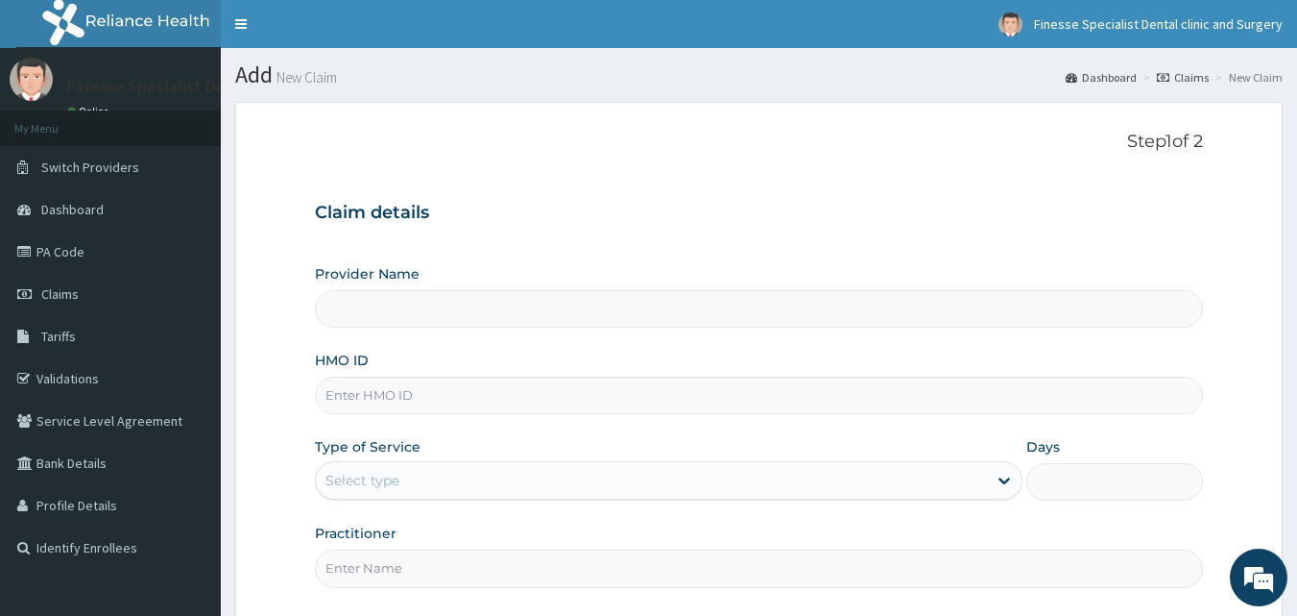
type input "Finesse Specialist Dental Clinics And Surgery"
click at [443, 391] on input "HMO ID" at bounding box center [759, 394] width 889 height 37
paste input "LWW/10033/A"
type input "LWW/10033/A"
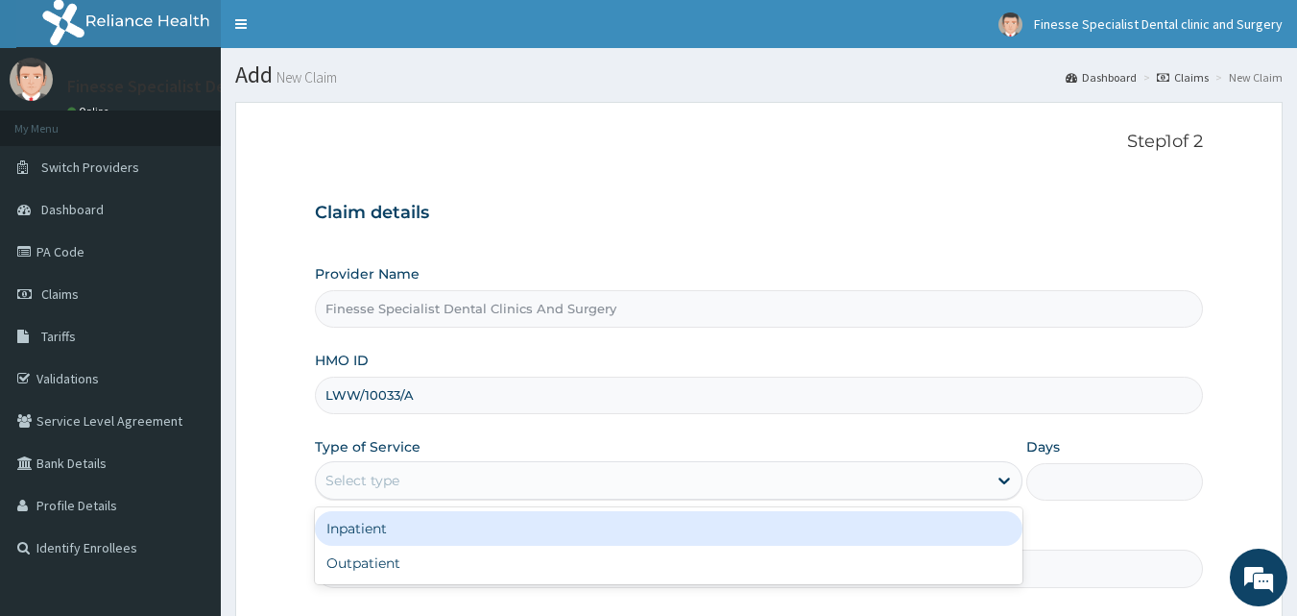
click at [440, 482] on div "Select type" at bounding box center [651, 480] width 671 height 31
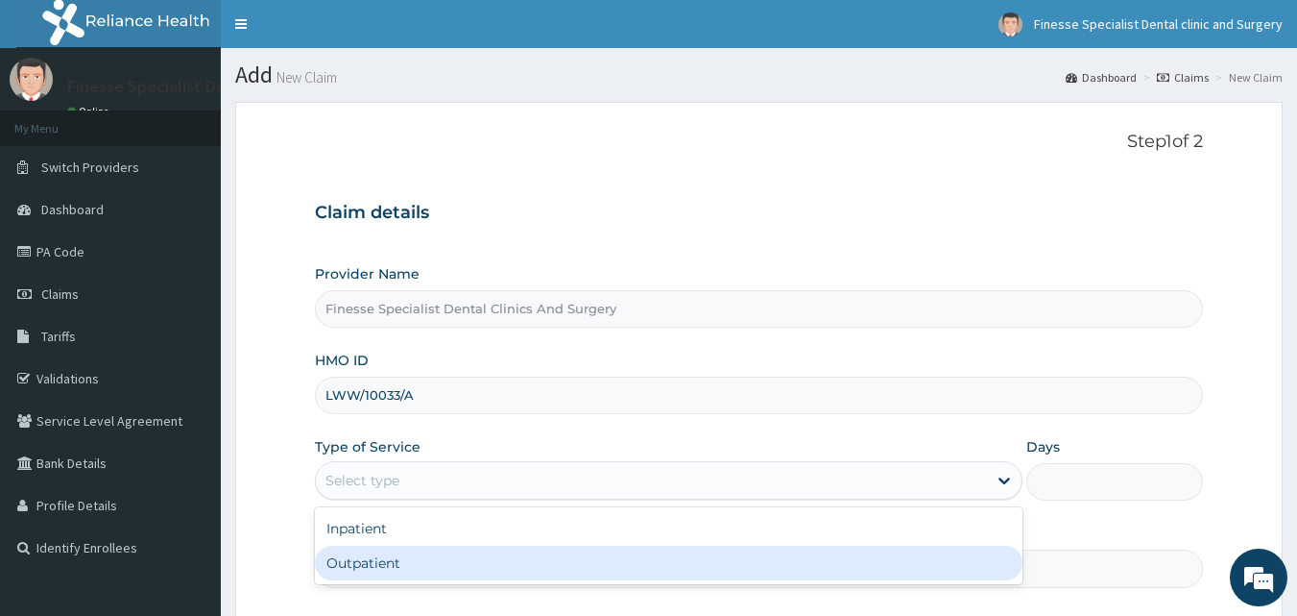
click at [429, 564] on div "Outpatient" at bounding box center [669, 562] width 708 height 35
type input "1"
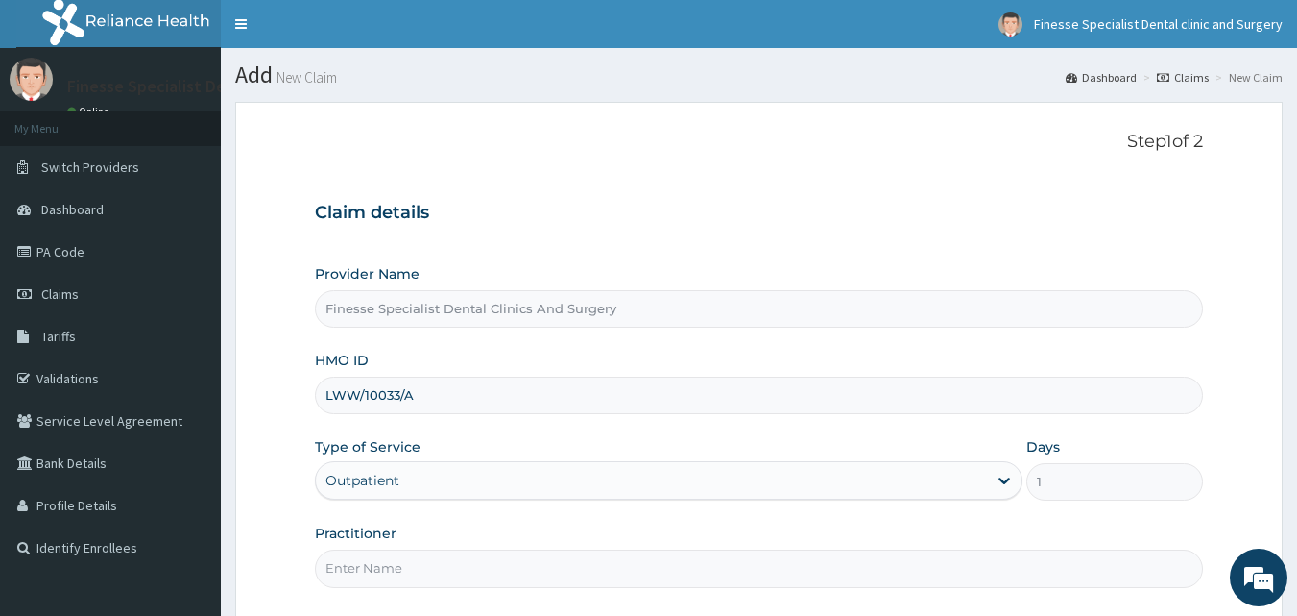
click at [429, 564] on input "Practitioner" at bounding box center [759, 567] width 889 height 37
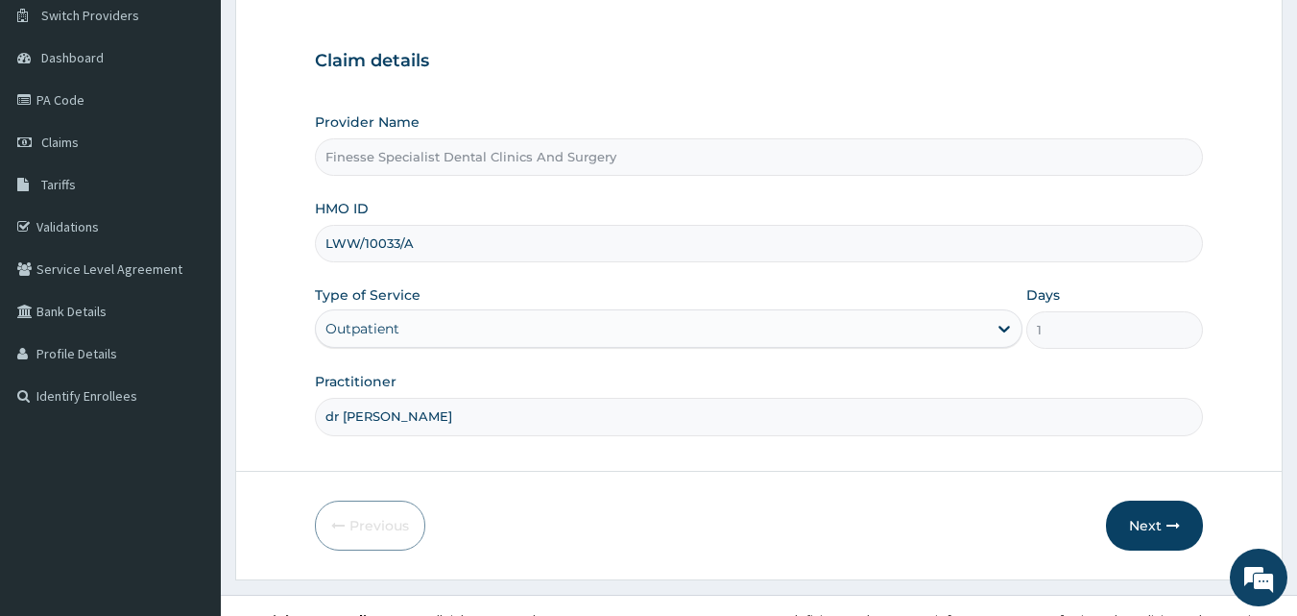
scroll to position [180, 0]
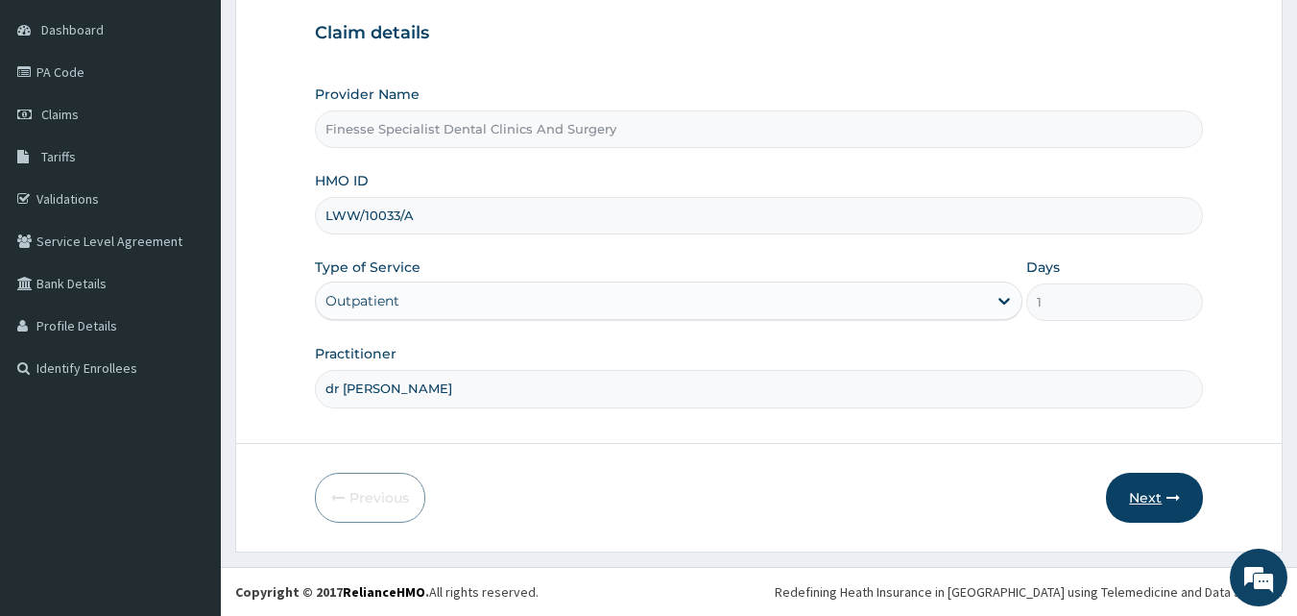
type input "dr wale"
click at [1143, 511] on button "Next" at bounding box center [1154, 497] width 97 height 50
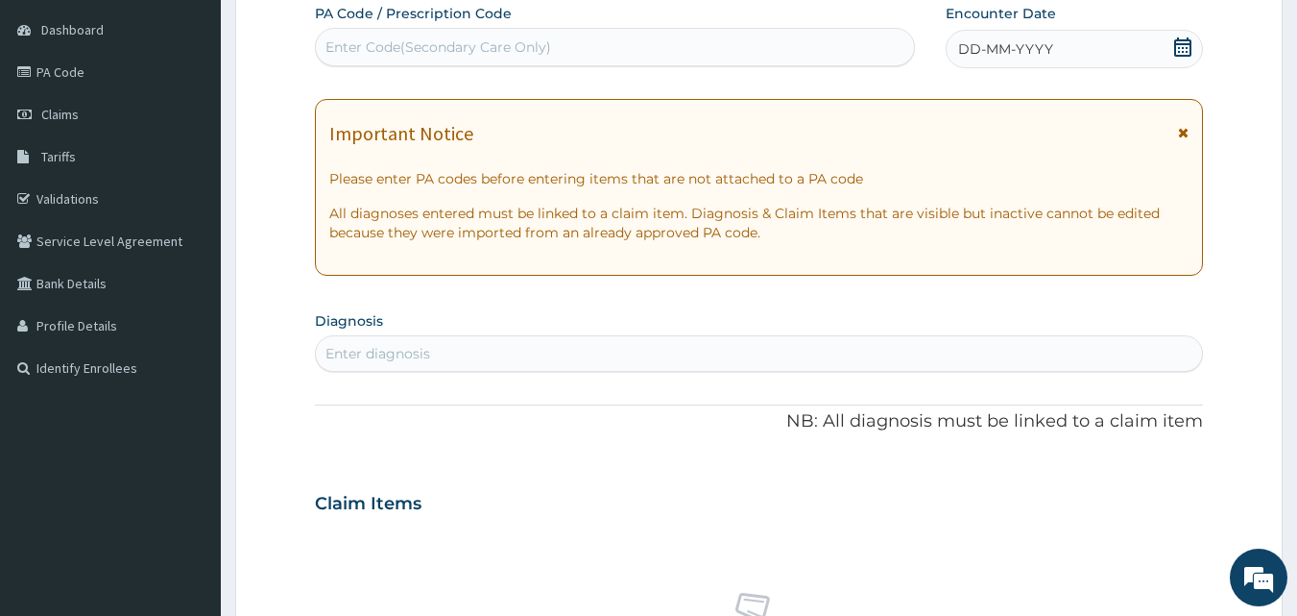
click at [349, 41] on div "Enter Code(Secondary Care Only)" at bounding box center [439, 46] width 226 height 19
paste input "PA/723232"
type input "PA/723232"
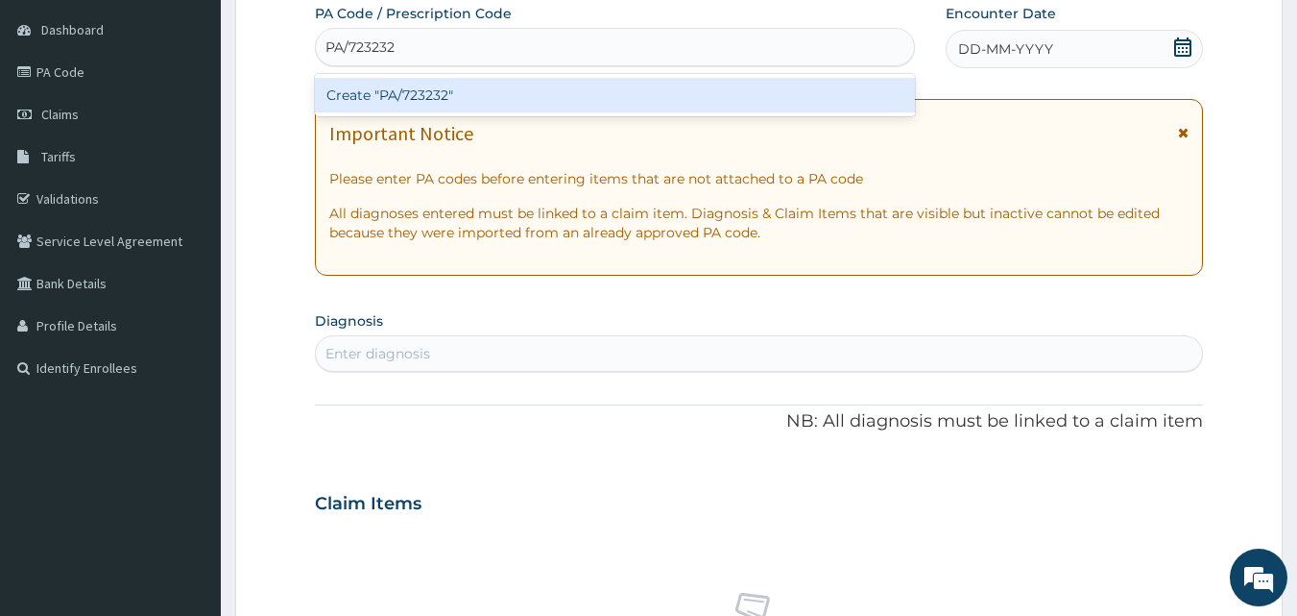
click at [430, 102] on div "Create "PA/723232"" at bounding box center [615, 95] width 601 height 35
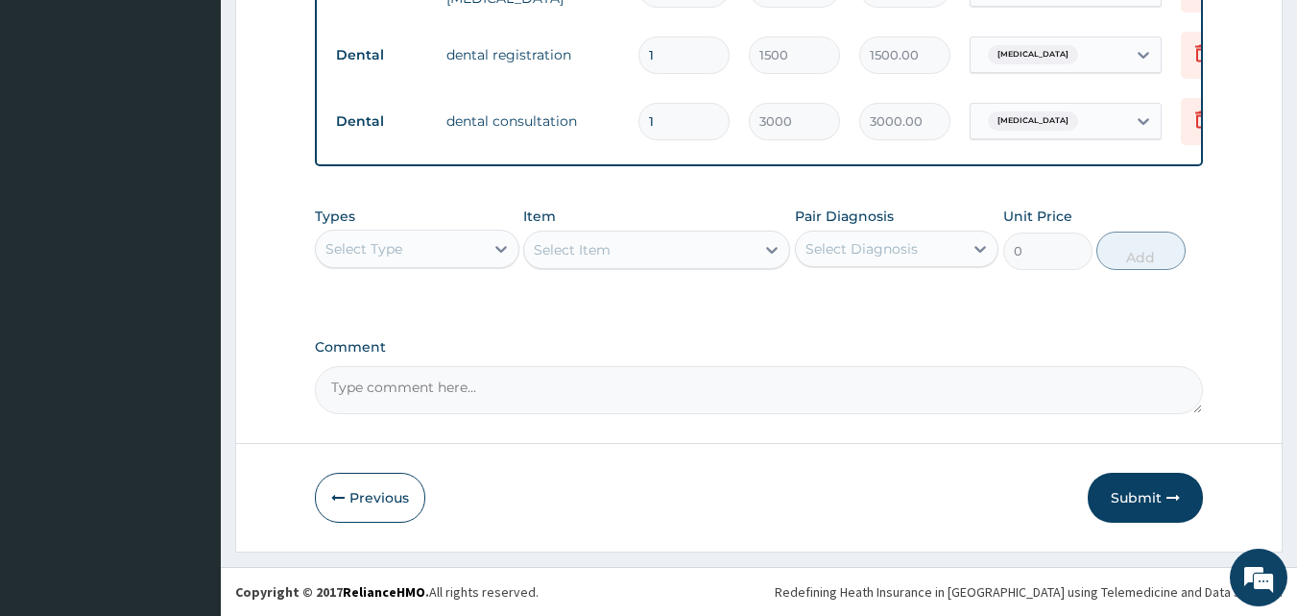
scroll to position [891, 0]
click at [1150, 503] on button "Submit" at bounding box center [1145, 497] width 115 height 50
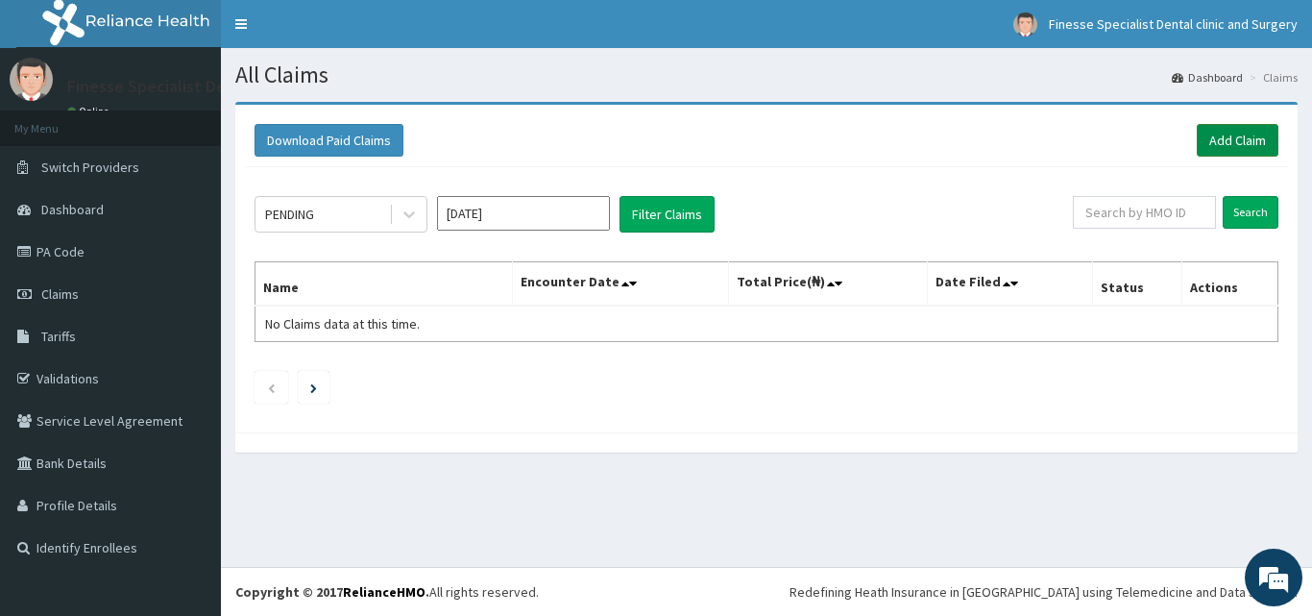
click at [1241, 149] on link "Add Claim" at bounding box center [1237, 140] width 82 height 33
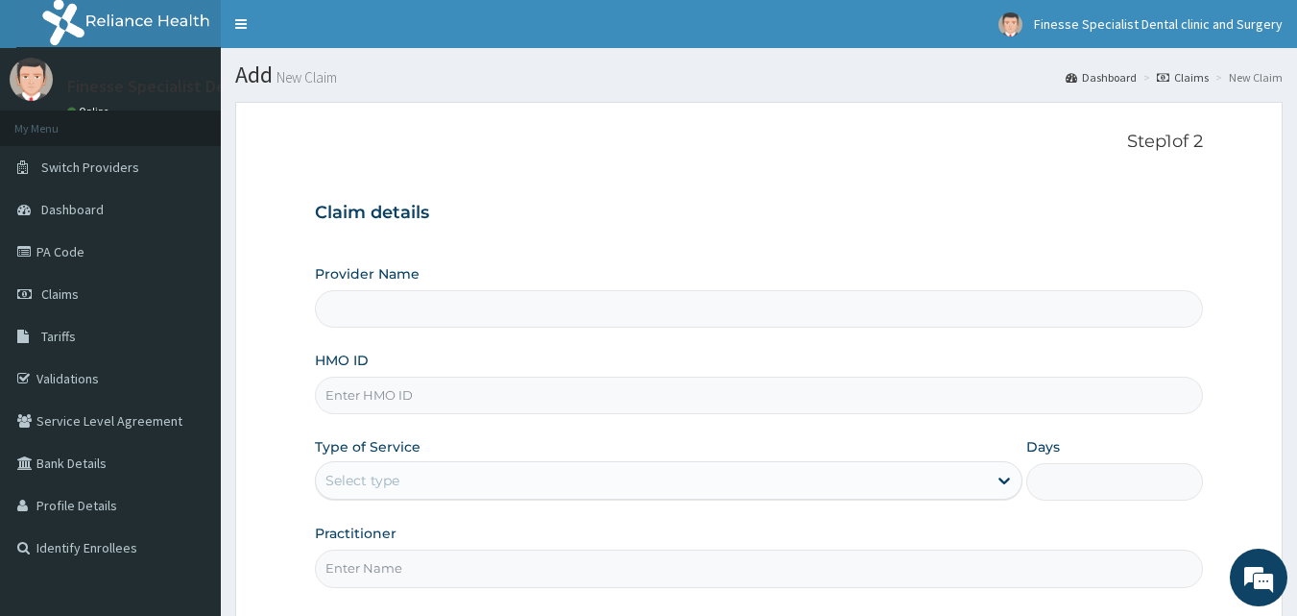
click at [523, 396] on input "HMO ID" at bounding box center [759, 394] width 889 height 37
paste input "LFL/10022/D"
type input "LFL/10022/D"
type input "Finesse Specialist Dental Clinics And Surgery"
type input "LFL/10022/D"
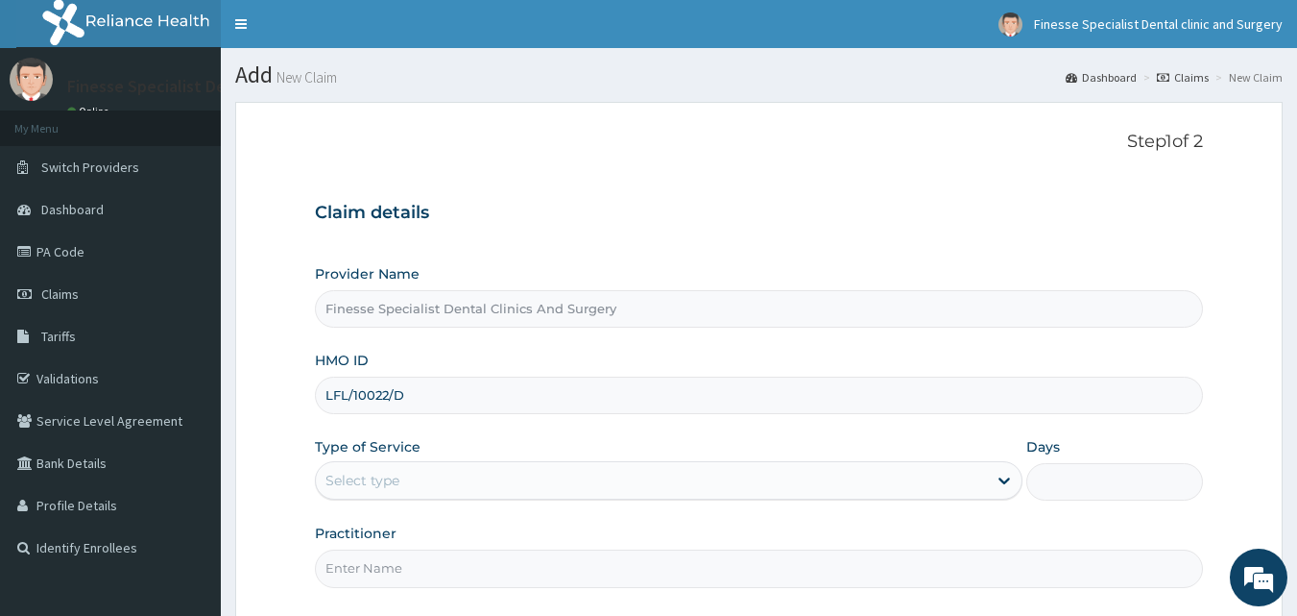
click at [490, 488] on div "Select type" at bounding box center [651, 480] width 671 height 31
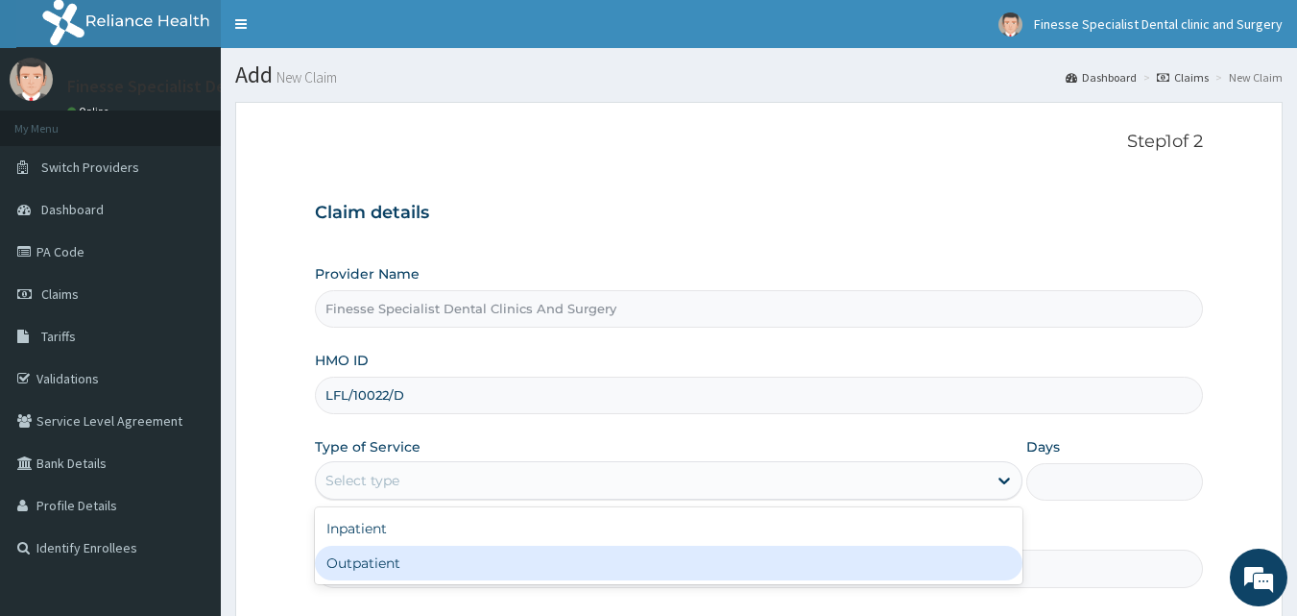
click at [467, 566] on div "Outpatient" at bounding box center [669, 562] width 708 height 35
type input "1"
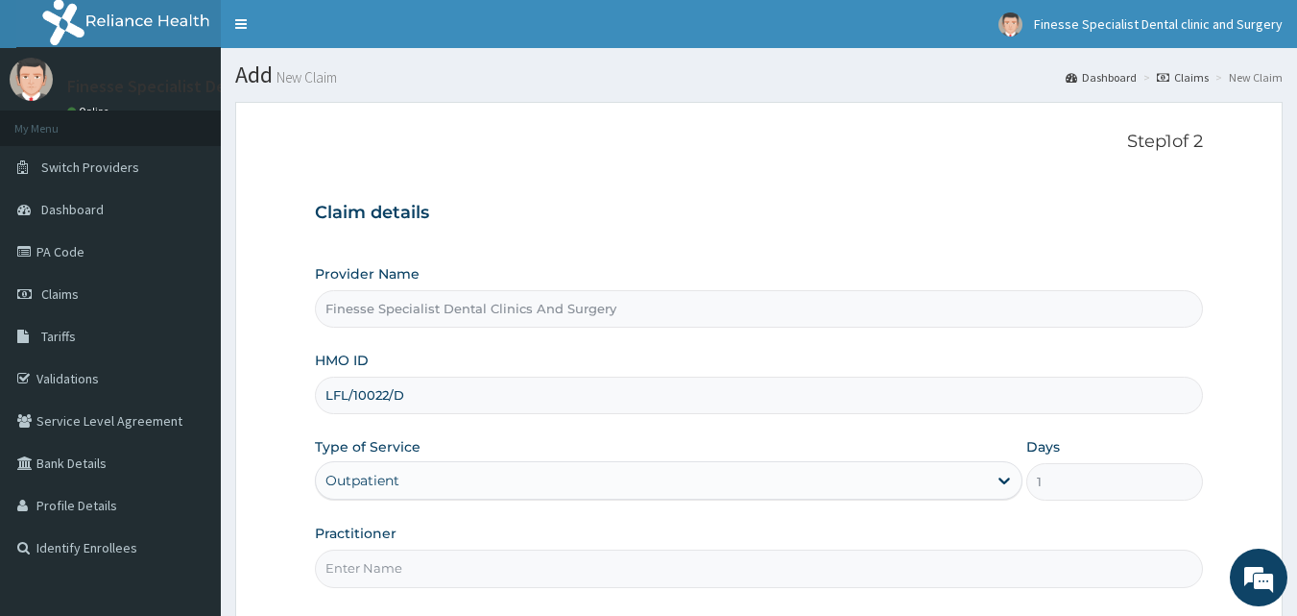
click at [688, 566] on input "Practitioner" at bounding box center [759, 567] width 889 height 37
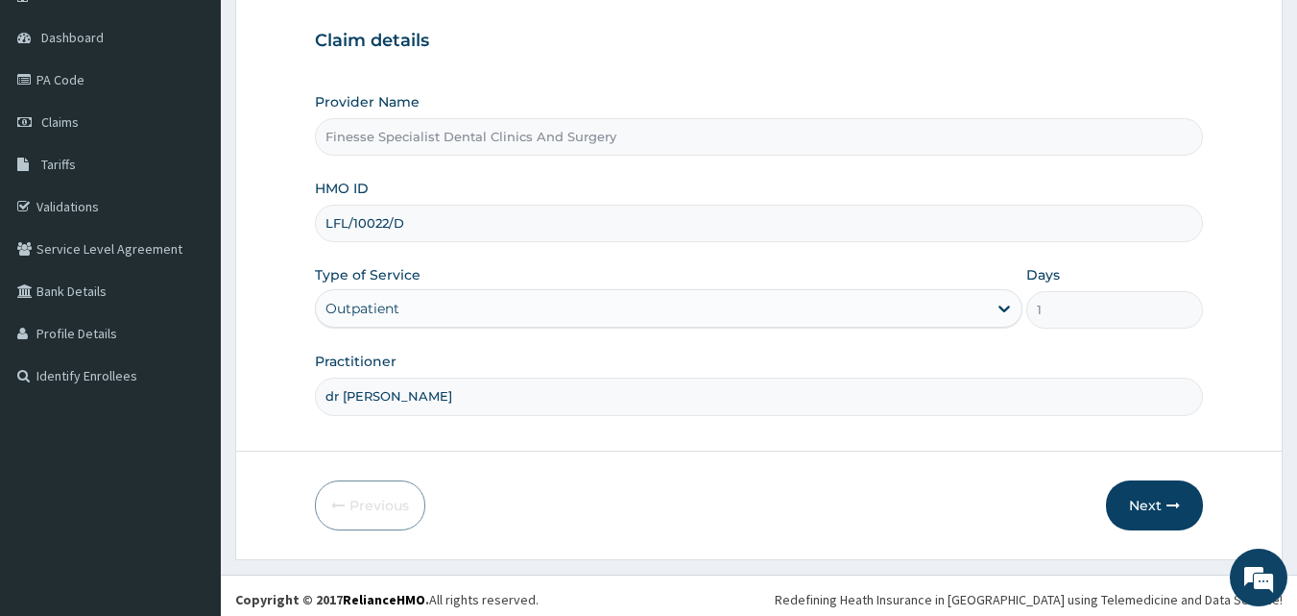
scroll to position [180, 0]
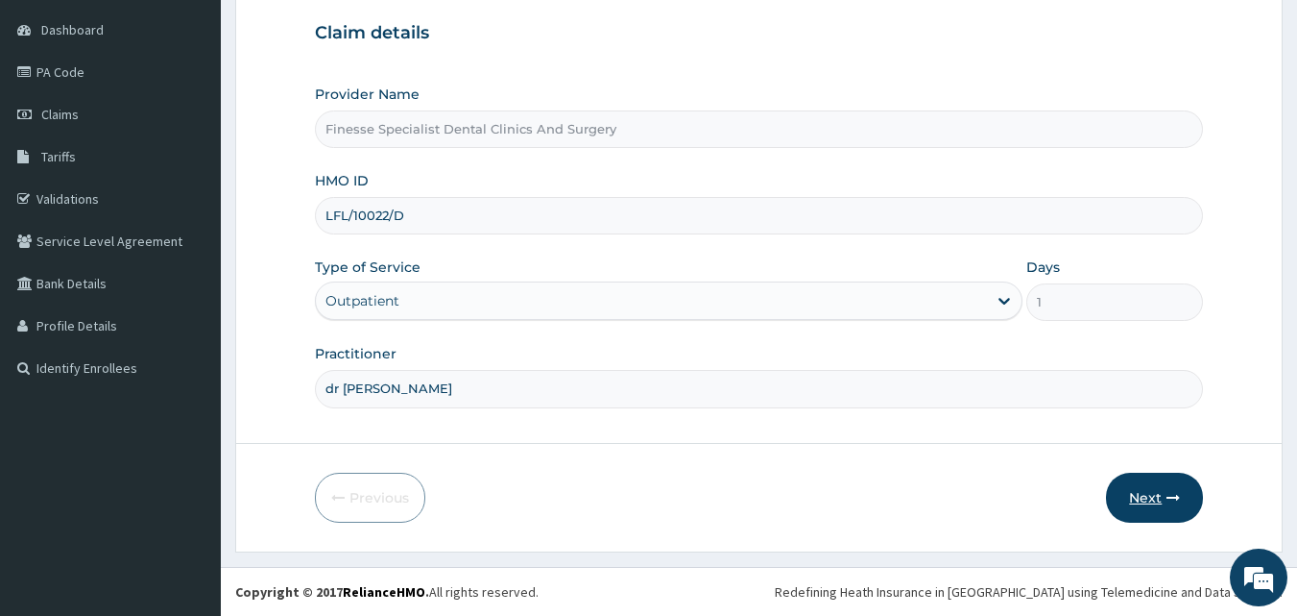
type input "dr [PERSON_NAME]"
click at [1173, 495] on icon "button" at bounding box center [1173, 497] width 13 height 13
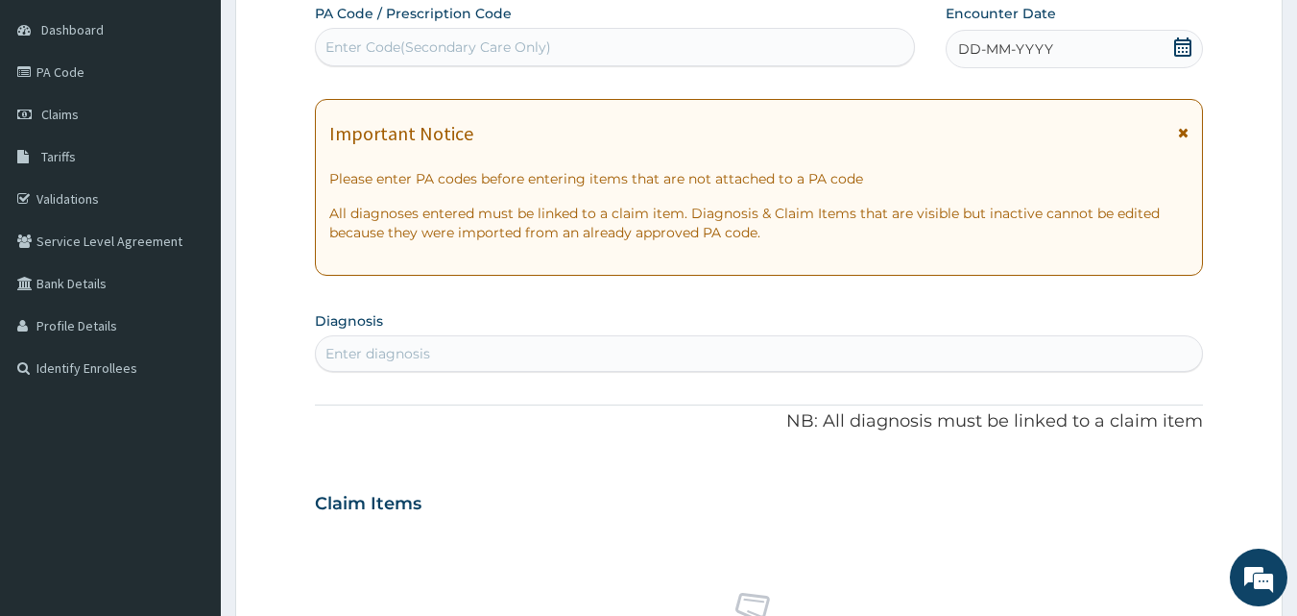
click at [429, 52] on div "Enter Code(Secondary Care Only)" at bounding box center [439, 46] width 226 height 19
paste input "PA/8E3FDD"
type input "PA/8E3FDD"
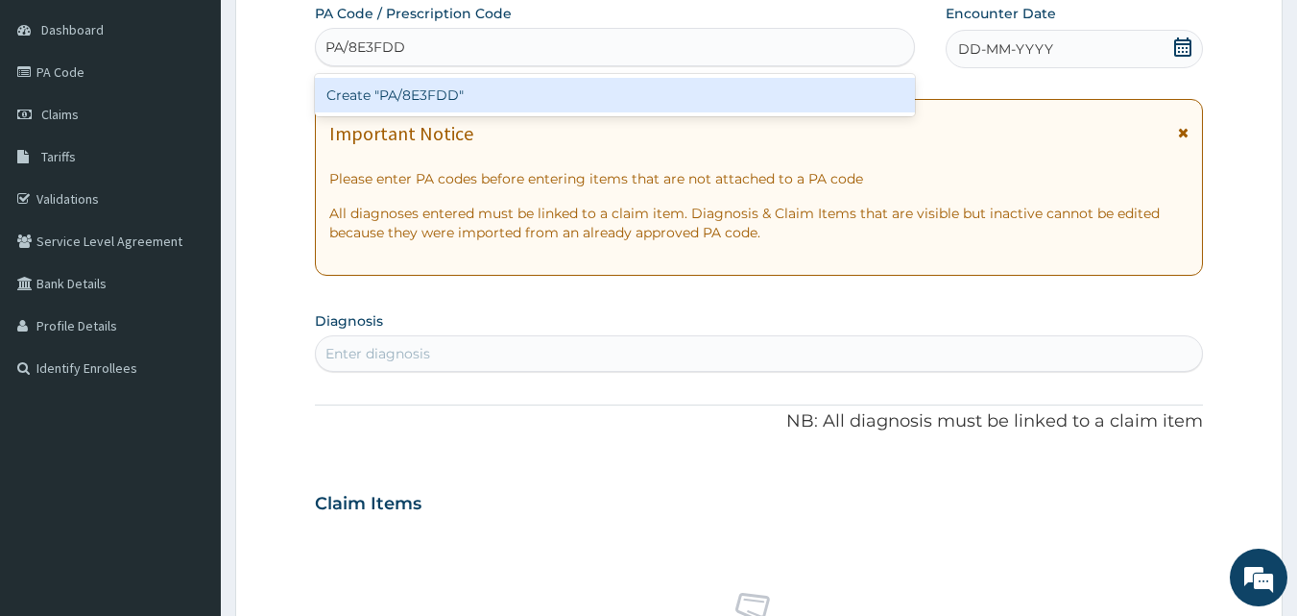
click at [433, 89] on div "Create "PA/8E3FDD"" at bounding box center [615, 95] width 601 height 35
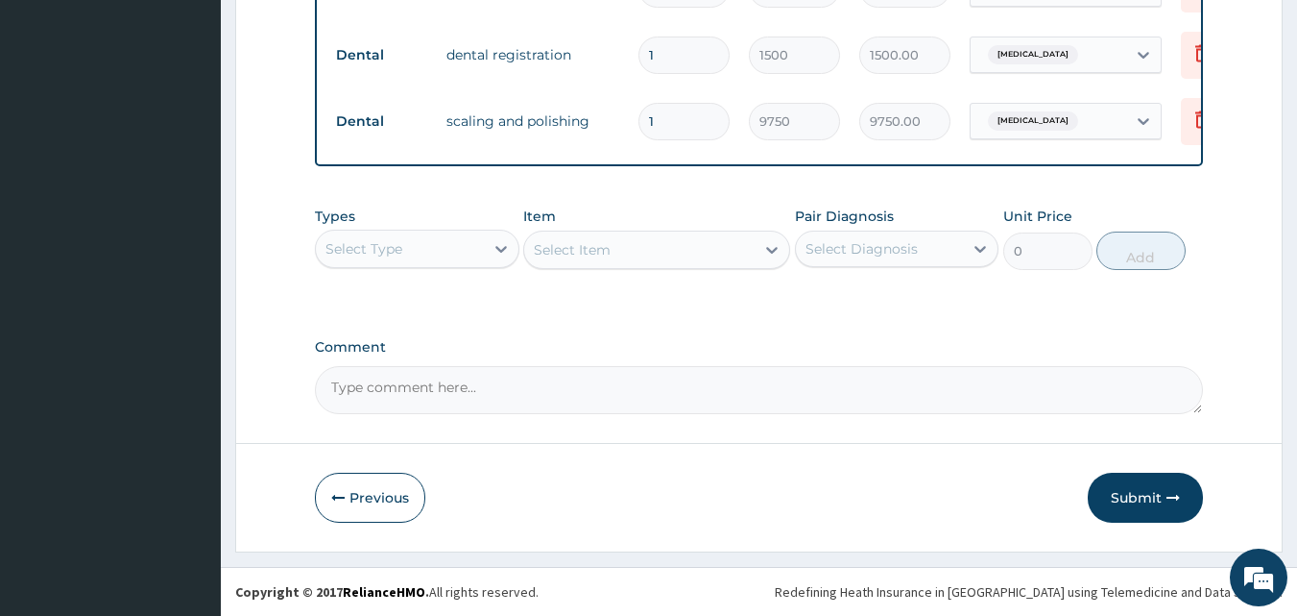
scroll to position [825, 0]
click at [1156, 504] on button "Submit" at bounding box center [1145, 497] width 115 height 50
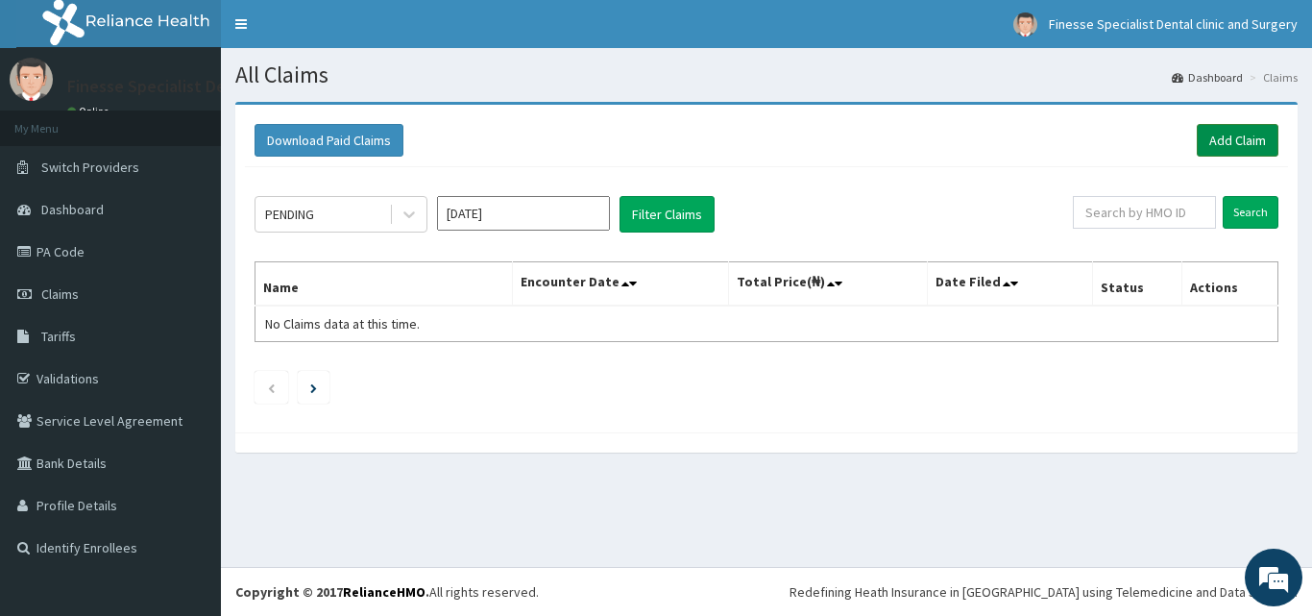
click at [1249, 143] on link "Add Claim" at bounding box center [1237, 140] width 82 height 33
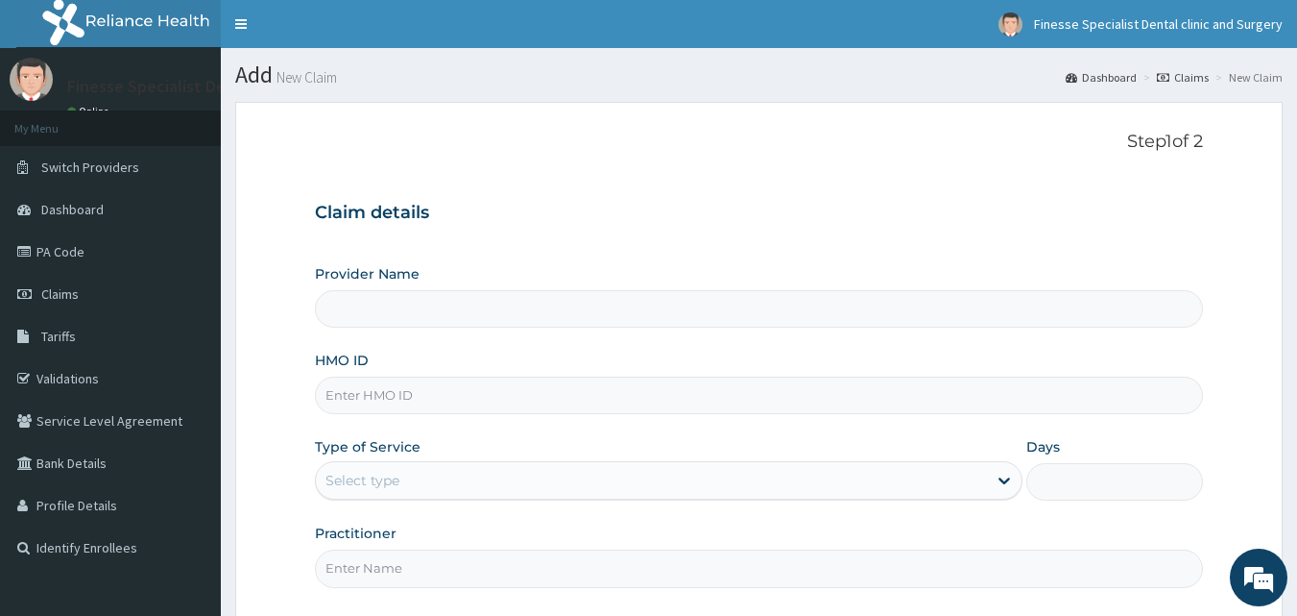
type input "Finesse Specialist Dental Clinics And Surgery"
click at [584, 404] on input "HMO ID" at bounding box center [759, 394] width 889 height 37
type input "d"
paste input "ksb/11335/a"
type input "ksb/11335/a"
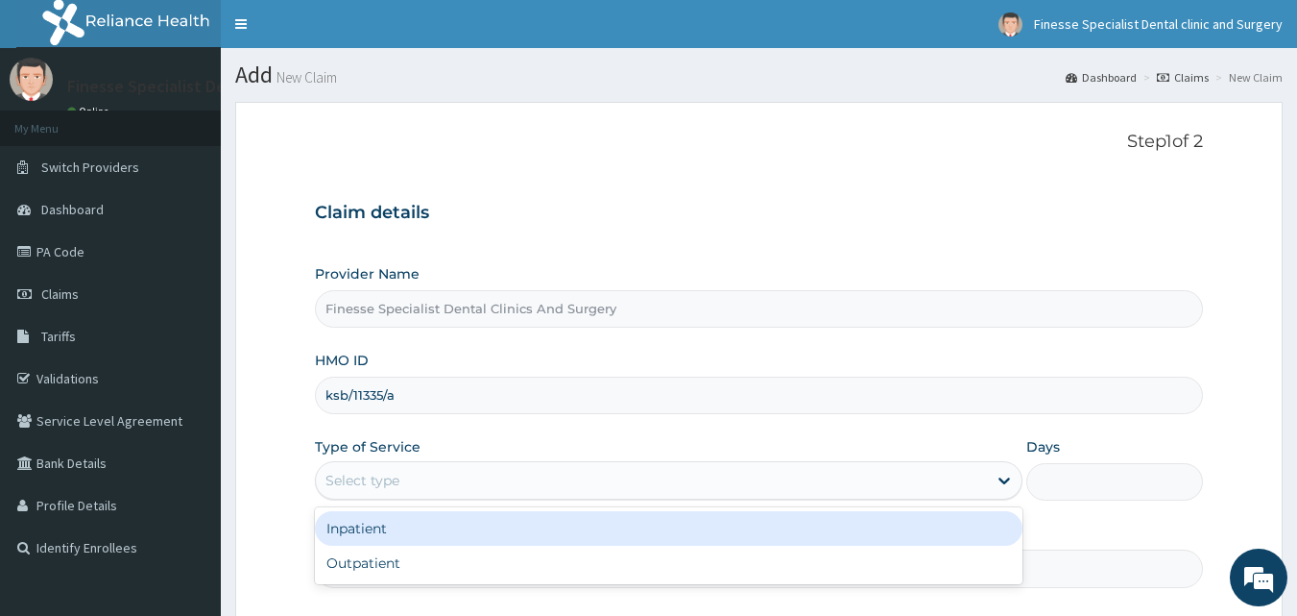
click at [577, 477] on div "Select type" at bounding box center [651, 480] width 671 height 31
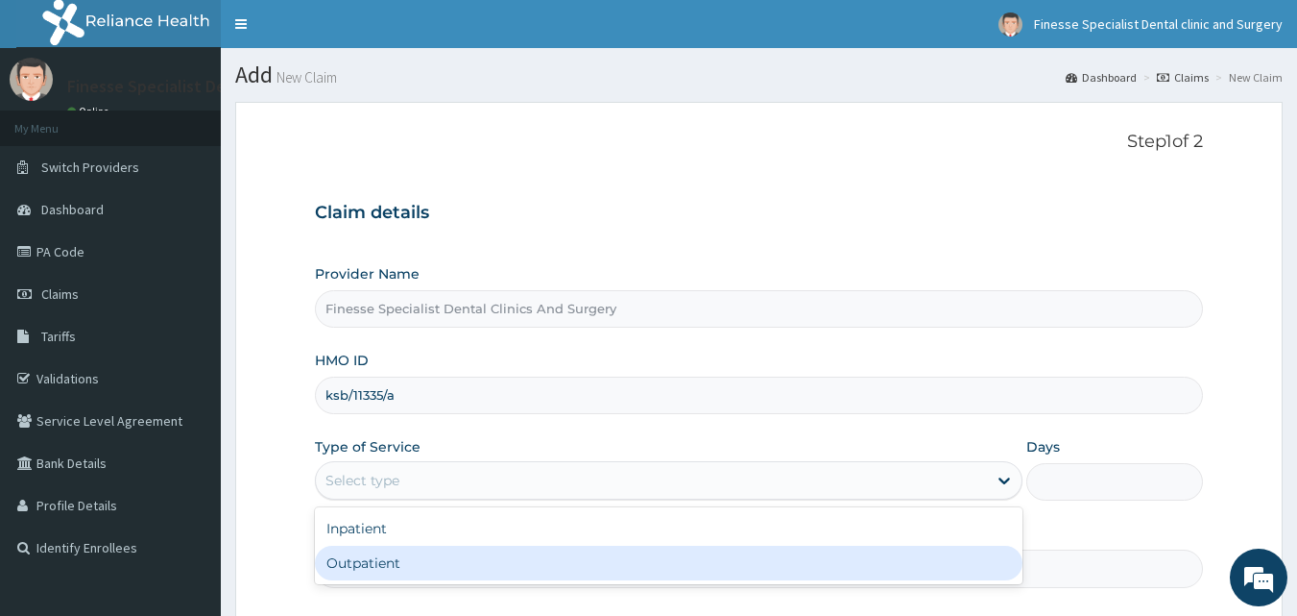
click at [527, 546] on div "Outpatient" at bounding box center [669, 562] width 708 height 35
type input "1"
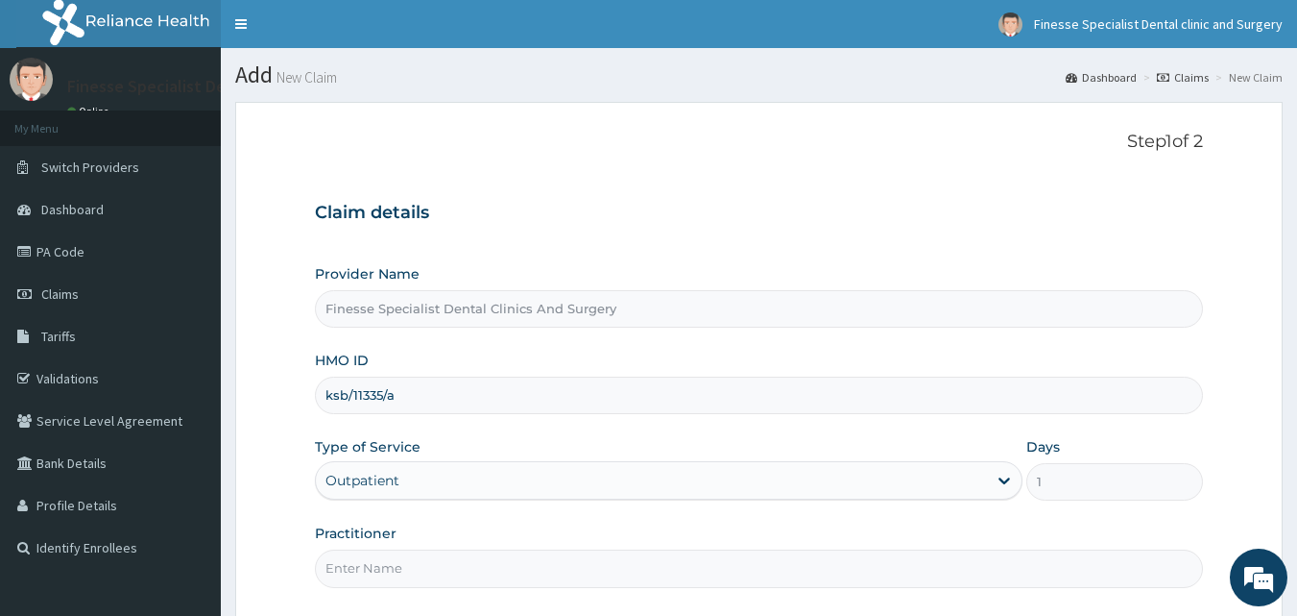
click at [625, 555] on input "Practitioner" at bounding box center [759, 567] width 889 height 37
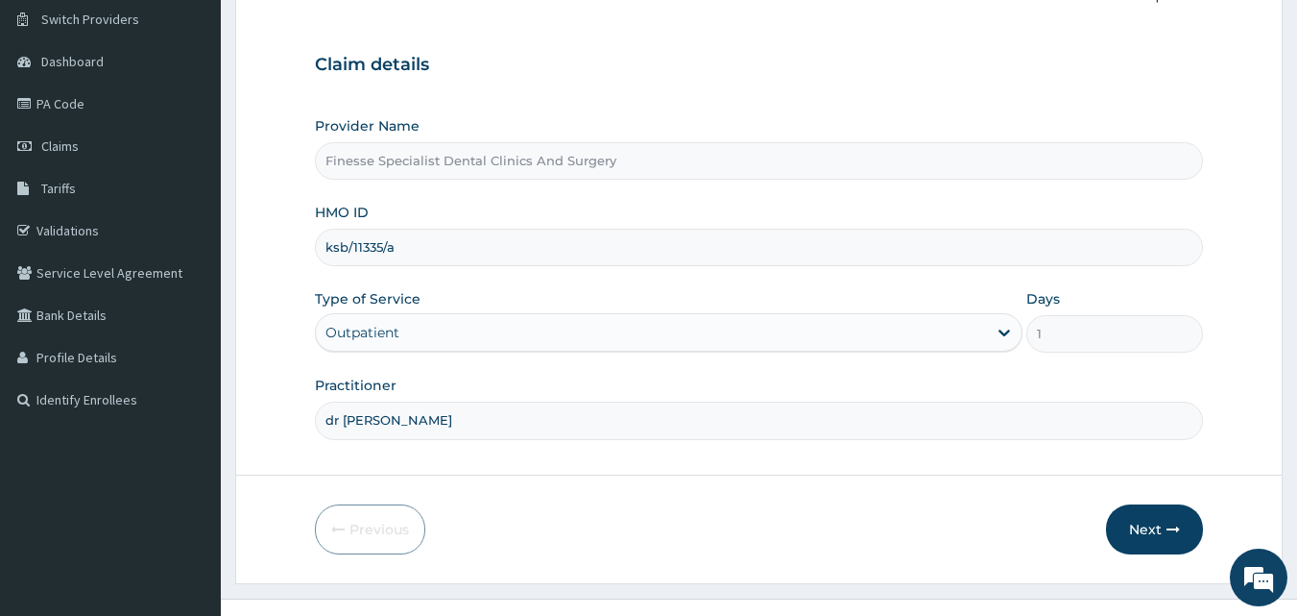
scroll to position [180, 0]
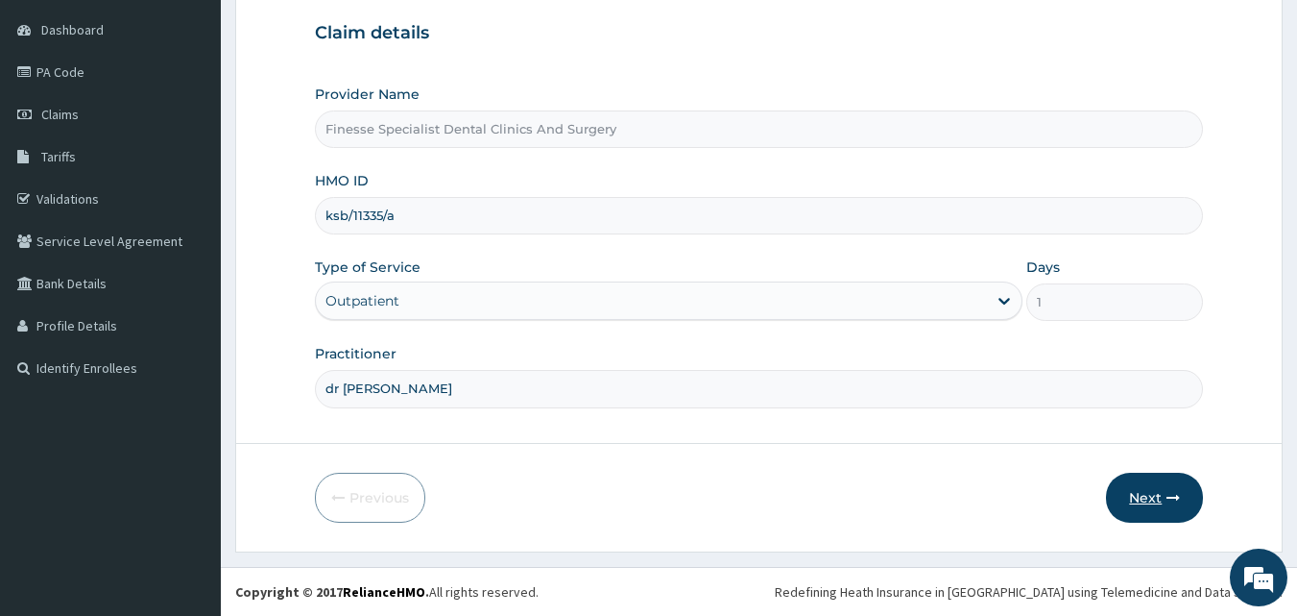
type input "dr wale"
click at [1149, 489] on button "Next" at bounding box center [1154, 497] width 97 height 50
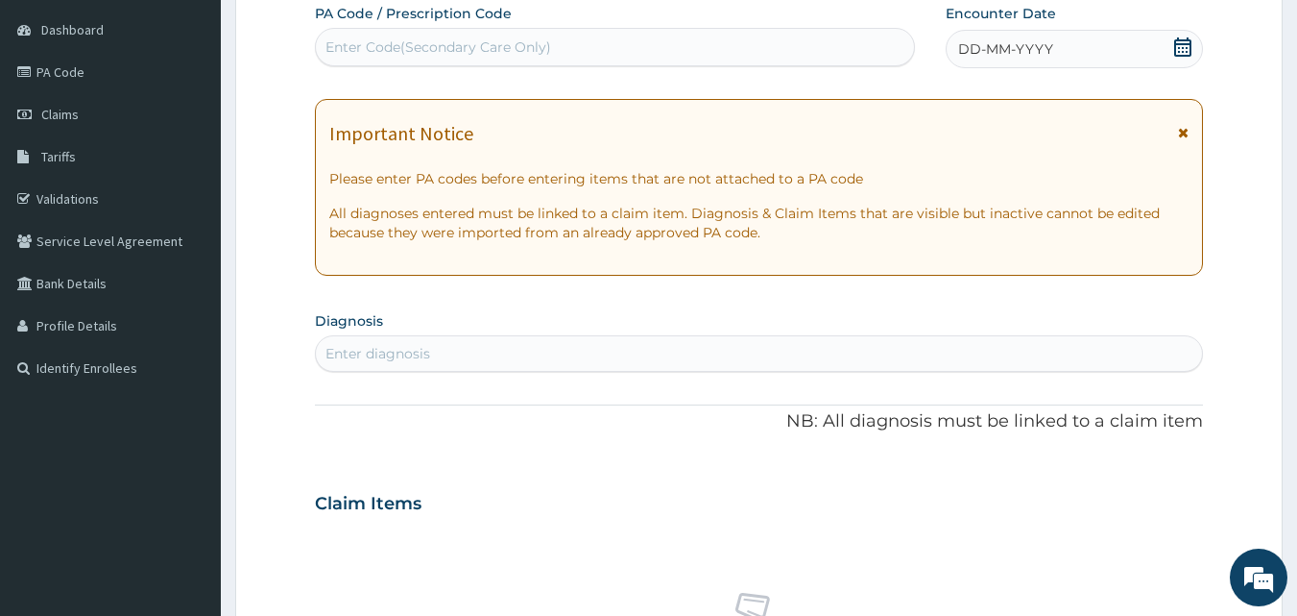
click at [443, 44] on div "Enter Code(Secondary Care Only)" at bounding box center [439, 46] width 226 height 19
paste input "PA/466ED2"
type input "PA/466ED2"
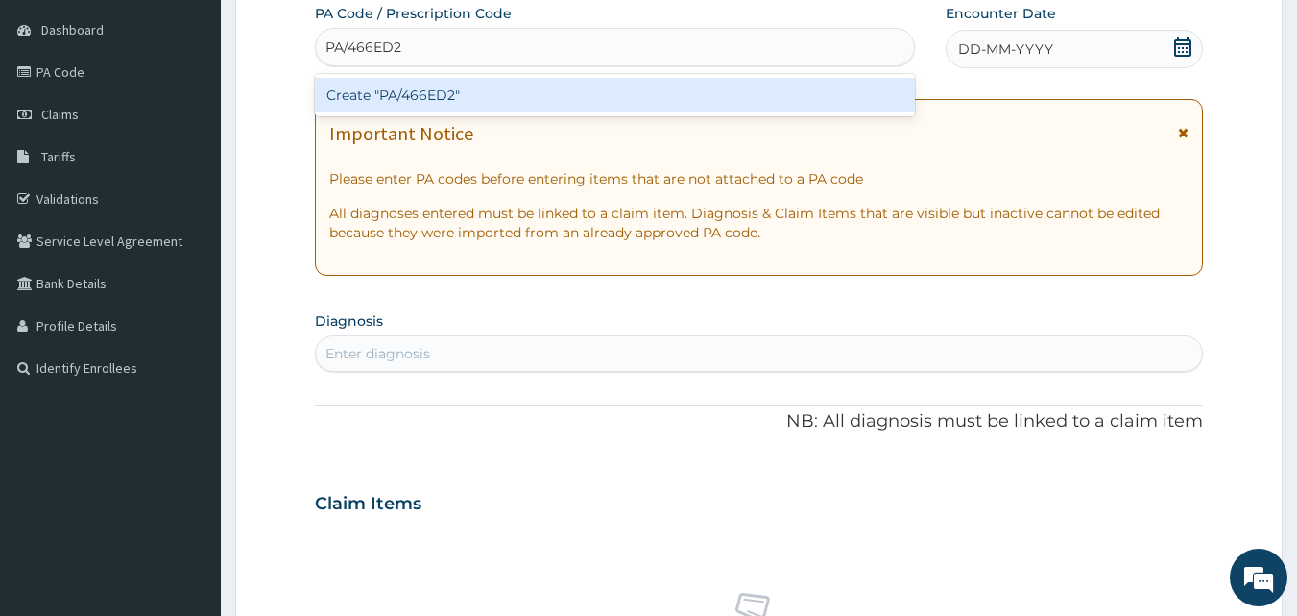
click at [442, 96] on div "Create "PA/466ED2"" at bounding box center [615, 95] width 601 height 35
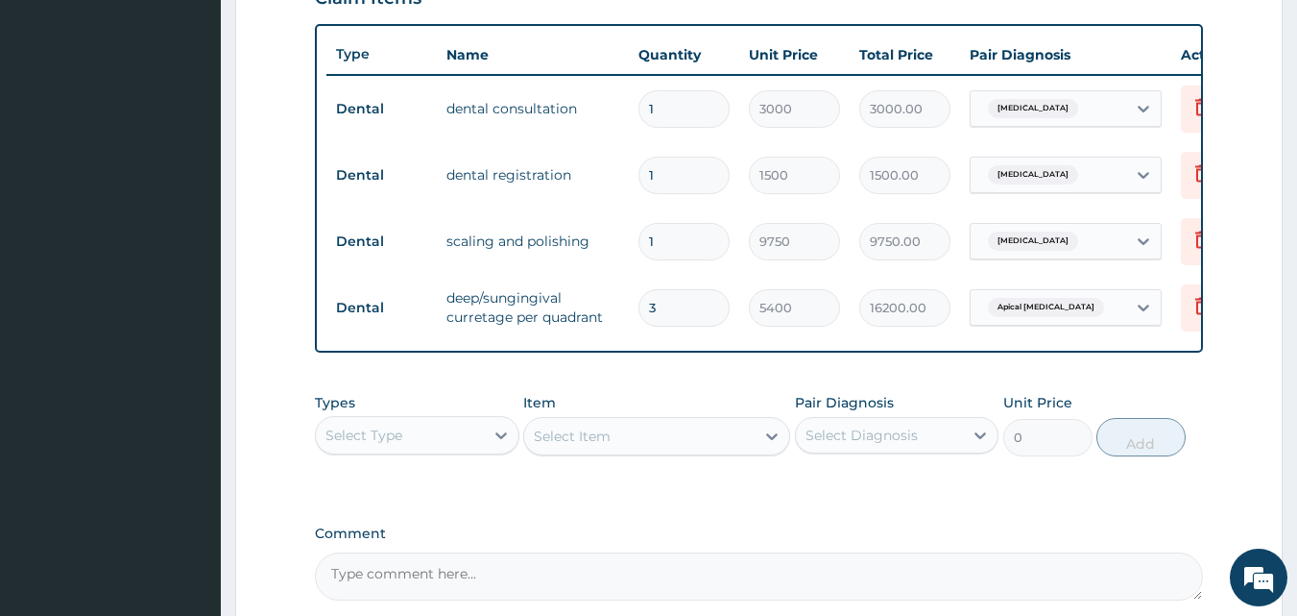
scroll to position [891, 0]
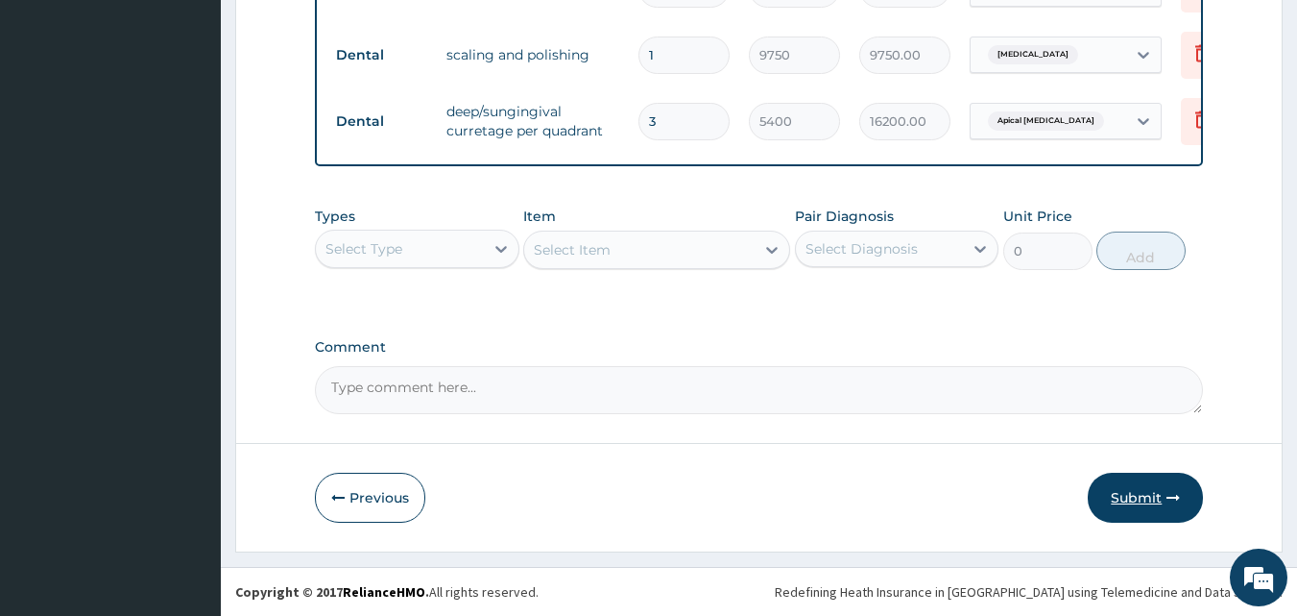
click at [1165, 493] on button "Submit" at bounding box center [1145, 497] width 115 height 50
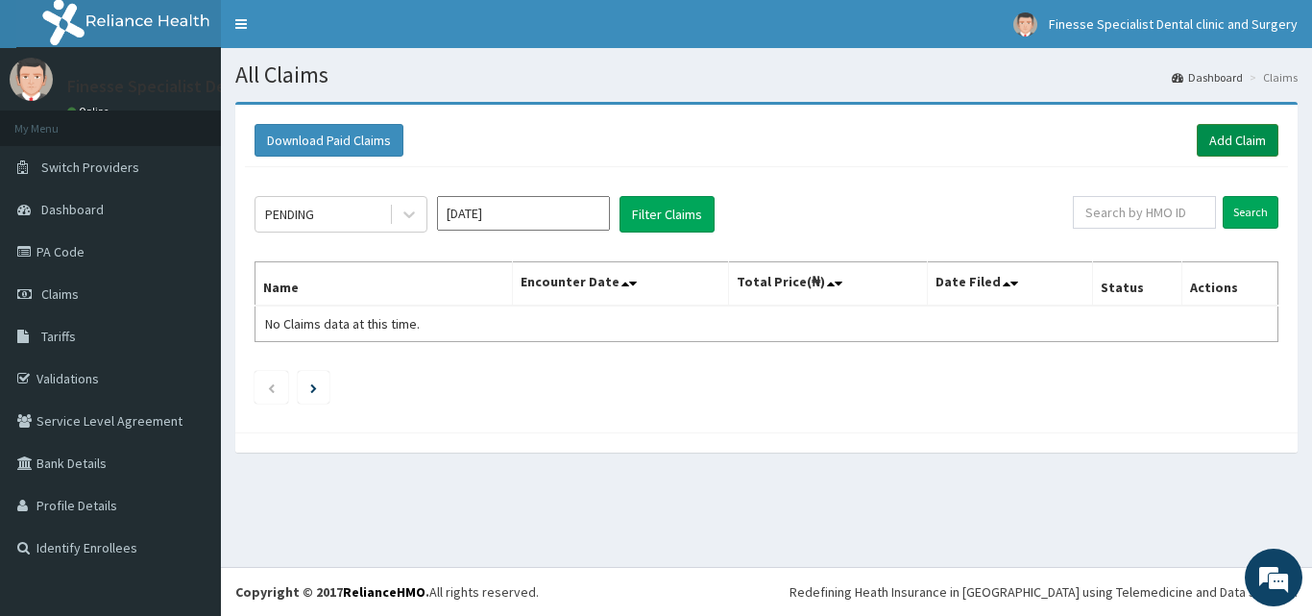
click at [1224, 136] on link "Add Claim" at bounding box center [1237, 140] width 82 height 33
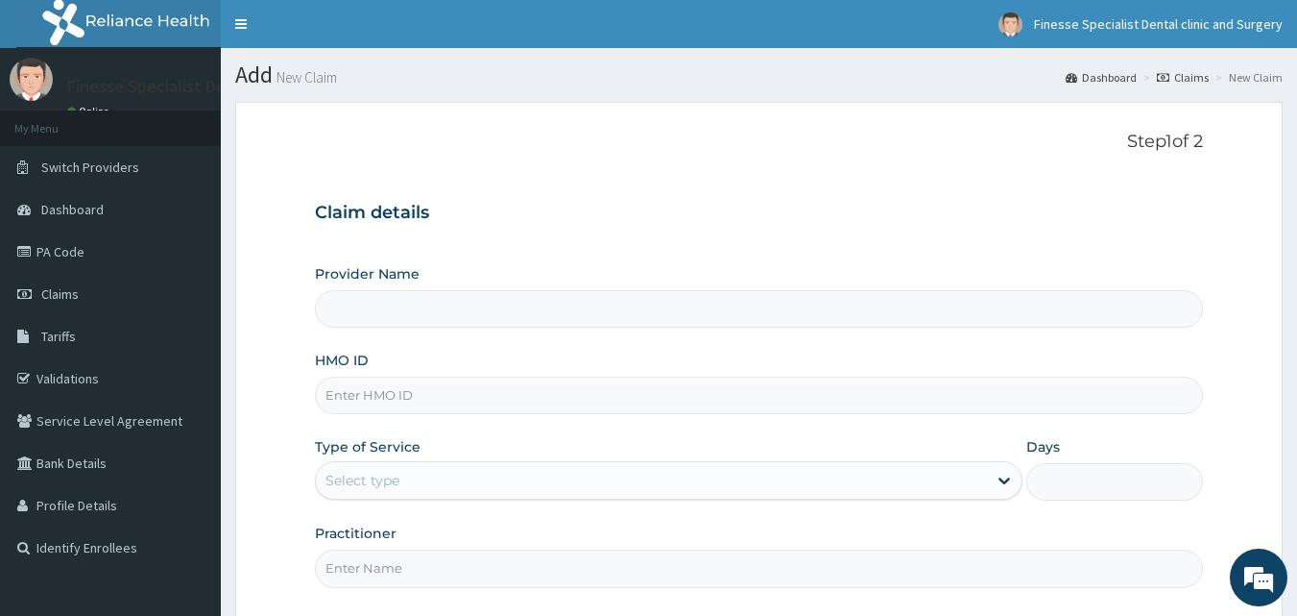
click at [478, 392] on input "HMO ID" at bounding box center [759, 394] width 889 height 37
paste input "RET/42207/A"
type input "RET/42207/A"
type input "Finesse Specialist Dental Clinics And Surgery"
type input "RET/42207/A"
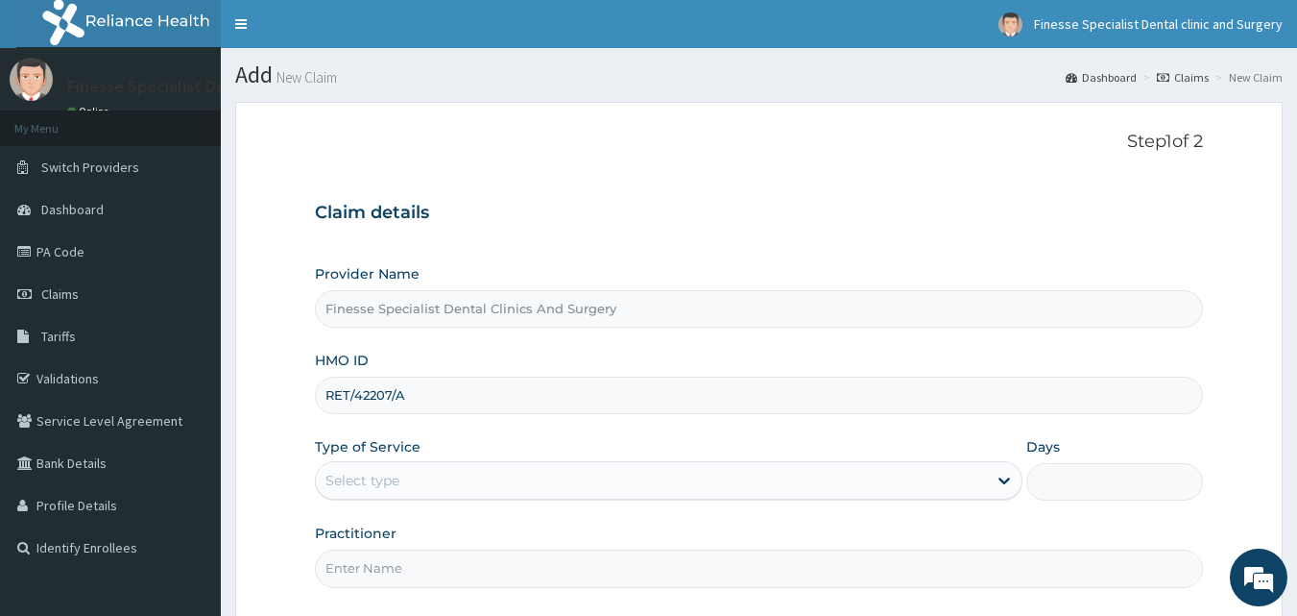
click at [465, 471] on div "Select type" at bounding box center [651, 480] width 671 height 31
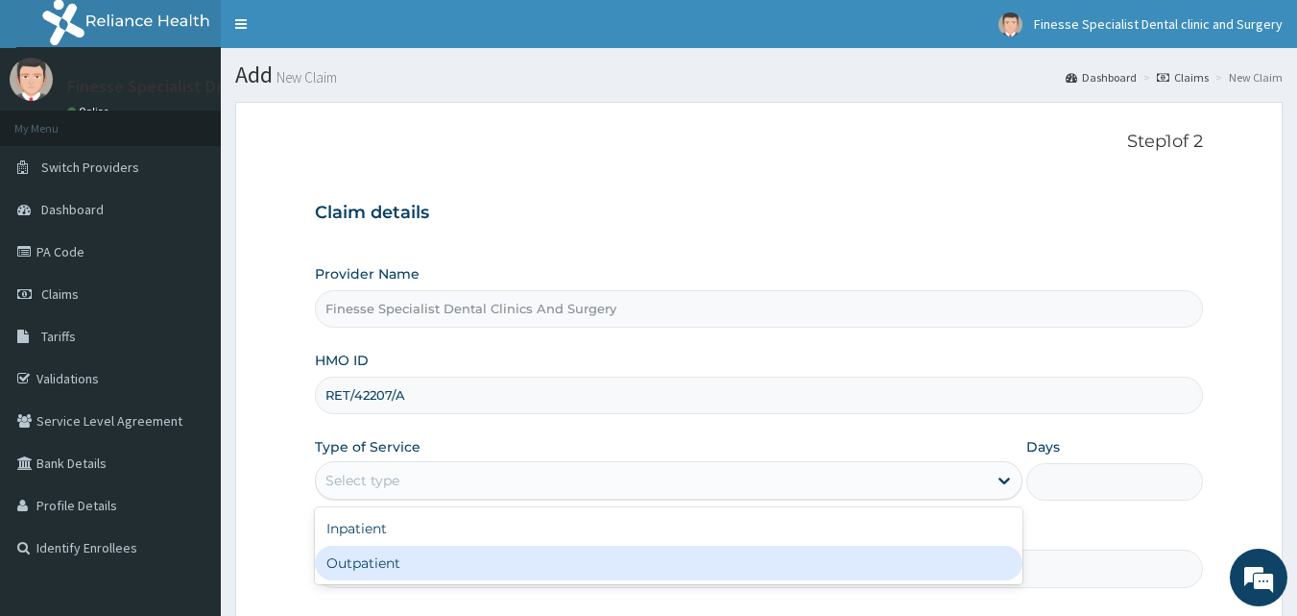
click at [464, 564] on div "Outpatient" at bounding box center [669, 562] width 708 height 35
type input "1"
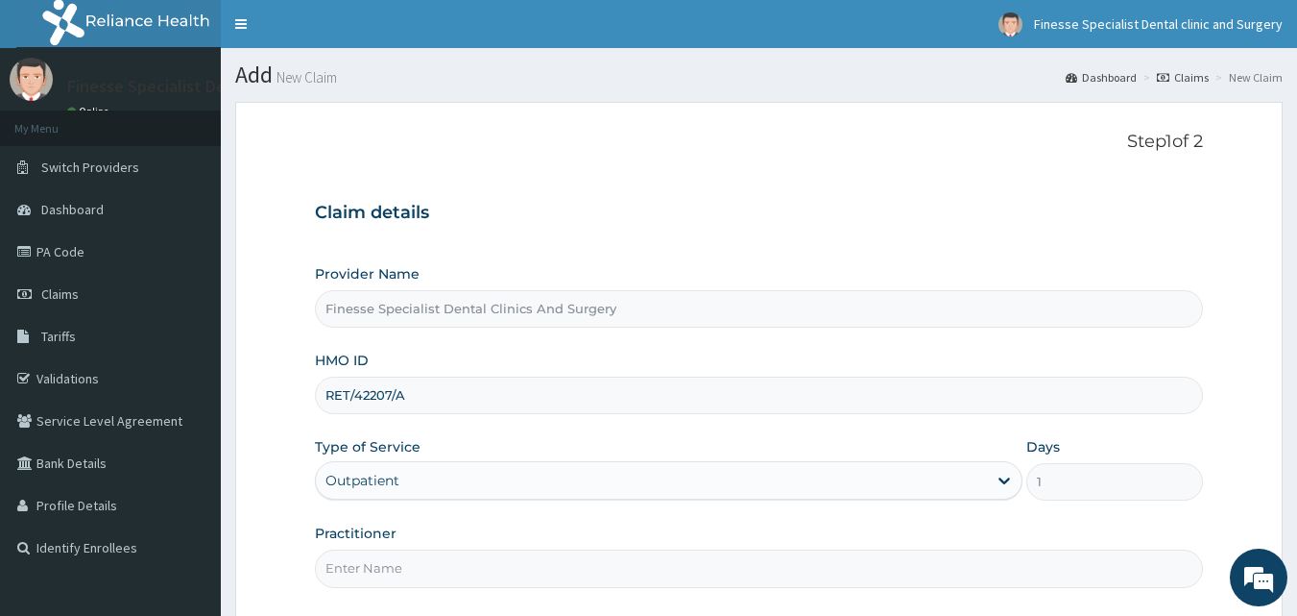
click at [568, 567] on input "Practitioner" at bounding box center [759, 567] width 889 height 37
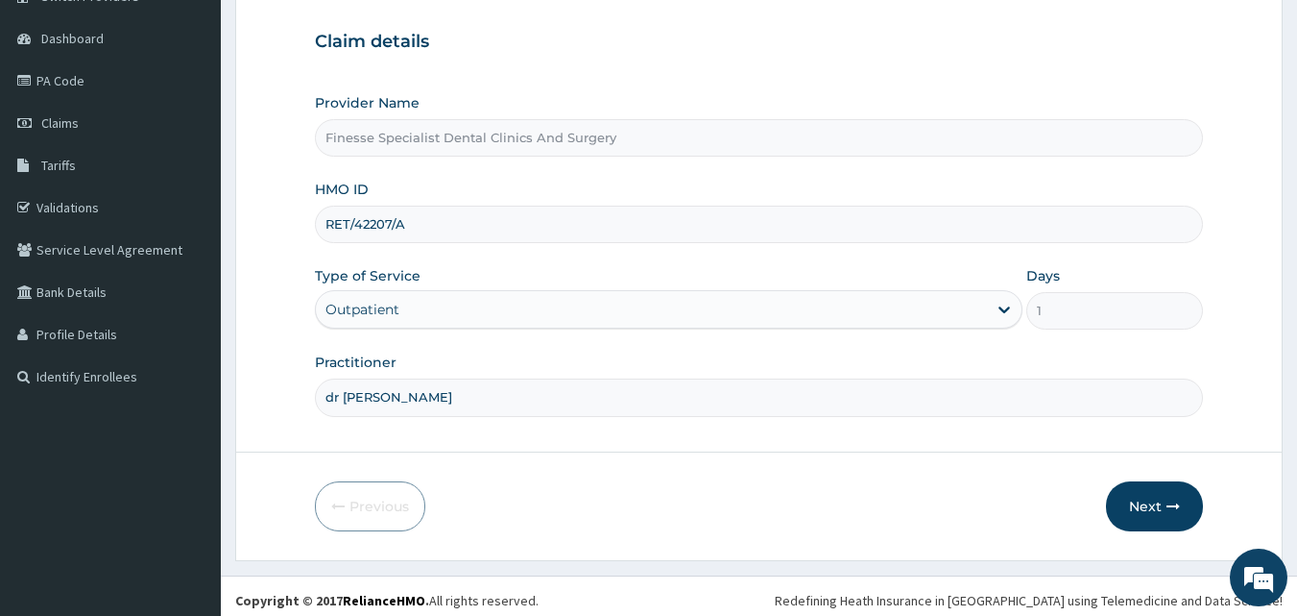
scroll to position [180, 0]
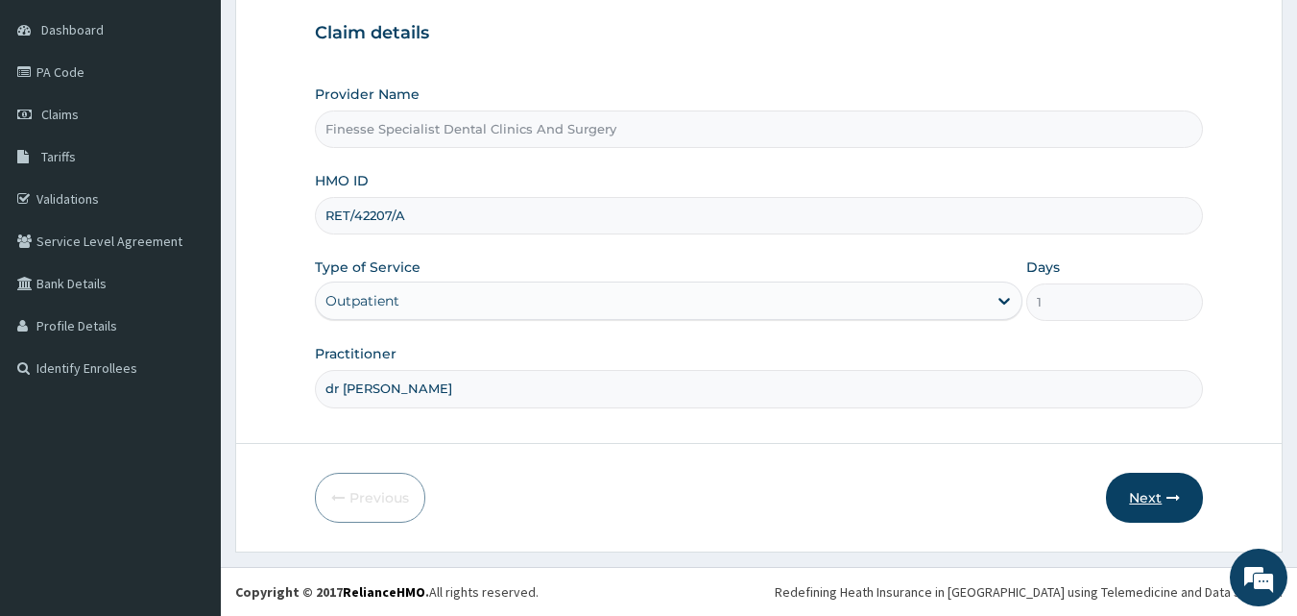
type input "dr wale"
click at [1137, 499] on button "Next" at bounding box center [1154, 497] width 97 height 50
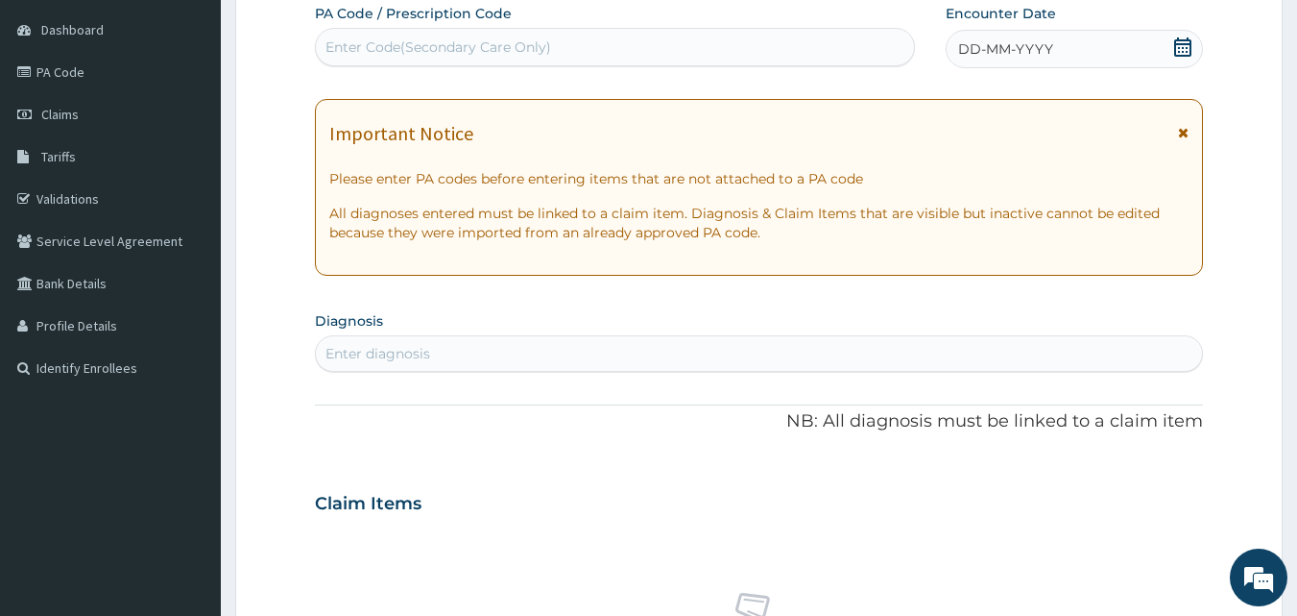
click at [504, 52] on div "Enter Code(Secondary Care Only)" at bounding box center [439, 46] width 226 height 19
paste input "PA/513A7C"
type input "PA/513A7C"
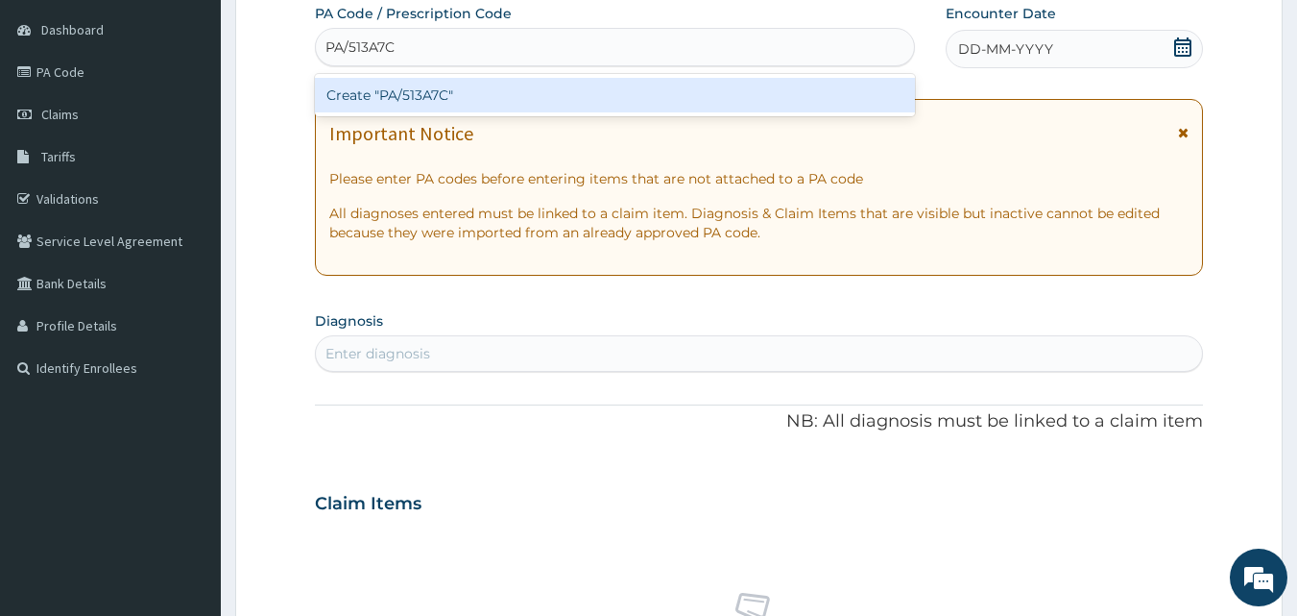
click at [501, 98] on div "Create "PA/513A7C"" at bounding box center [615, 95] width 601 height 35
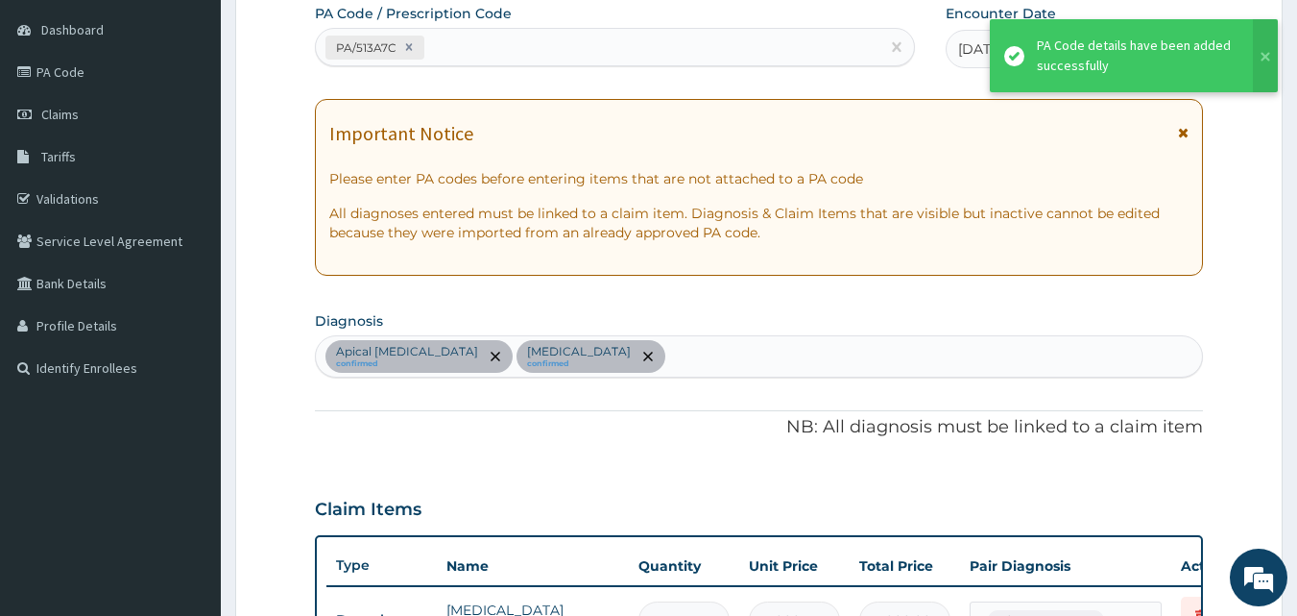
scroll to position [690, 0]
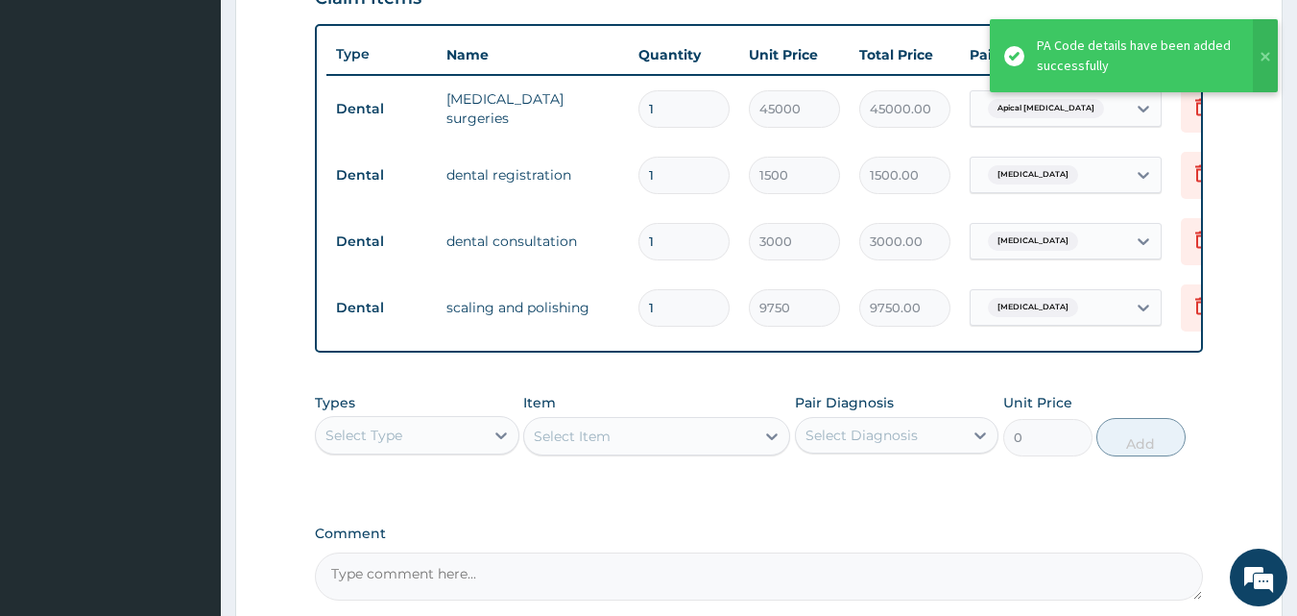
click at [501, 98] on td "third molar surgeries" at bounding box center [533, 109] width 192 height 58
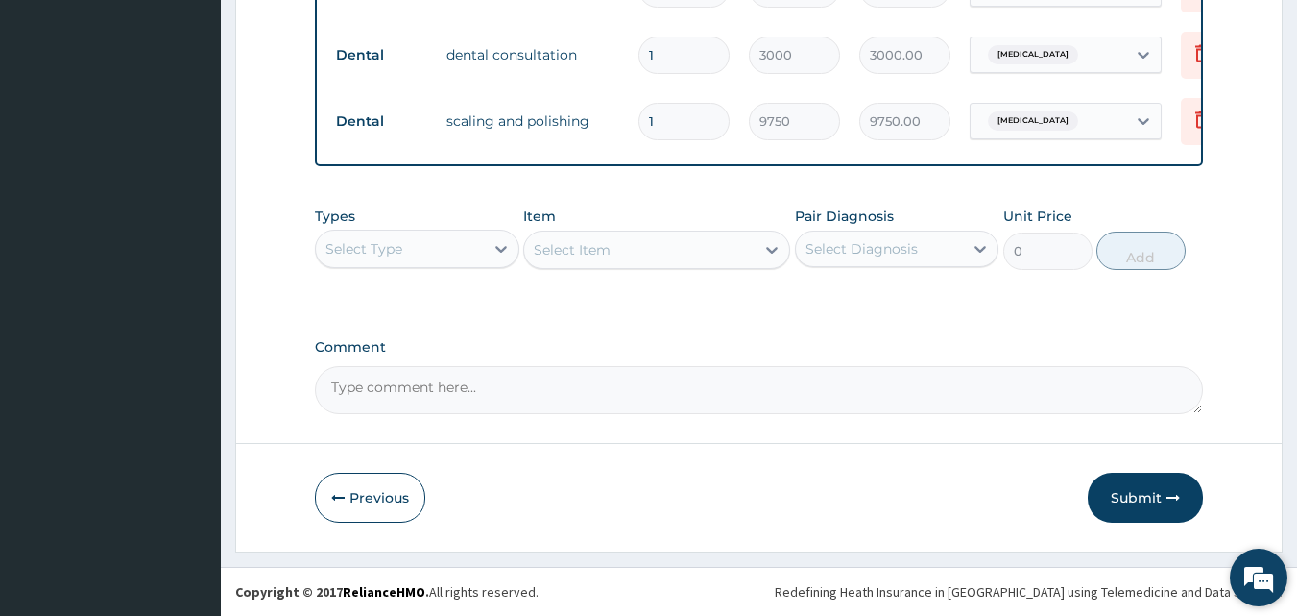
scroll to position [891, 0]
click at [1159, 499] on button "Submit" at bounding box center [1145, 497] width 115 height 50
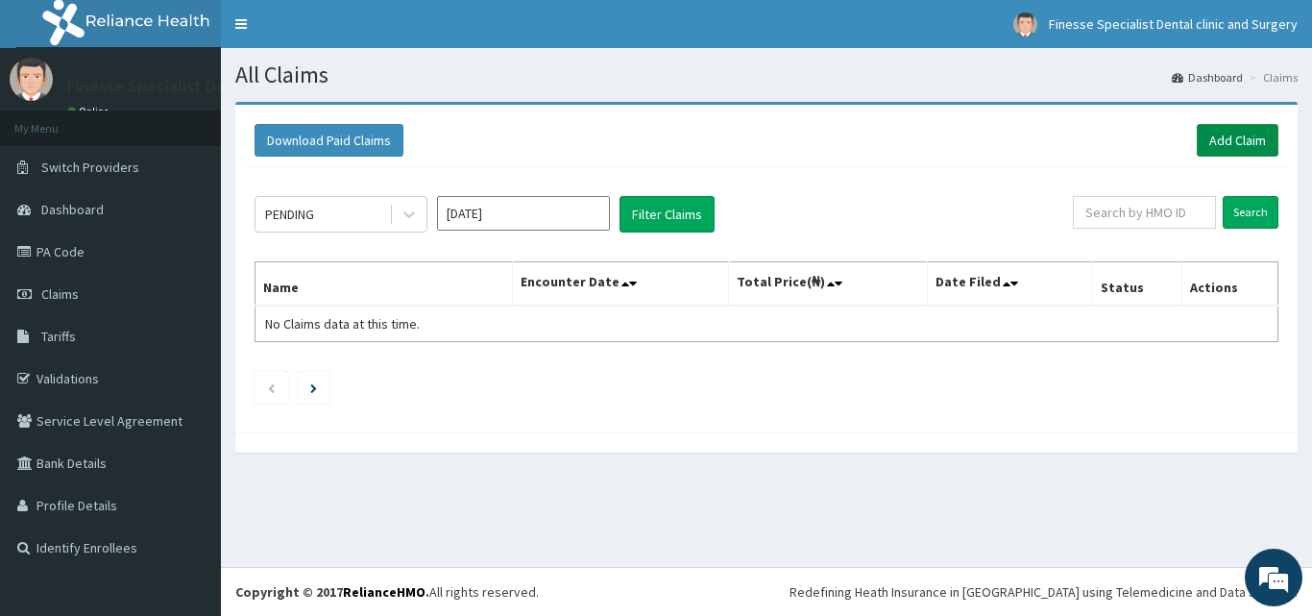
click at [1240, 137] on link "Add Claim" at bounding box center [1237, 140] width 82 height 33
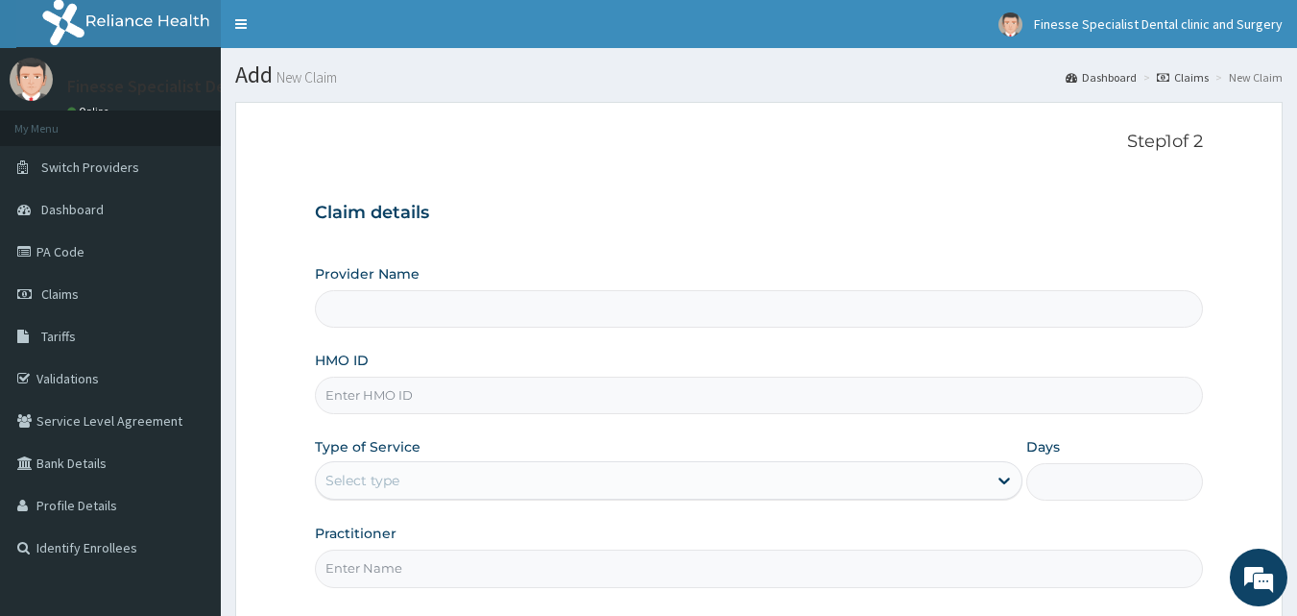
click at [490, 389] on input "HMO ID" at bounding box center [759, 394] width 889 height 37
paste input "WNN/10006/E"
type input "WNN/10006/E"
type input "Finesse Specialist Dental Clinics And Surgery"
type input "WNN/10006/E"
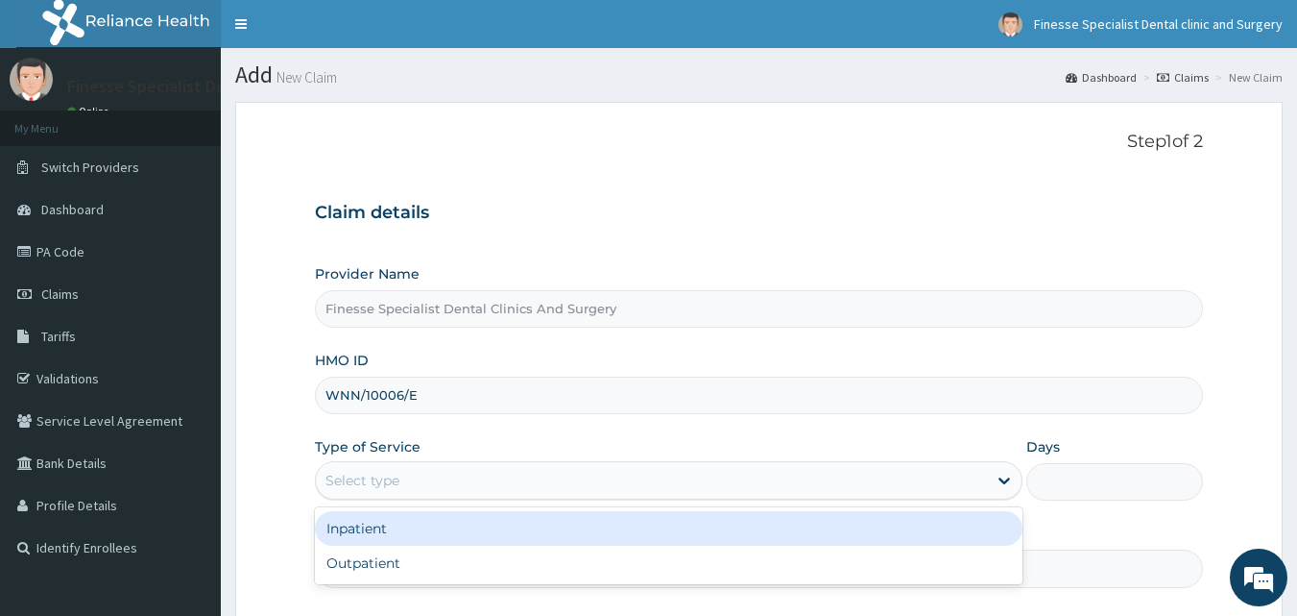
click at [505, 483] on div "Select type" at bounding box center [651, 480] width 671 height 31
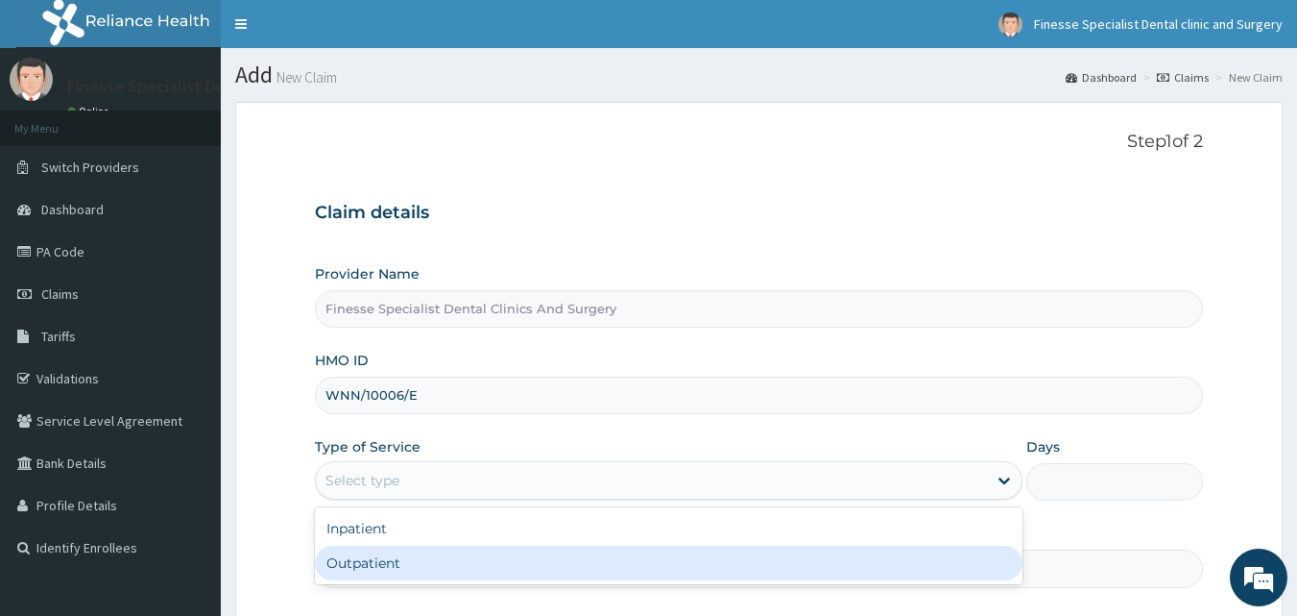
click at [495, 564] on div "Outpatient" at bounding box center [669, 562] width 708 height 35
type input "1"
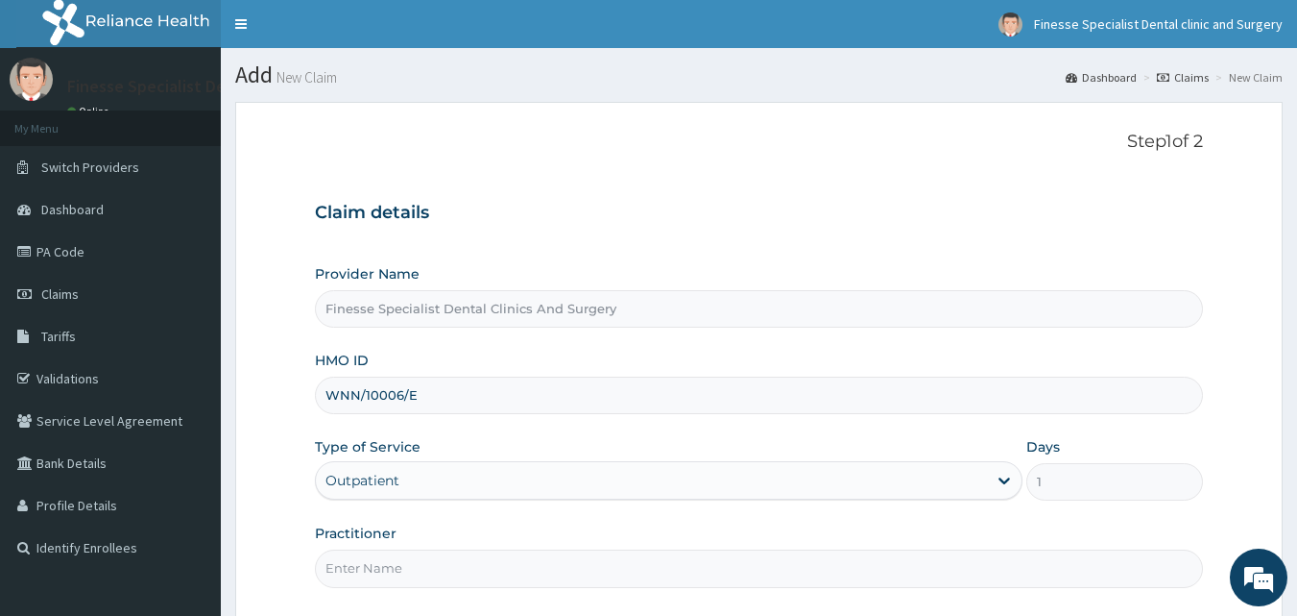
click at [495, 564] on input "Practitioner" at bounding box center [759, 567] width 889 height 37
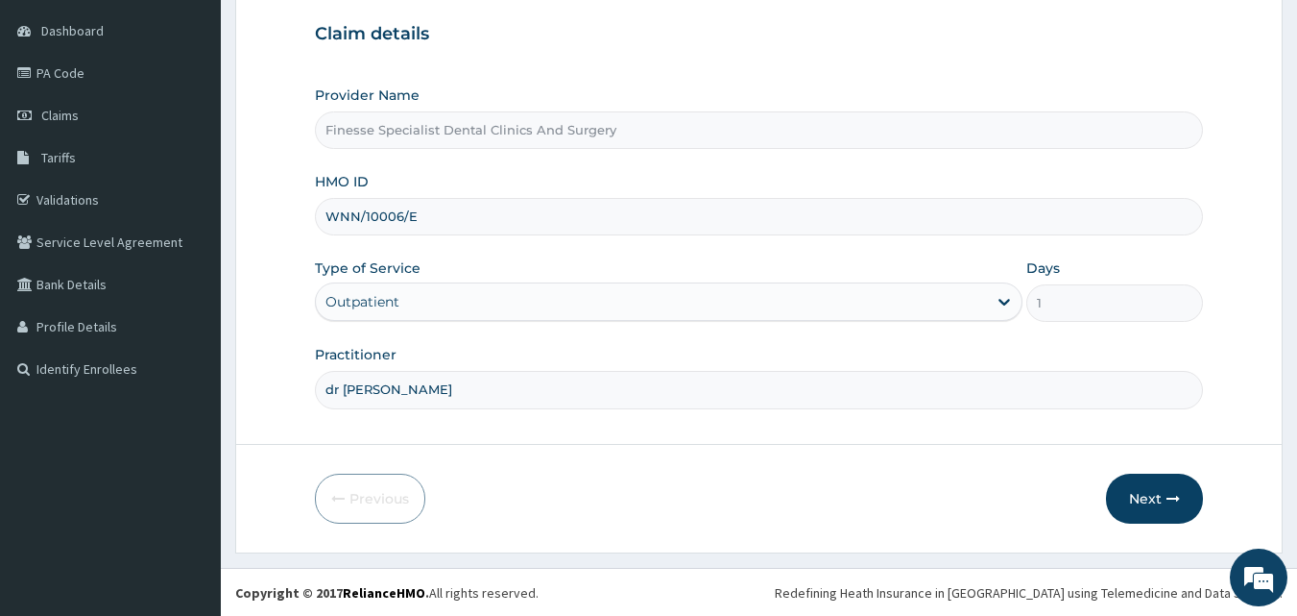
scroll to position [180, 0]
type input "dr [PERSON_NAME]"
click at [1166, 495] on button "Next" at bounding box center [1154, 497] width 97 height 50
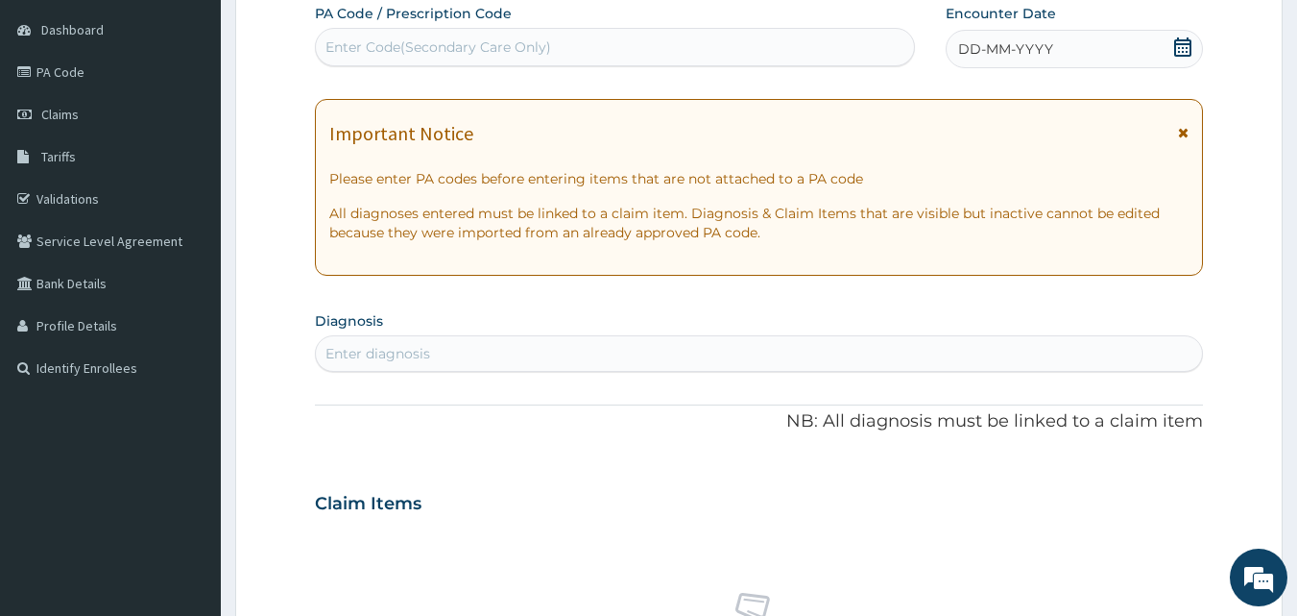
click at [701, 45] on div "Enter Code(Secondary Care Only)" at bounding box center [615, 47] width 599 height 31
paste input "PA/237C1C"
type input "PA/237C1C"
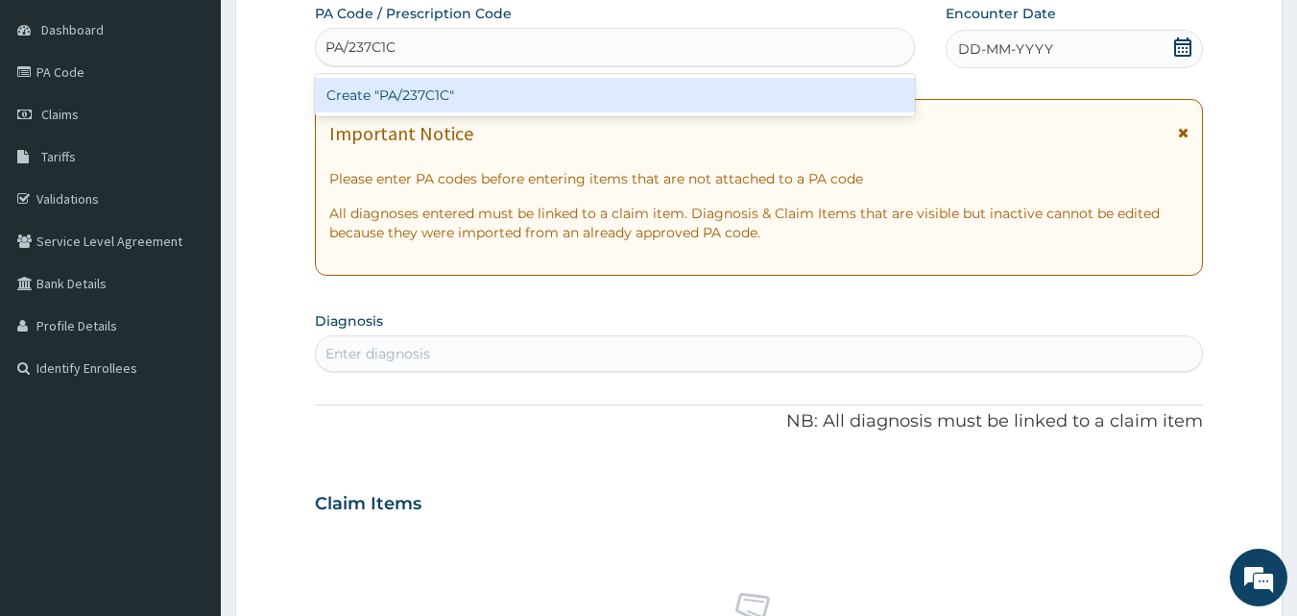
click at [681, 100] on div "Create "PA/237C1C"" at bounding box center [615, 95] width 601 height 35
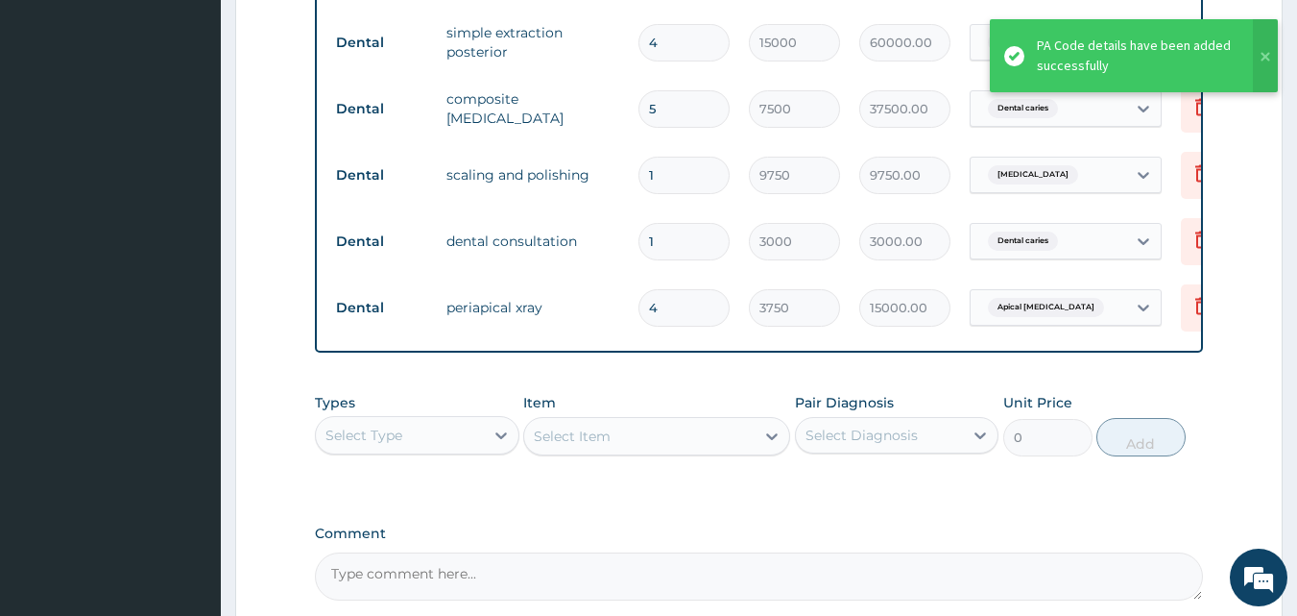
scroll to position [1024, 0]
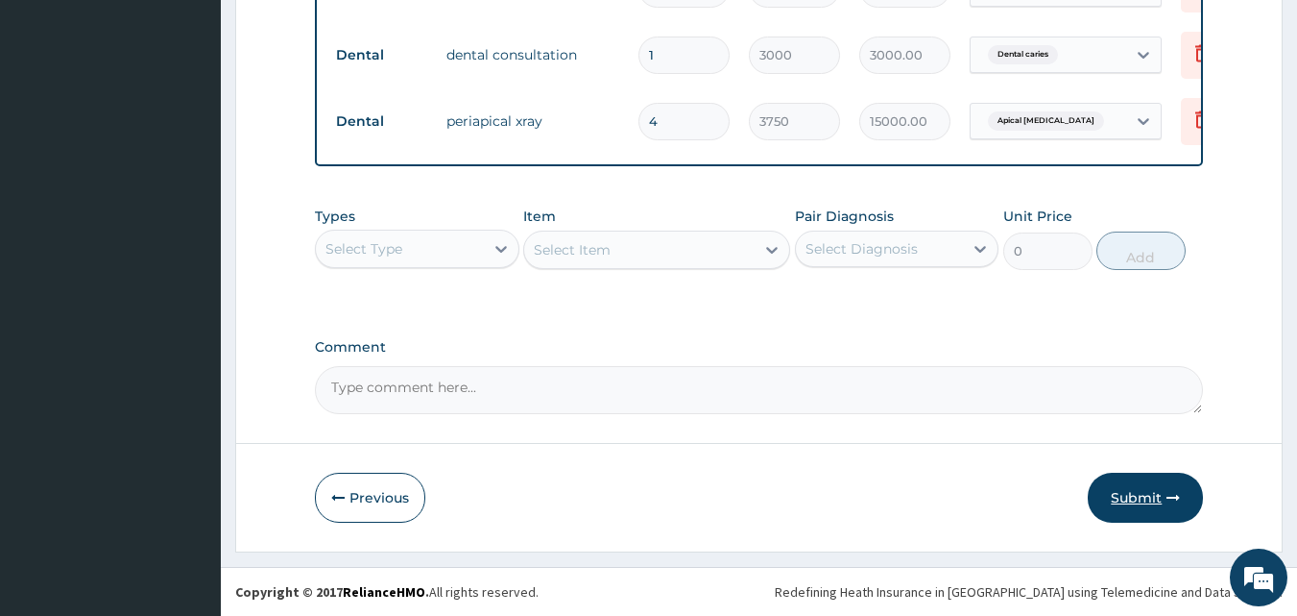
click at [1150, 496] on button "Submit" at bounding box center [1145, 497] width 115 height 50
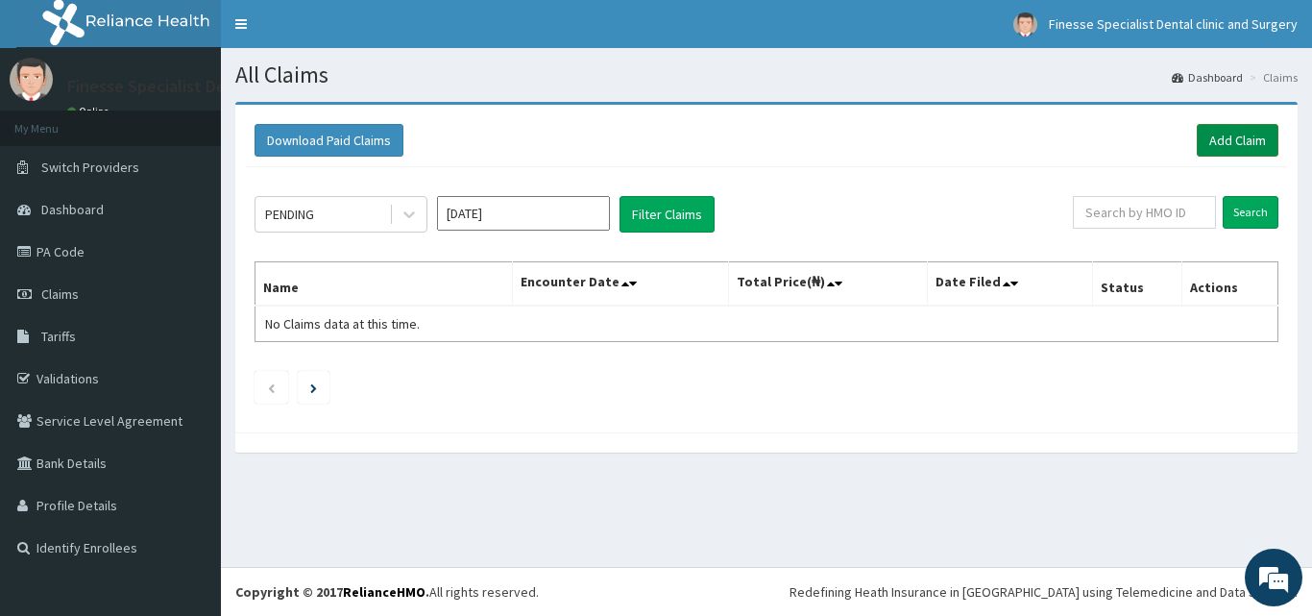
click at [1213, 143] on link "Add Claim" at bounding box center [1237, 140] width 82 height 33
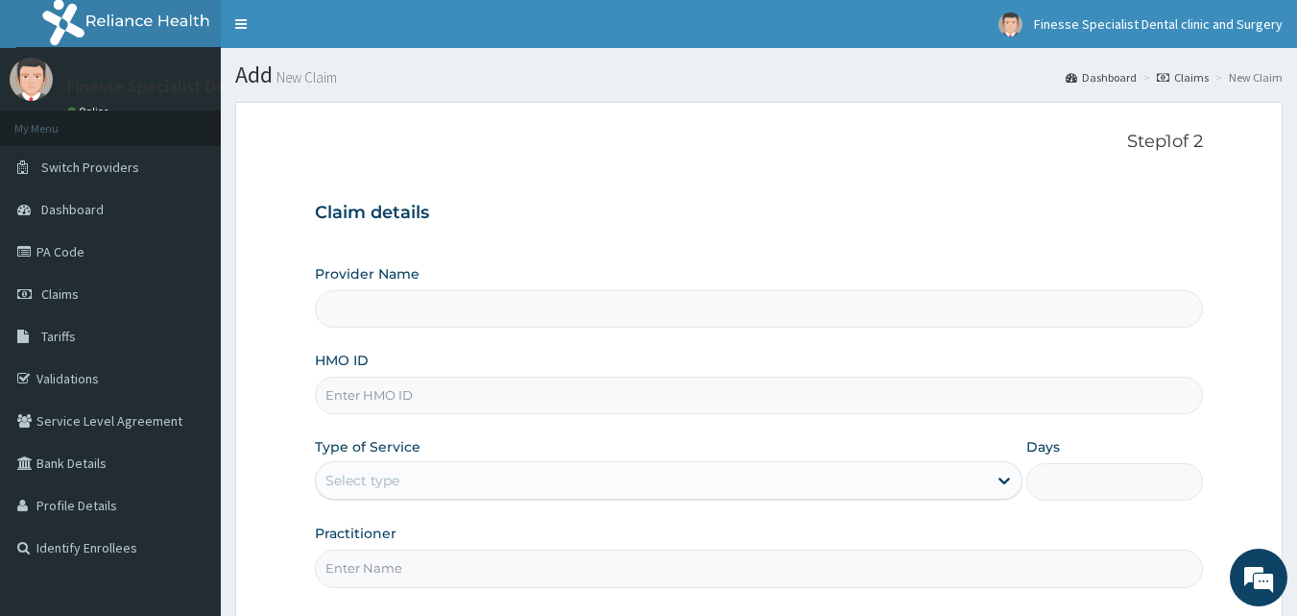
type input "Finesse Specialist Dental Clinics And Surgery"
click at [544, 404] on input "HMO ID" at bounding box center [759, 394] width 889 height 37
paste input "xcd/10010/a"
type input "xcd/10010/a"
click at [544, 474] on div "Select type" at bounding box center [651, 480] width 671 height 31
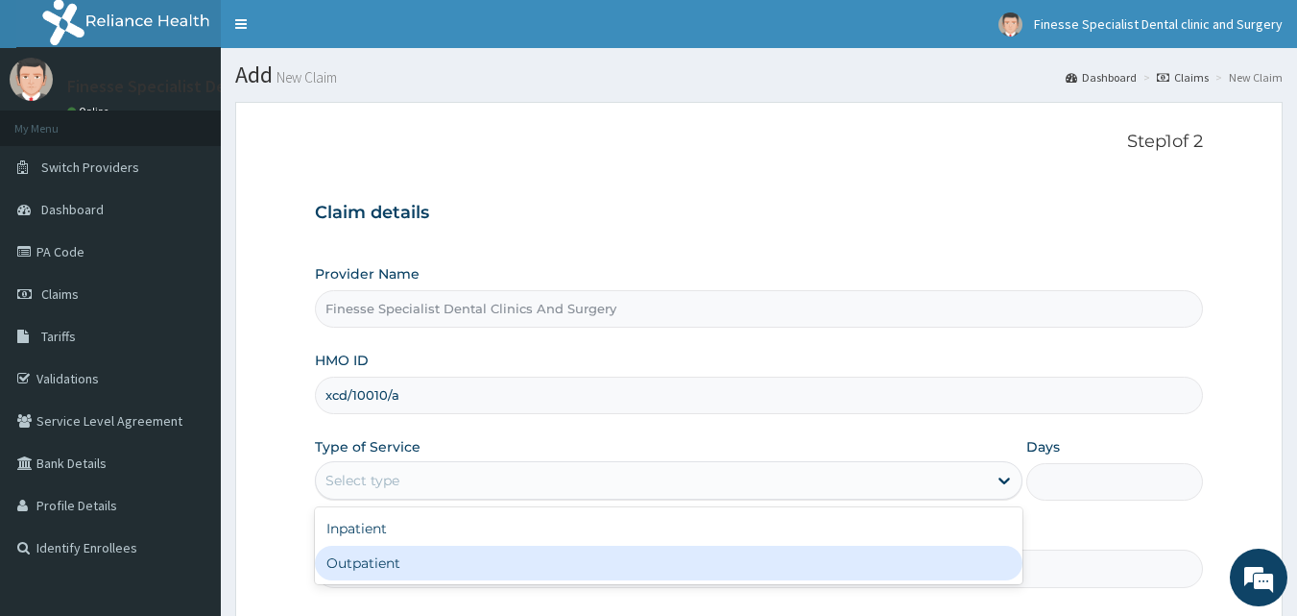
click at [501, 562] on div "Outpatient" at bounding box center [669, 562] width 708 height 35
type input "1"
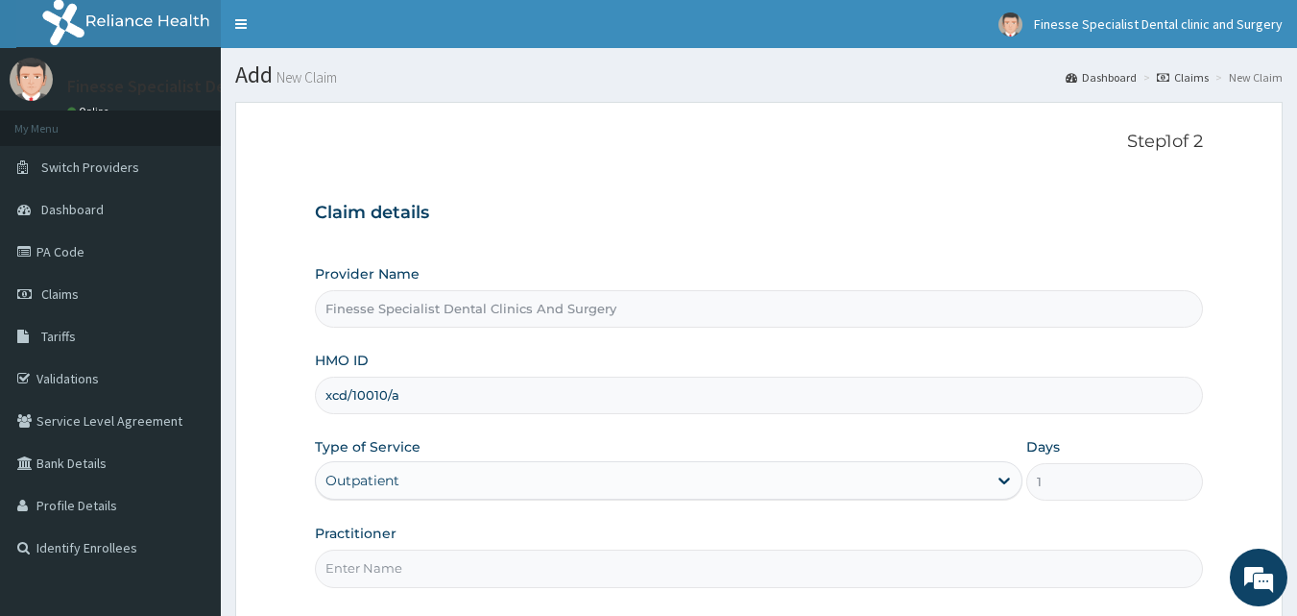
click at [527, 569] on input "Practitioner" at bounding box center [759, 567] width 889 height 37
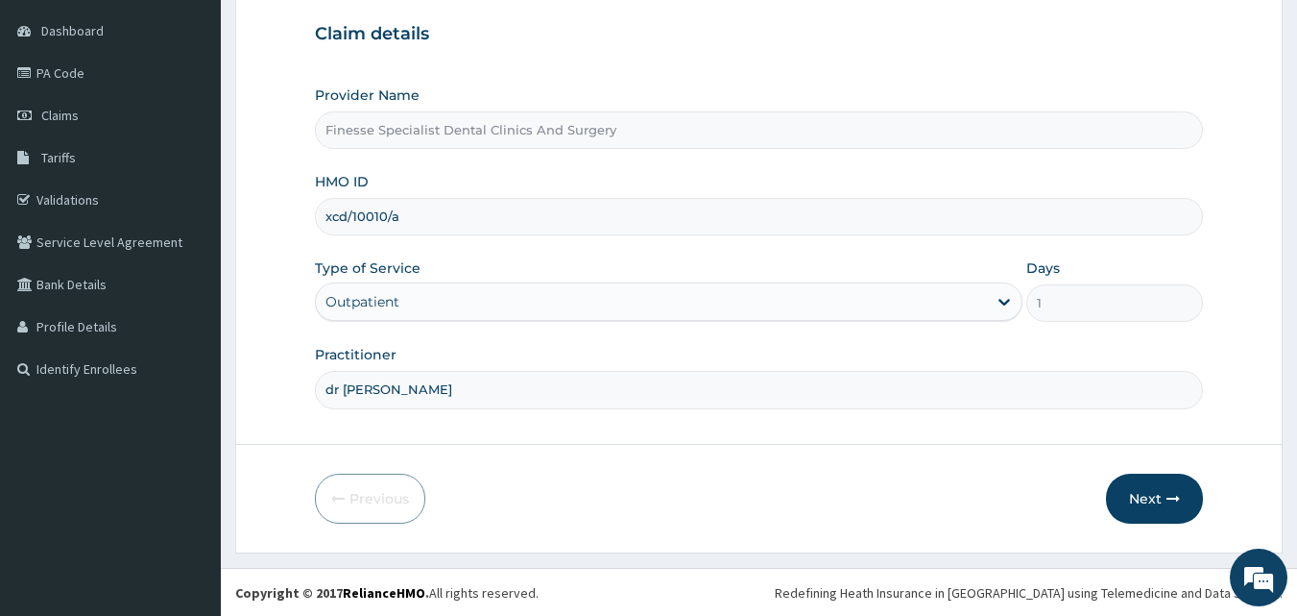
scroll to position [180, 0]
type input "dr joshua"
click at [1159, 493] on button "Next" at bounding box center [1154, 497] width 97 height 50
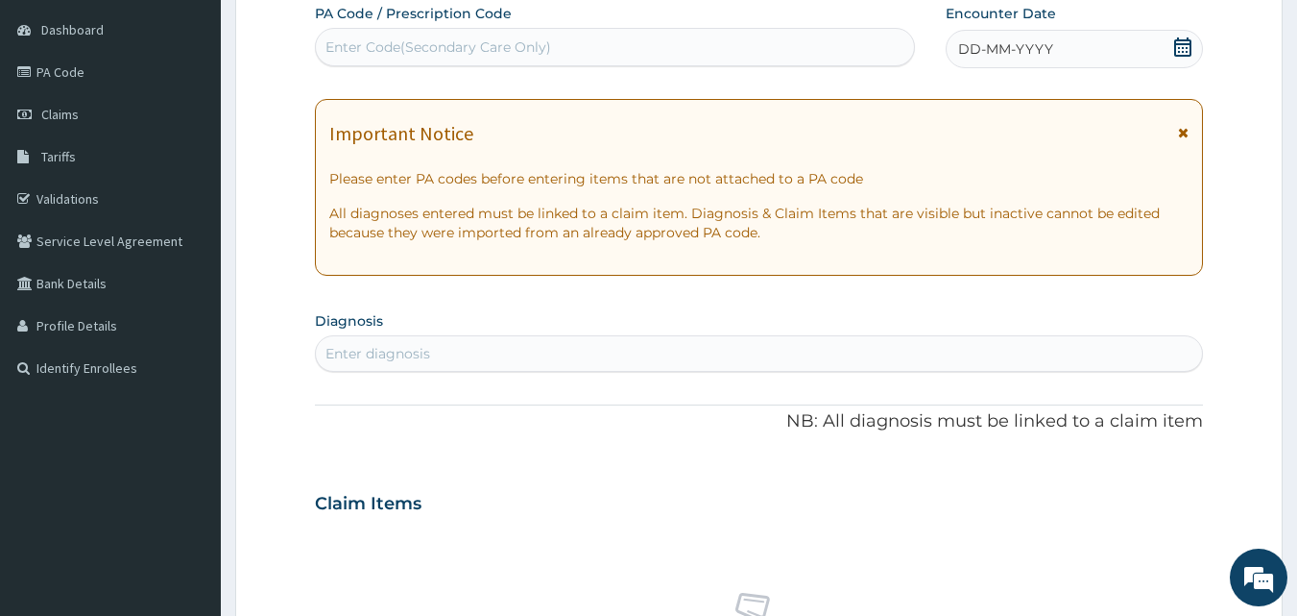
click at [468, 43] on div "Enter Code(Secondary Care Only)" at bounding box center [439, 46] width 226 height 19
paste input "PA/2223A9"
type input "PA/2223A9"
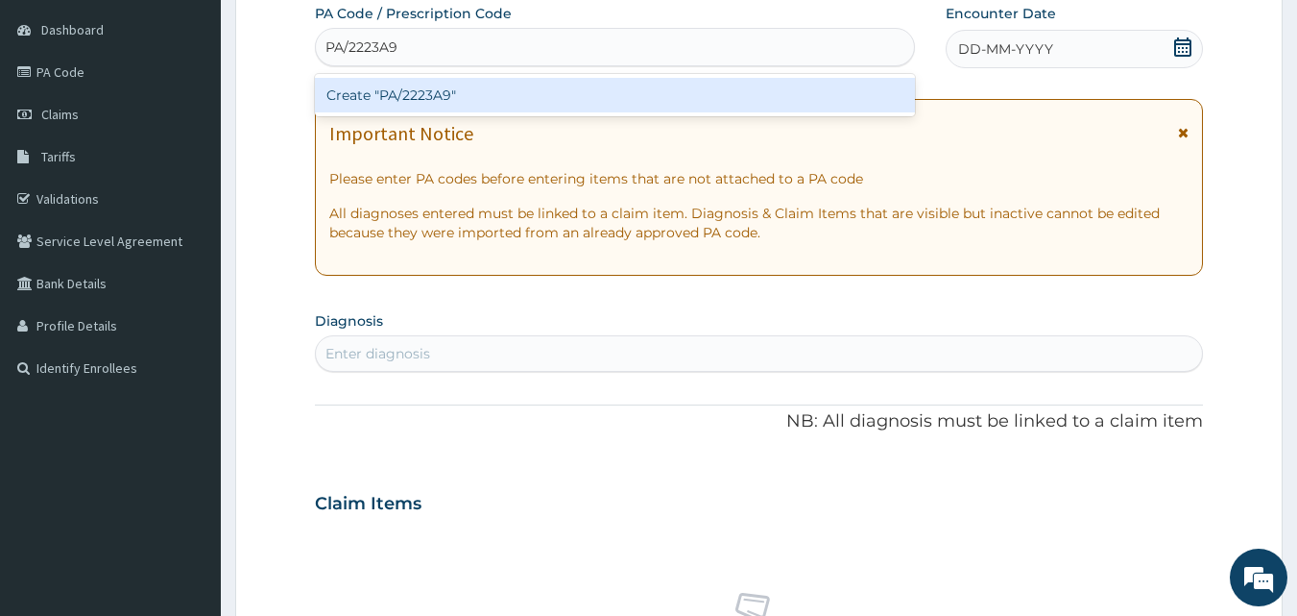
click at [472, 93] on div "Create "PA/2223A9"" at bounding box center [615, 95] width 601 height 35
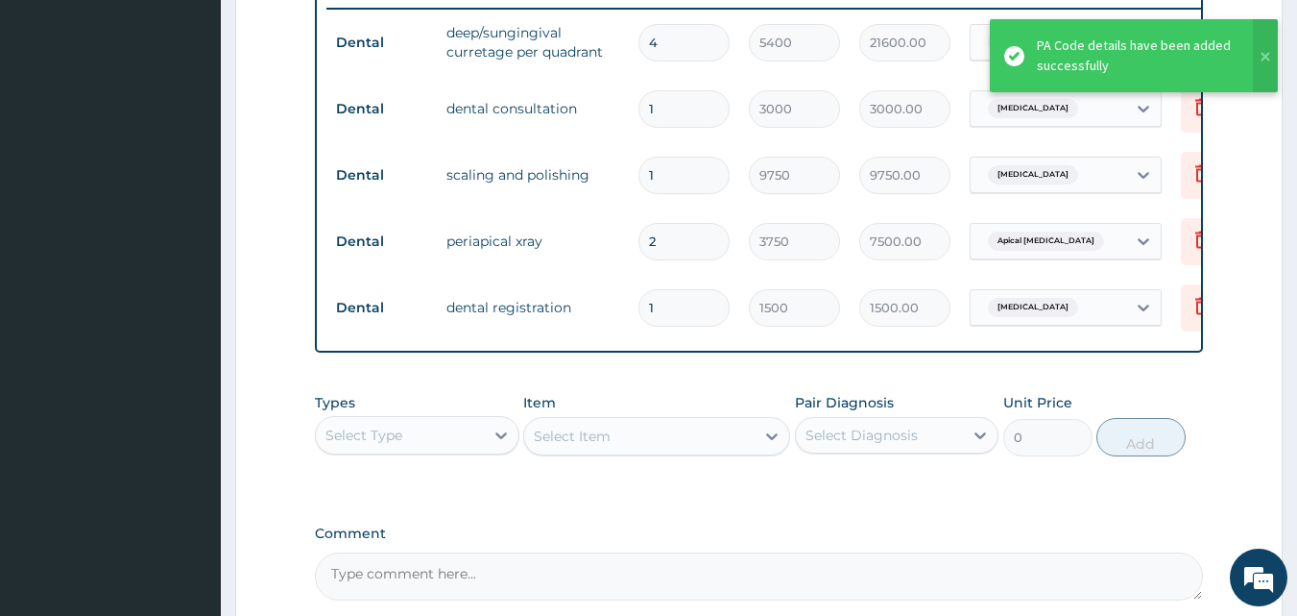
scroll to position [957, 0]
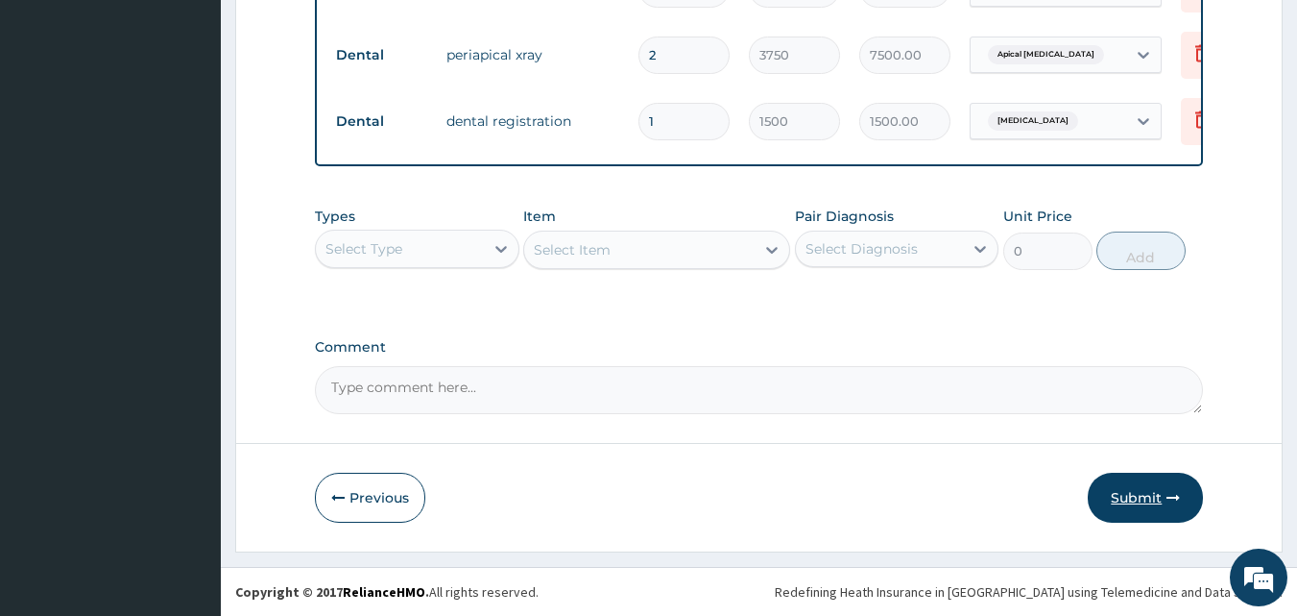
click at [1139, 498] on button "Submit" at bounding box center [1145, 497] width 115 height 50
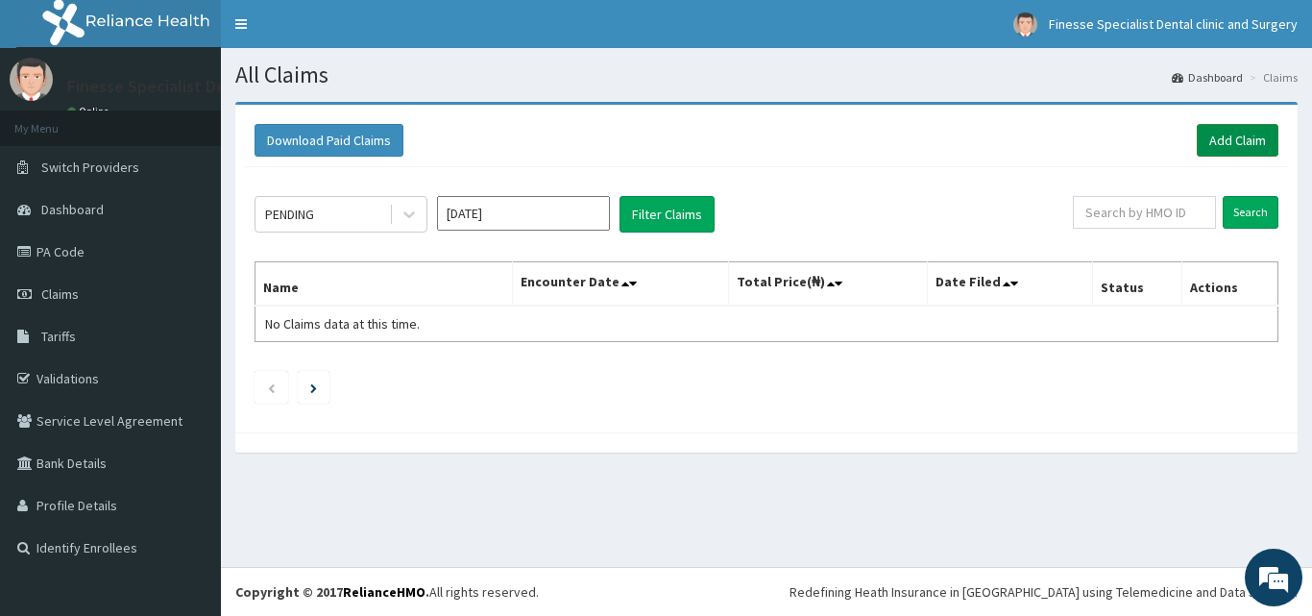
click at [1224, 147] on link "Add Claim" at bounding box center [1237, 140] width 82 height 33
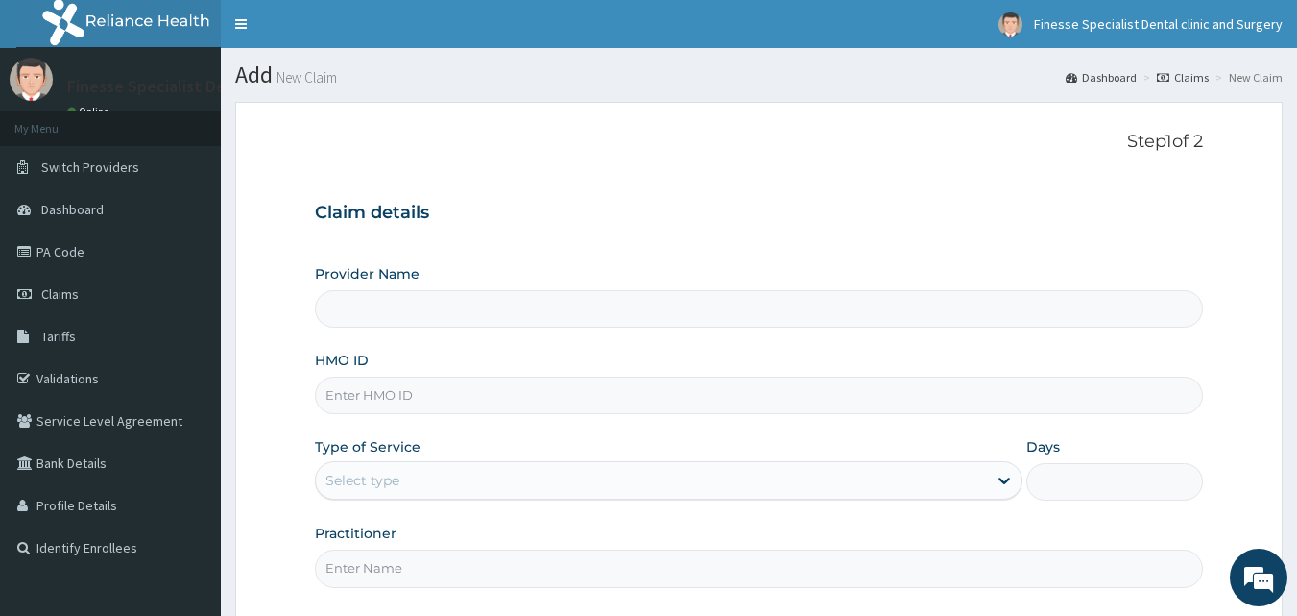
click at [790, 388] on input "HMO ID" at bounding box center [759, 394] width 889 height 37
paste input "ALP/10067/F"
type input "ALP/10067/F"
type input "Finesse Specialist Dental Clinics And Surgery"
type input "ALP/10067/F"
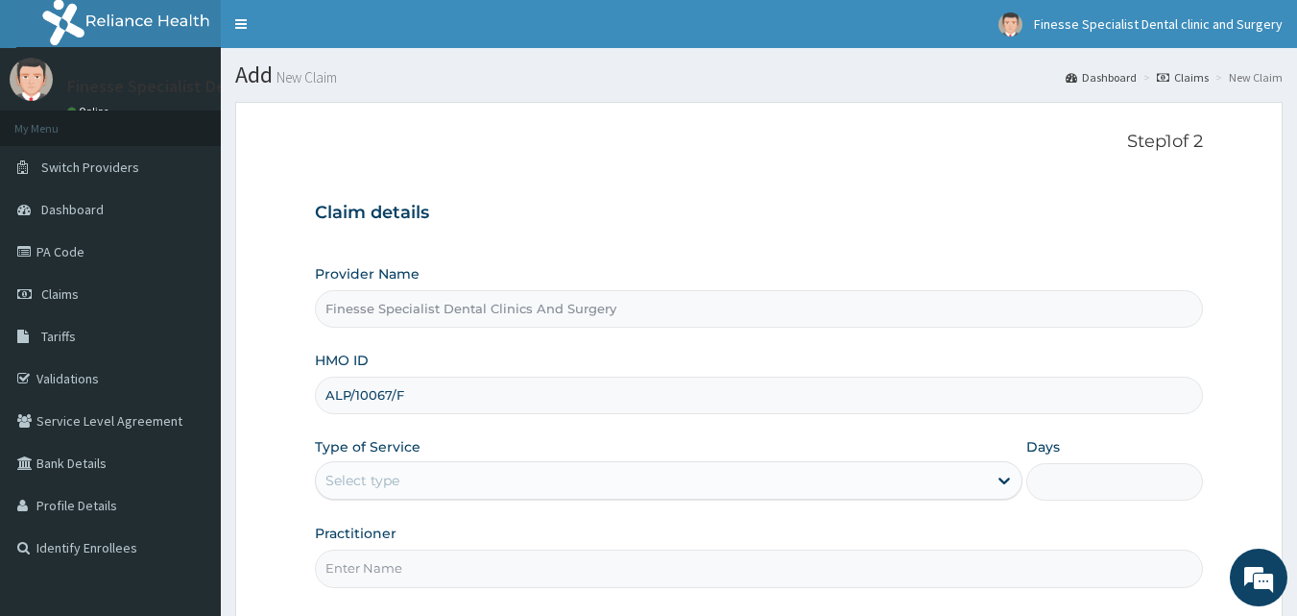
click at [762, 494] on div "Select type" at bounding box center [651, 480] width 671 height 31
click at [642, 471] on div "Select type" at bounding box center [651, 480] width 671 height 31
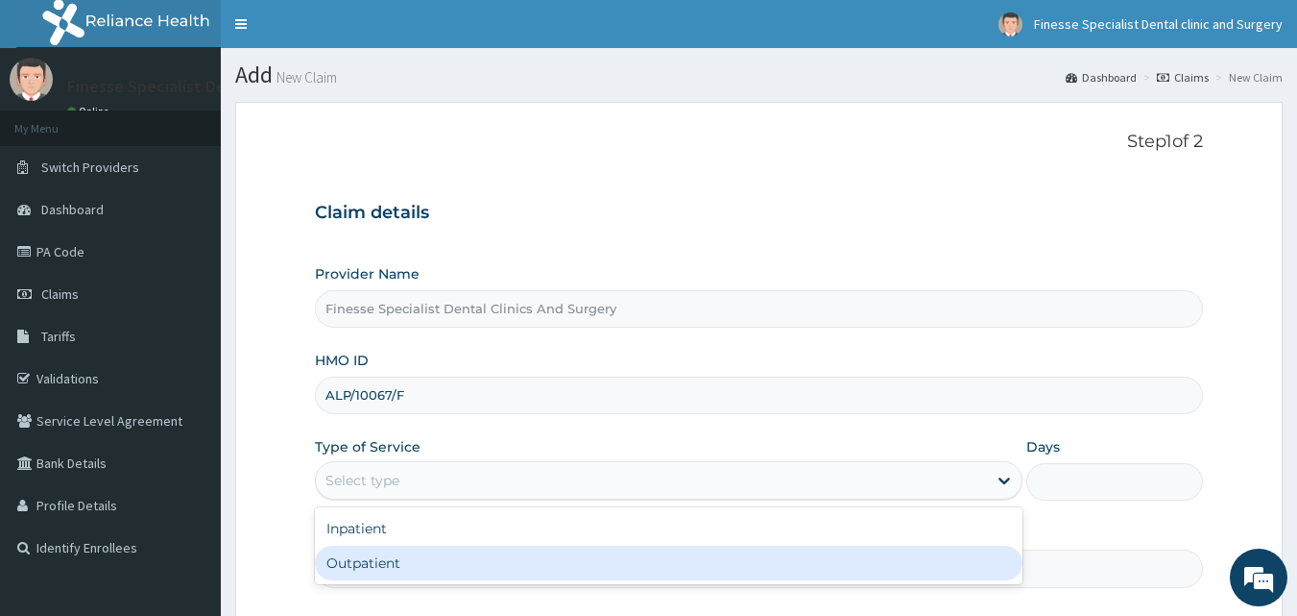
click at [617, 563] on div "Outpatient" at bounding box center [669, 562] width 708 height 35
type input "1"
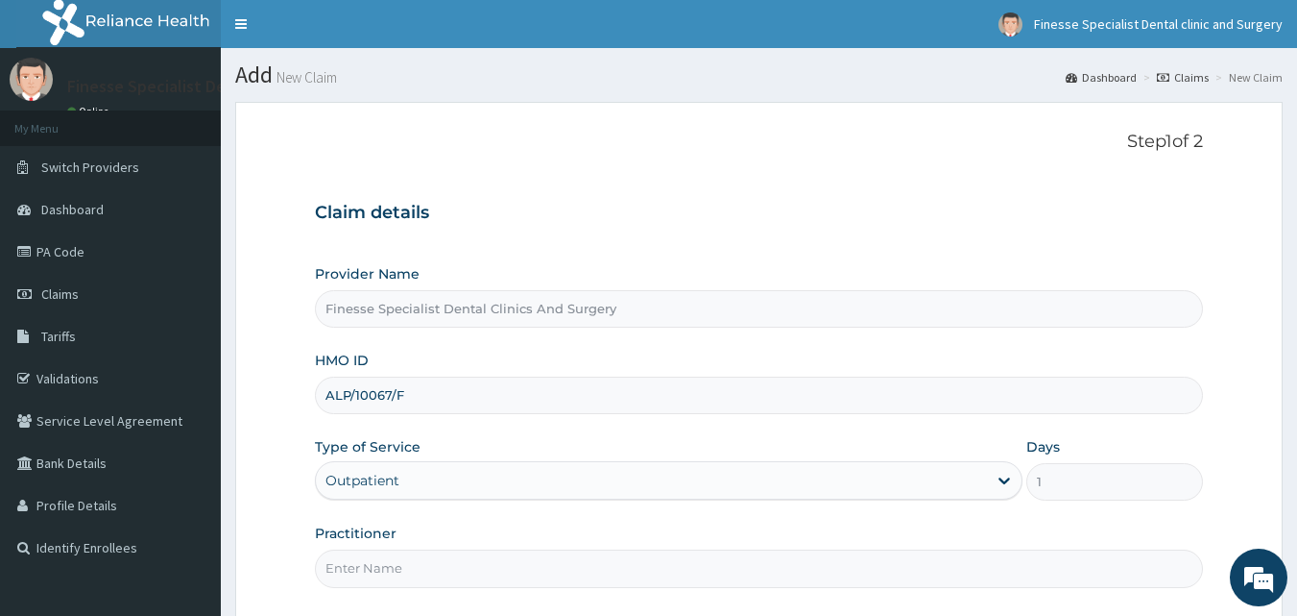
click at [795, 574] on input "Practitioner" at bounding box center [759, 567] width 889 height 37
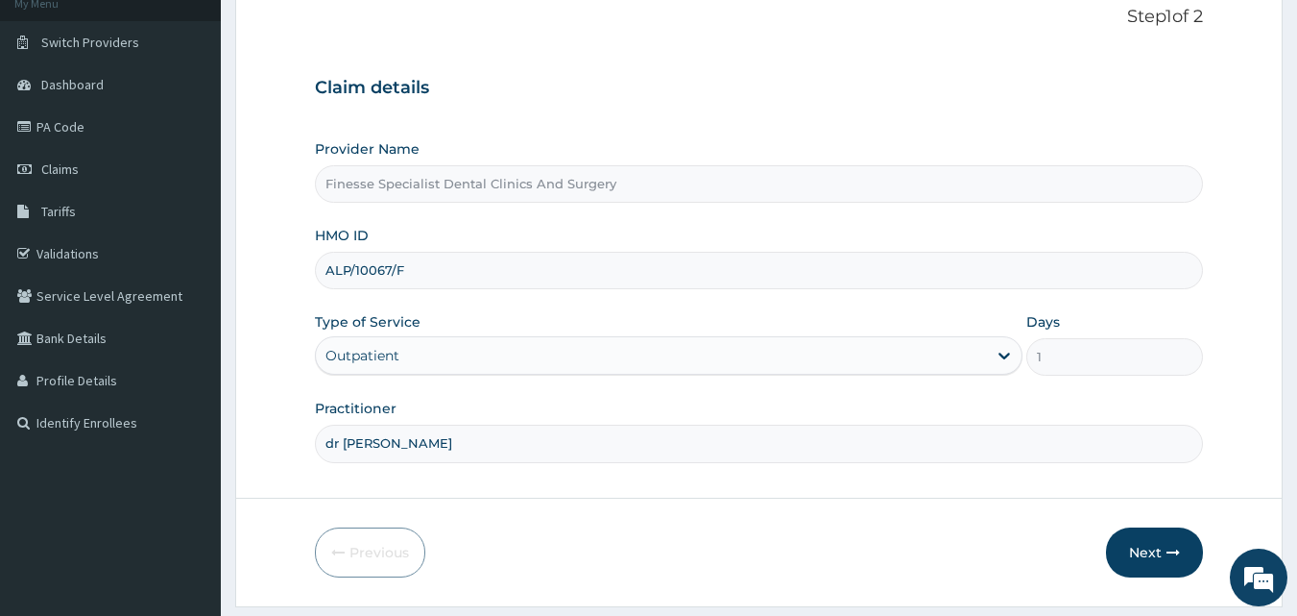
scroll to position [135, 0]
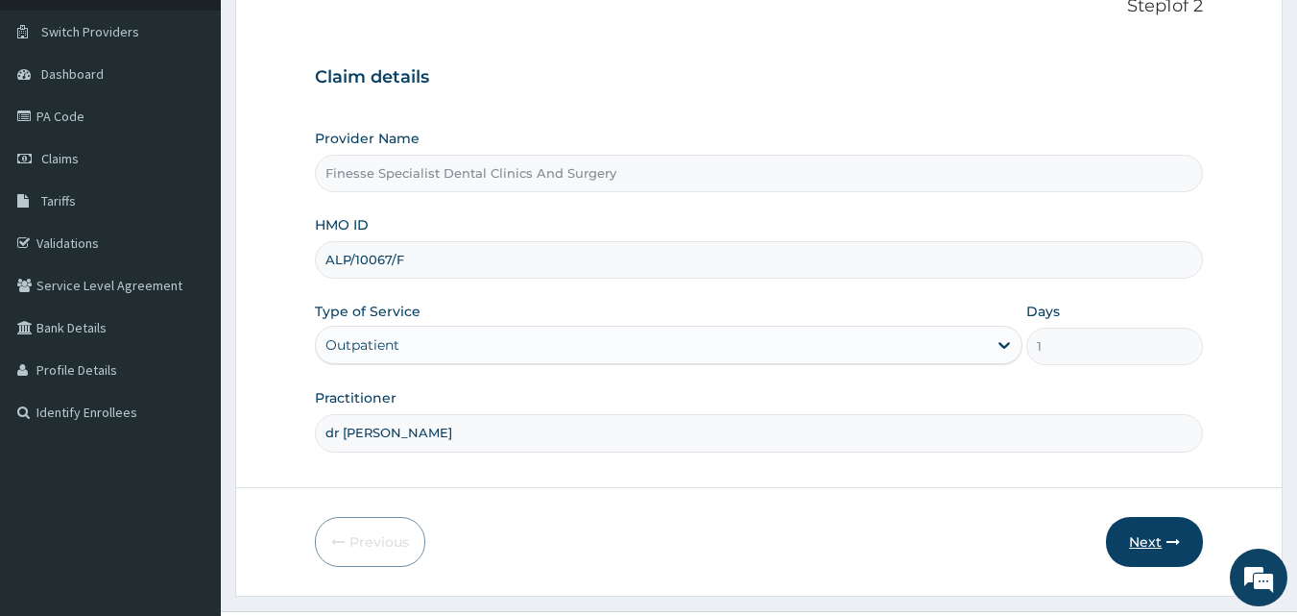
type input "dr [PERSON_NAME]"
click at [1165, 530] on button "Next" at bounding box center [1154, 542] width 97 height 50
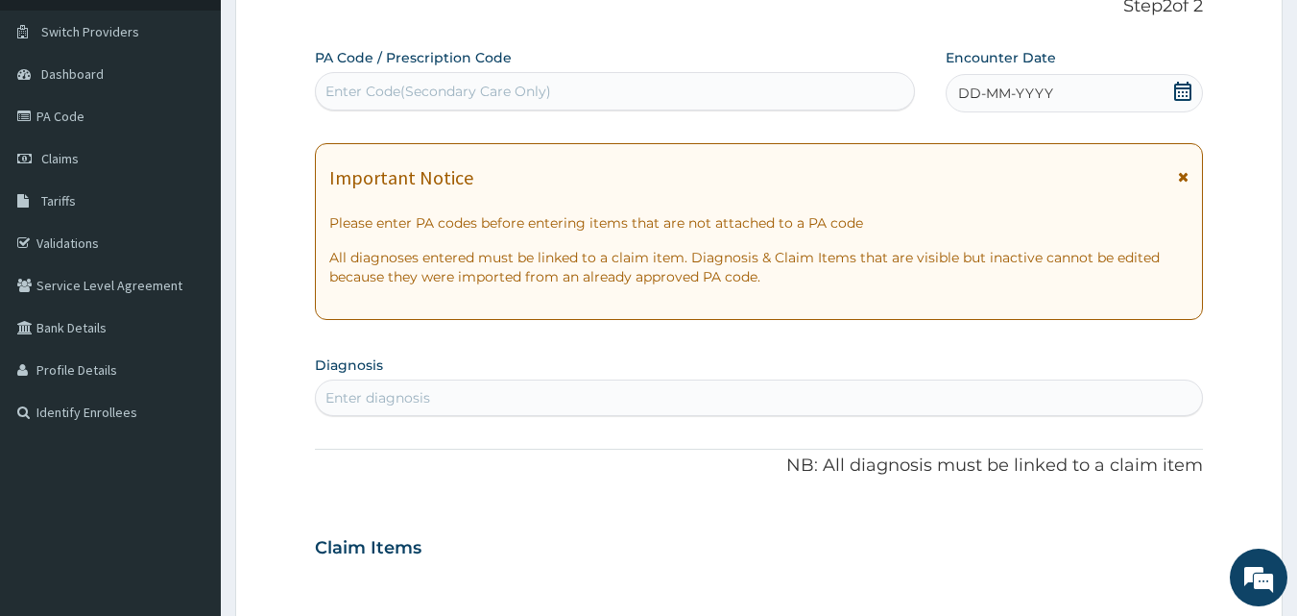
click at [450, 97] on div "Enter Code(Secondary Care Only)" at bounding box center [439, 91] width 226 height 19
paste input "PA/CFF020"
type input "PA/CFF020"
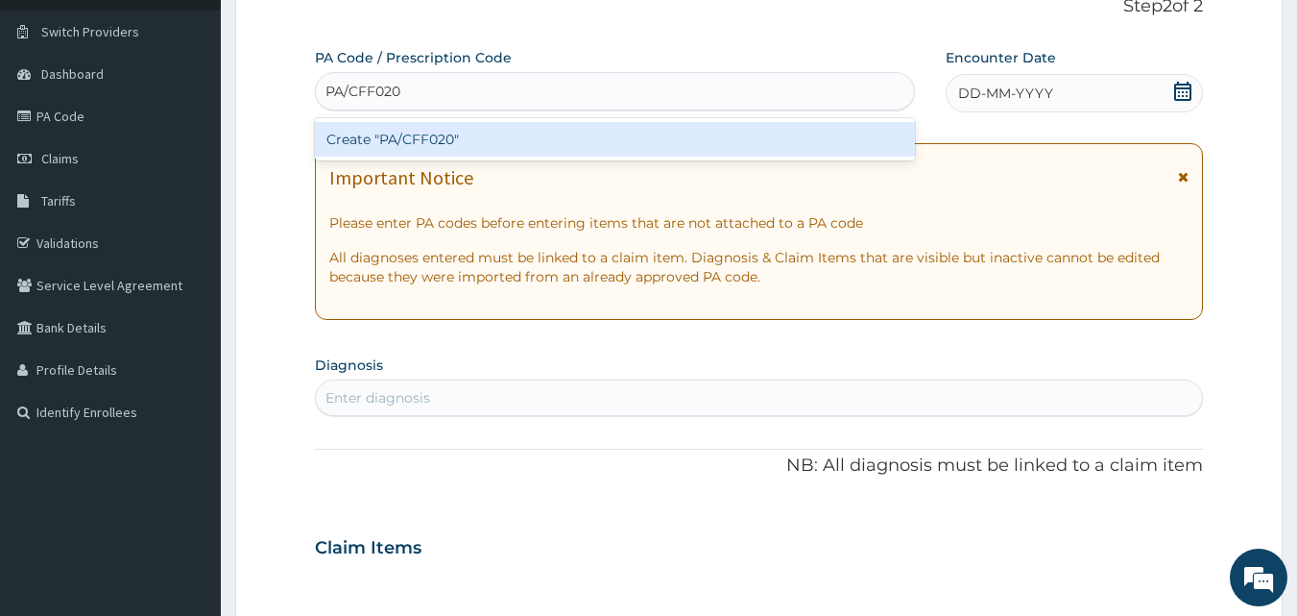
click at [456, 134] on div "Create "PA/CFF020"" at bounding box center [615, 139] width 601 height 35
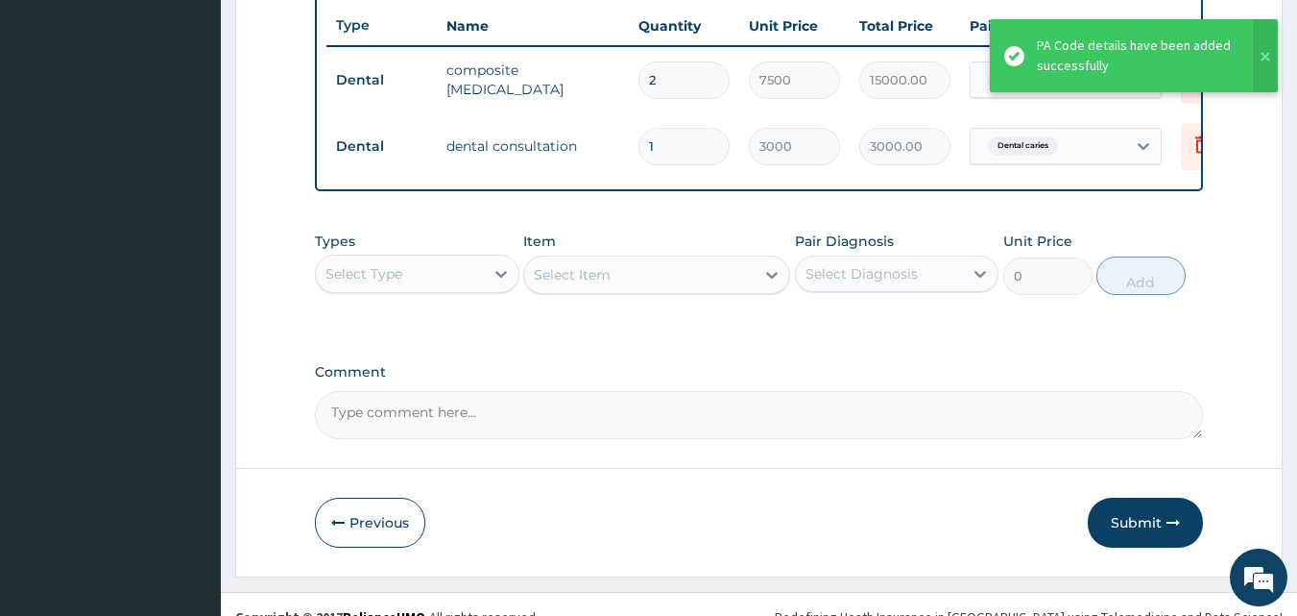
scroll to position [759, 0]
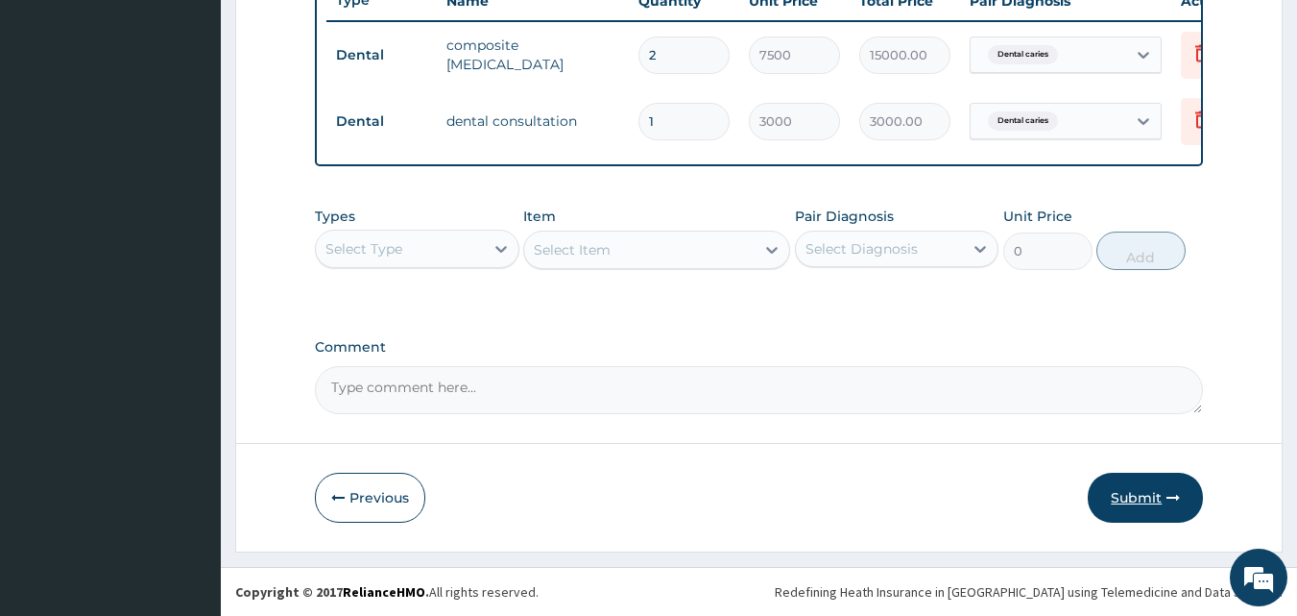
click at [1145, 493] on button "Submit" at bounding box center [1145, 497] width 115 height 50
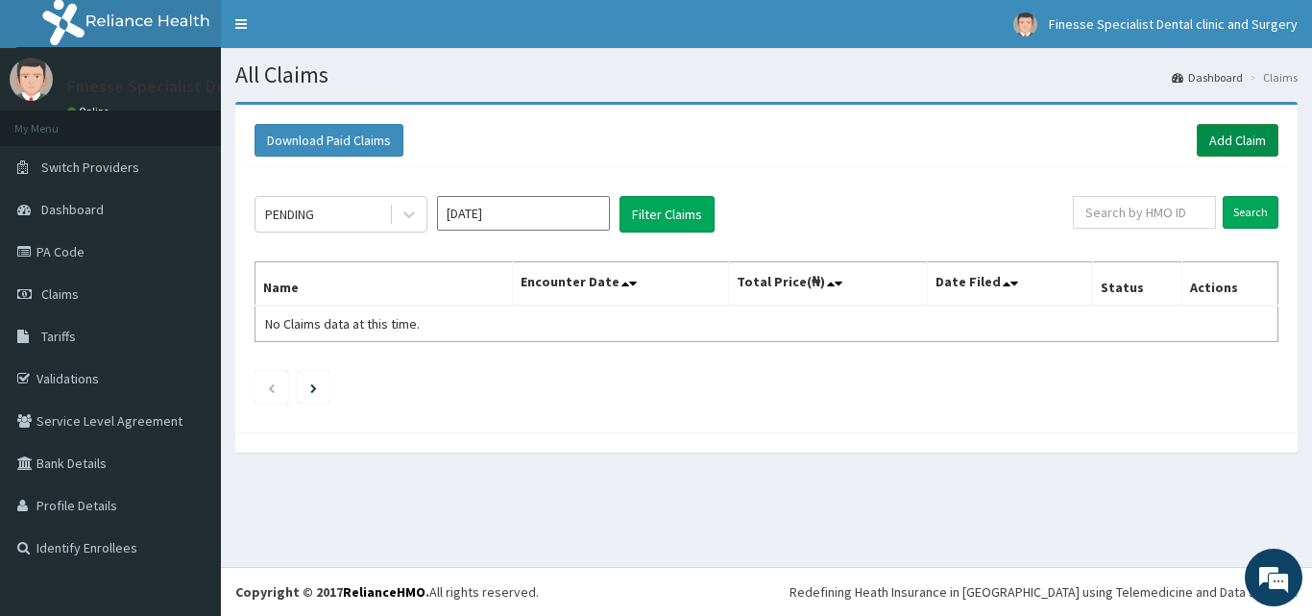
click at [1237, 142] on link "Add Claim" at bounding box center [1237, 140] width 82 height 33
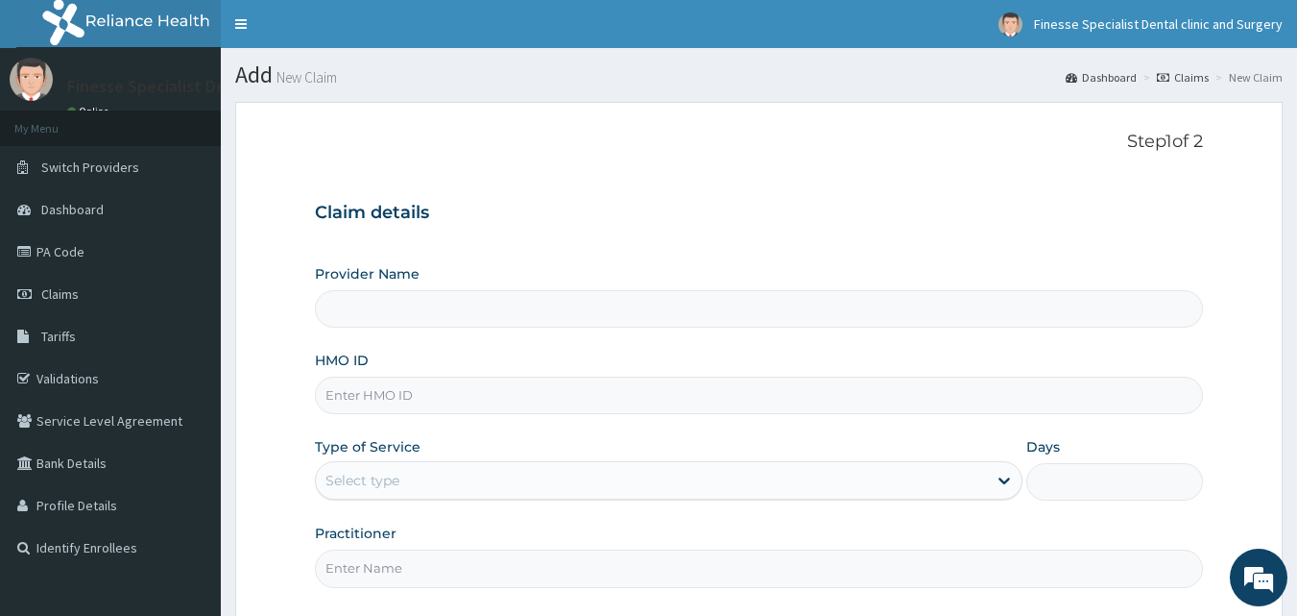
click at [604, 400] on input "HMO ID" at bounding box center [759, 394] width 889 height 37
paste input "ALP/10067/E"
type input "ALP/10067/E"
type input "Finesse Specialist Dental Clinics And Surgery"
type input "ALP/10067/E"
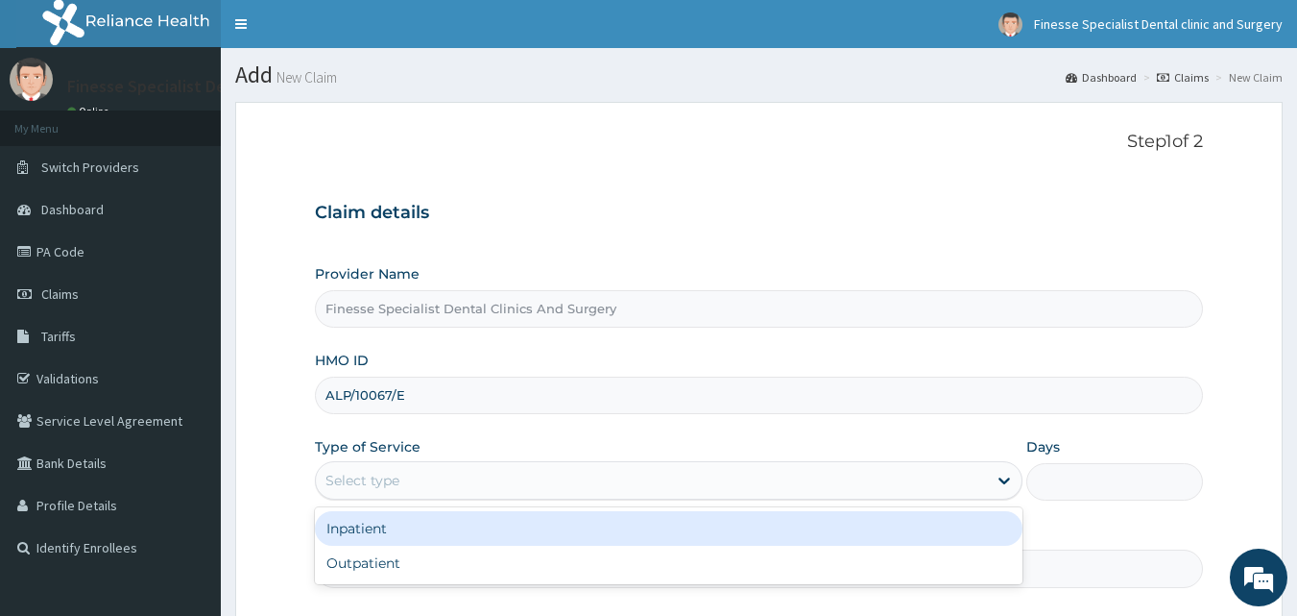
click at [606, 489] on div "Select type" at bounding box center [651, 480] width 671 height 31
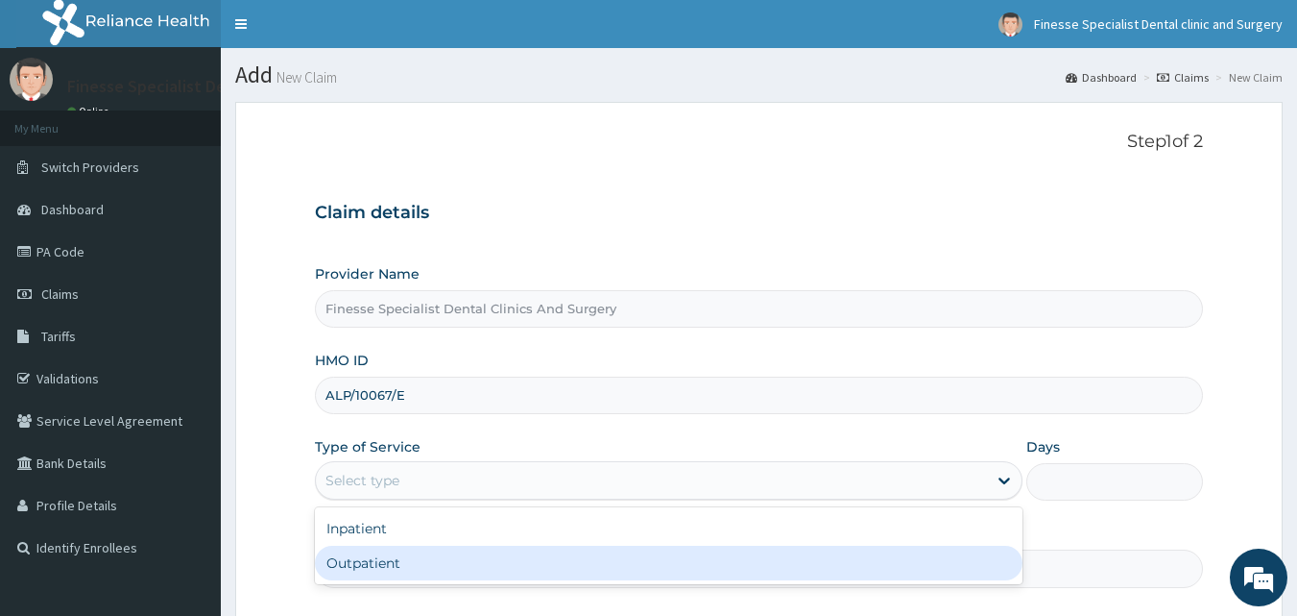
click at [588, 563] on div "Outpatient" at bounding box center [669, 562] width 708 height 35
type input "1"
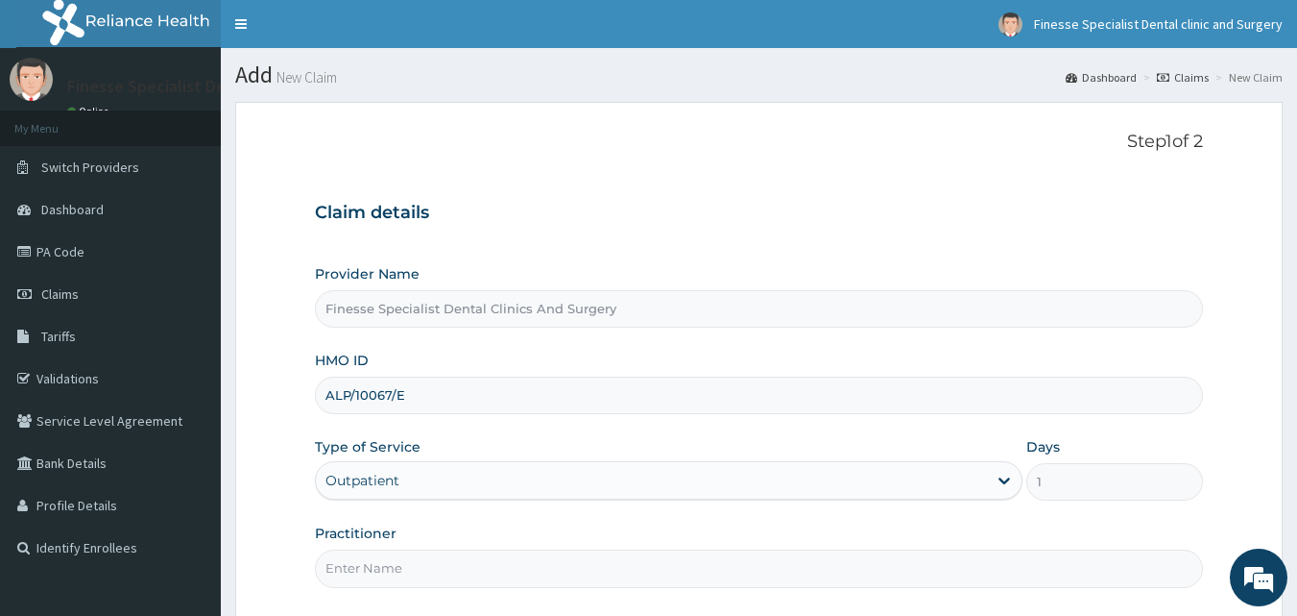
click at [609, 563] on input "Practitioner" at bounding box center [759, 567] width 889 height 37
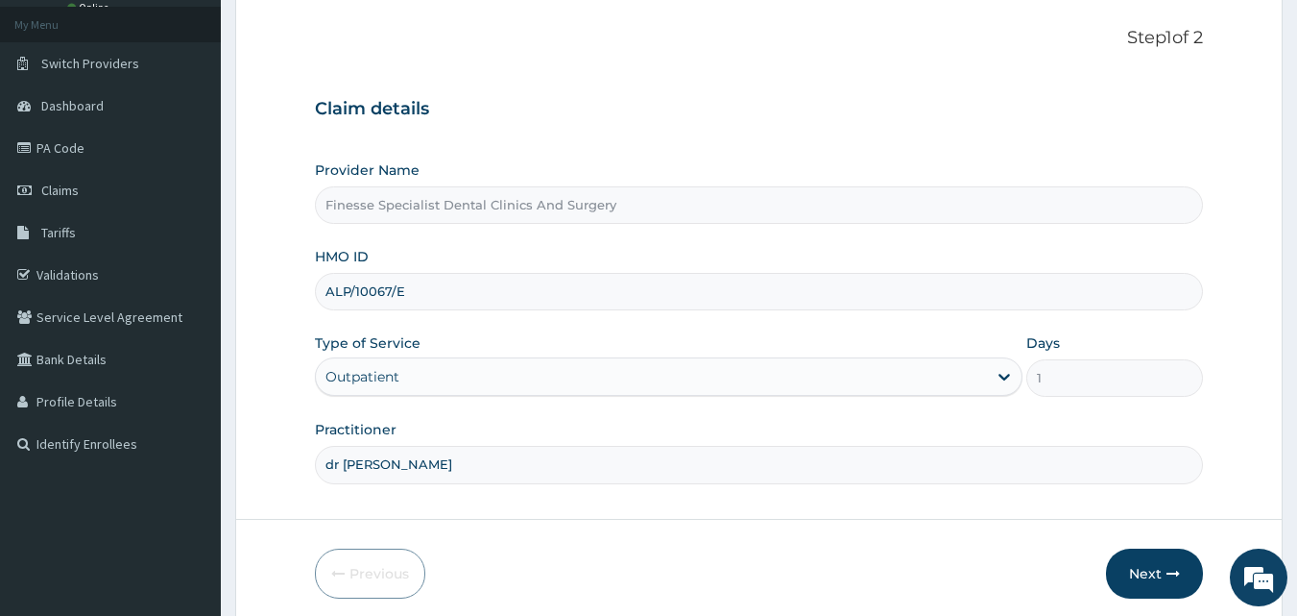
scroll to position [180, 0]
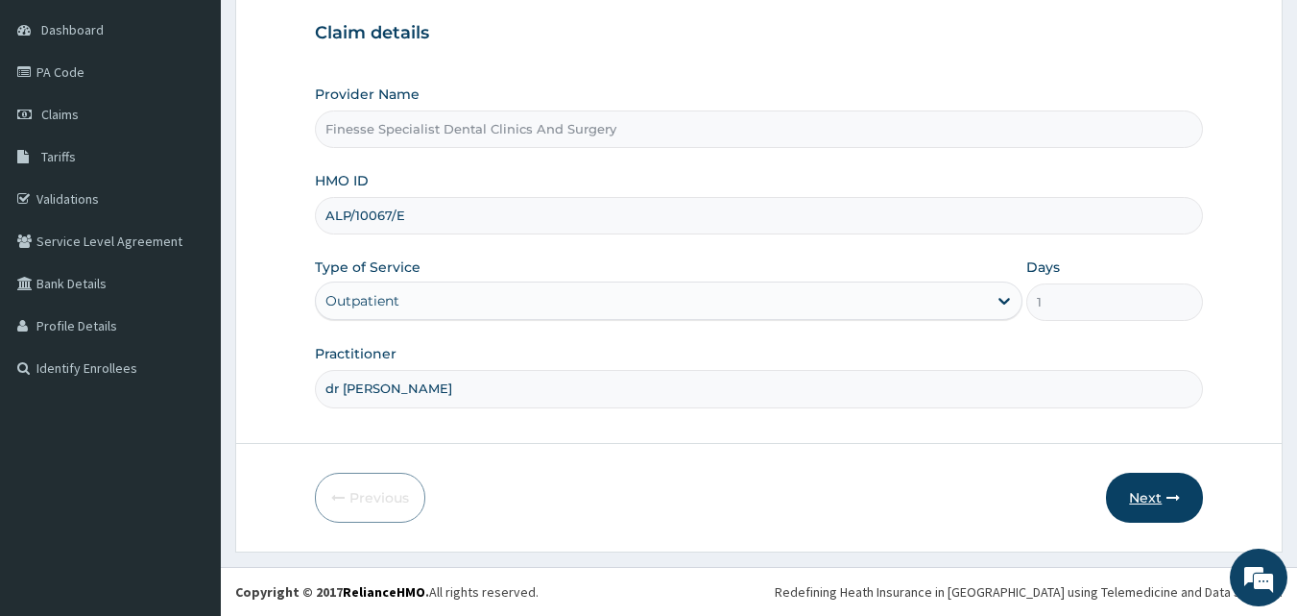
type input "dr wale"
click at [1143, 500] on button "Next" at bounding box center [1154, 497] width 97 height 50
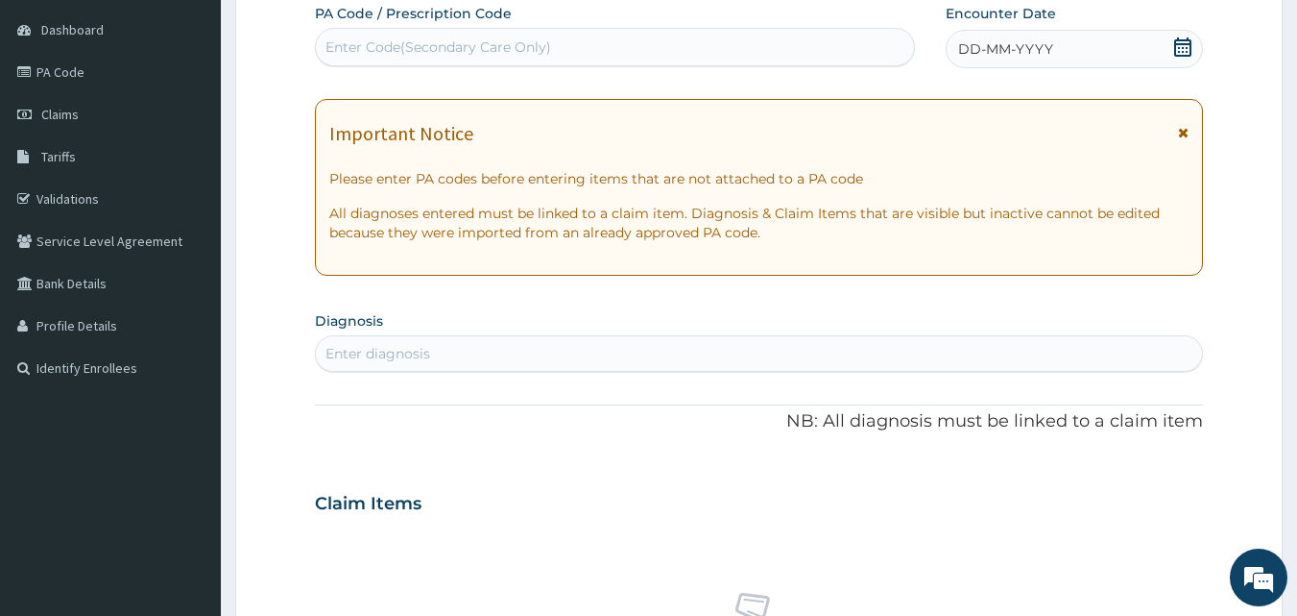
click at [541, 42] on div "Enter Code(Secondary Care Only)" at bounding box center [439, 46] width 226 height 19
paste input "PA/A72D3C"
type input "PA/A72D3C"
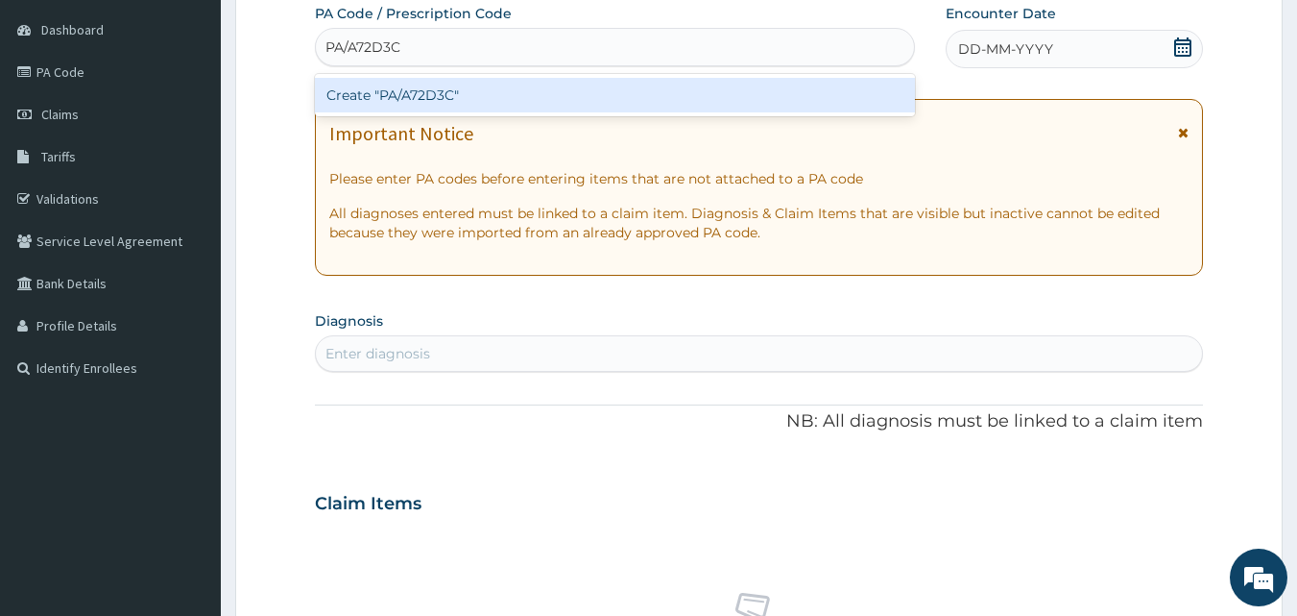
click at [537, 98] on div "Create "PA/A72D3C"" at bounding box center [615, 95] width 601 height 35
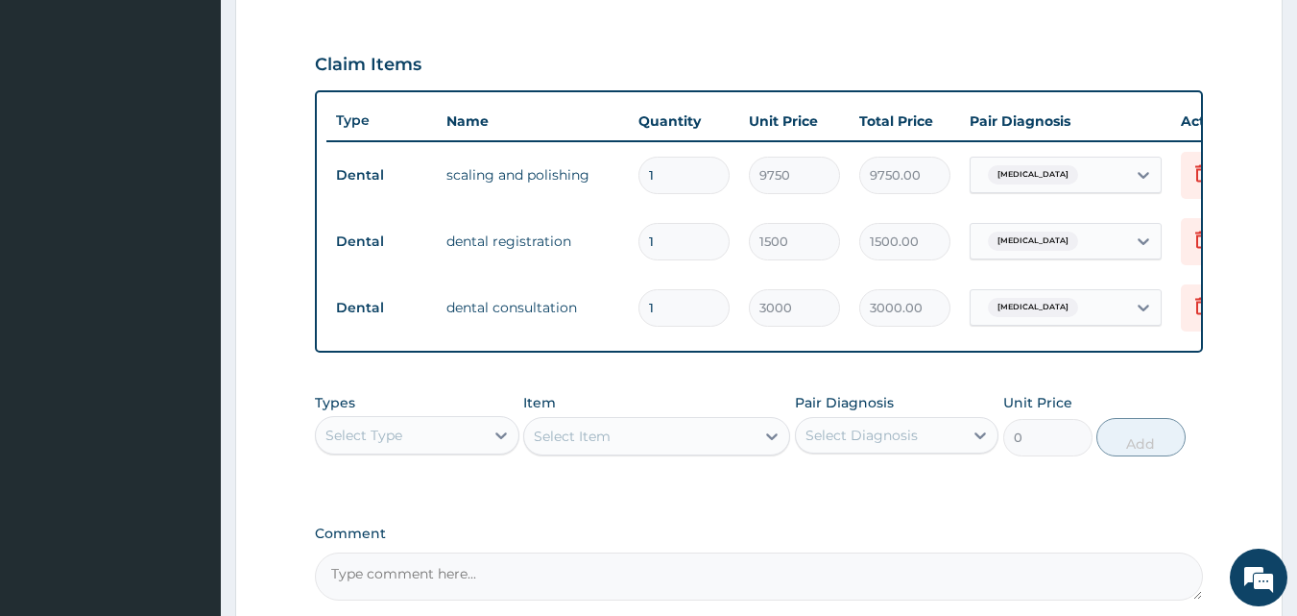
scroll to position [825, 0]
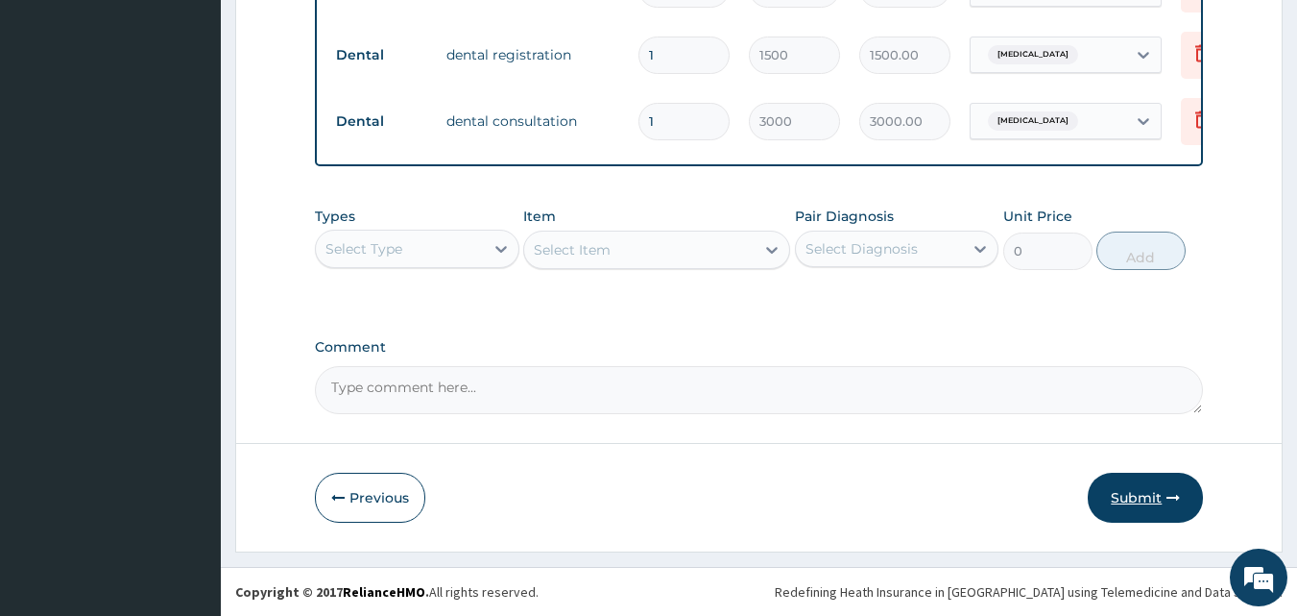
click at [1142, 493] on button "Submit" at bounding box center [1145, 497] width 115 height 50
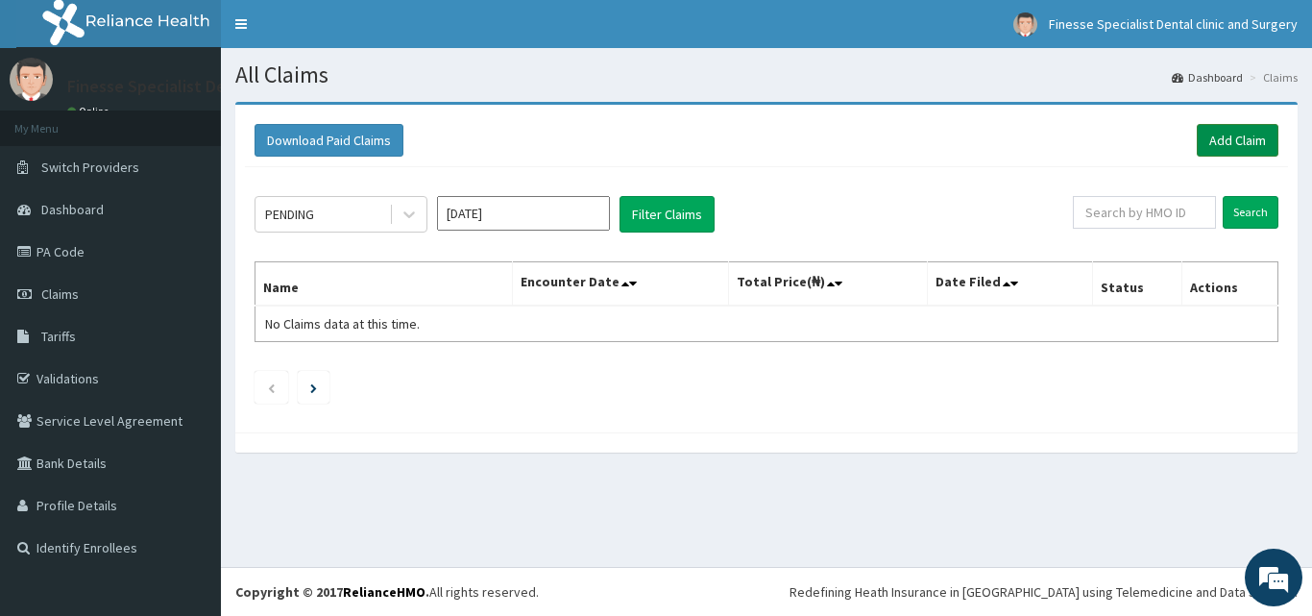
click at [1245, 137] on link "Add Claim" at bounding box center [1237, 140] width 82 height 33
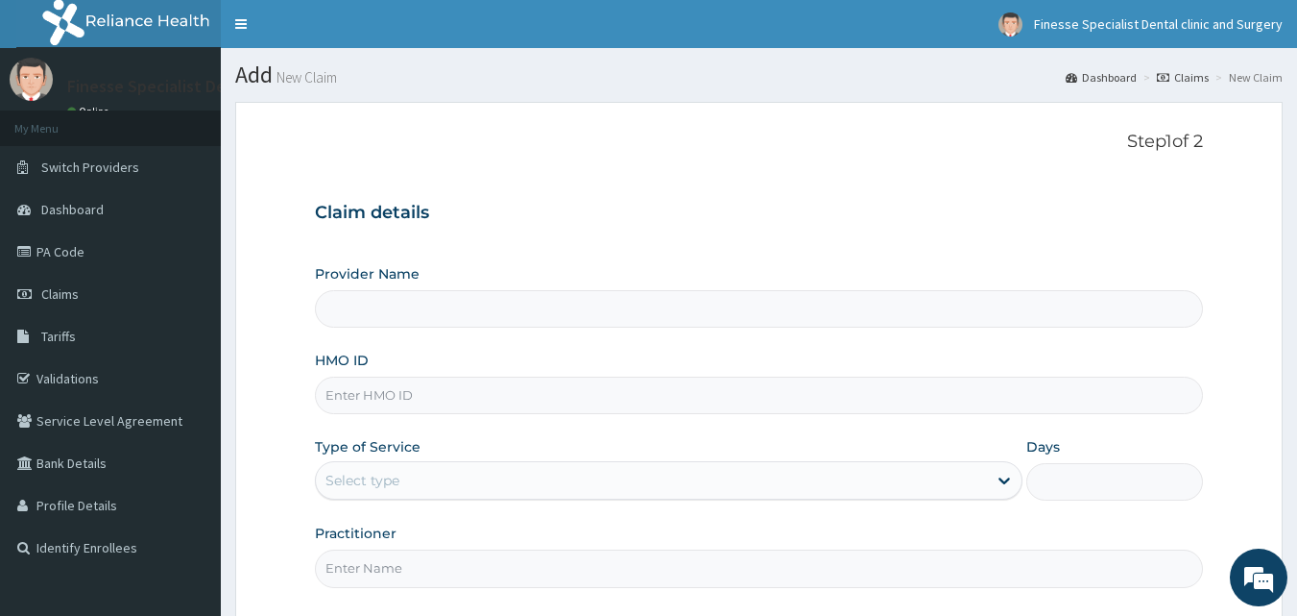
type input "Finesse Specialist Dental Clinics And Surgery"
click at [531, 393] on input "HMO ID" at bounding box center [759, 394] width 889 height 37
paste input "ALP/10067/C"
type input "ALP/10067/C"
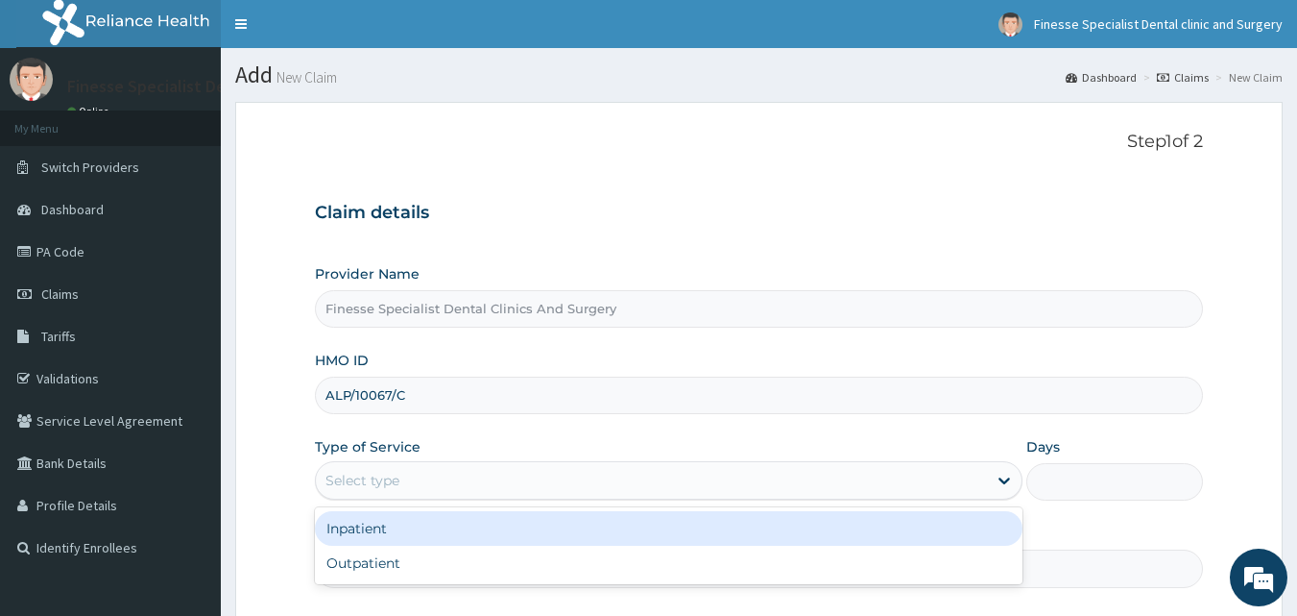
click at [515, 477] on div "Select type" at bounding box center [651, 480] width 671 height 31
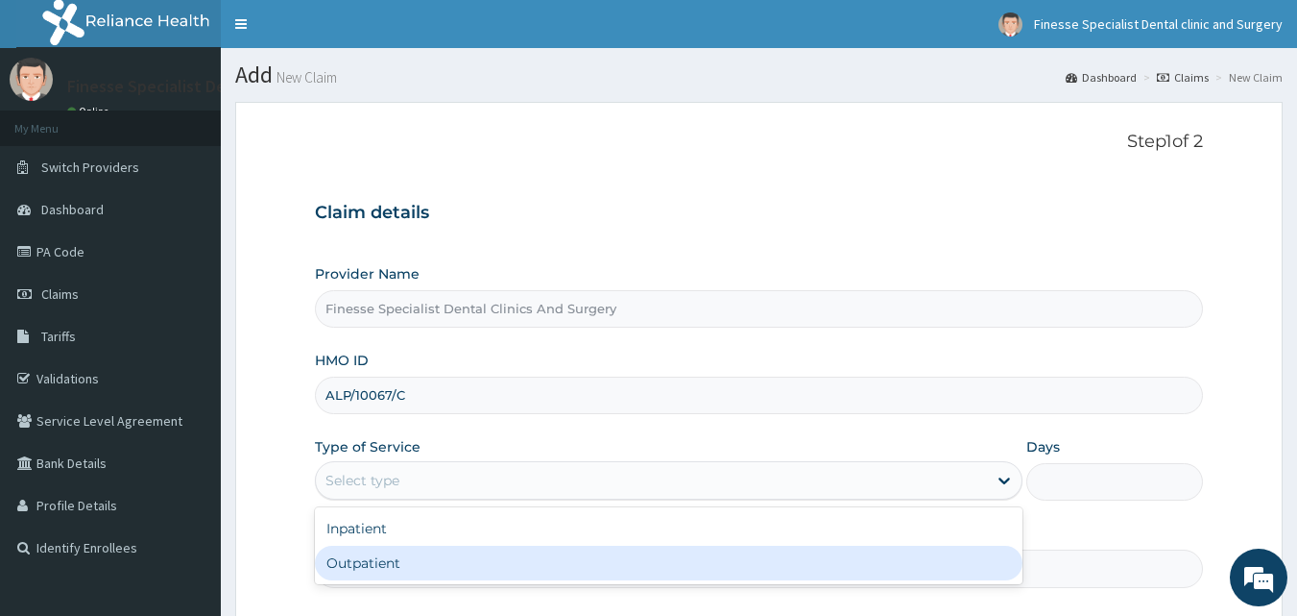
click at [490, 557] on div "Outpatient" at bounding box center [669, 562] width 708 height 35
type input "1"
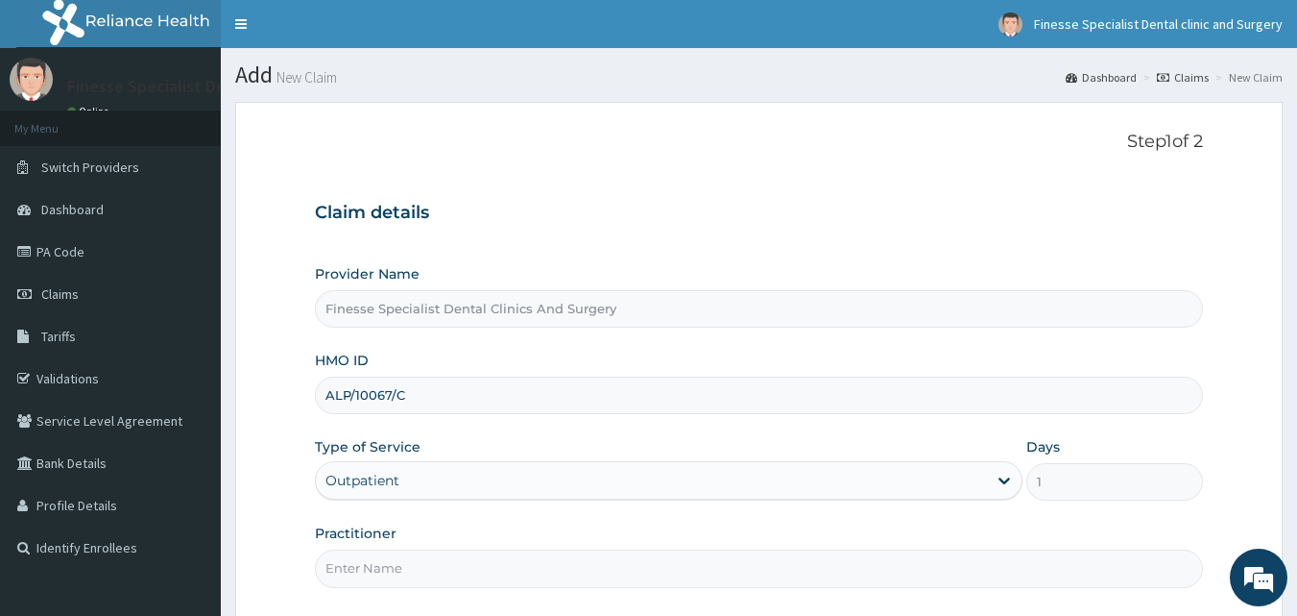
click at [486, 563] on input "Practitioner" at bounding box center [759, 567] width 889 height 37
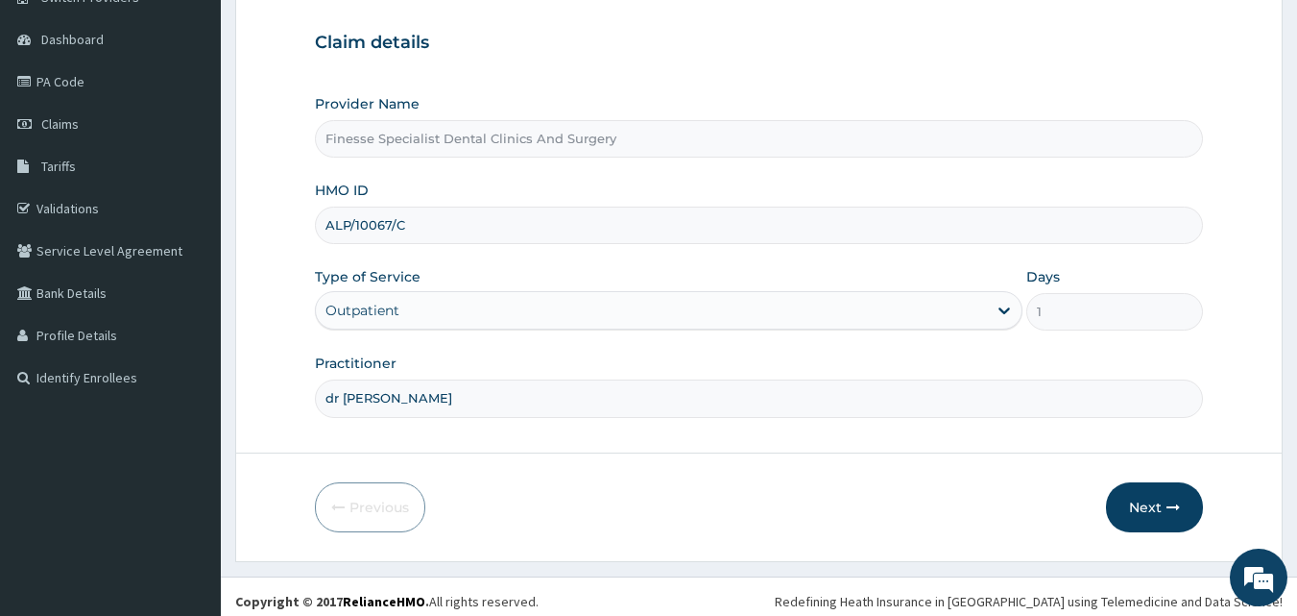
scroll to position [180, 0]
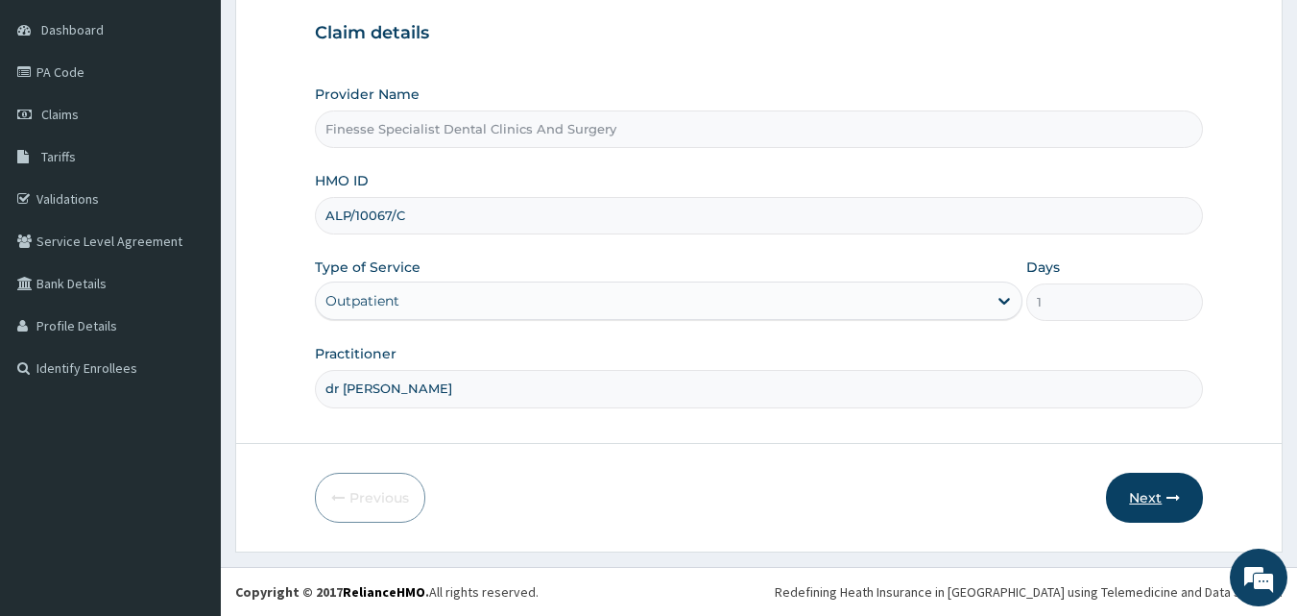
type input "dr wale"
click at [1148, 499] on button "Next" at bounding box center [1154, 497] width 97 height 50
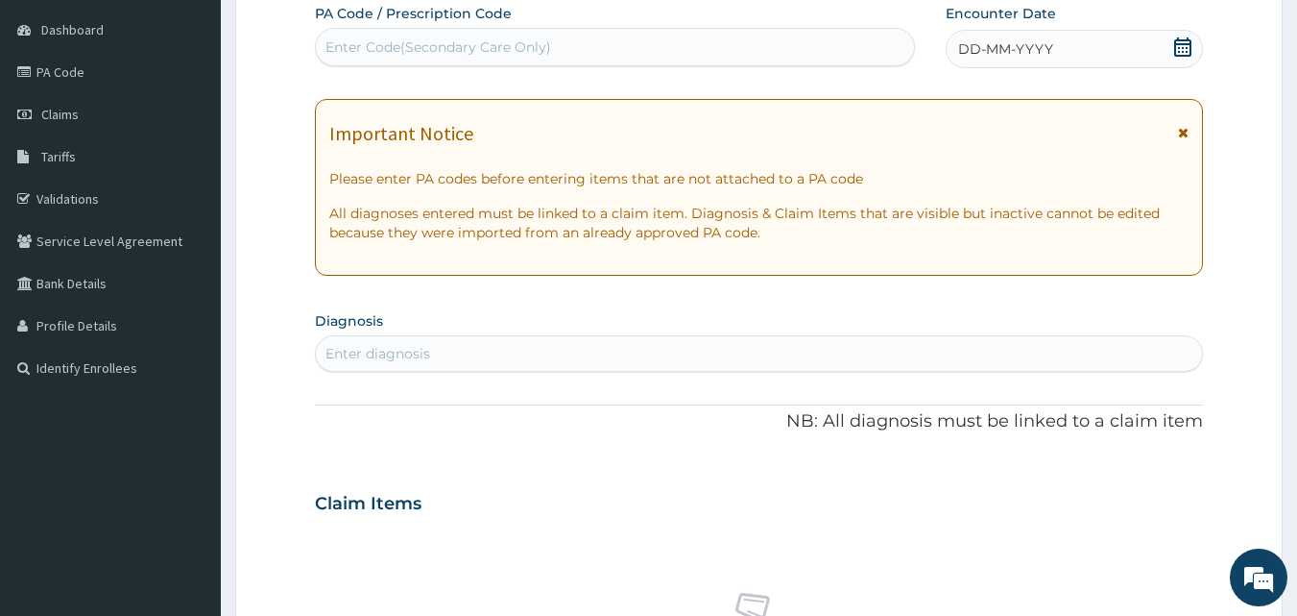
click at [524, 41] on div "Enter Code(Secondary Care Only)" at bounding box center [439, 46] width 226 height 19
paste input "PA/137E28"
type input "PA/137E28"
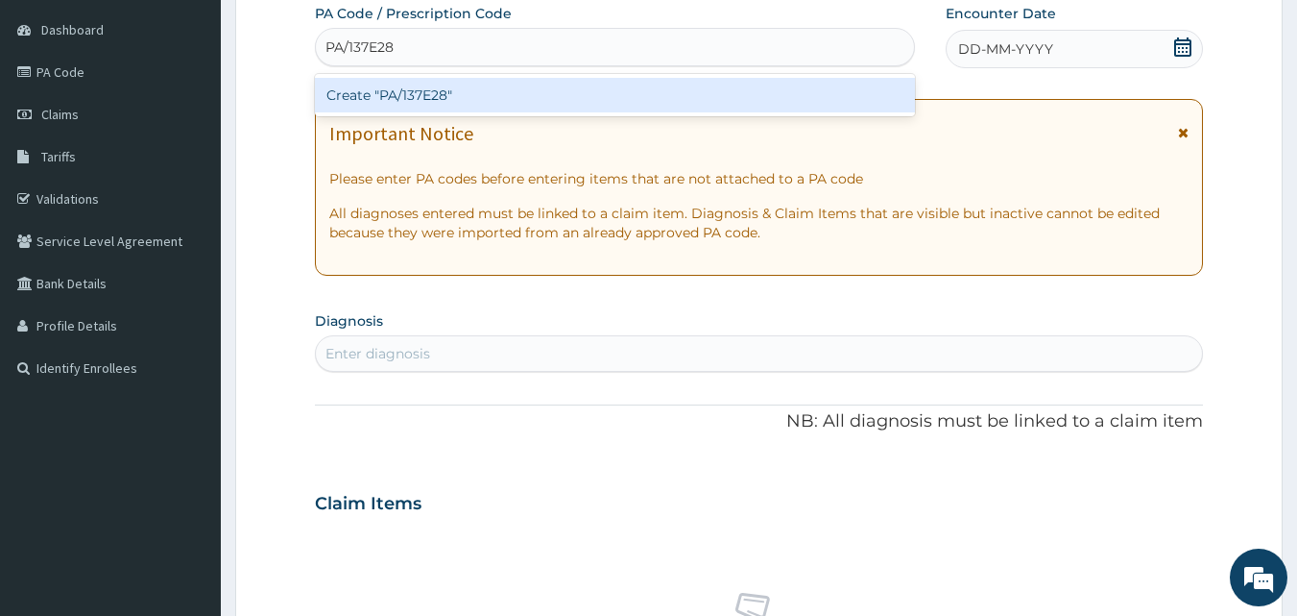
click at [527, 88] on div "Create "PA/137E28"" at bounding box center [615, 95] width 601 height 35
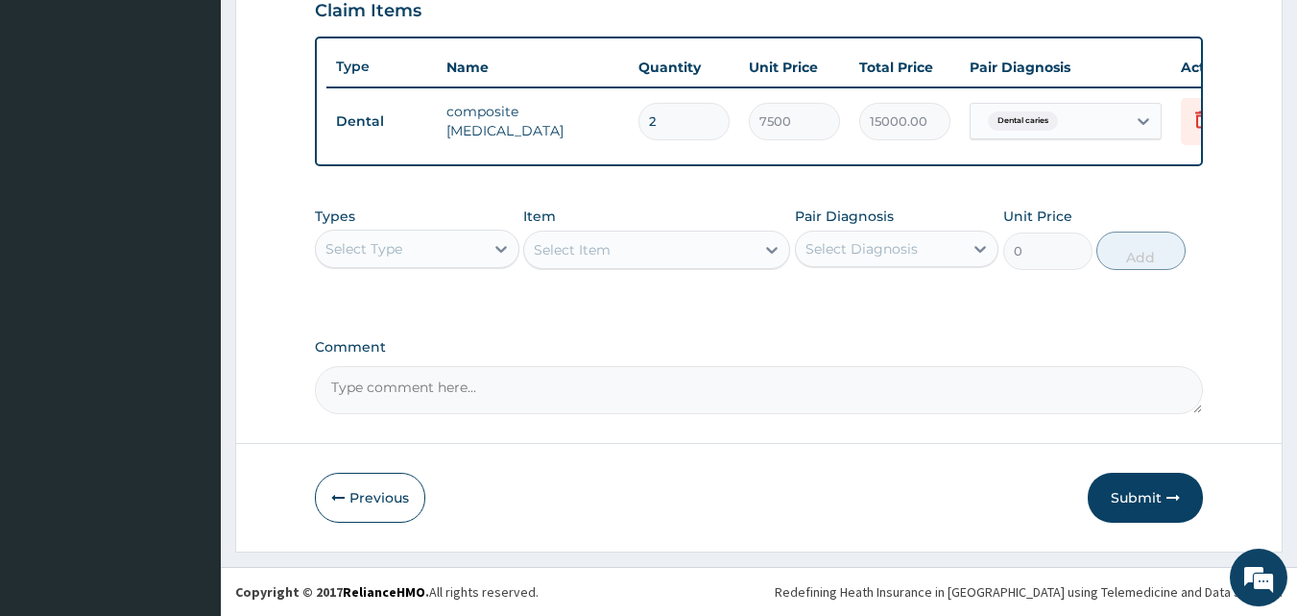
scroll to position [692, 0]
click at [1153, 491] on button "Submit" at bounding box center [1145, 497] width 115 height 50
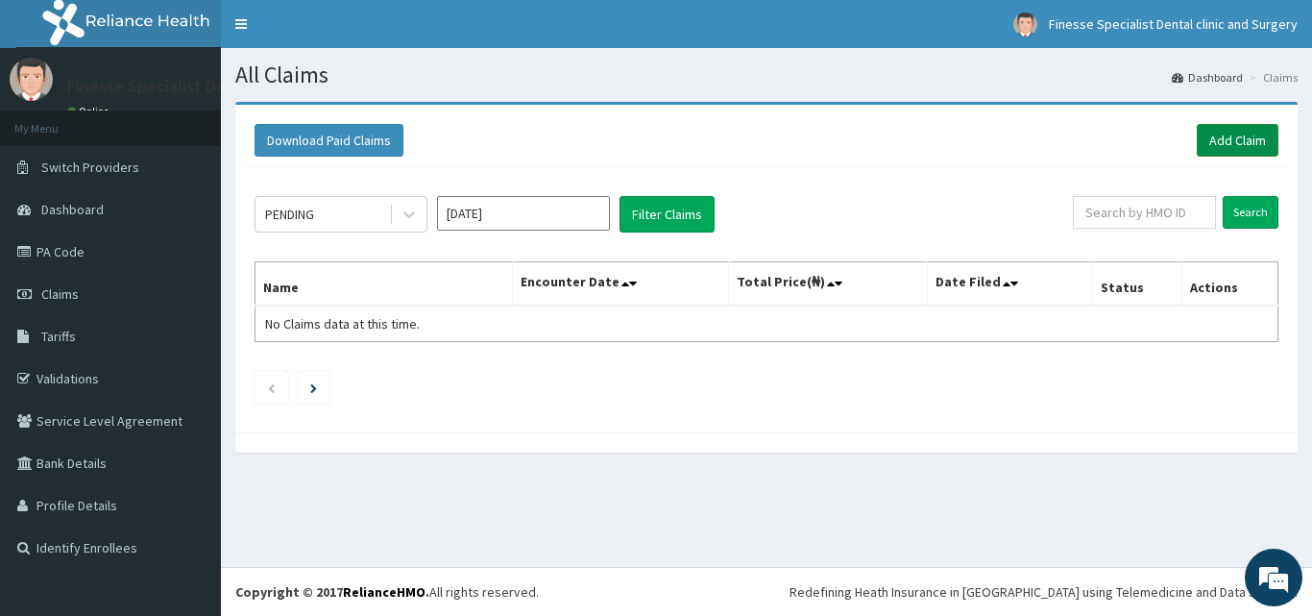
click at [1224, 127] on link "Add Claim" at bounding box center [1237, 140] width 82 height 33
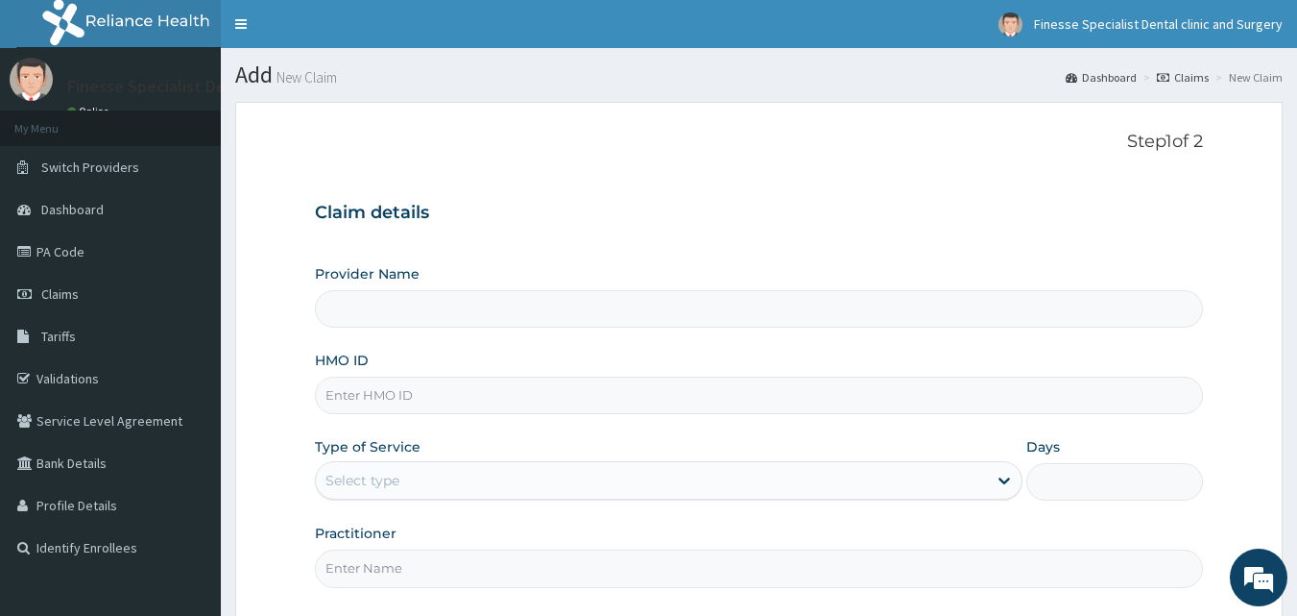
click at [511, 399] on input "HMO ID" at bounding box center [759, 394] width 889 height 37
paste input "ALP/10067/B"
type input "ALP/10067/B"
type input "Finesse Specialist Dental Clinics And Surgery"
type input "ALP/10067/B"
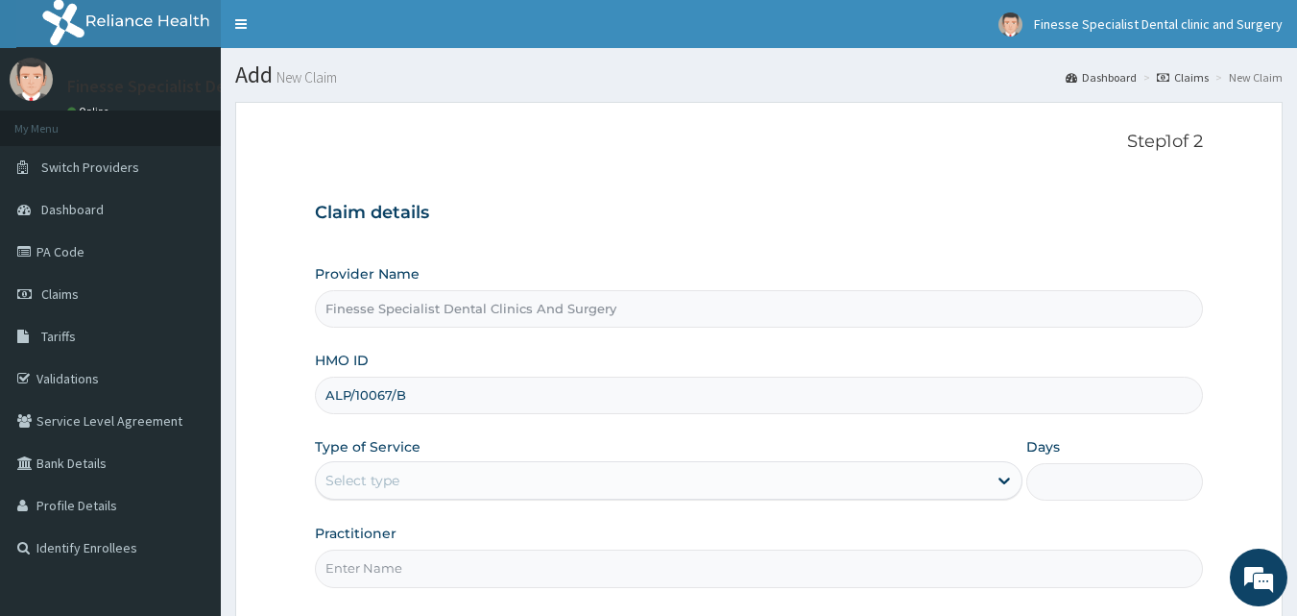
click at [498, 484] on div "Select type" at bounding box center [651, 480] width 671 height 31
type input "dr wale"
click at [688, 489] on div "dr [PERSON_NAME]" at bounding box center [651, 480] width 671 height 31
click at [649, 481] on div "Select type" at bounding box center [651, 480] width 671 height 31
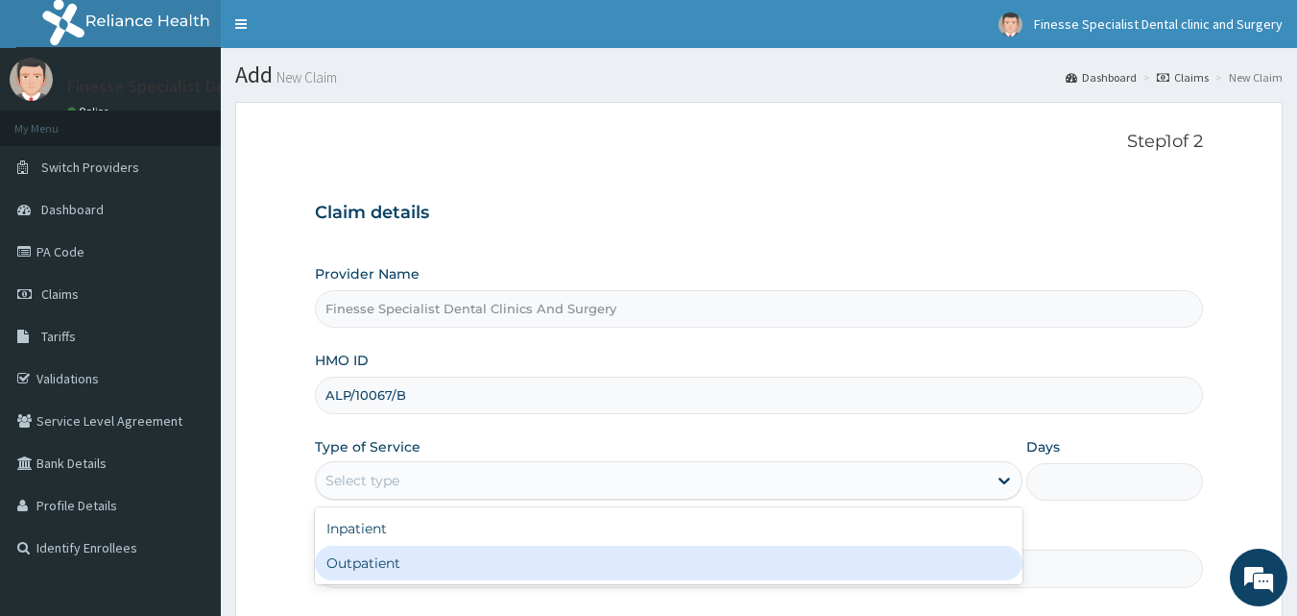
click at [640, 568] on div "Outpatient" at bounding box center [669, 562] width 708 height 35
type input "1"
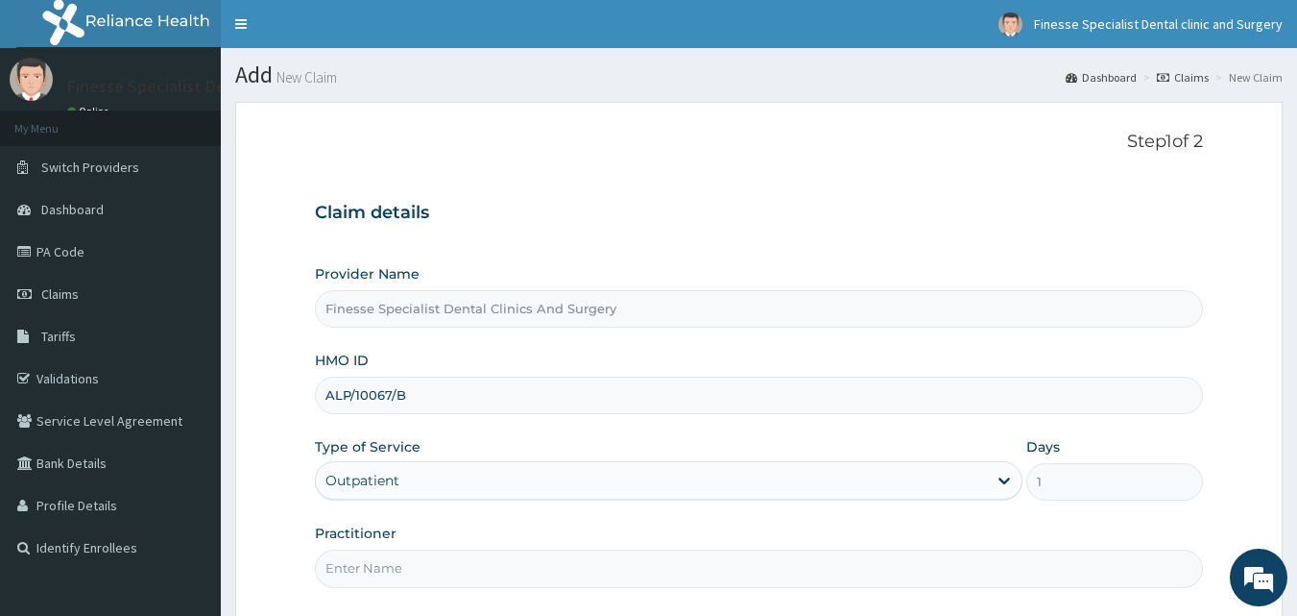
click at [733, 578] on input "Practitioner" at bounding box center [759, 567] width 889 height 37
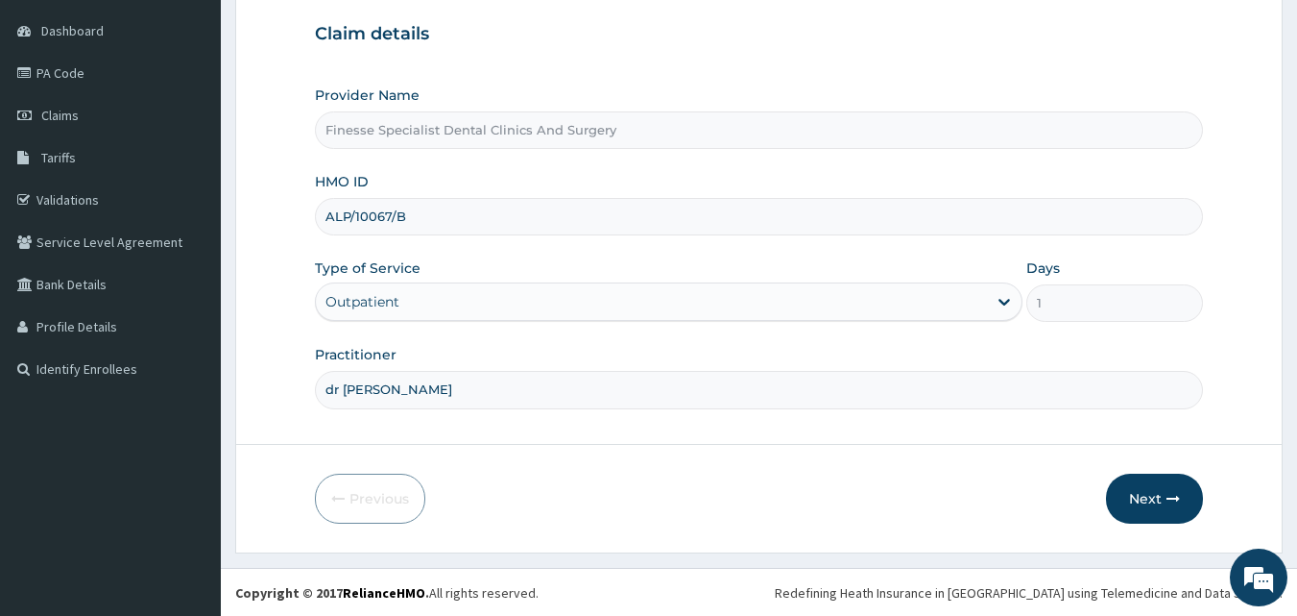
scroll to position [180, 0]
type input "dr wale"
click at [1168, 499] on icon "button" at bounding box center [1173, 497] width 13 height 13
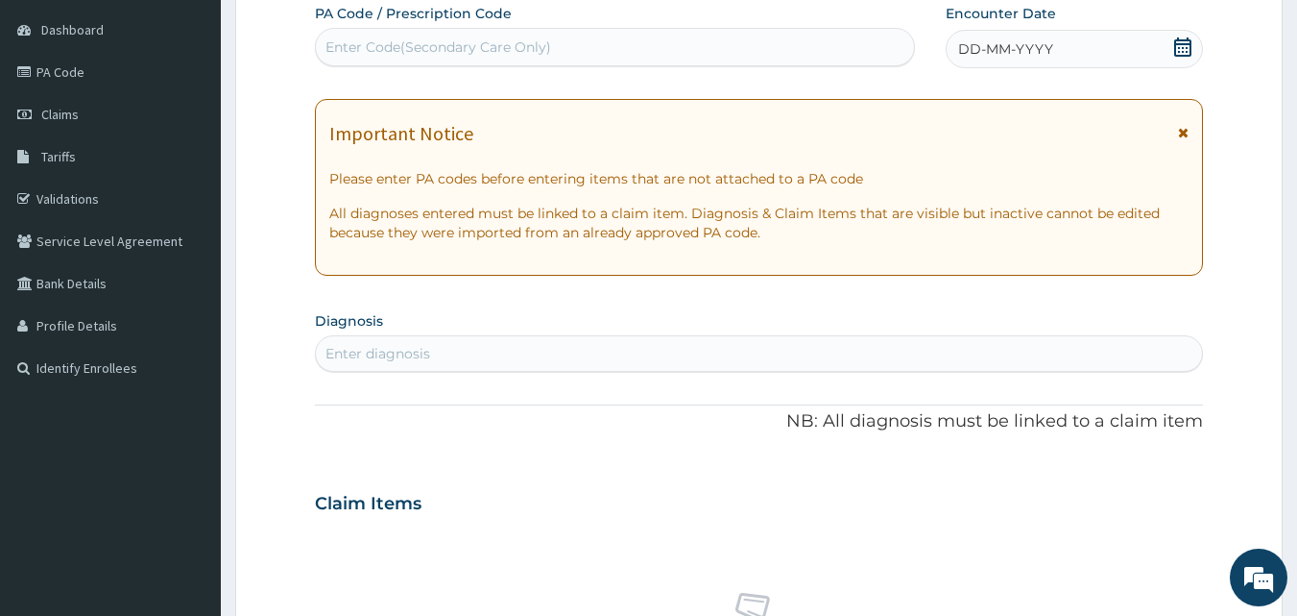
click at [611, 48] on div "Enter Code(Secondary Care Only)" at bounding box center [615, 47] width 599 height 31
paste input "PA/CCCCD0"
type input "PA/CCCCD0"
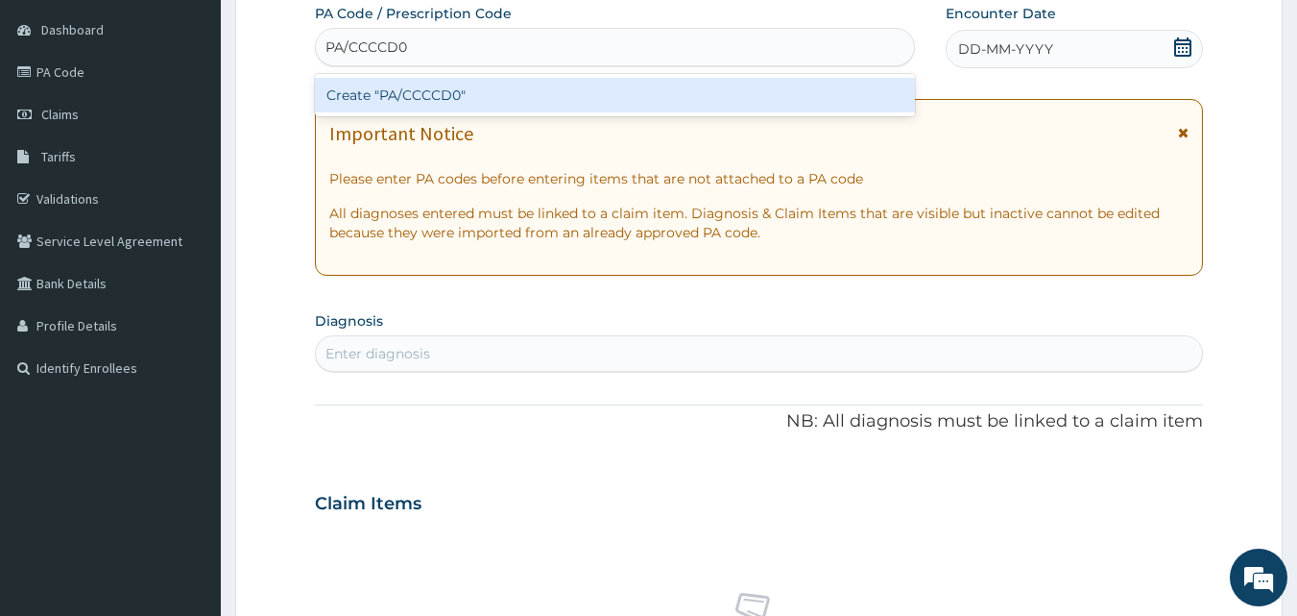
click at [607, 112] on div "Create "PA/CCCCD0"" at bounding box center [615, 95] width 601 height 35
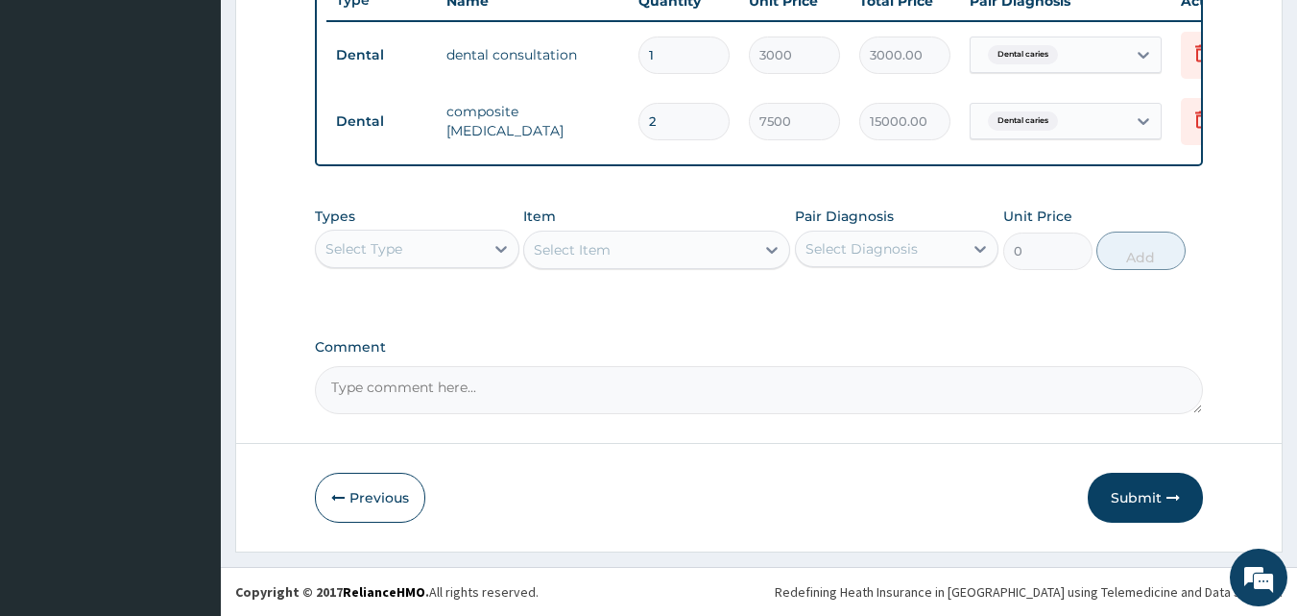
scroll to position [759, 0]
click at [1145, 492] on button "Submit" at bounding box center [1145, 497] width 115 height 50
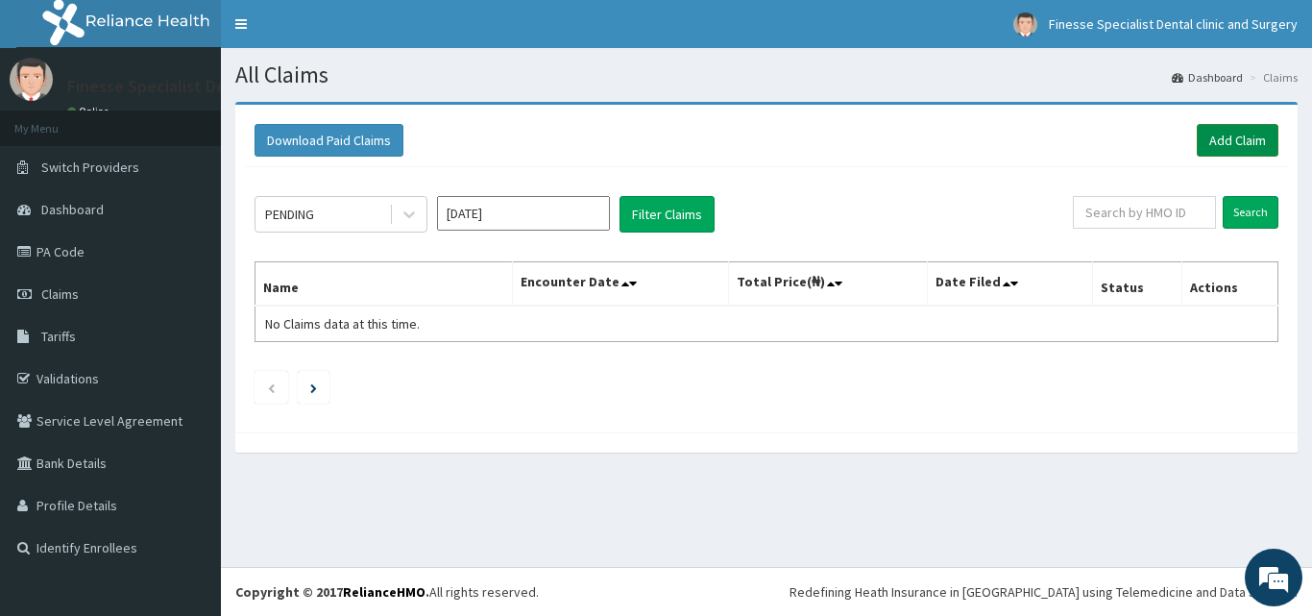
click at [1232, 133] on link "Add Claim" at bounding box center [1237, 140] width 82 height 33
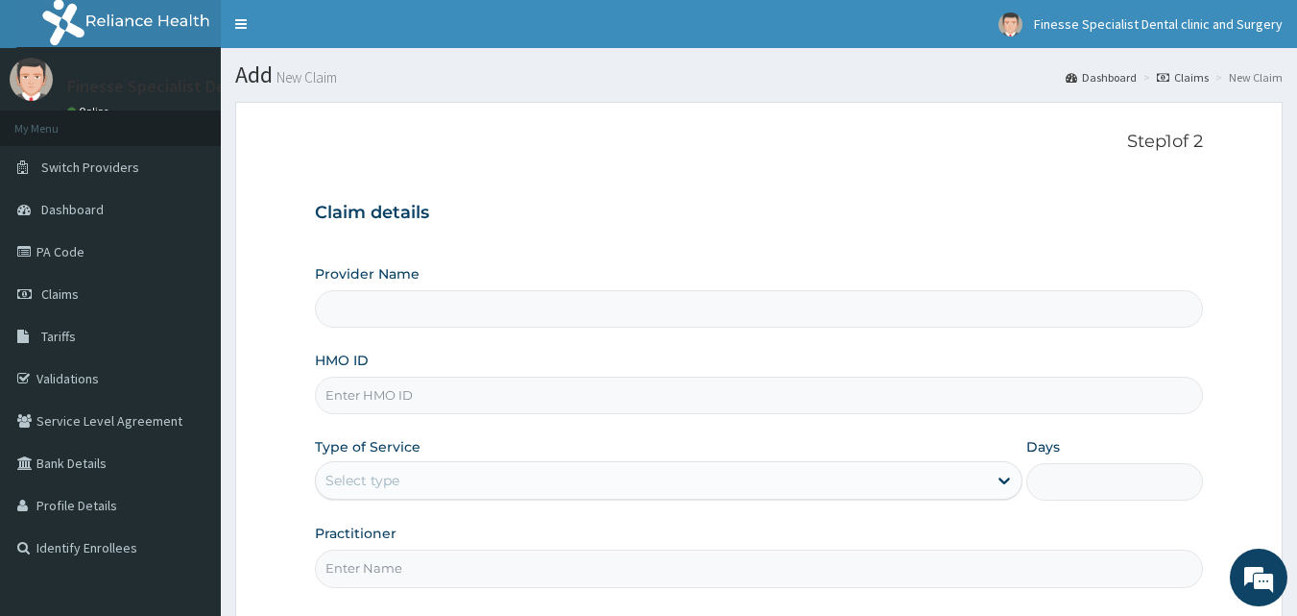
click at [453, 387] on input "HMO ID" at bounding box center [759, 394] width 889 height 37
paste input "ALP/10067/A"
type input "ALP/10067/A"
type input "Finesse Specialist Dental Clinics And Surgery"
type input "ALP/10067/A"
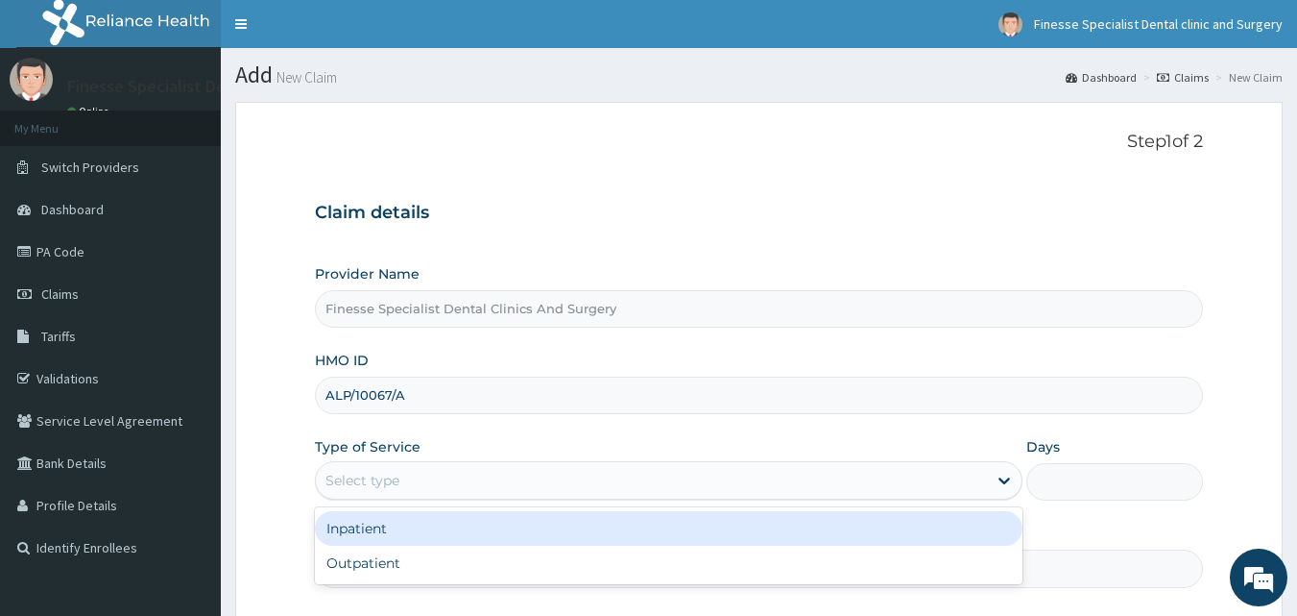
click at [471, 474] on div "Select type" at bounding box center [651, 480] width 671 height 31
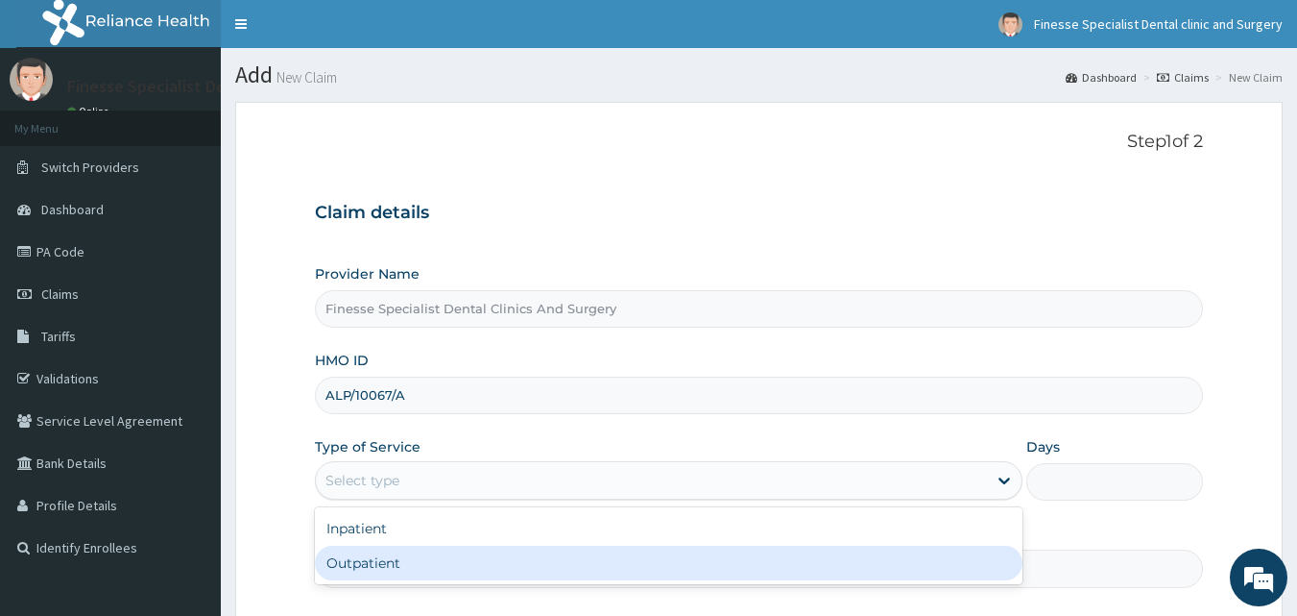
click at [450, 567] on div "Outpatient" at bounding box center [669, 562] width 708 height 35
type input "1"
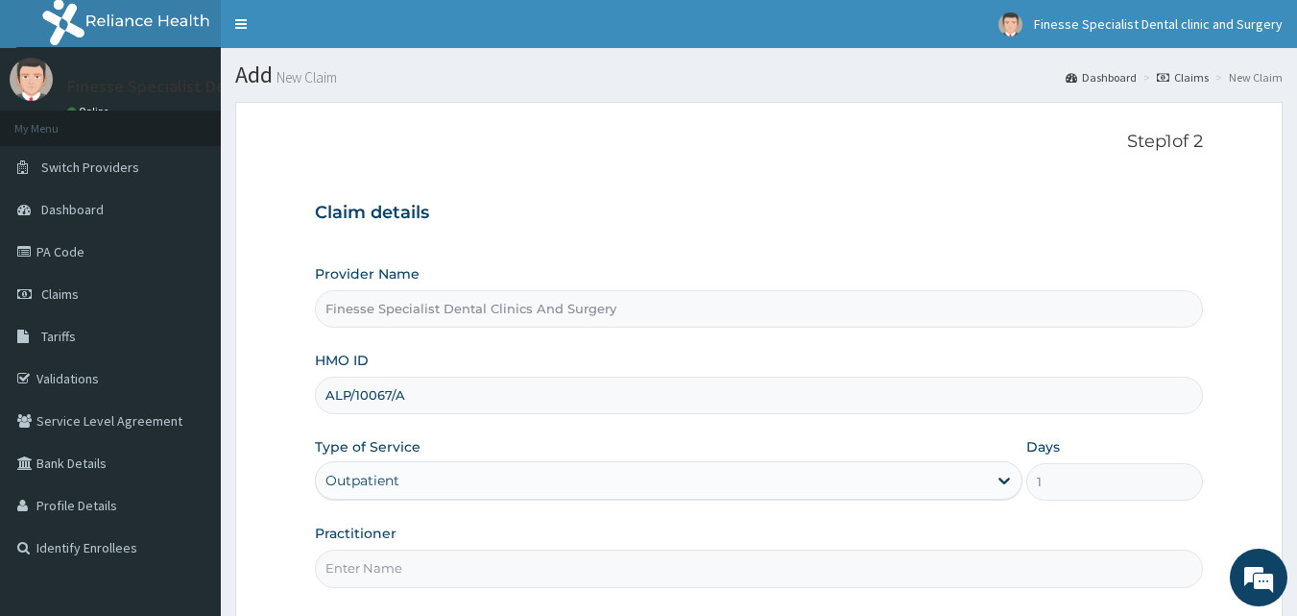
click at [450, 567] on input "Practitioner" at bounding box center [759, 567] width 889 height 37
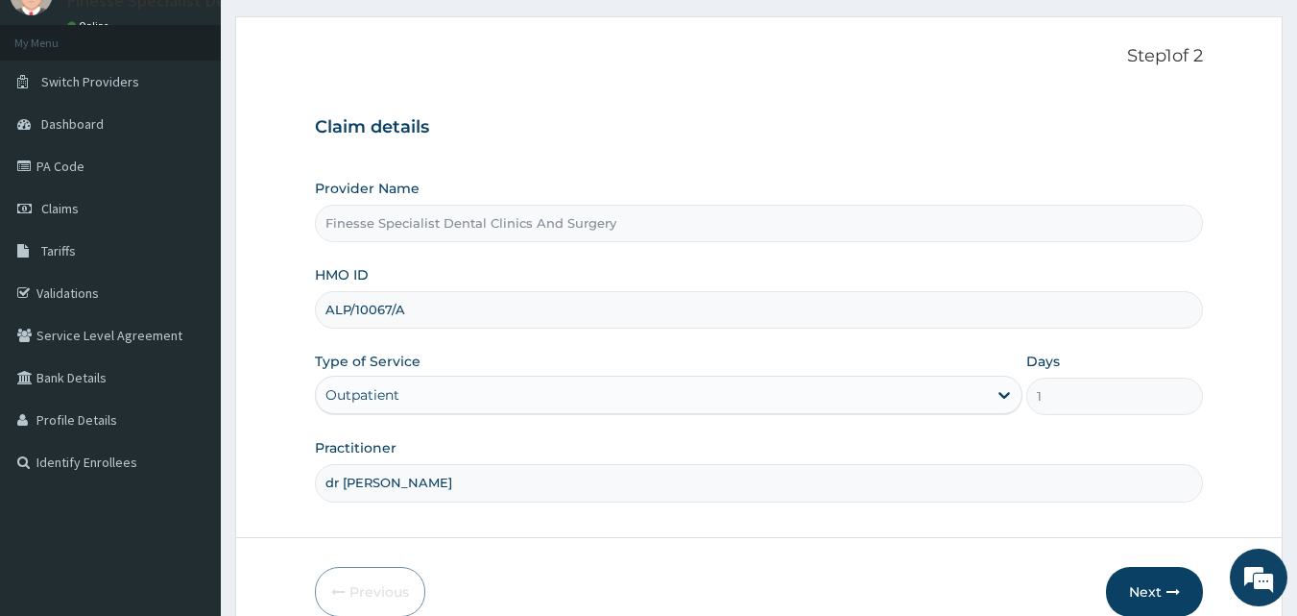
scroll to position [180, 0]
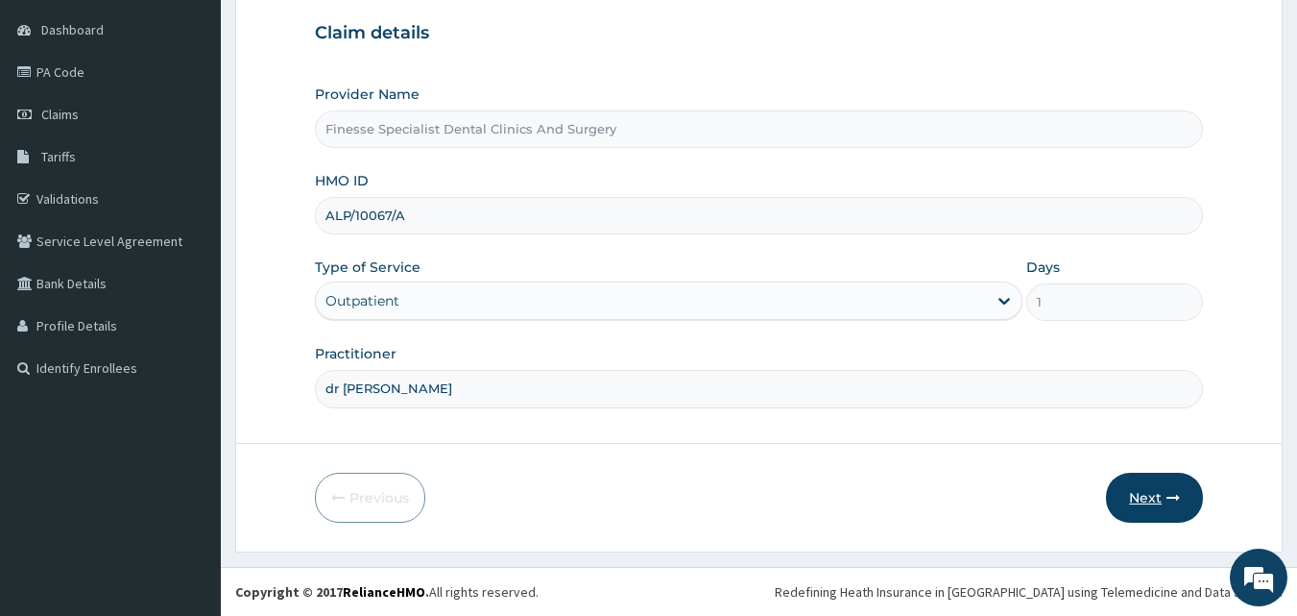
type input "dr [PERSON_NAME]"
click at [1140, 493] on button "Next" at bounding box center [1154, 497] width 97 height 50
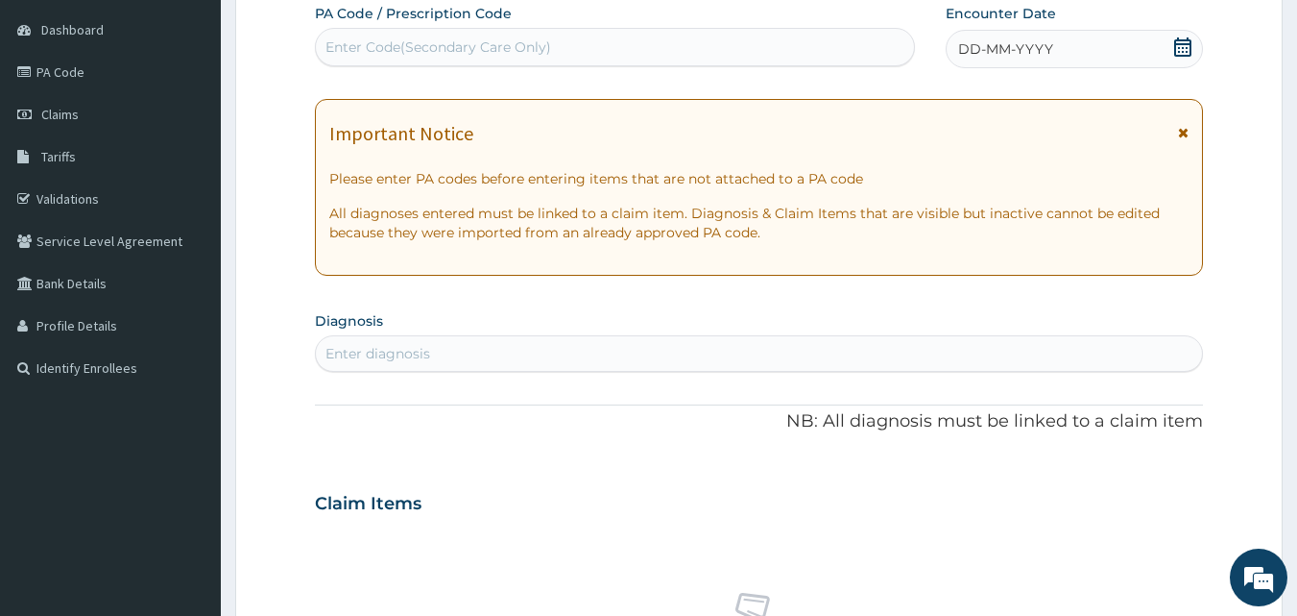
click at [518, 50] on div "Enter Code(Secondary Care Only)" at bounding box center [439, 46] width 226 height 19
paste input "PA/EC12AA"
type input "PA/EC12AA"
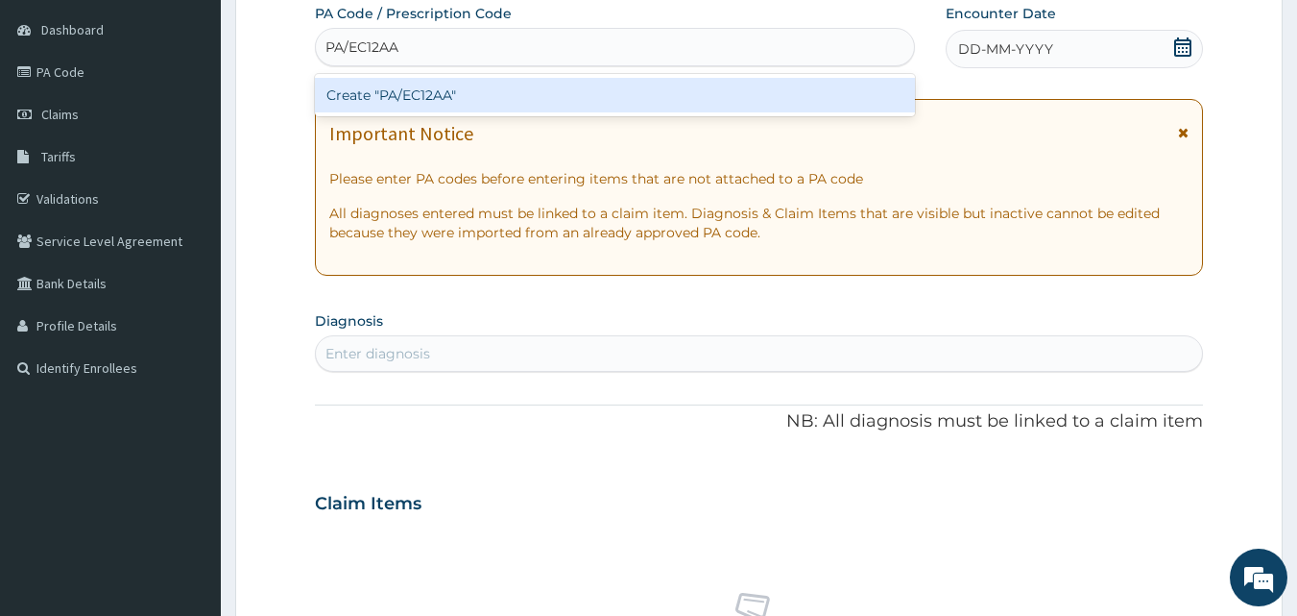
click at [517, 87] on div "Create "PA/EC12AA"" at bounding box center [615, 95] width 601 height 35
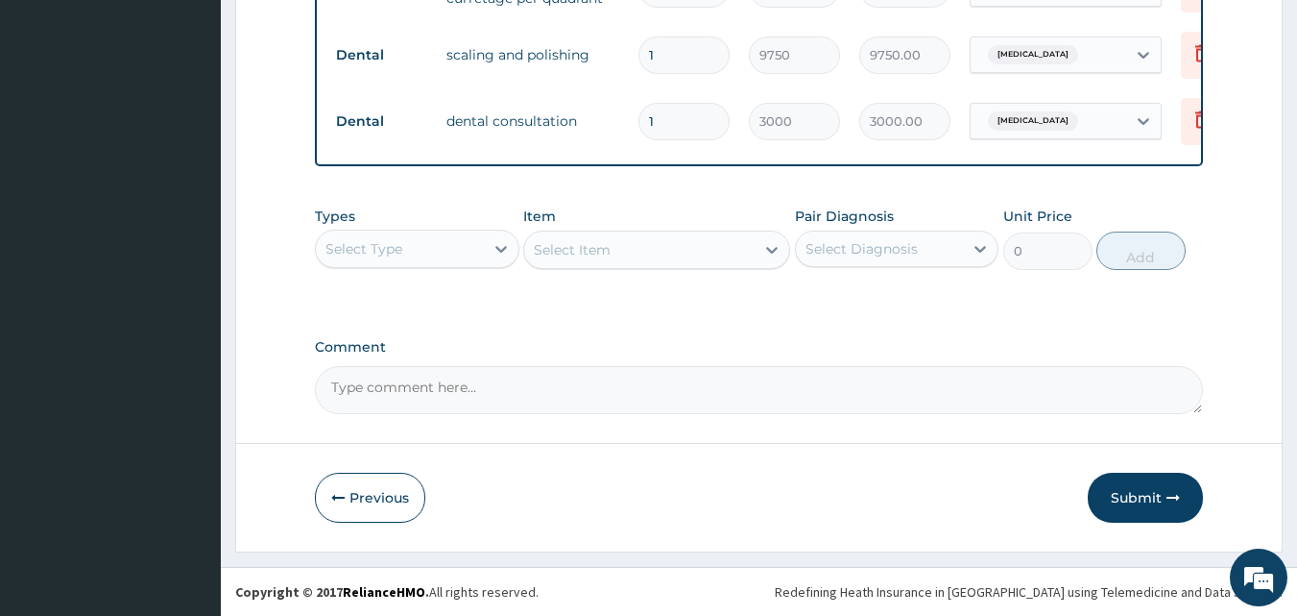
scroll to position [957, 0]
click at [1147, 499] on button "Submit" at bounding box center [1145, 497] width 115 height 50
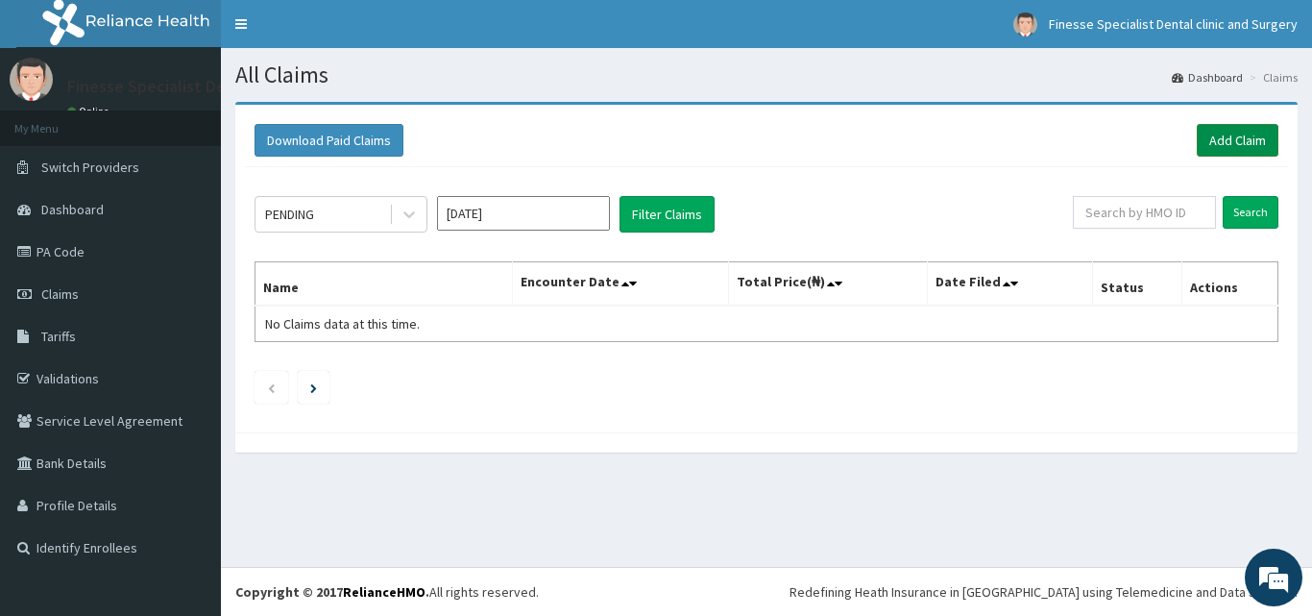
click at [1226, 135] on link "Add Claim" at bounding box center [1237, 140] width 82 height 33
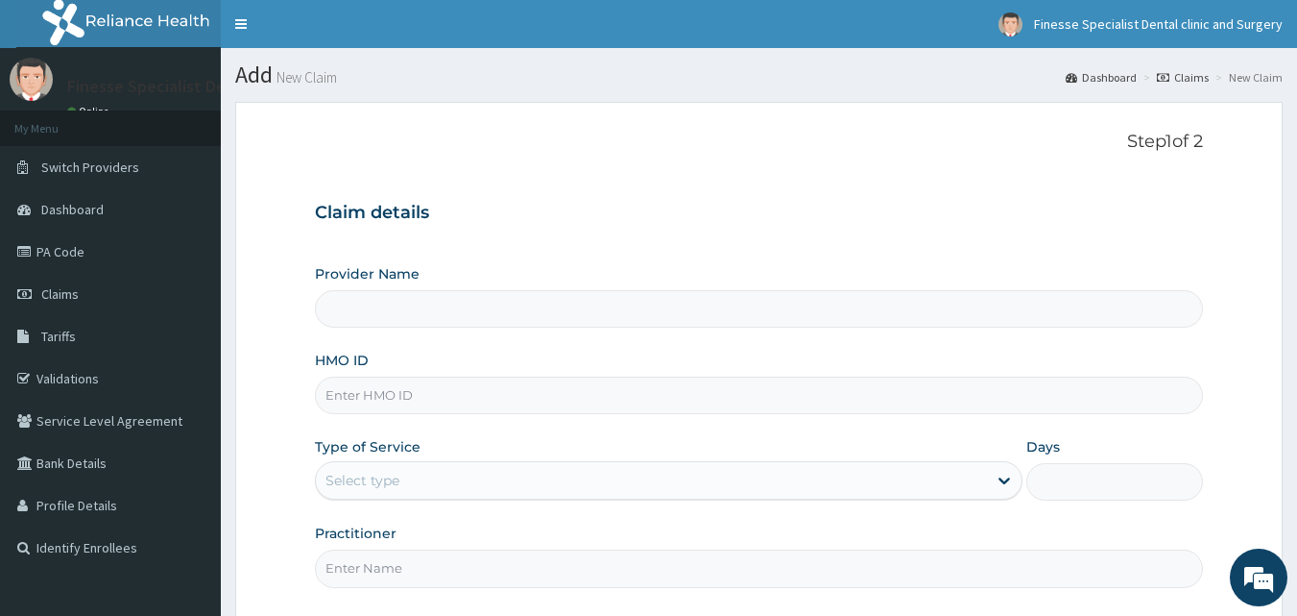
click at [569, 393] on input "HMO ID" at bounding box center [759, 394] width 889 height 37
paste input "otg/10182/a"
type input "otg/10182/a"
type input "Finesse Specialist Dental Clinics And Surgery"
type input "otg/10182/a"
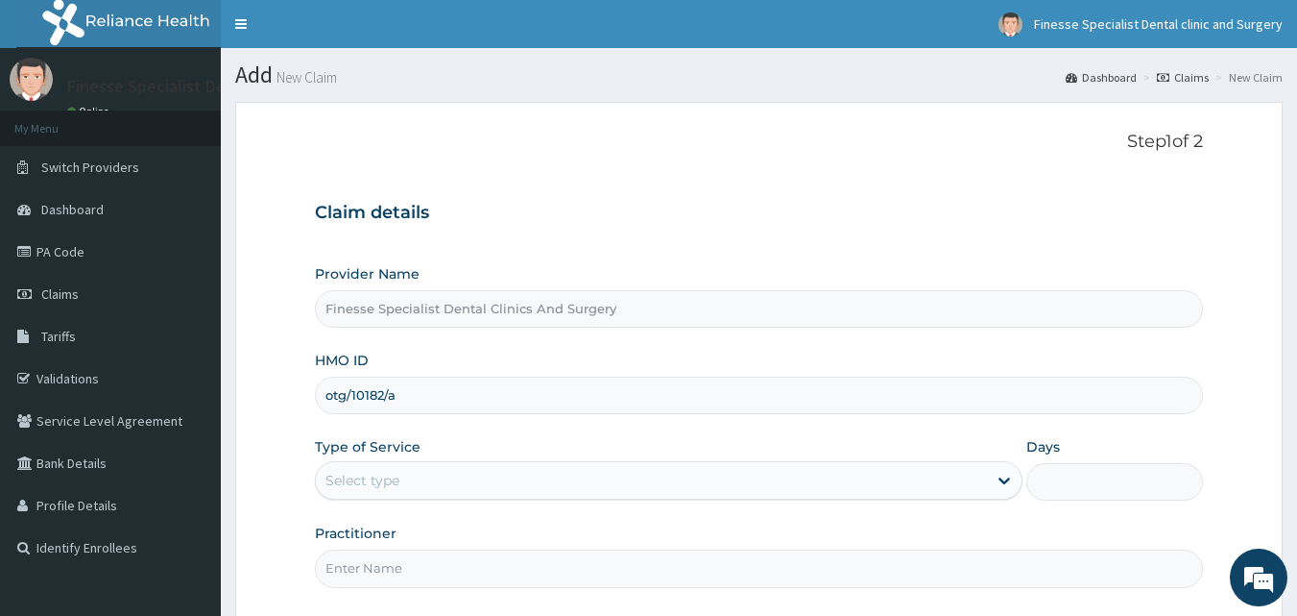
click at [568, 497] on div "Select type" at bounding box center [669, 480] width 708 height 38
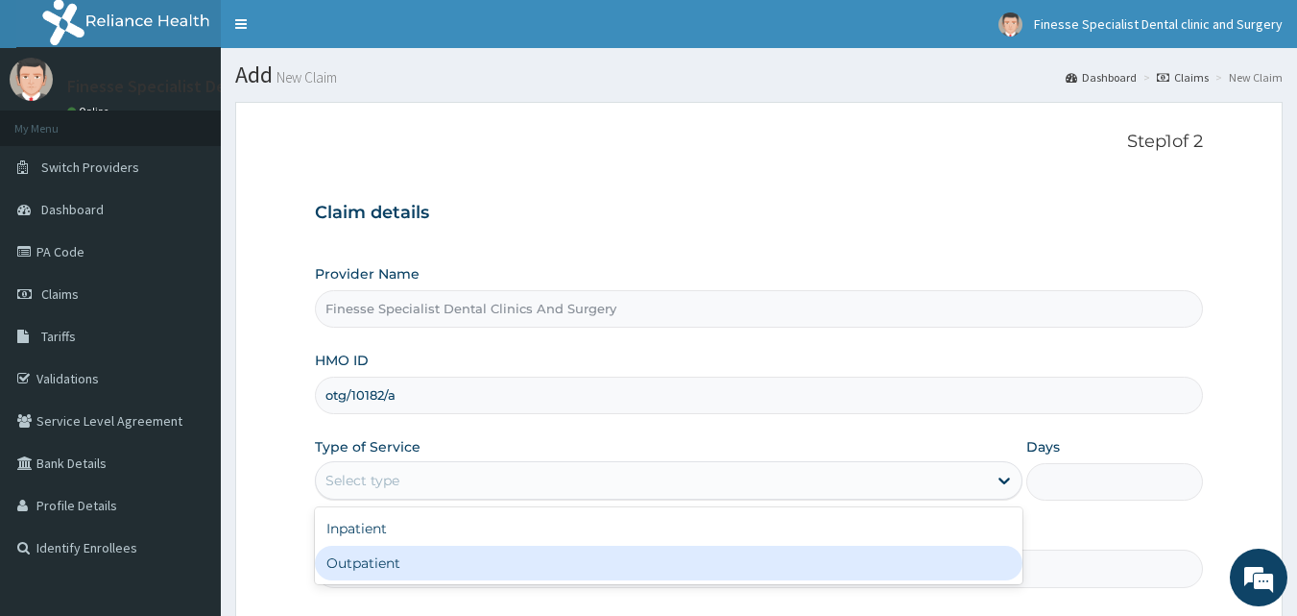
click at [549, 561] on div "Outpatient" at bounding box center [669, 562] width 708 height 35
type input "1"
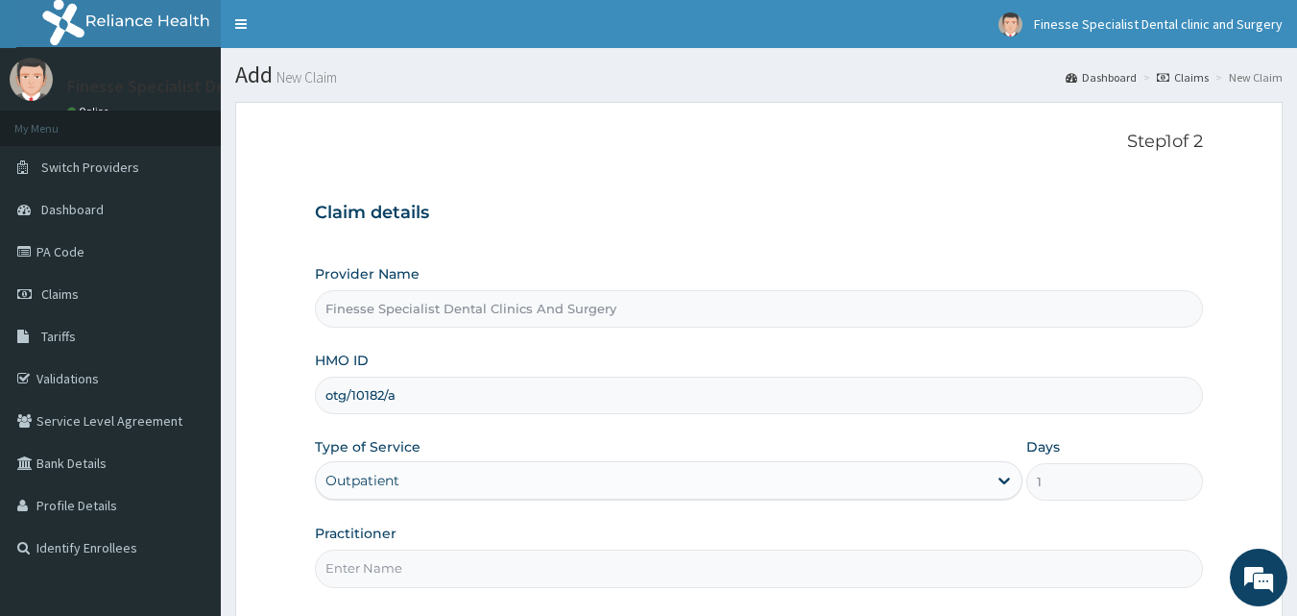
click at [621, 571] on input "Practitioner" at bounding box center [759, 567] width 889 height 37
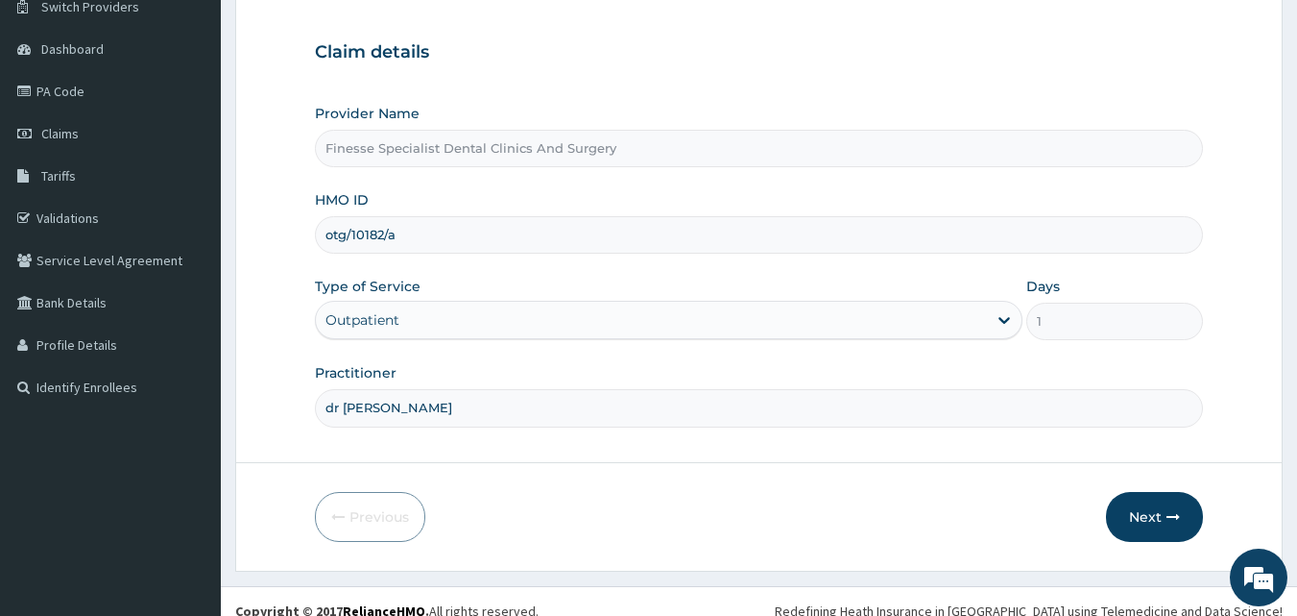
scroll to position [180, 0]
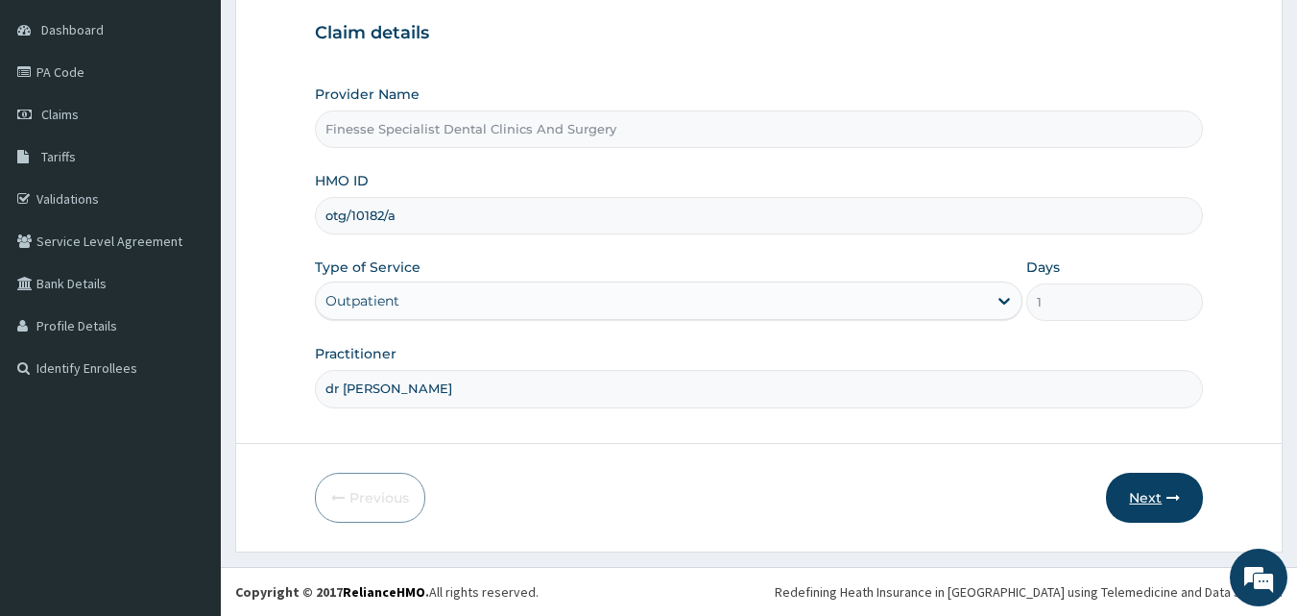
type input "dr wale"
click at [1156, 494] on button "Next" at bounding box center [1154, 497] width 97 height 50
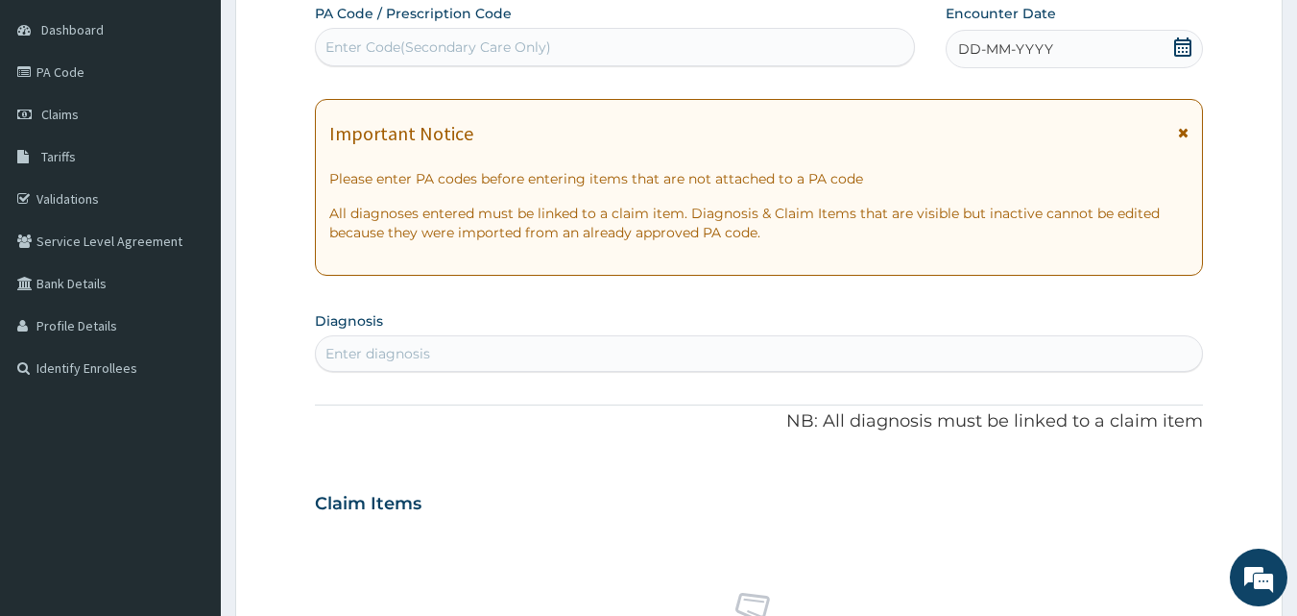
click at [526, 58] on div "Enter Code(Secondary Care Only)" at bounding box center [615, 47] width 599 height 31
paste input "PA/FCF5C2"
type input "PA/FCF5C2"
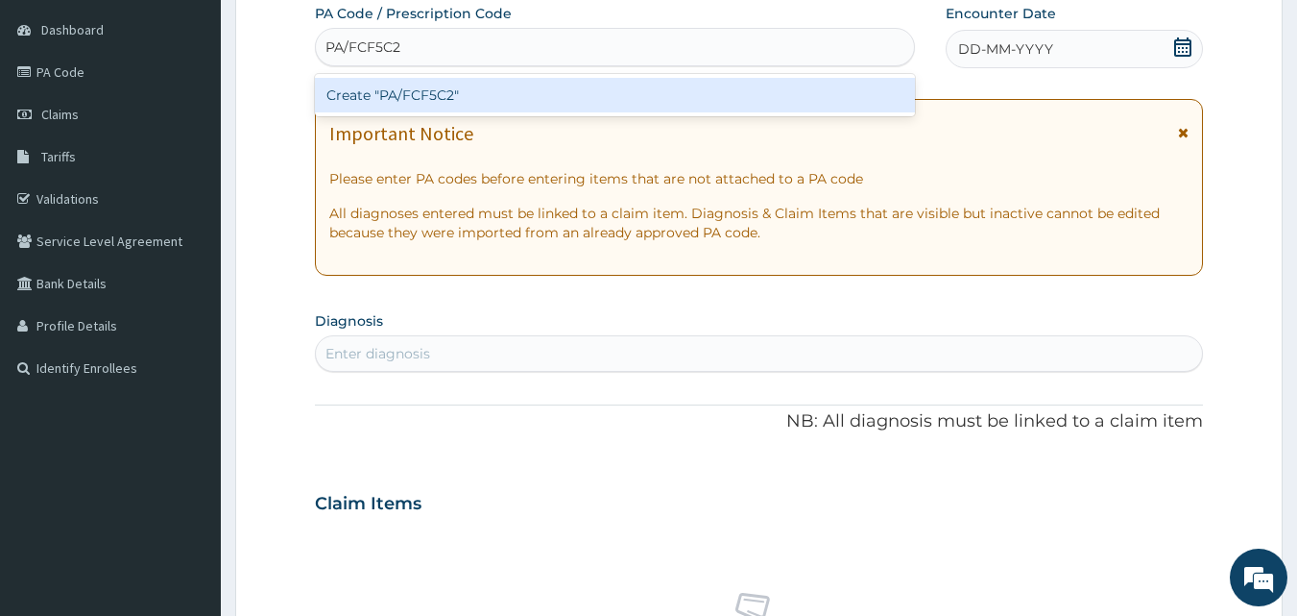
click at [532, 88] on div "Create "PA/FCF5C2"" at bounding box center [615, 95] width 601 height 35
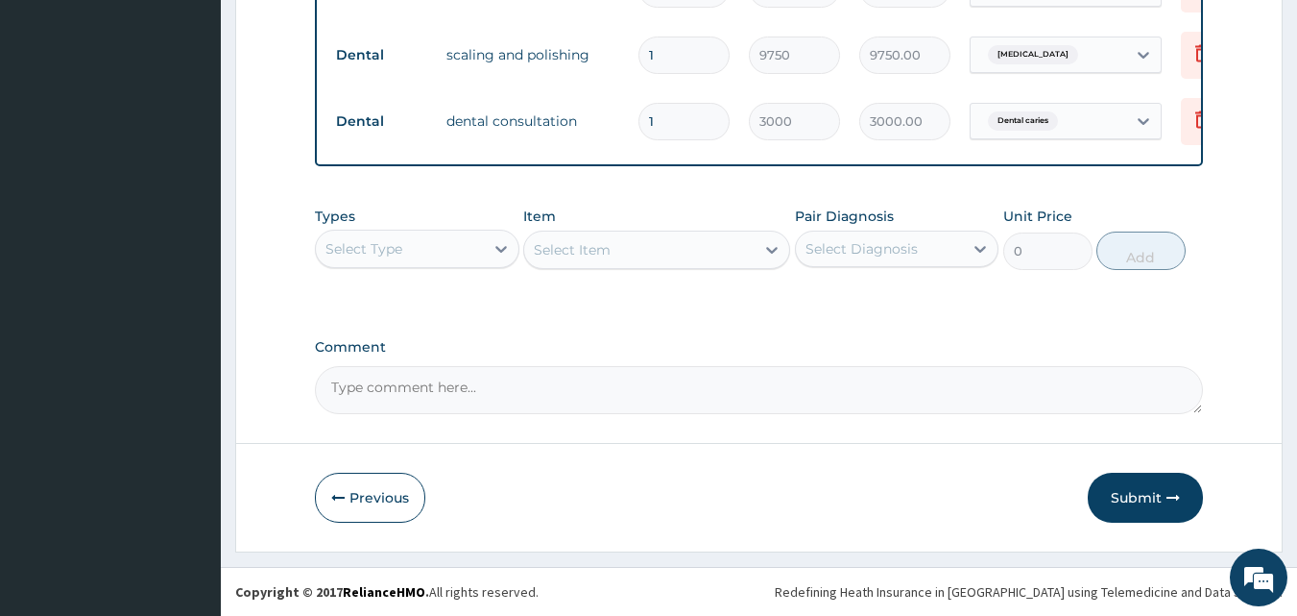
scroll to position [891, 0]
click at [1134, 501] on button "Submit" at bounding box center [1145, 497] width 115 height 50
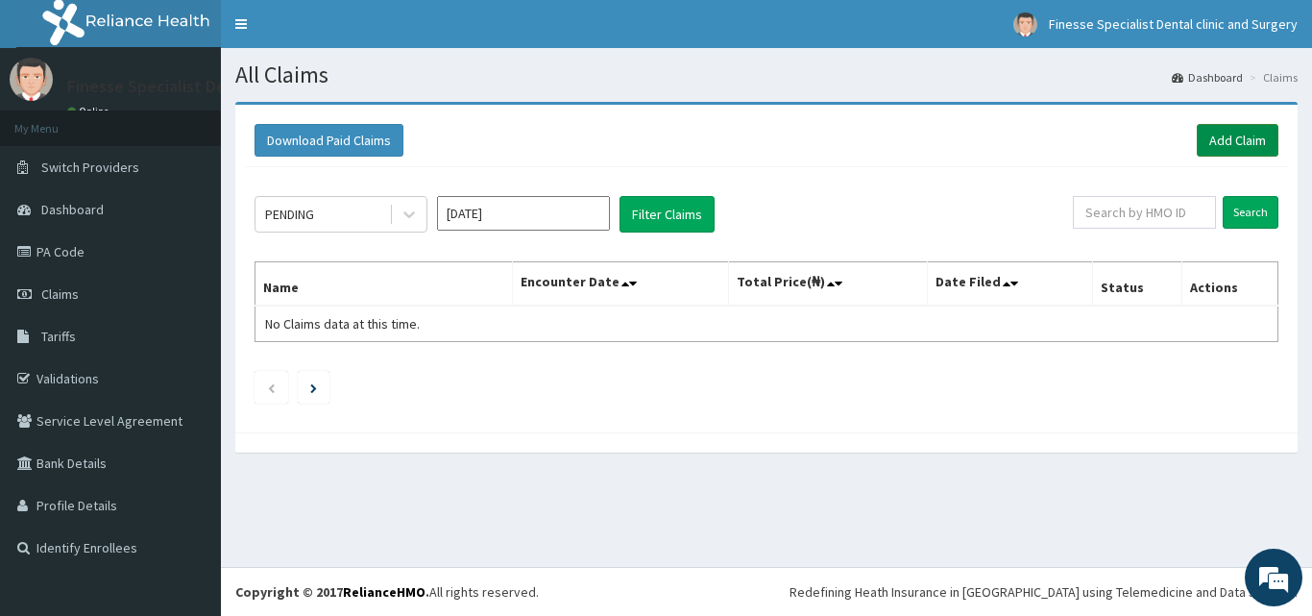
click at [1214, 147] on link "Add Claim" at bounding box center [1237, 140] width 82 height 33
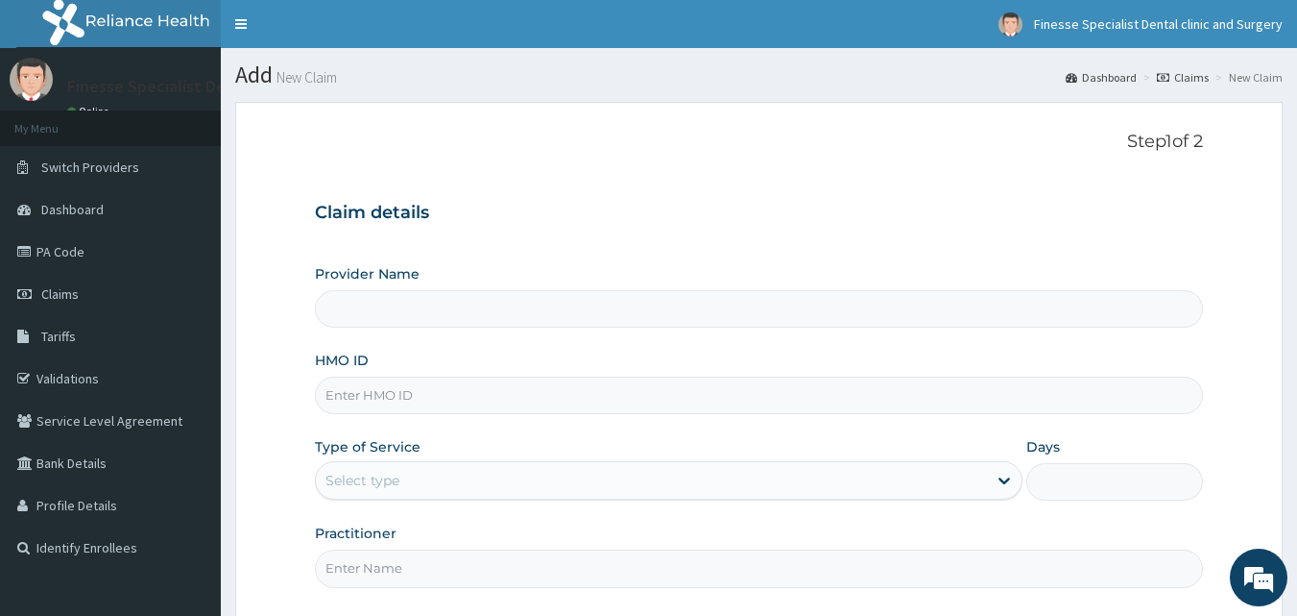
click at [570, 387] on input "HMO ID" at bounding box center [759, 394] width 889 height 37
paste input "ppy/10348/a"
type input "ppy/10348/a"
type input "Finesse Specialist Dental Clinics And Surgery"
type input "ppy/10348/a"
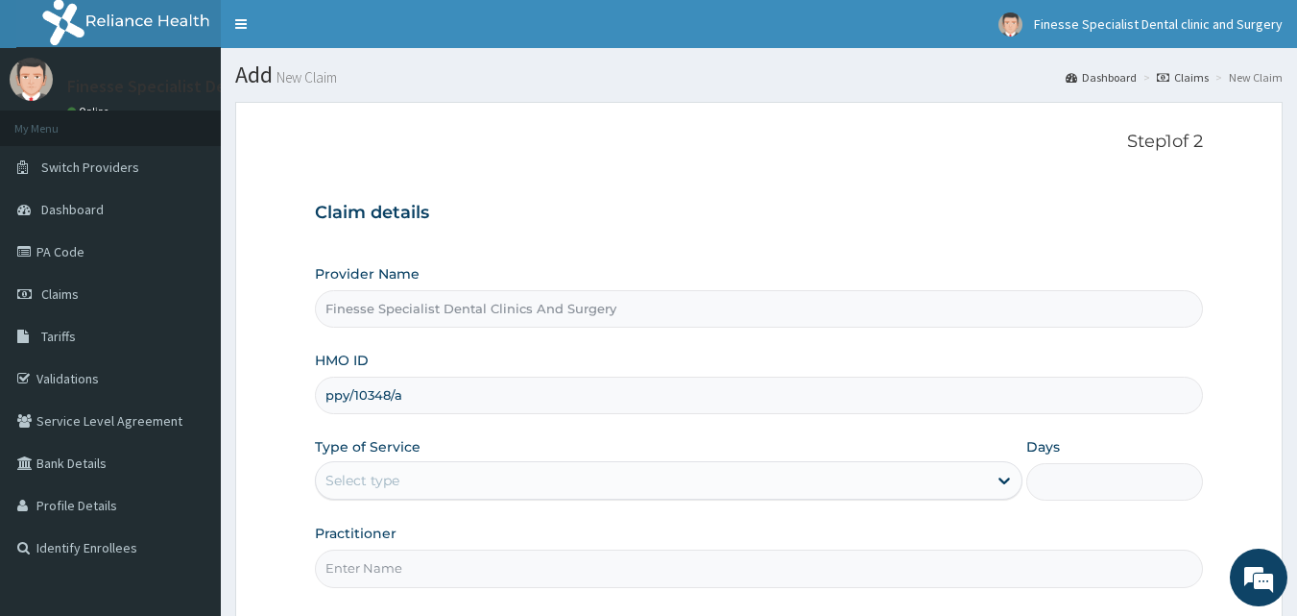
click at [562, 499] on div "Select type" at bounding box center [669, 480] width 708 height 38
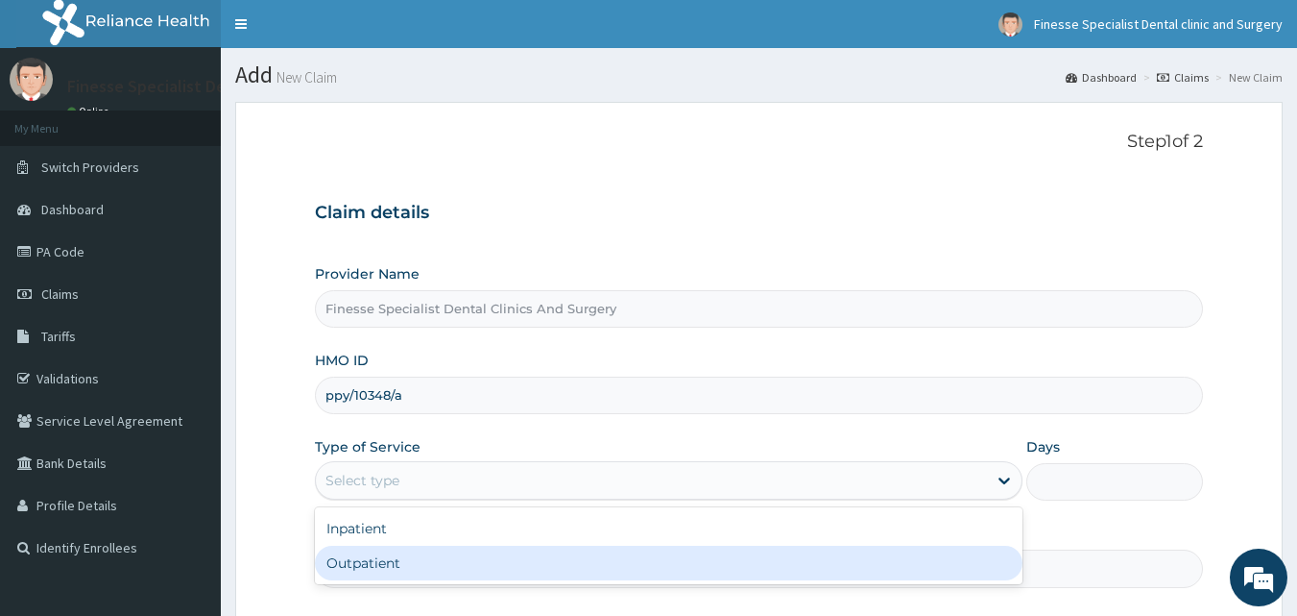
click at [544, 549] on div "Outpatient" at bounding box center [669, 562] width 708 height 35
type input "1"
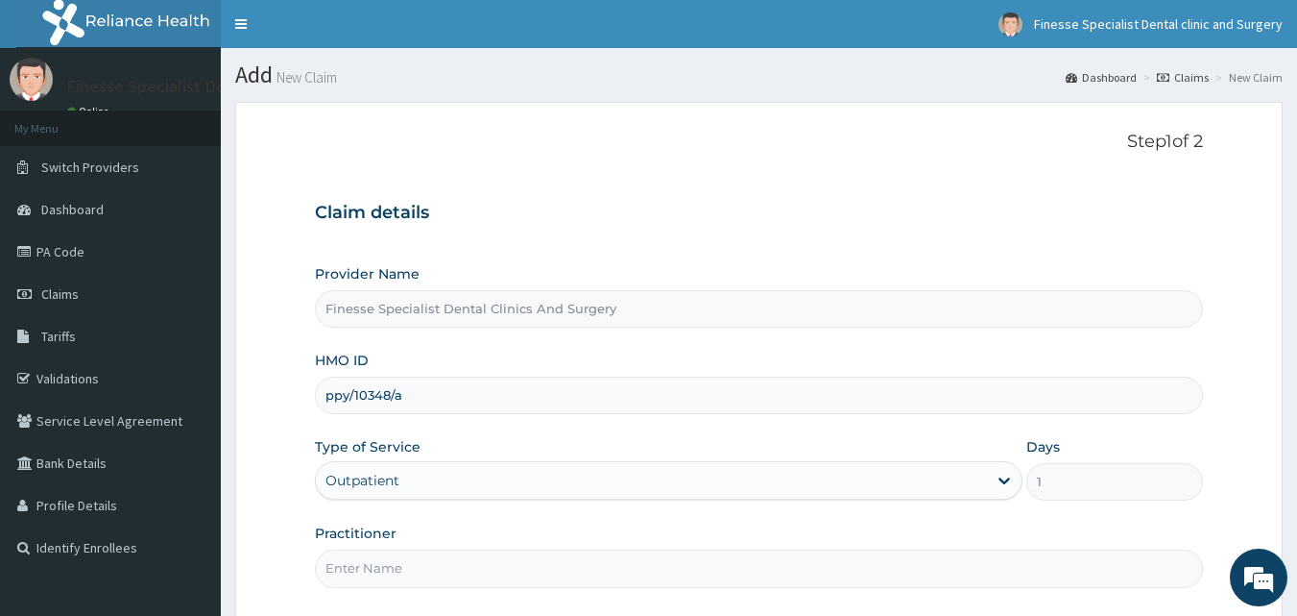
click at [543, 567] on input "Practitioner" at bounding box center [759, 567] width 889 height 37
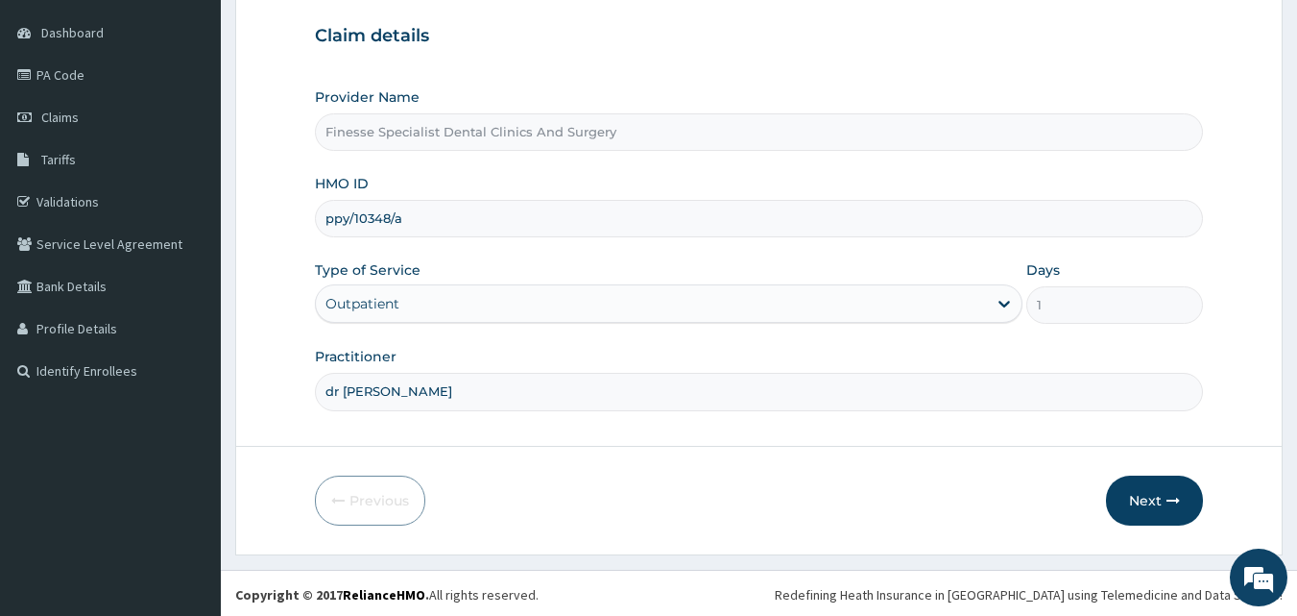
scroll to position [180, 0]
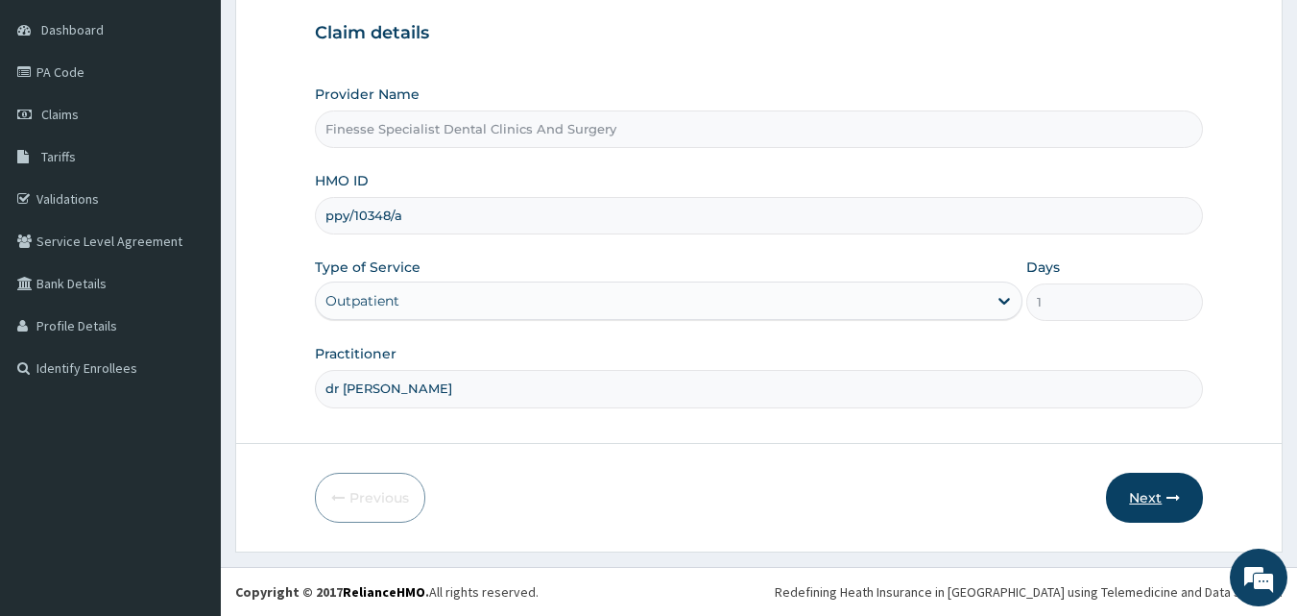
type input "dr wale"
click at [1168, 500] on icon "button" at bounding box center [1173, 497] width 13 height 13
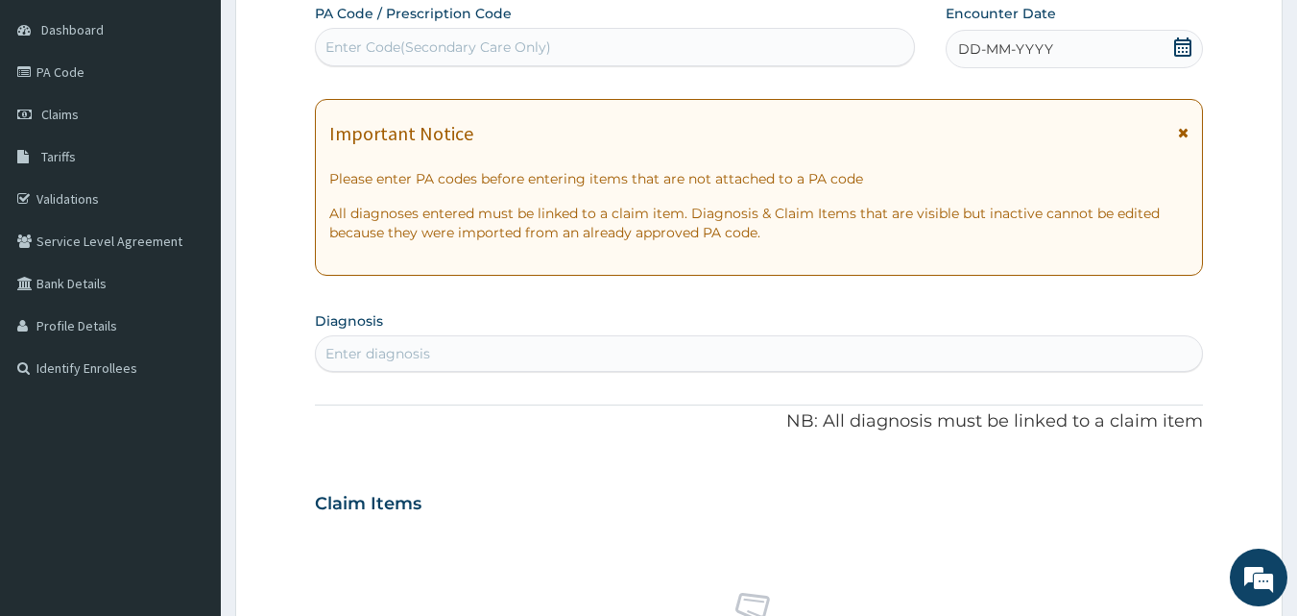
click at [446, 42] on div "Enter Code(Secondary Care Only)" at bounding box center [439, 46] width 226 height 19
paste input "PA/DEB130"
type input "PA/DEB130"
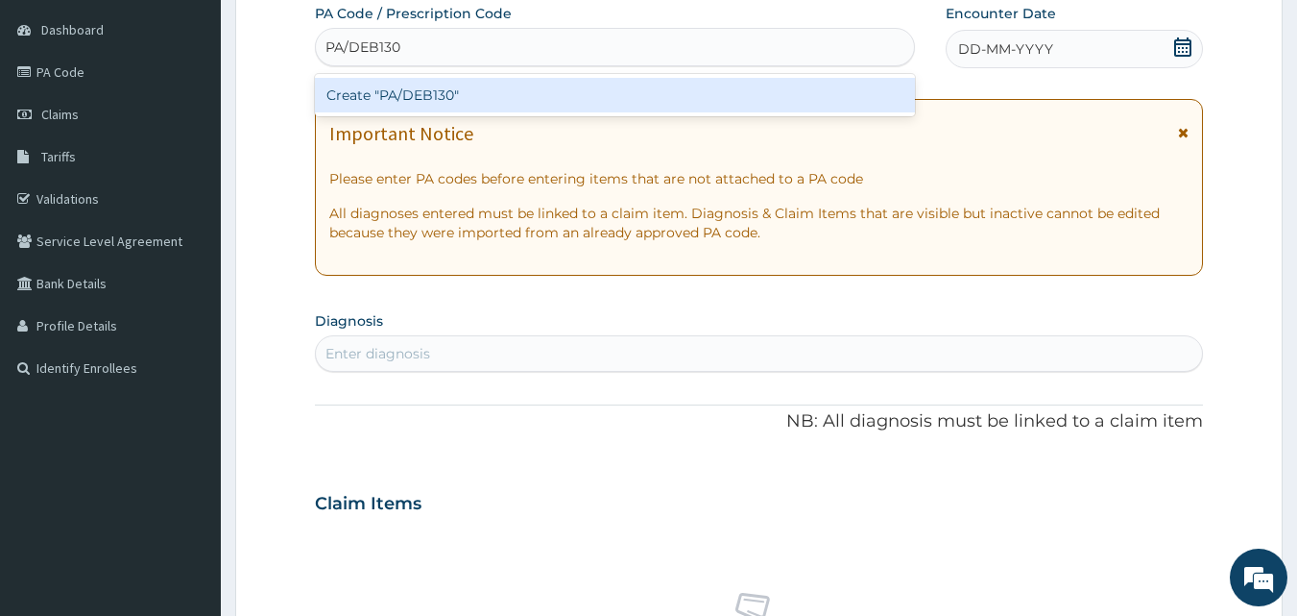
click at [454, 94] on div "Create "PA/DEB130"" at bounding box center [615, 95] width 601 height 35
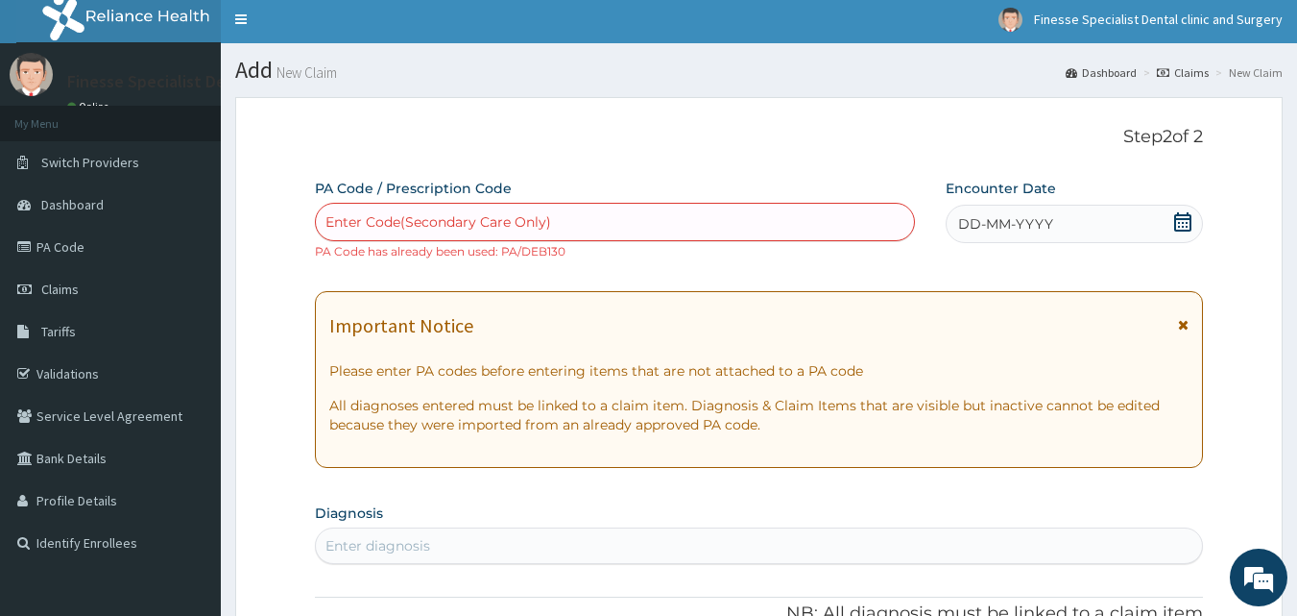
scroll to position [0, 0]
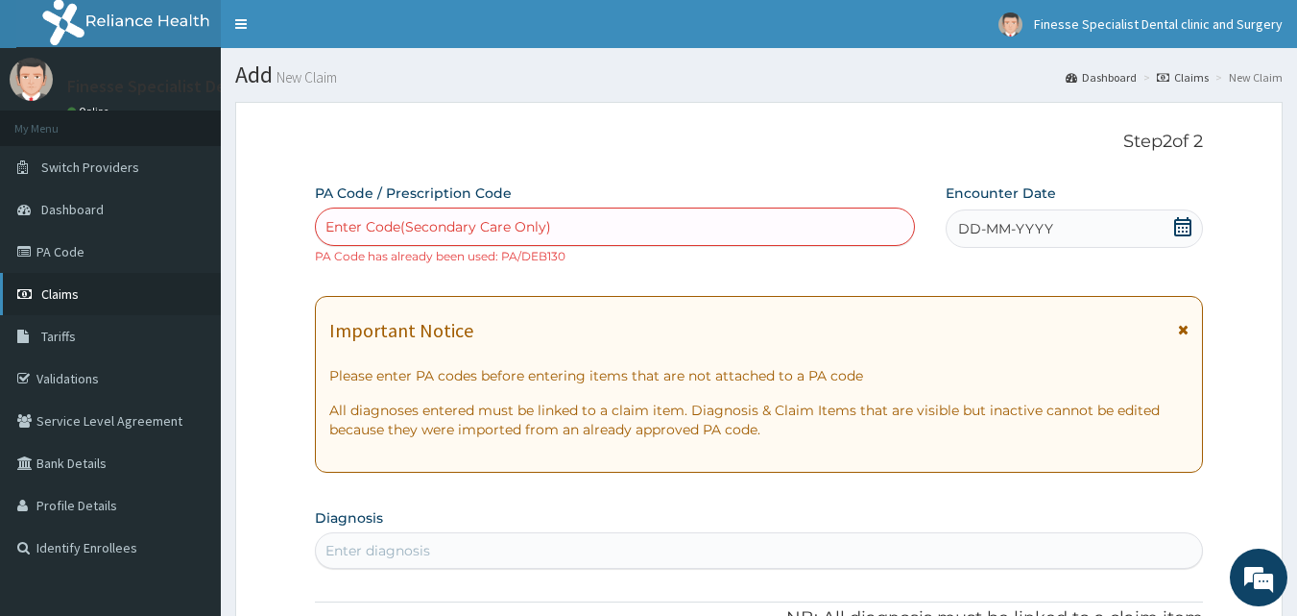
click at [64, 296] on span "Claims" at bounding box center [59, 293] width 37 height 17
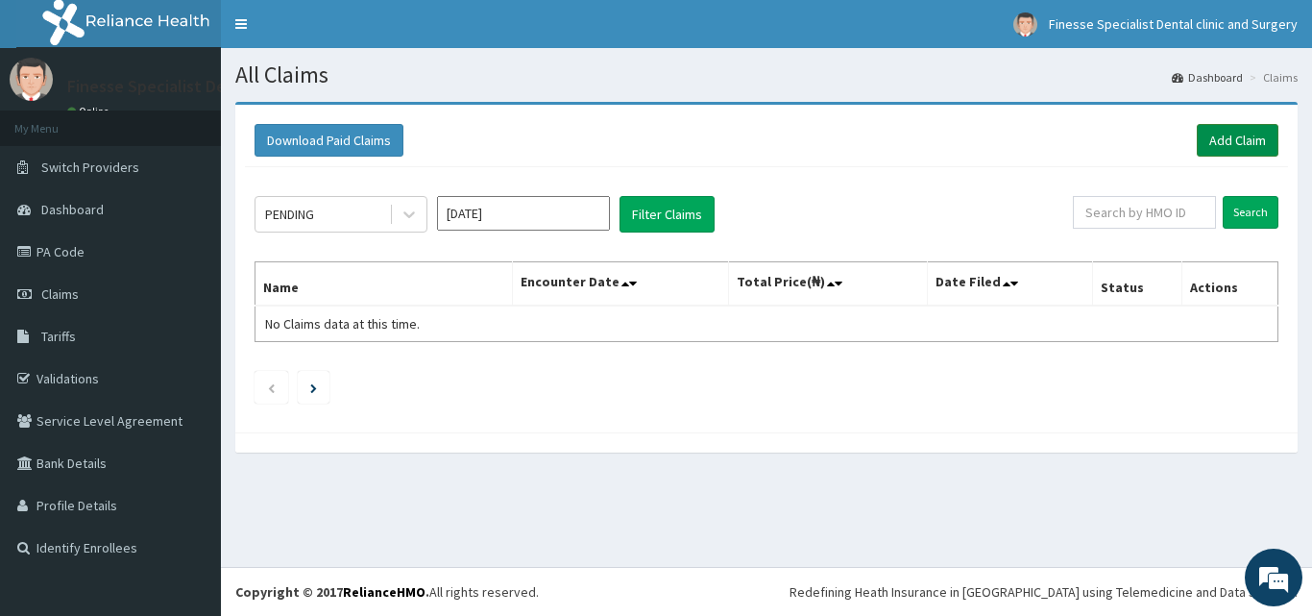
click at [1241, 139] on link "Add Claim" at bounding box center [1237, 140] width 82 height 33
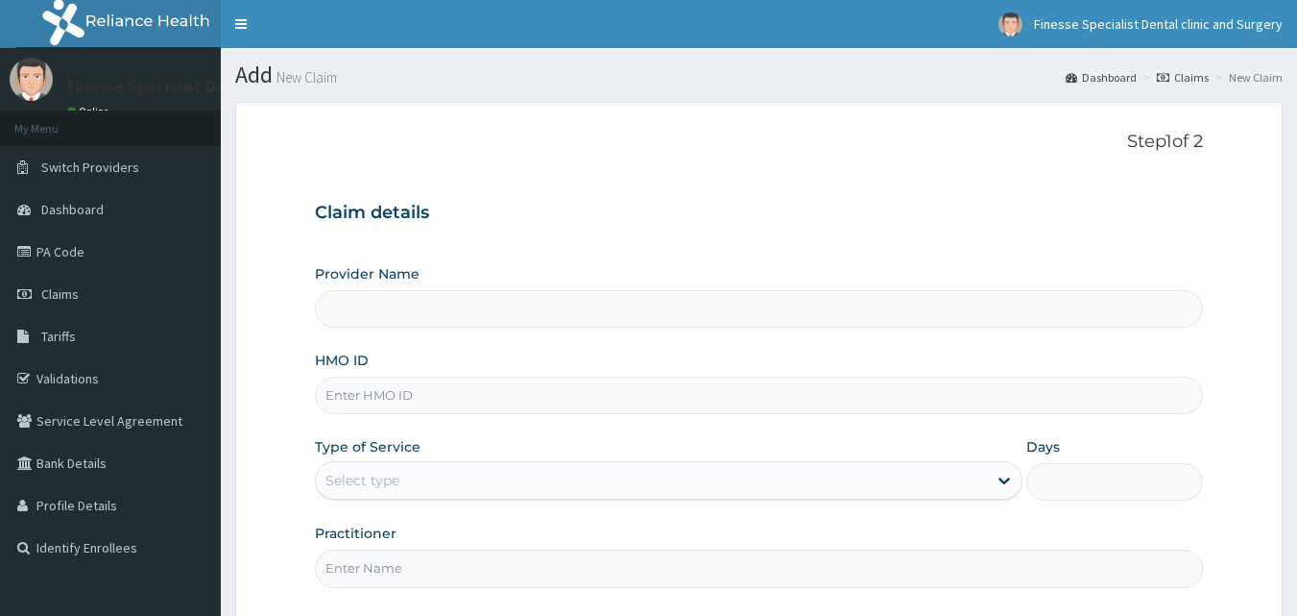
drag, startPoint x: 0, startPoint y: 0, endPoint x: 508, endPoint y: 396, distance: 643.9
click at [508, 396] on input "HMO ID" at bounding box center [759, 394] width 889 height 37
type input "Finesse Specialist Dental Clinics And Surgery"
paste input "ppy/10348/b"
type input "ppy/10348/b"
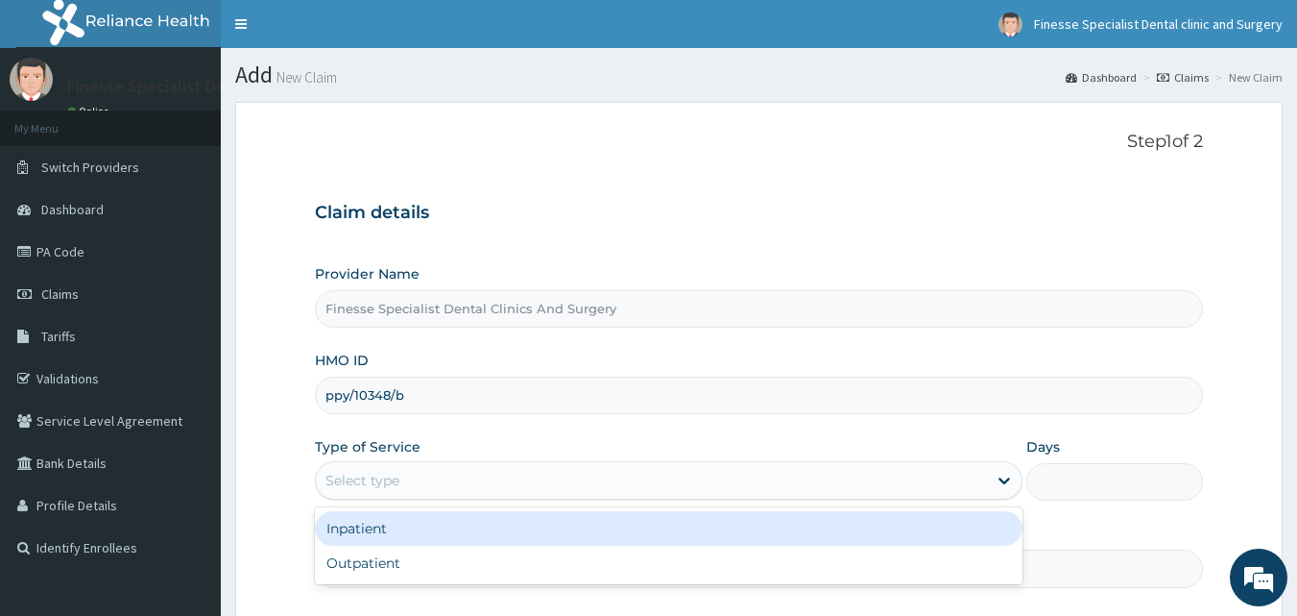
click at [537, 480] on div "Select type" at bounding box center [651, 480] width 671 height 31
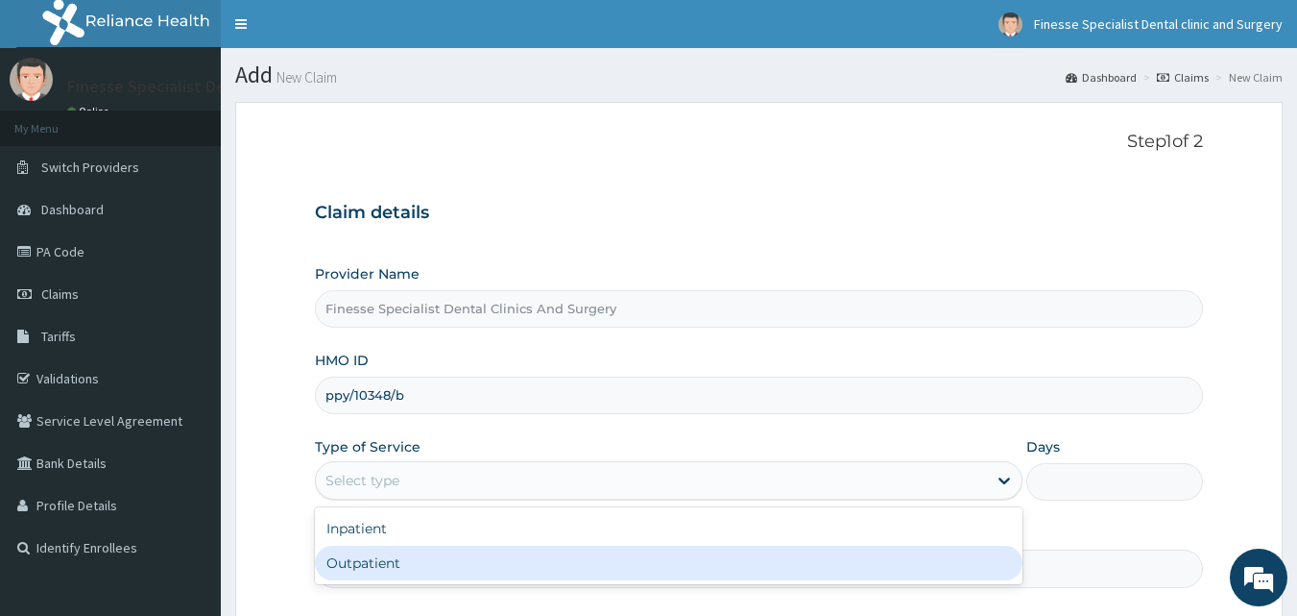
click at [531, 564] on div "Outpatient" at bounding box center [669, 562] width 708 height 35
type input "1"
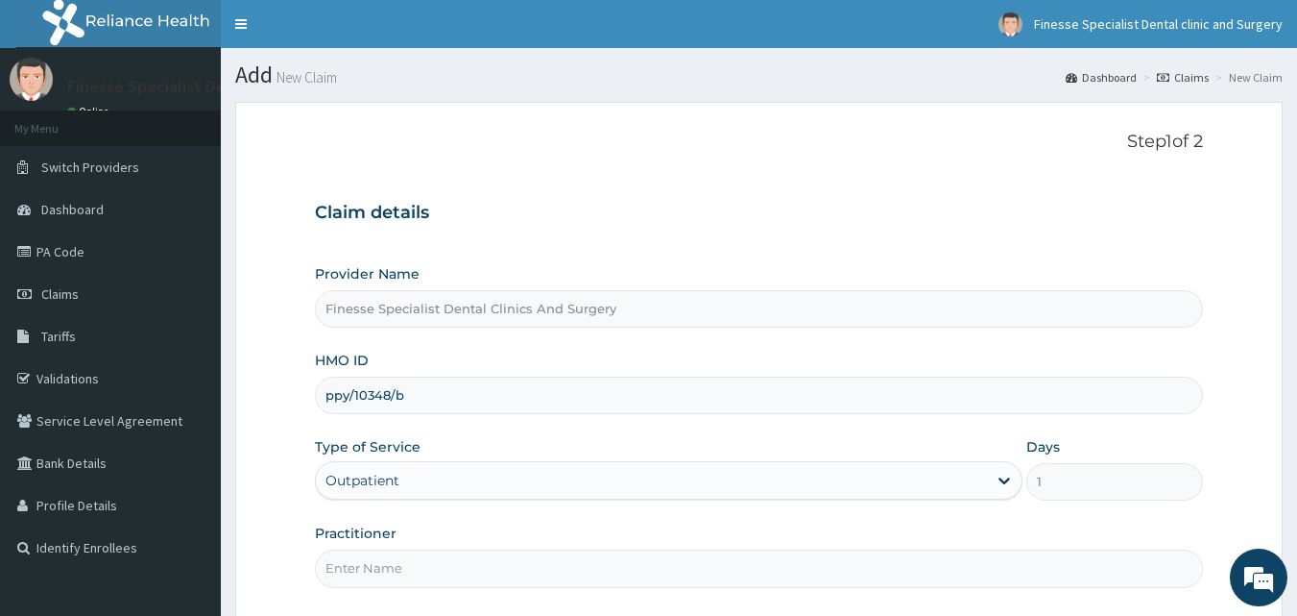
click at [531, 564] on input "Practitioner" at bounding box center [759, 567] width 889 height 37
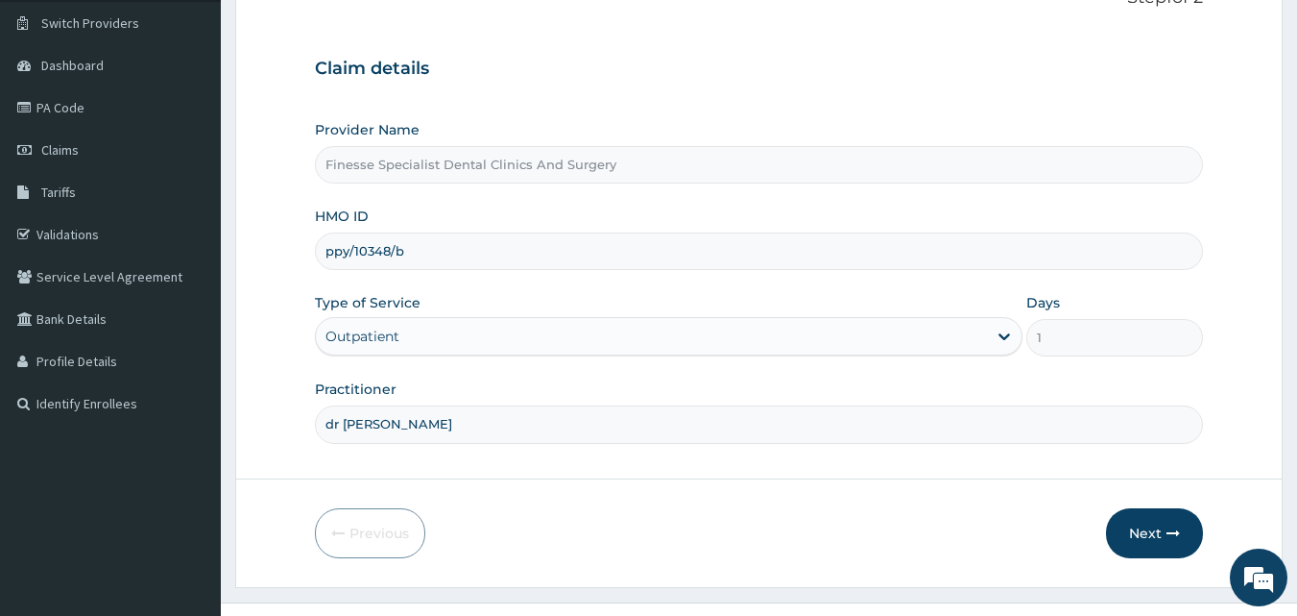
scroll to position [180, 0]
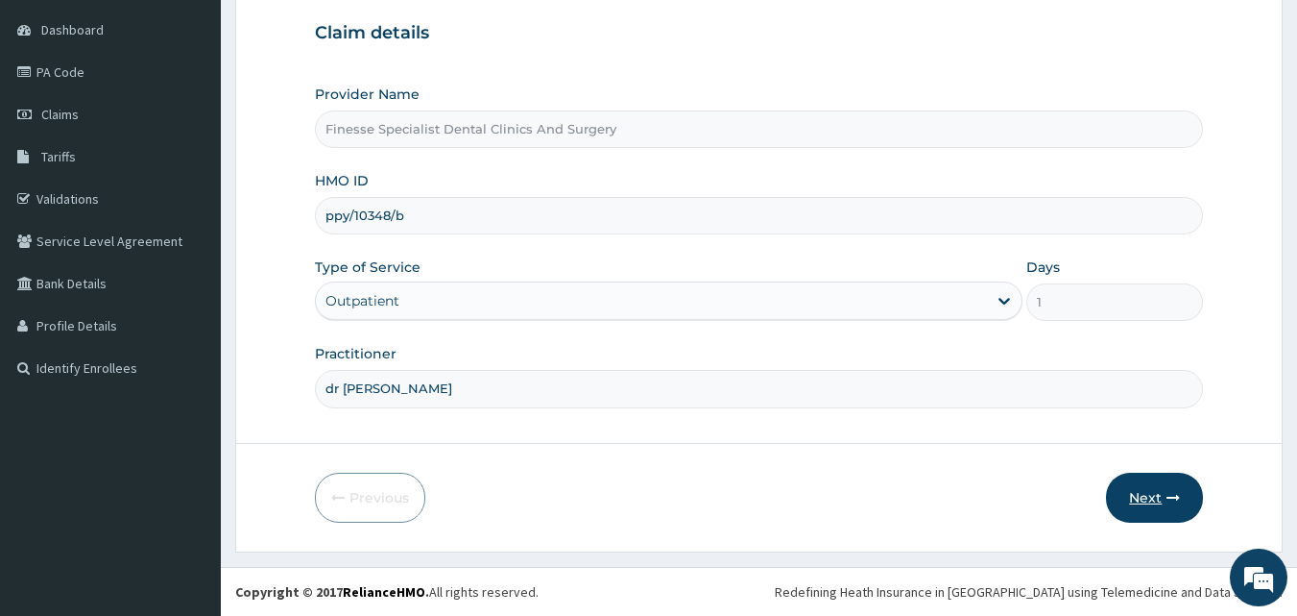
type input "dr [PERSON_NAME]"
click at [1151, 499] on button "Next" at bounding box center [1154, 497] width 97 height 50
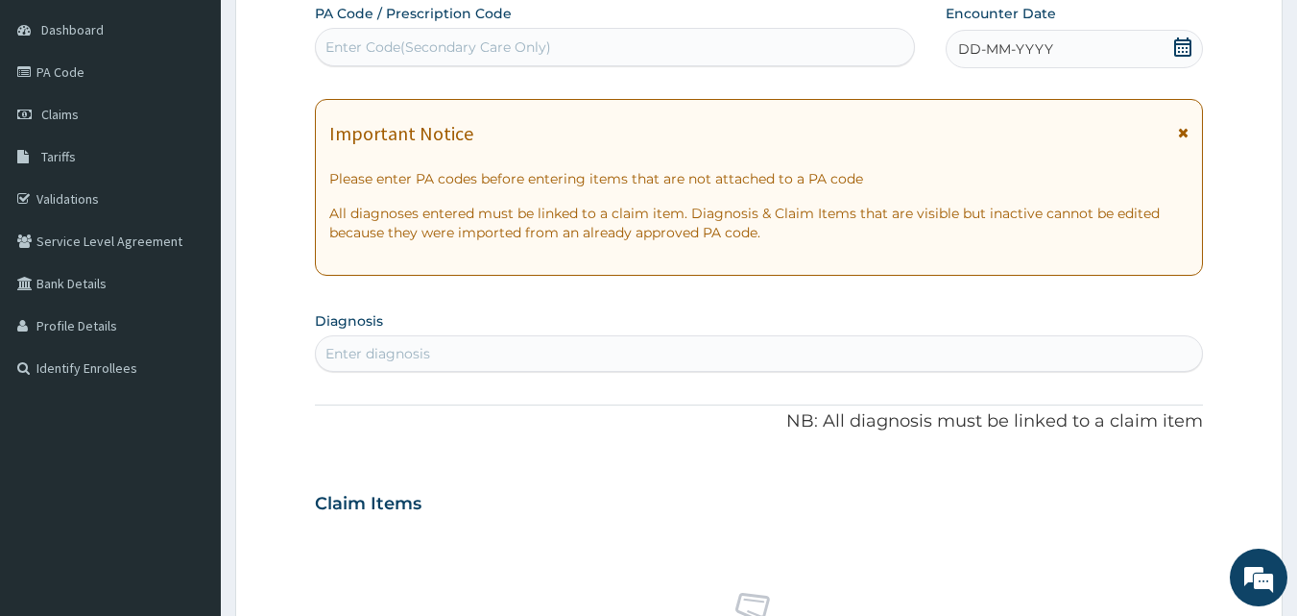
click at [497, 39] on div "Enter Code(Secondary Care Only)" at bounding box center [439, 46] width 226 height 19
paste input "PA/41F655"
type input "PA/41F655"
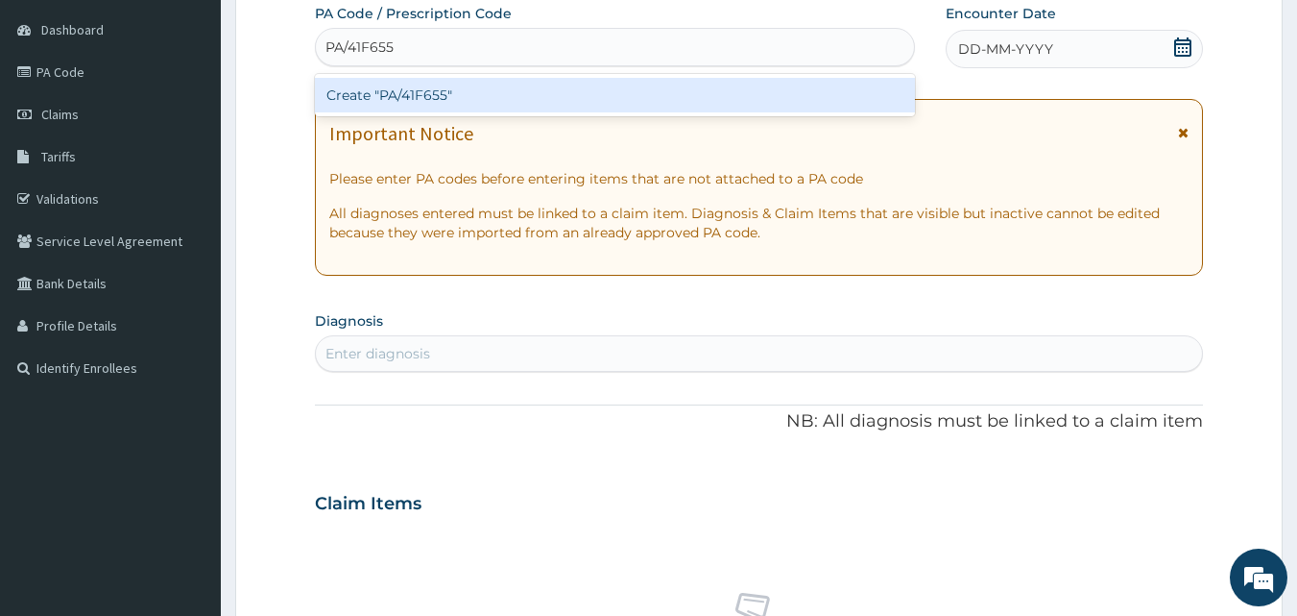
click at [495, 107] on div "Create "PA/41F655"" at bounding box center [615, 95] width 601 height 35
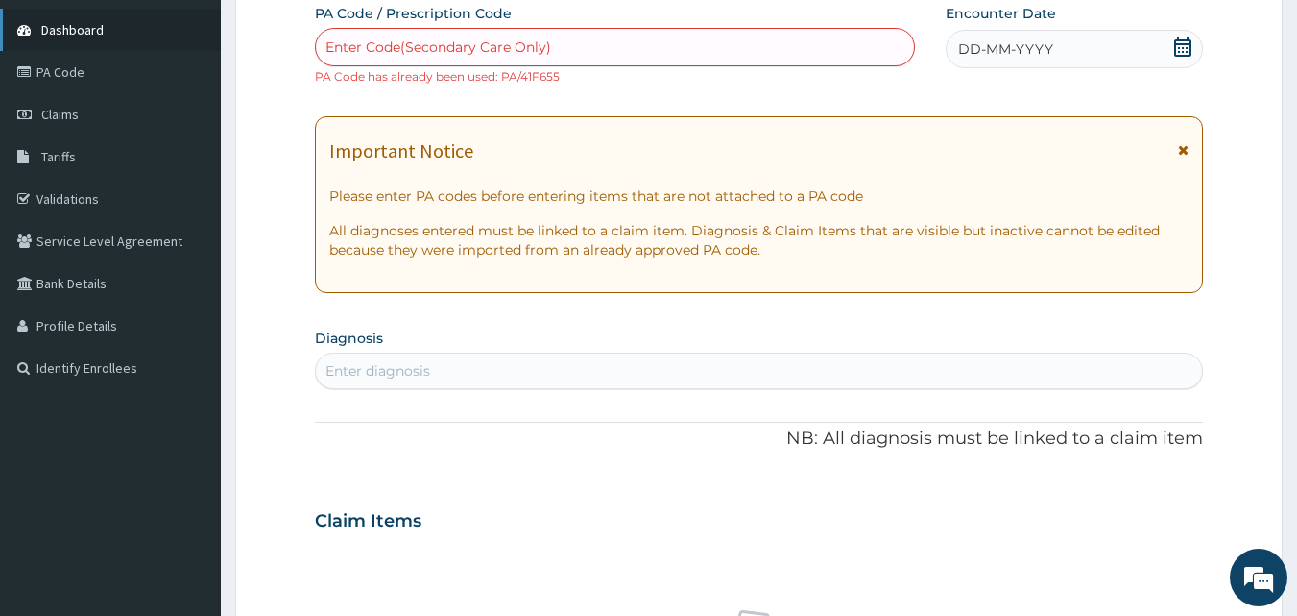
click at [57, 36] on span "Dashboard" at bounding box center [72, 29] width 62 height 17
